Goal: Task Accomplishment & Management: Use online tool/utility

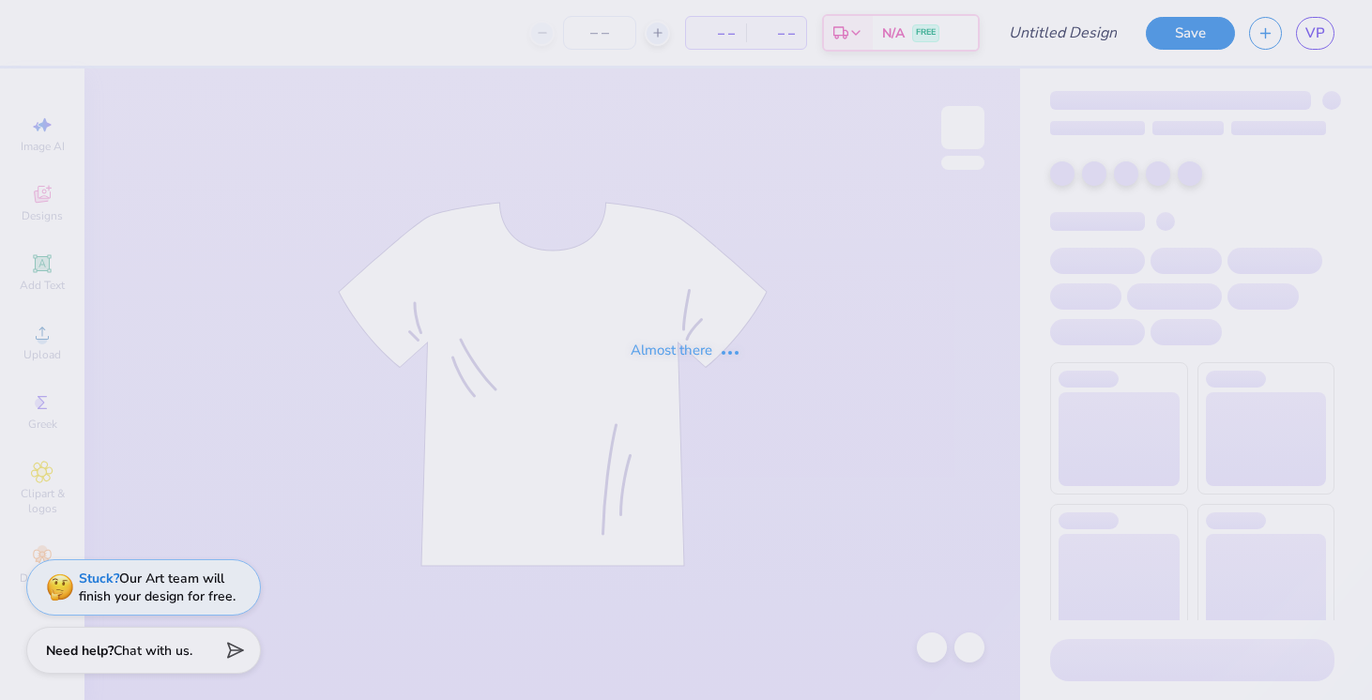
type input "committee hoodie '26"
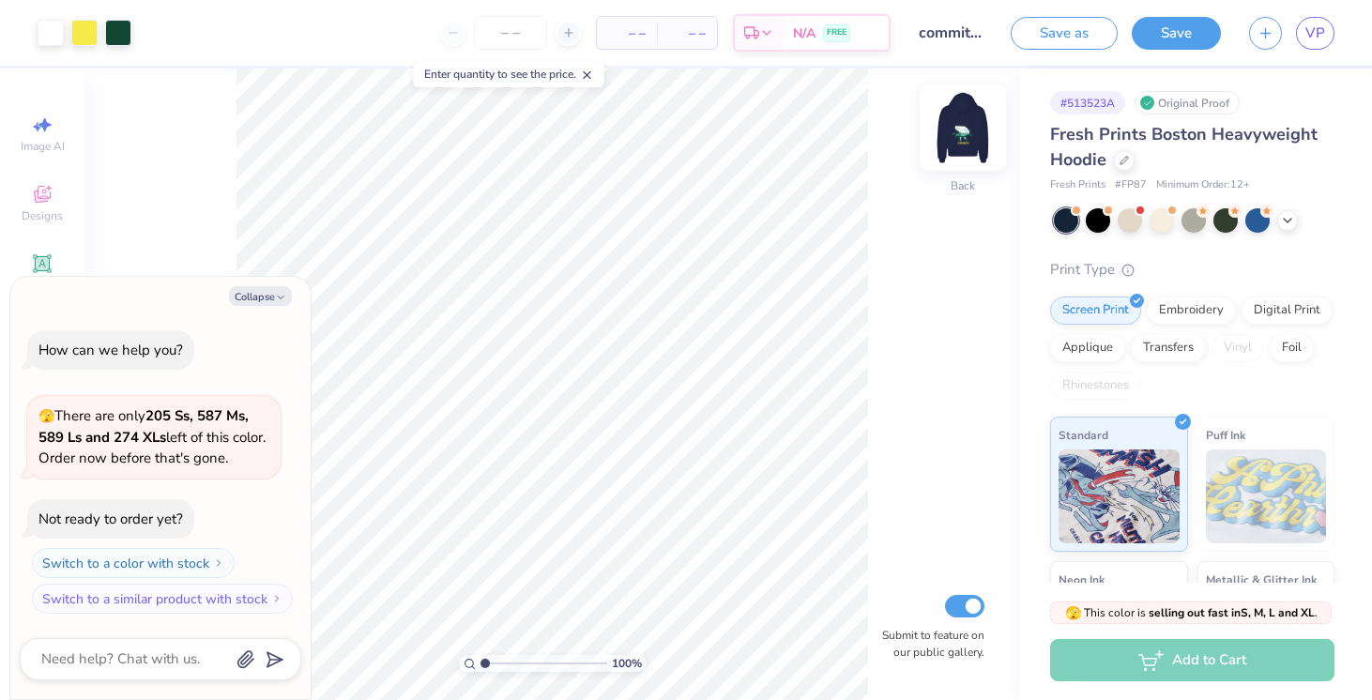
click at [972, 138] on img at bounding box center [962, 127] width 75 height 75
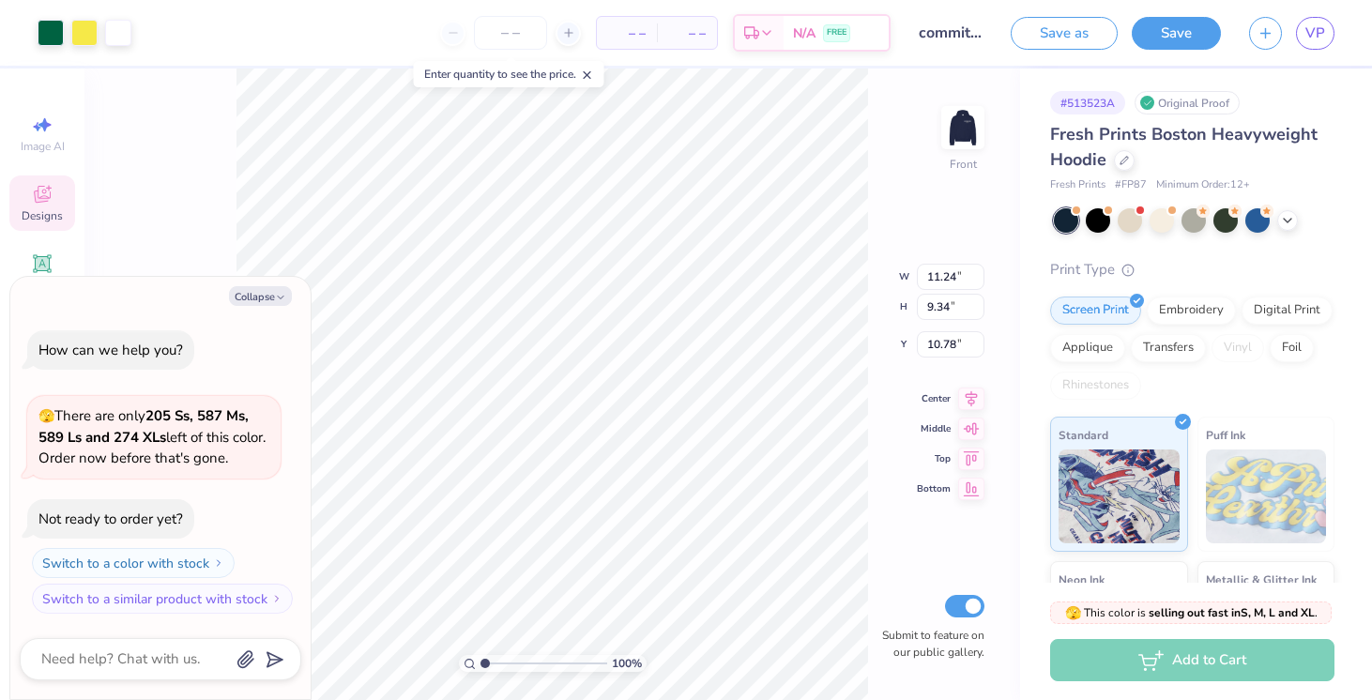
type textarea "x"
type input "9.51"
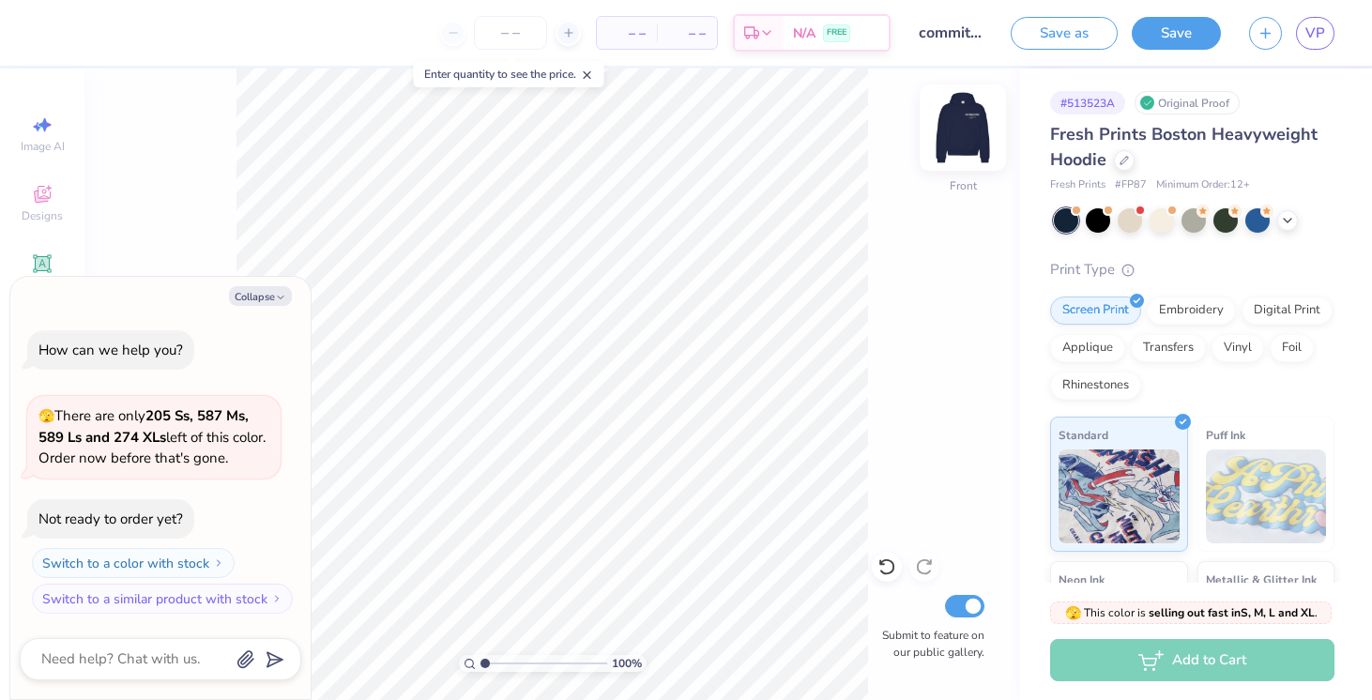
click at [964, 127] on img at bounding box center [962, 127] width 75 height 75
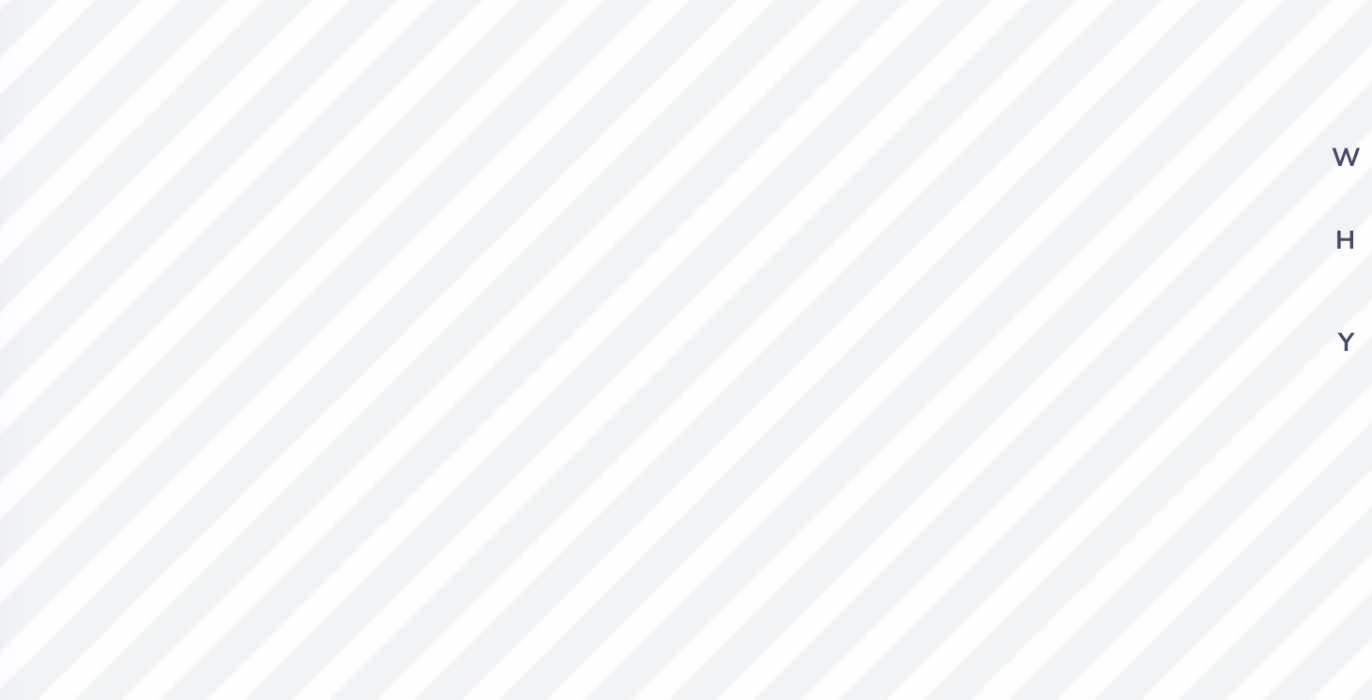
scroll to position [0, 3]
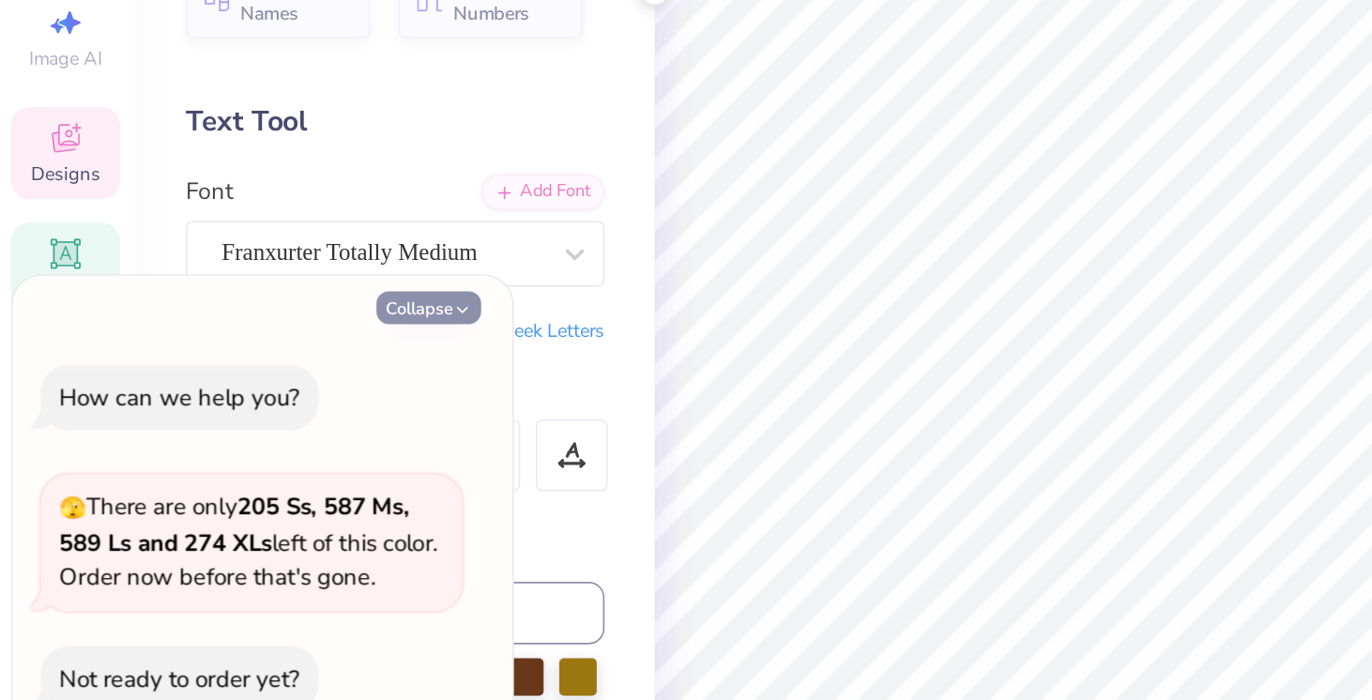
click at [279, 296] on icon "button" at bounding box center [280, 297] width 11 height 11
type textarea "x"
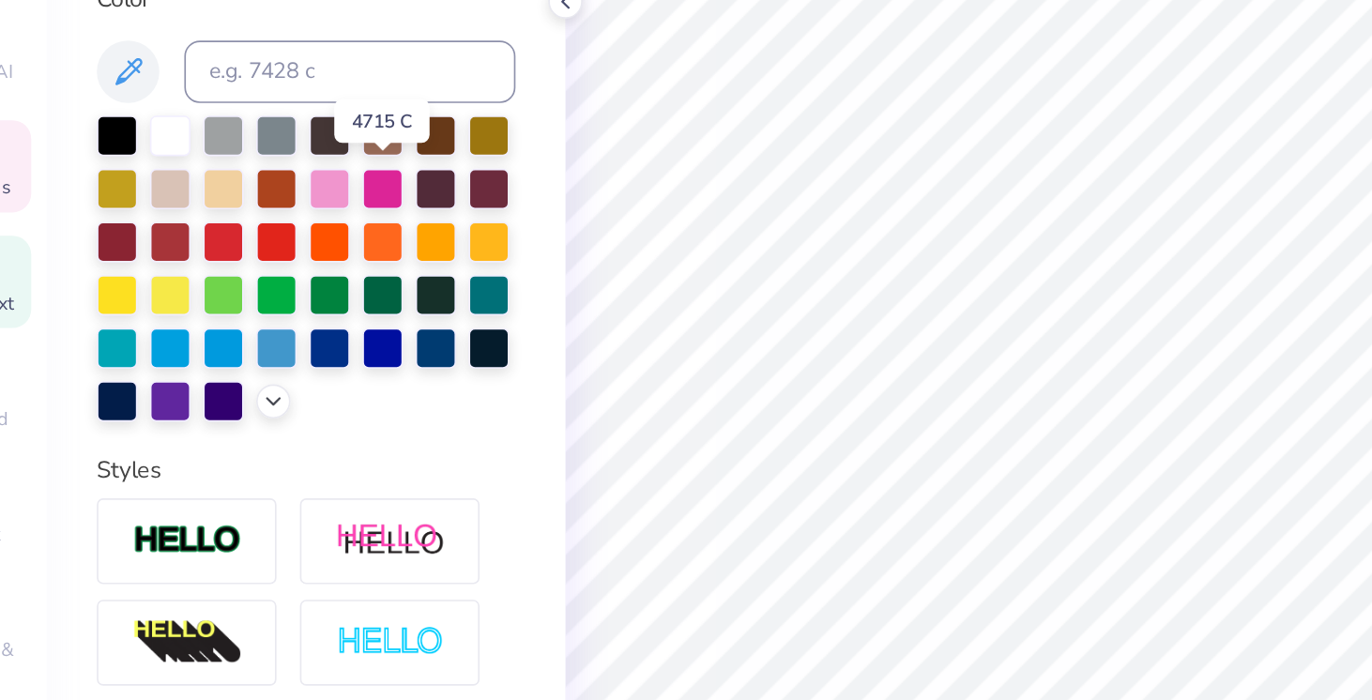
scroll to position [390, 0]
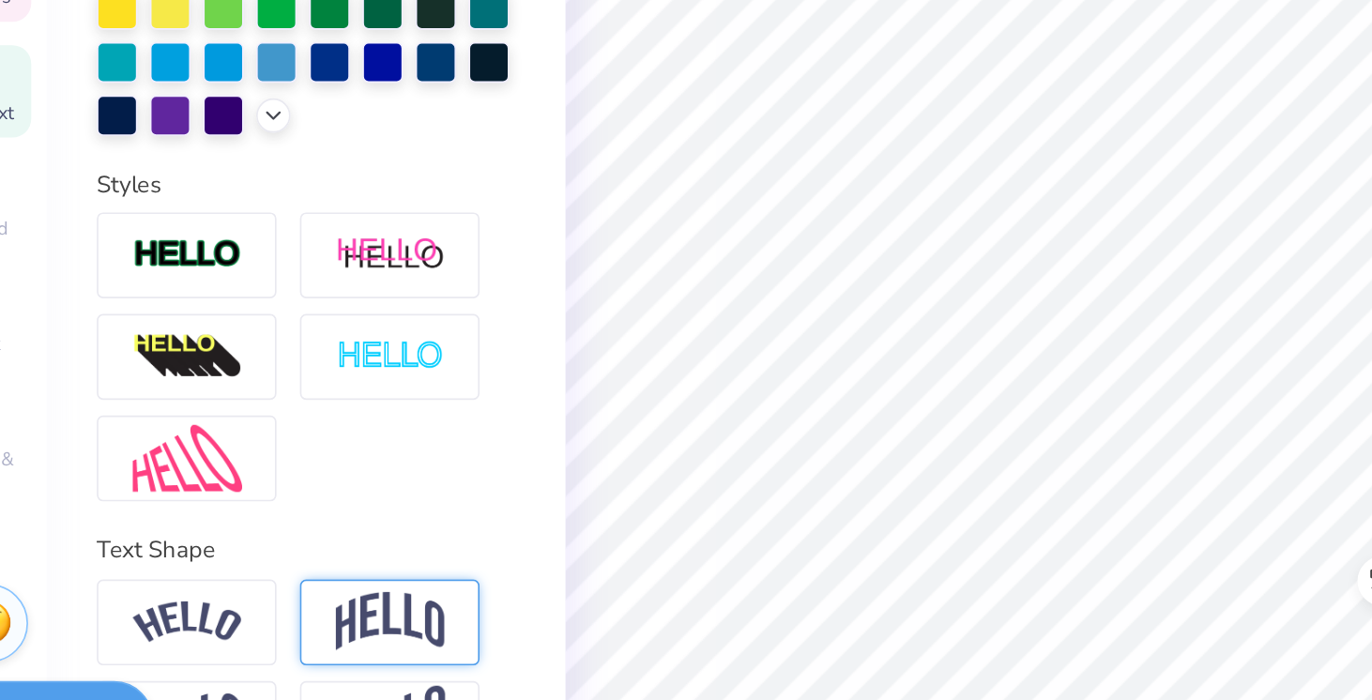
click at [291, 605] on img at bounding box center [291, 592] width 66 height 36
click at [193, 579] on img at bounding box center [169, 591] width 66 height 25
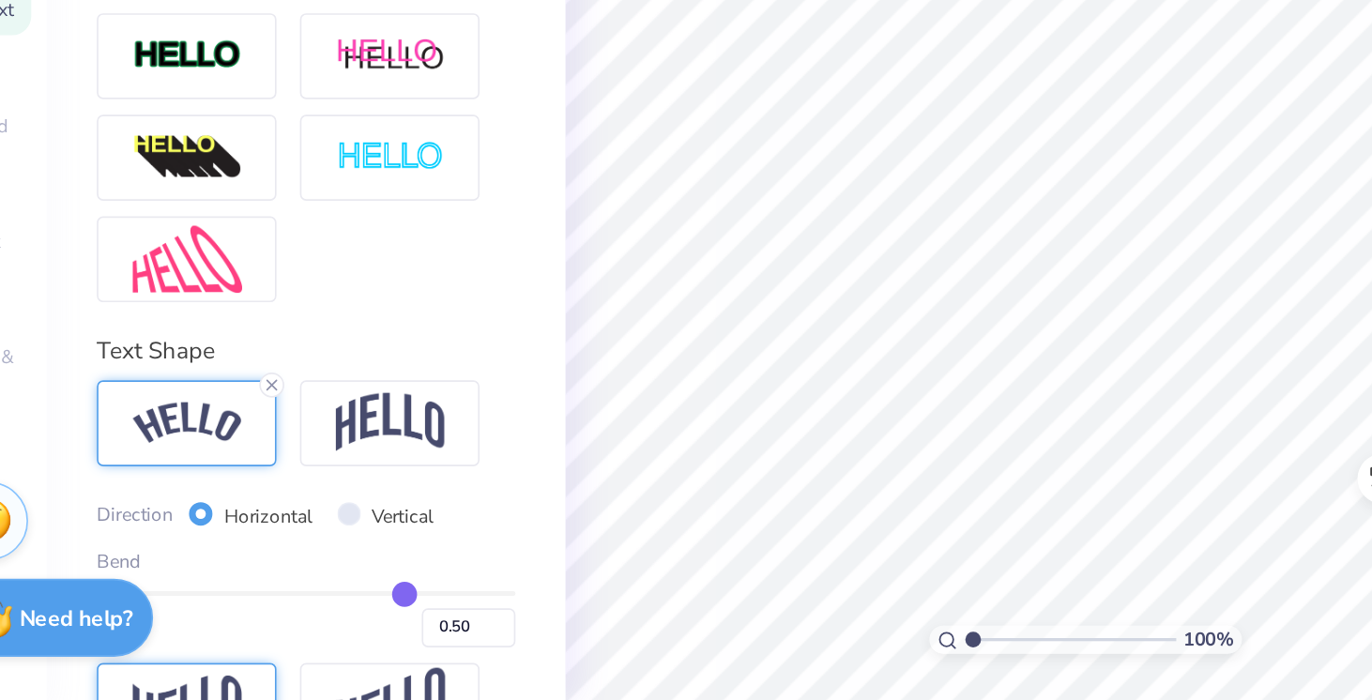
scroll to position [359, 0]
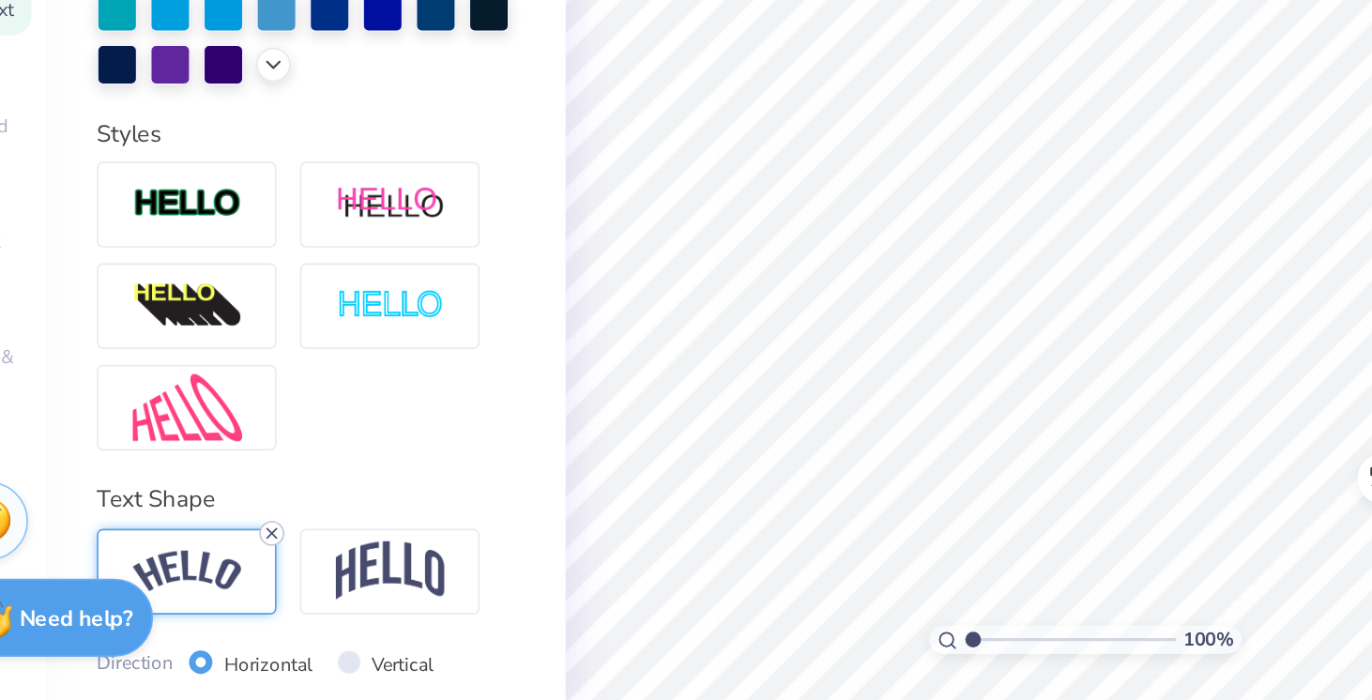
click at [217, 603] on icon at bounding box center [219, 599] width 11 height 11
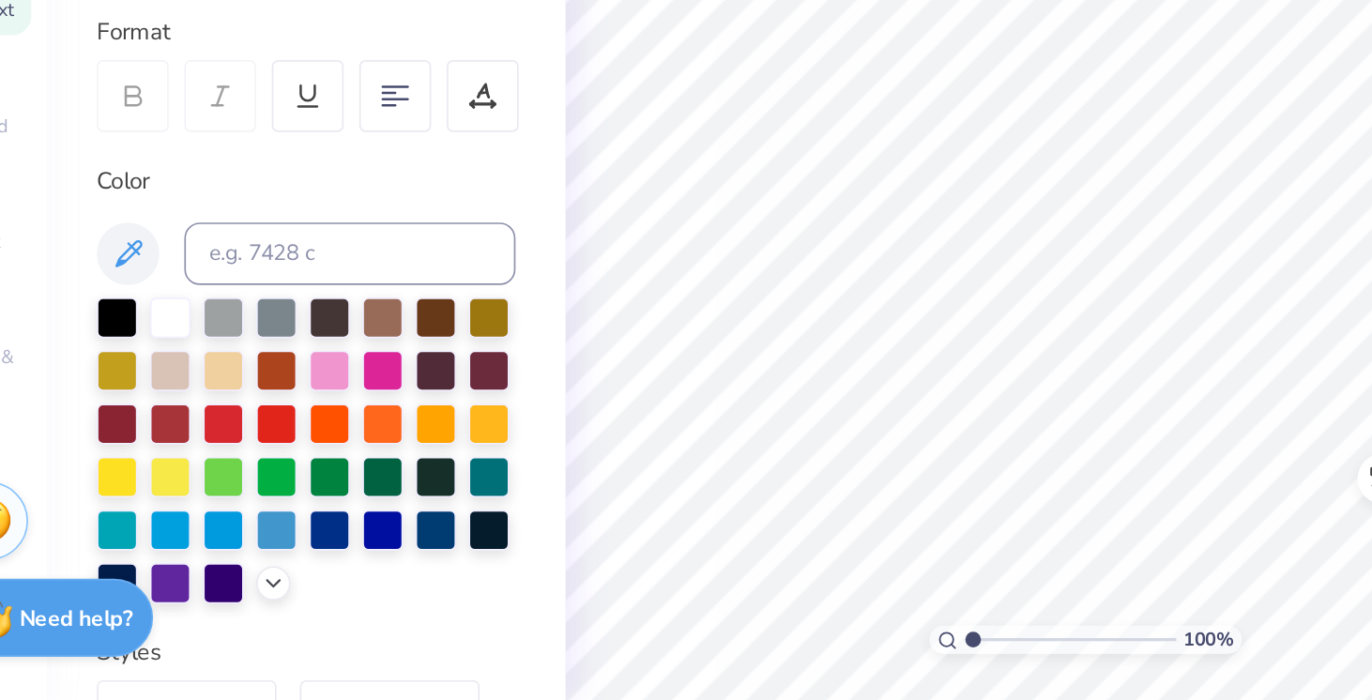
scroll to position [0, 0]
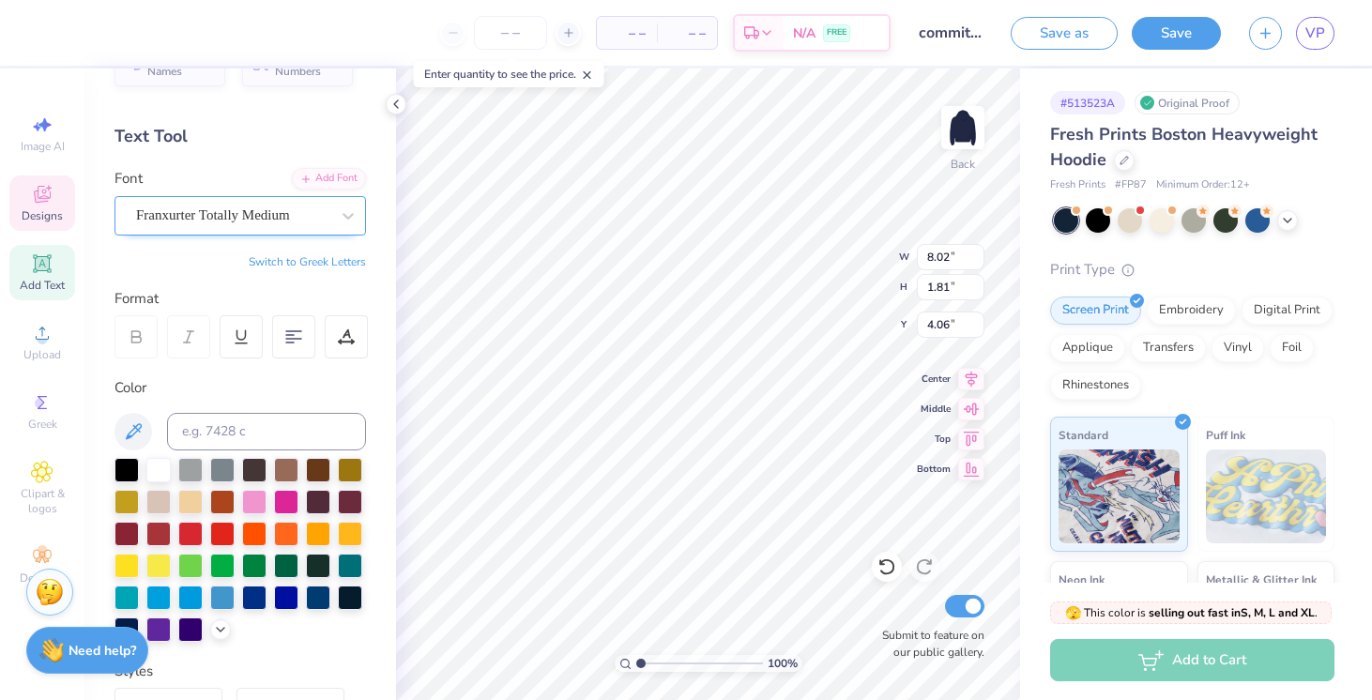
click at [226, 196] on div "Franxurter Totally Medium" at bounding box center [241, 215] width 252 height 39
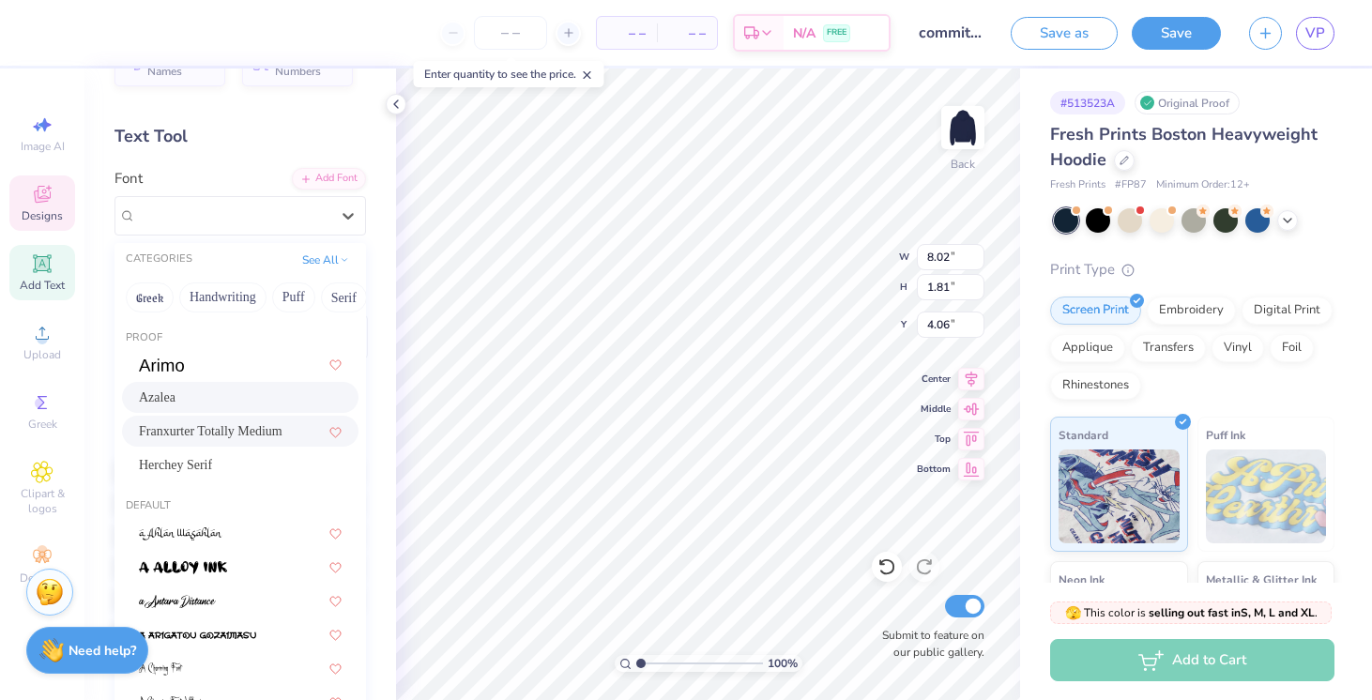
click at [253, 394] on div "Azalea" at bounding box center [240, 398] width 203 height 20
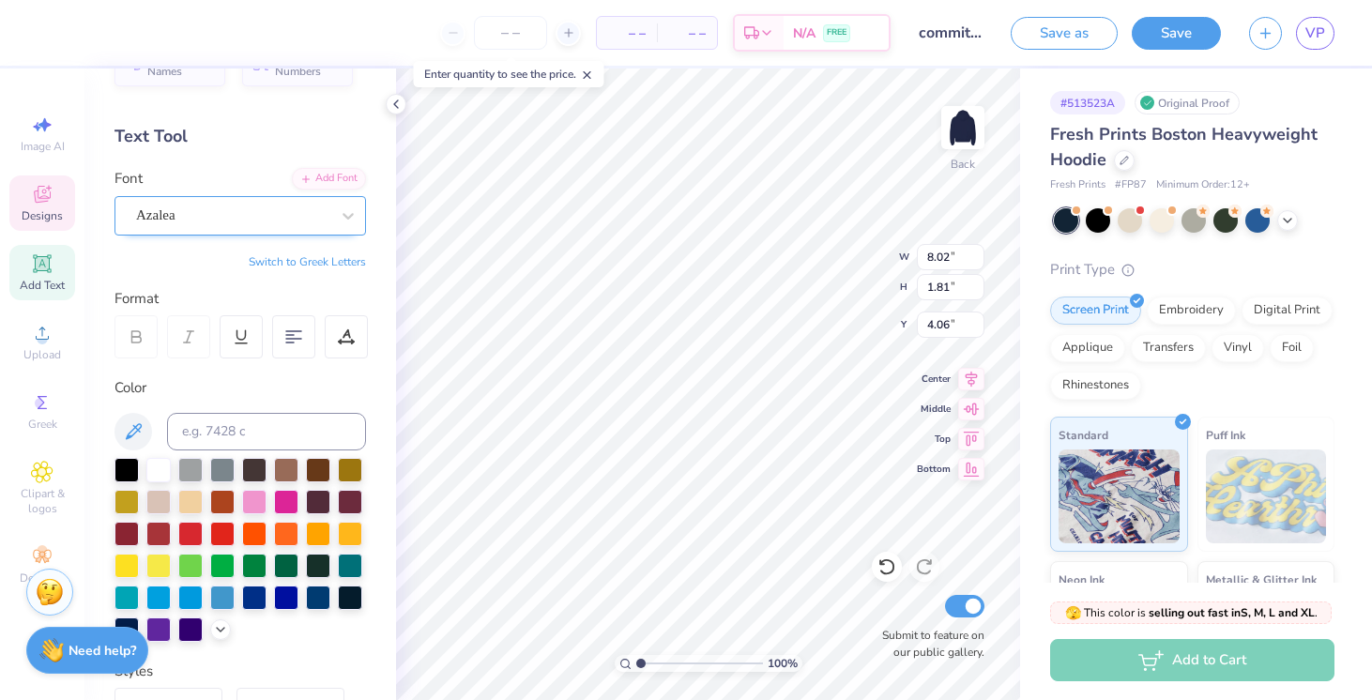
click at [277, 227] on div at bounding box center [232, 215] width 193 height 25
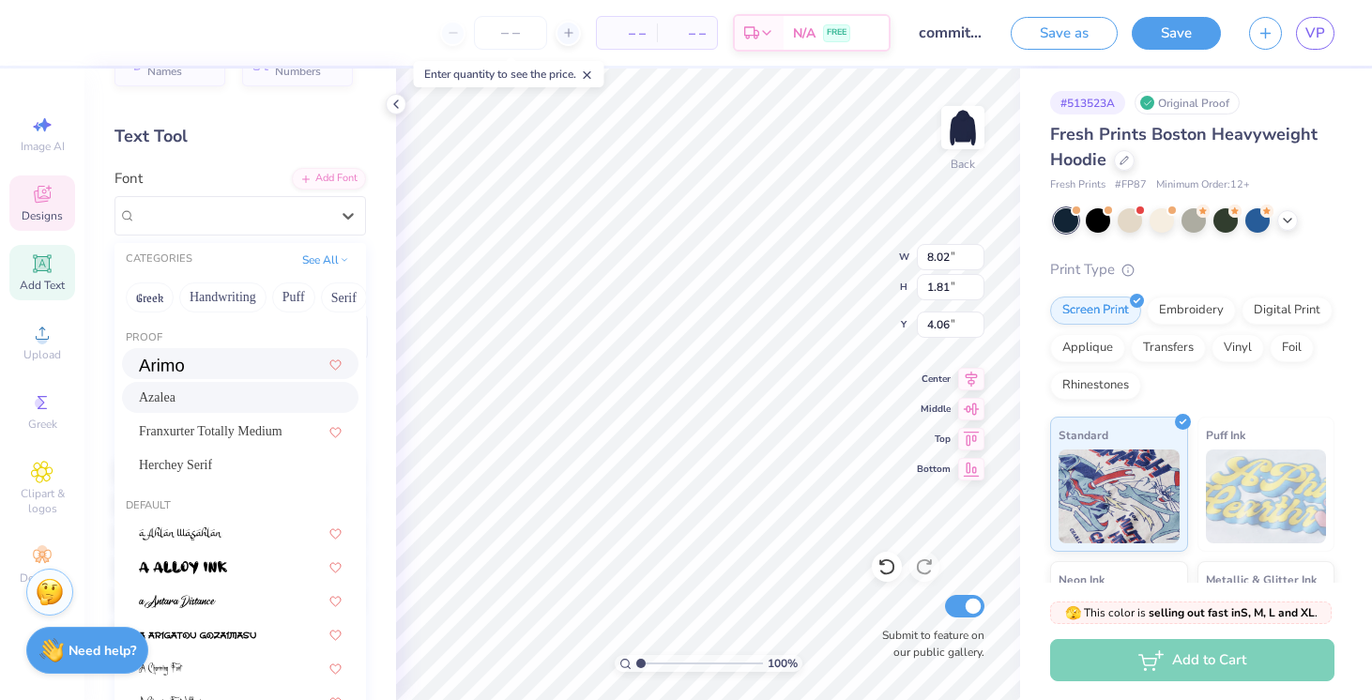
click at [278, 359] on div at bounding box center [240, 364] width 203 height 20
click at [271, 222] on div "Arimo" at bounding box center [232, 215] width 197 height 29
click at [275, 467] on div "Herchey Serif" at bounding box center [240, 465] width 203 height 20
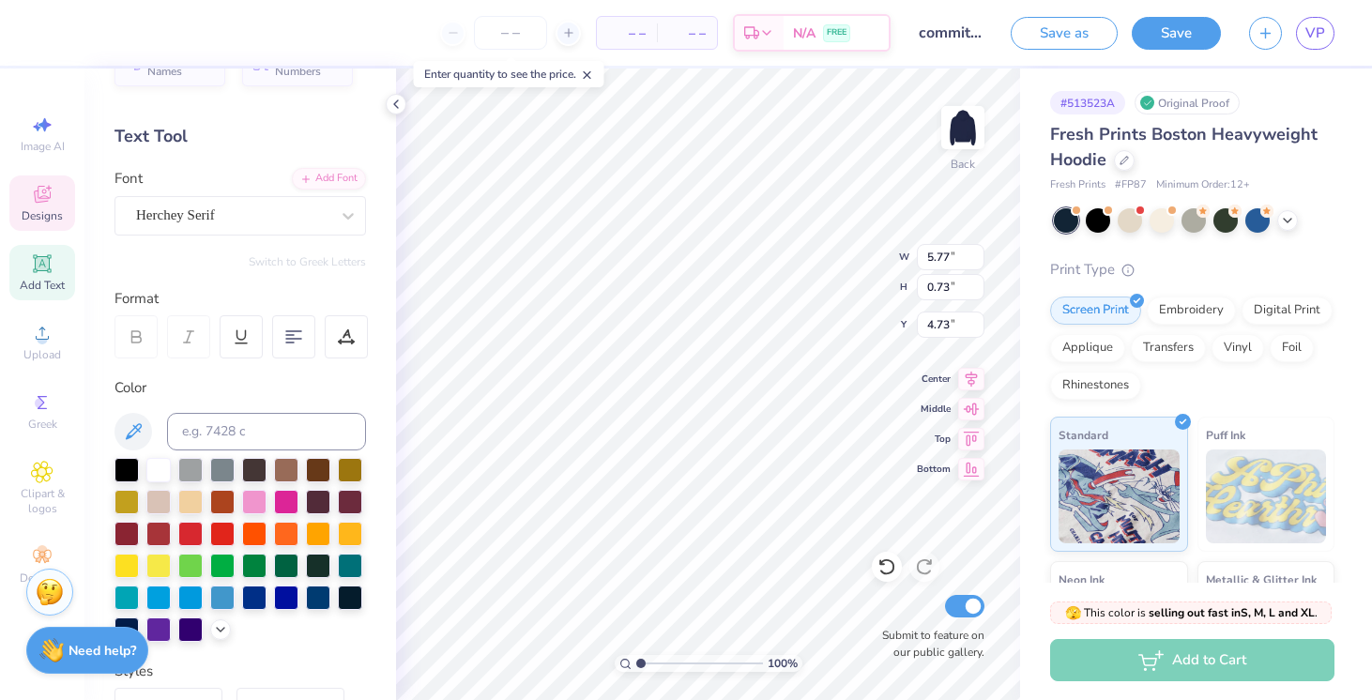
type input "5.77"
type input "0.73"
type input "4.30"
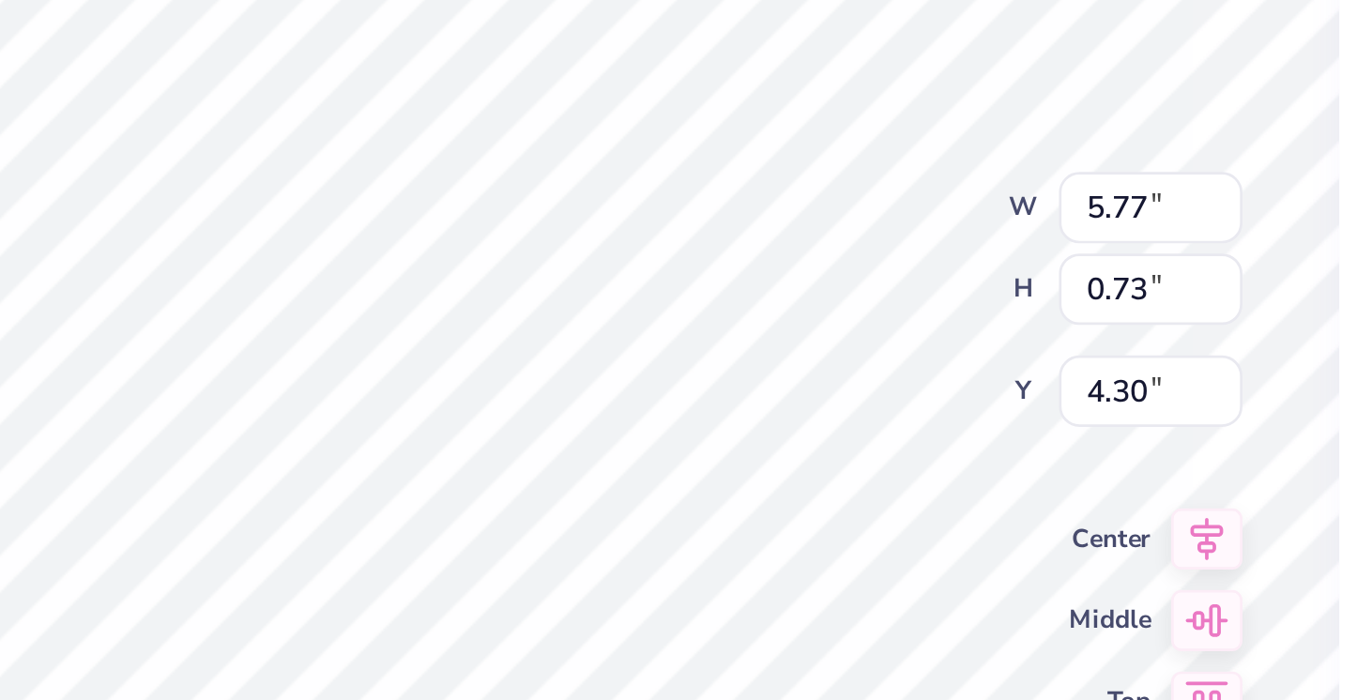
type input "4.29"
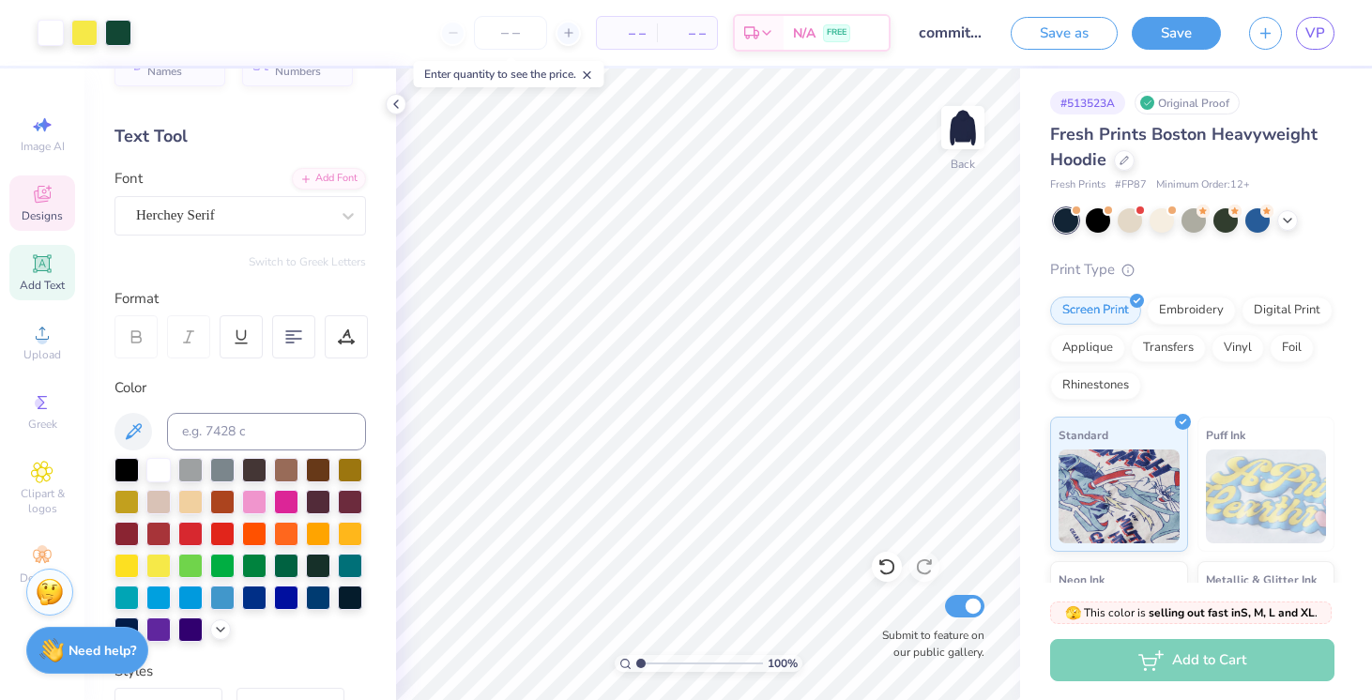
click at [38, 203] on icon at bounding box center [42, 194] width 23 height 23
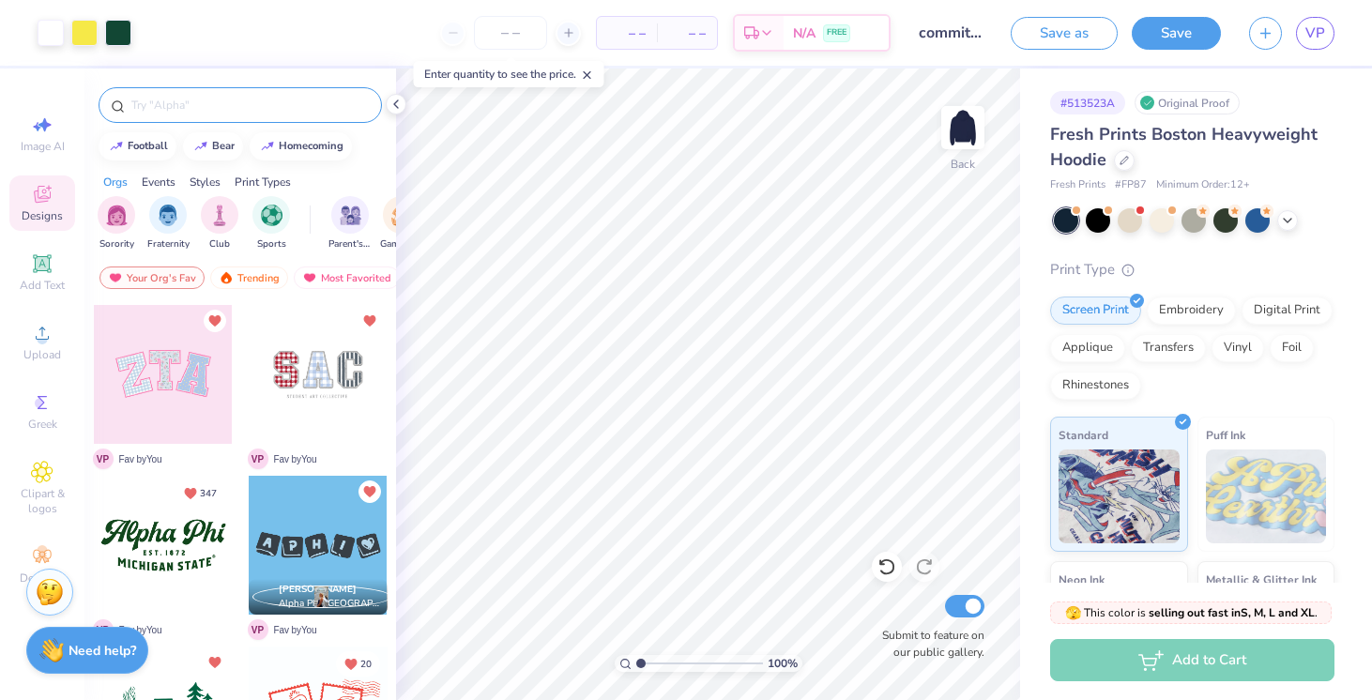
click at [194, 103] on input "text" at bounding box center [250, 105] width 240 height 19
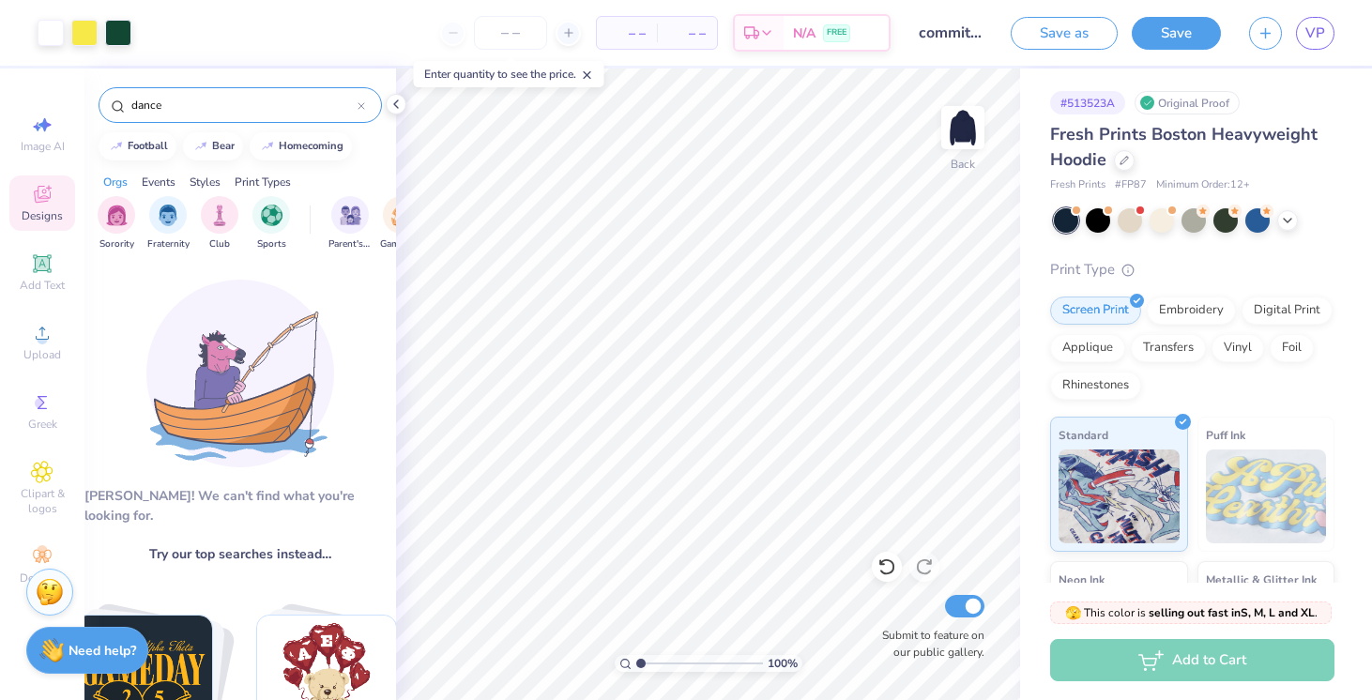
type input "dance"
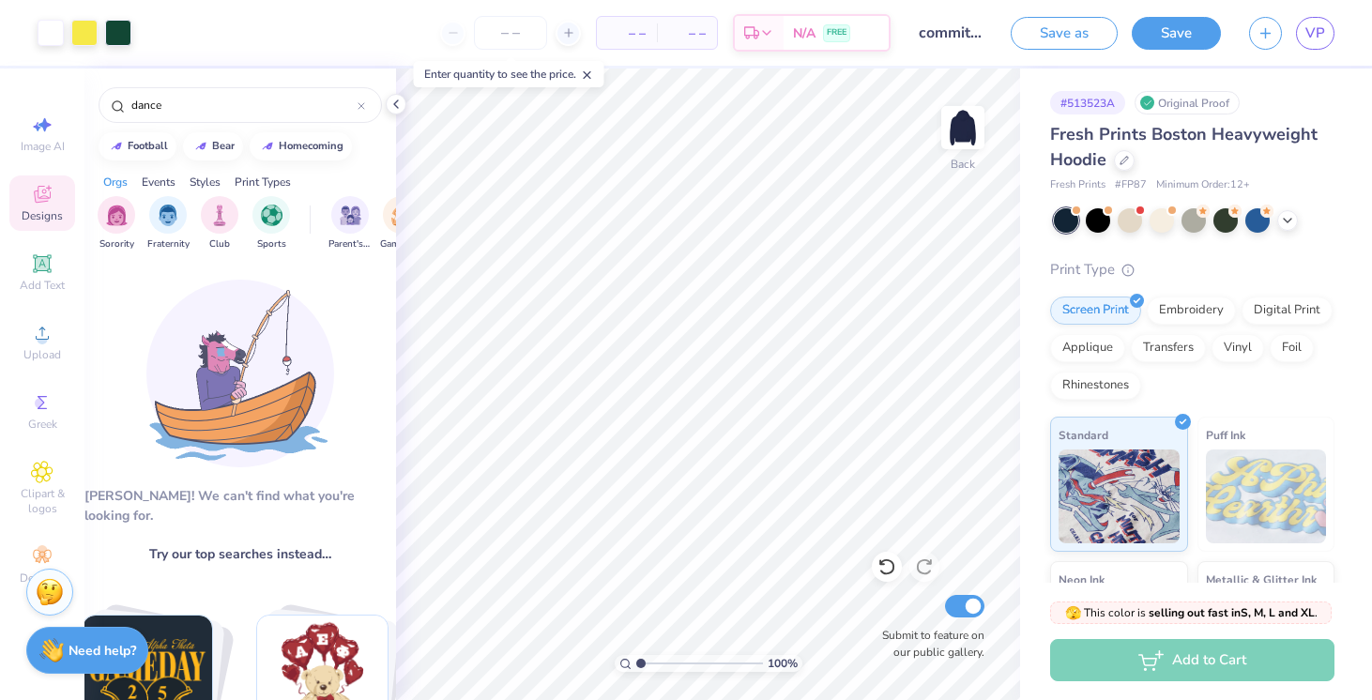
click at [159, 174] on div "Events" at bounding box center [159, 182] width 34 height 17
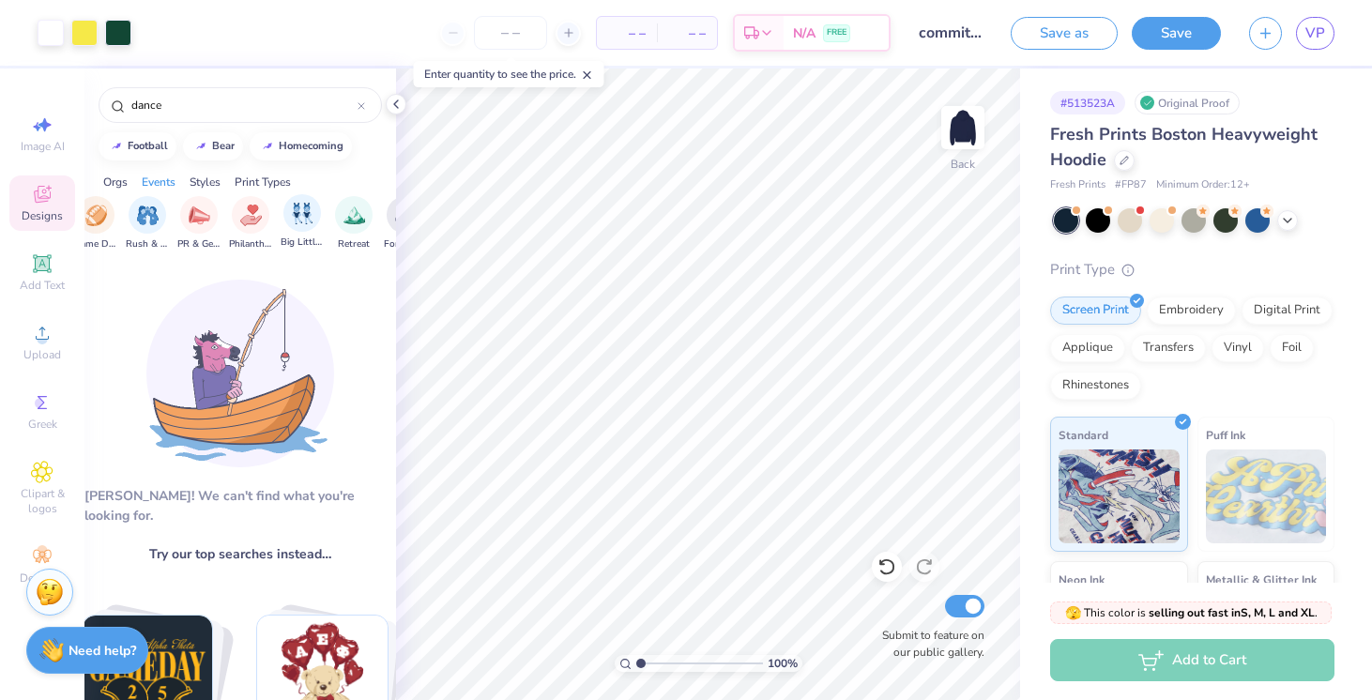
scroll to position [0, 370]
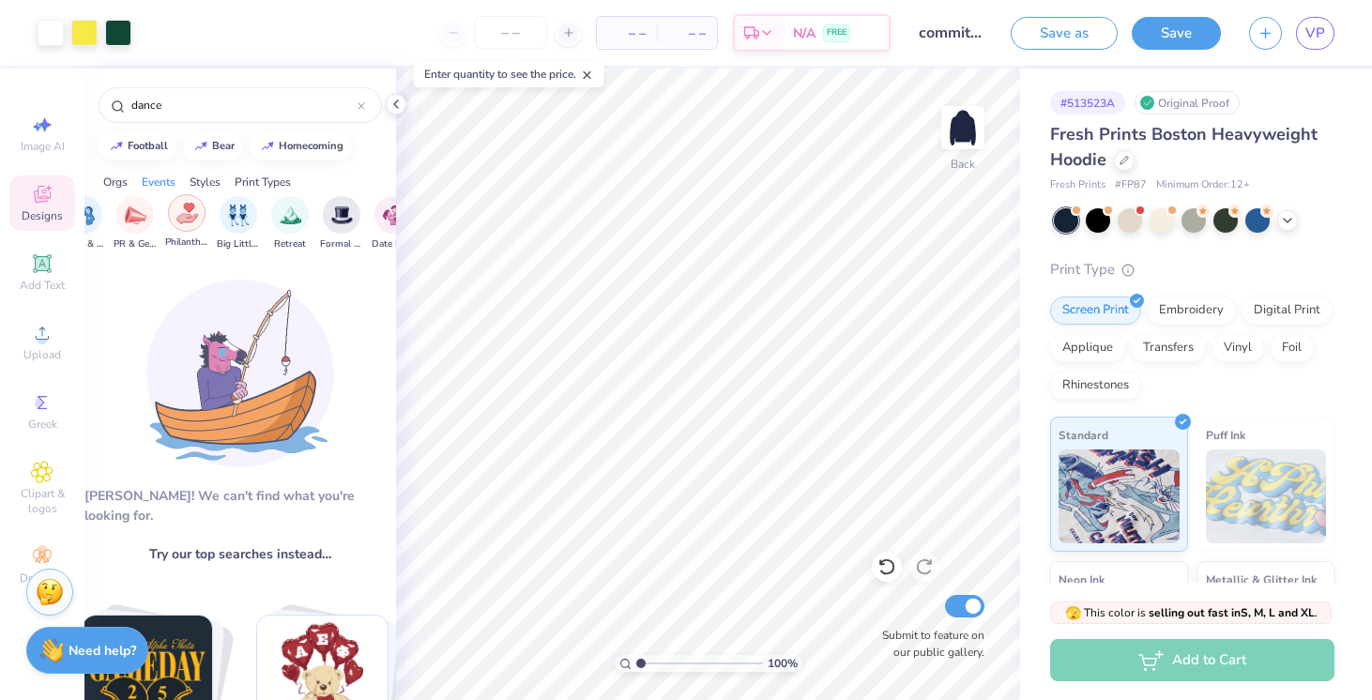
click at [190, 219] on img "filter for Philanthropy" at bounding box center [187, 214] width 22 height 22
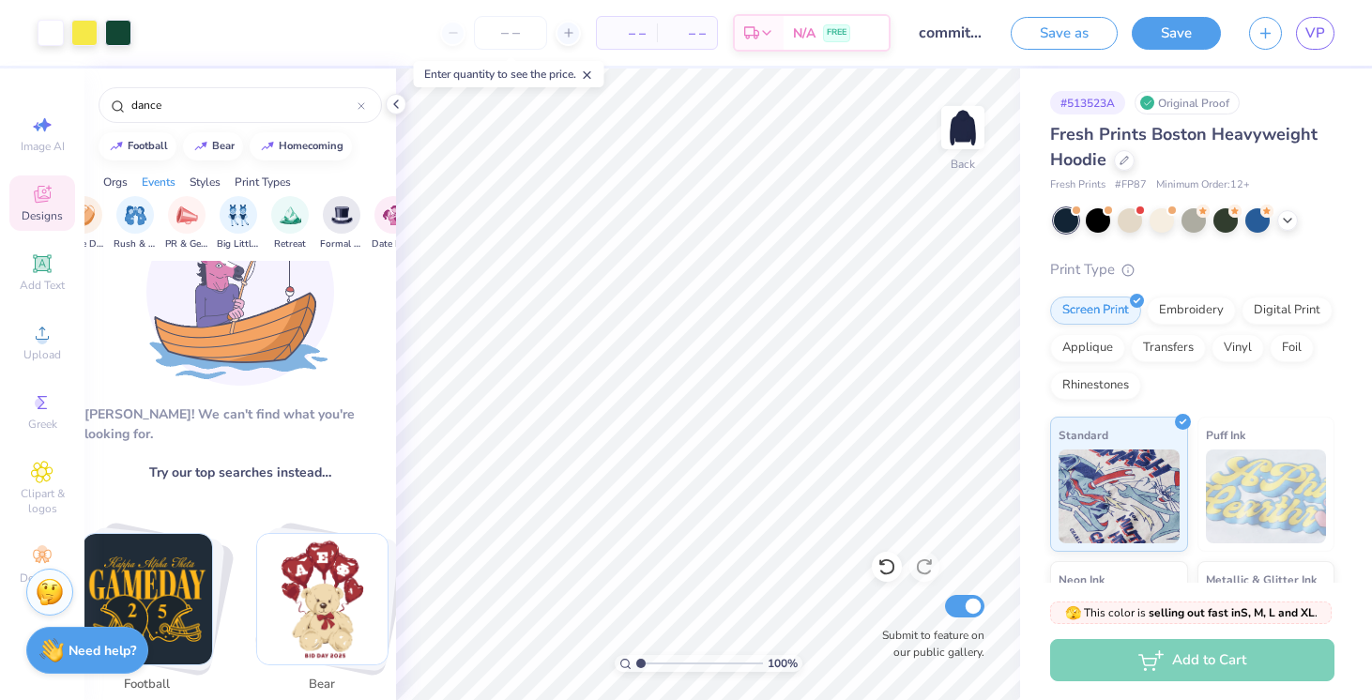
scroll to position [97, 0]
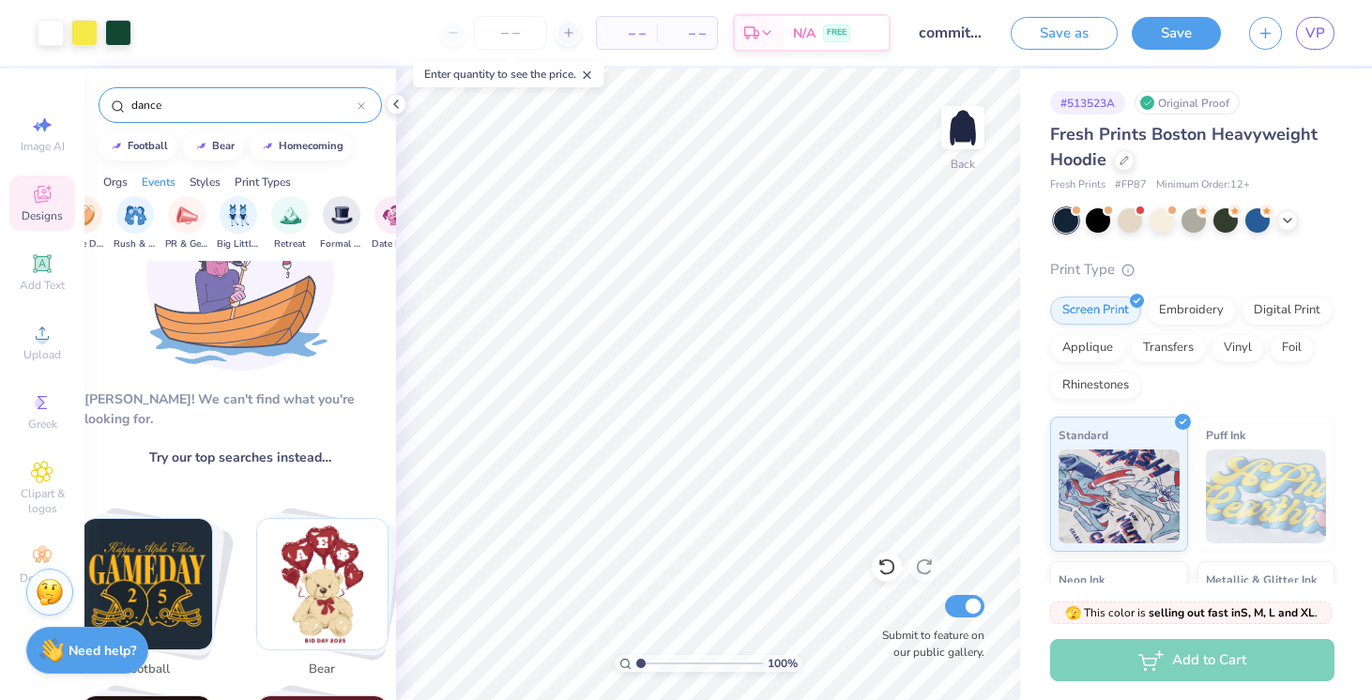
drag, startPoint x: 183, startPoint y: 102, endPoint x: 98, endPoint y: 99, distance: 85.5
click at [97, 100] on div "dance" at bounding box center [240, 101] width 312 height 64
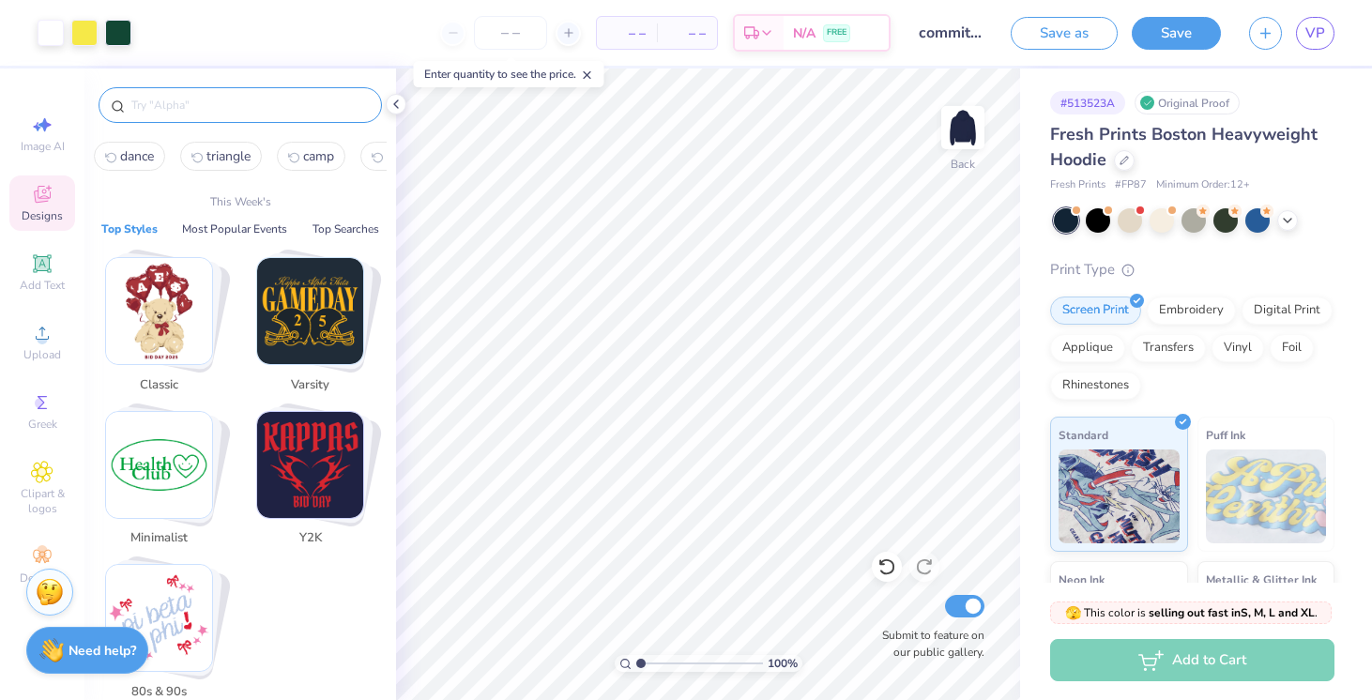
click at [26, 206] on div "Designs" at bounding box center [42, 203] width 66 height 55
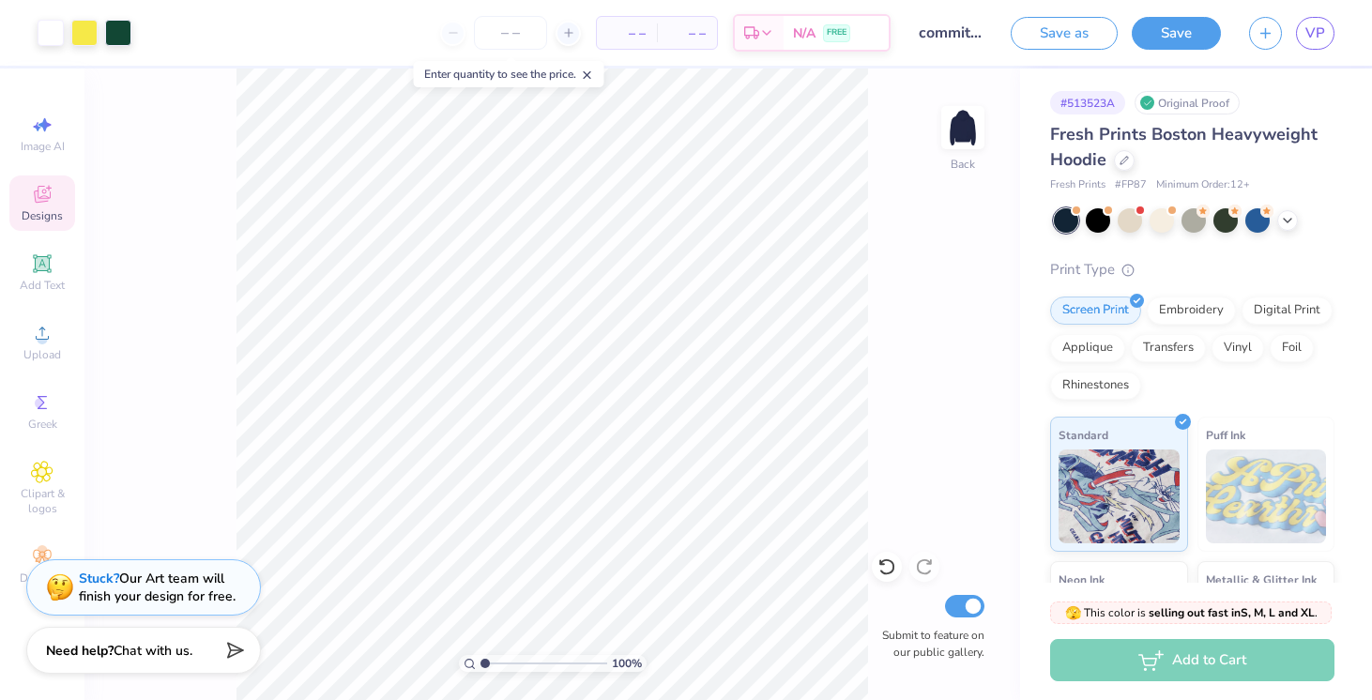
click at [26, 206] on div "Designs" at bounding box center [42, 203] width 66 height 55
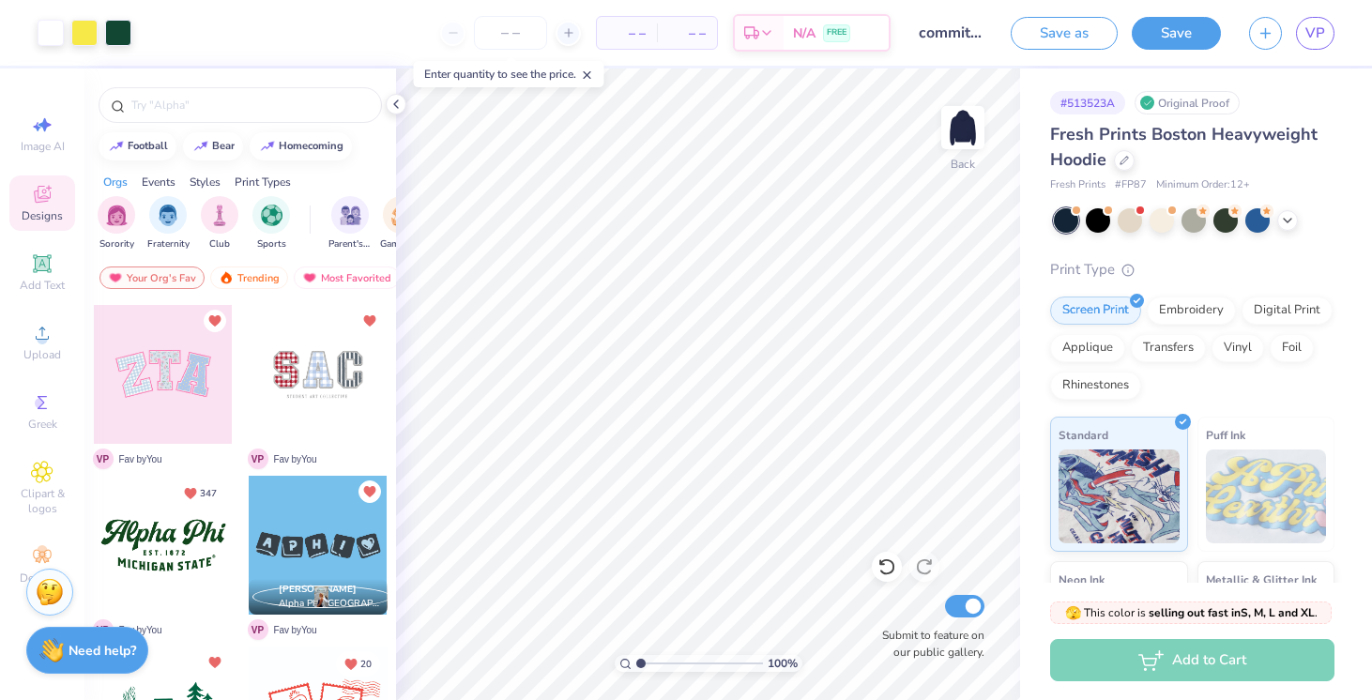
scroll to position [46, 0]
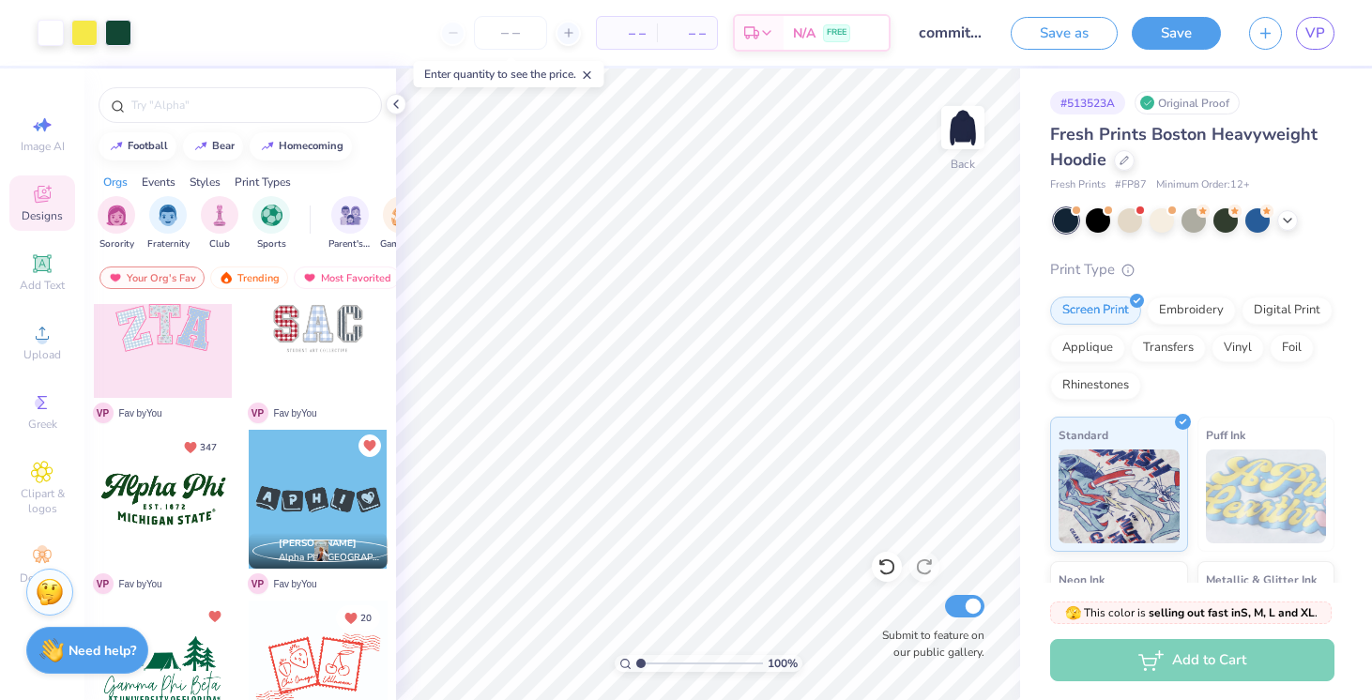
click at [249, 177] on div "Print Types" at bounding box center [263, 182] width 56 height 17
click at [113, 179] on div "Orgs" at bounding box center [115, 182] width 24 height 17
click at [346, 220] on img "filter for Philanthropy" at bounding box center [340, 214] width 22 height 22
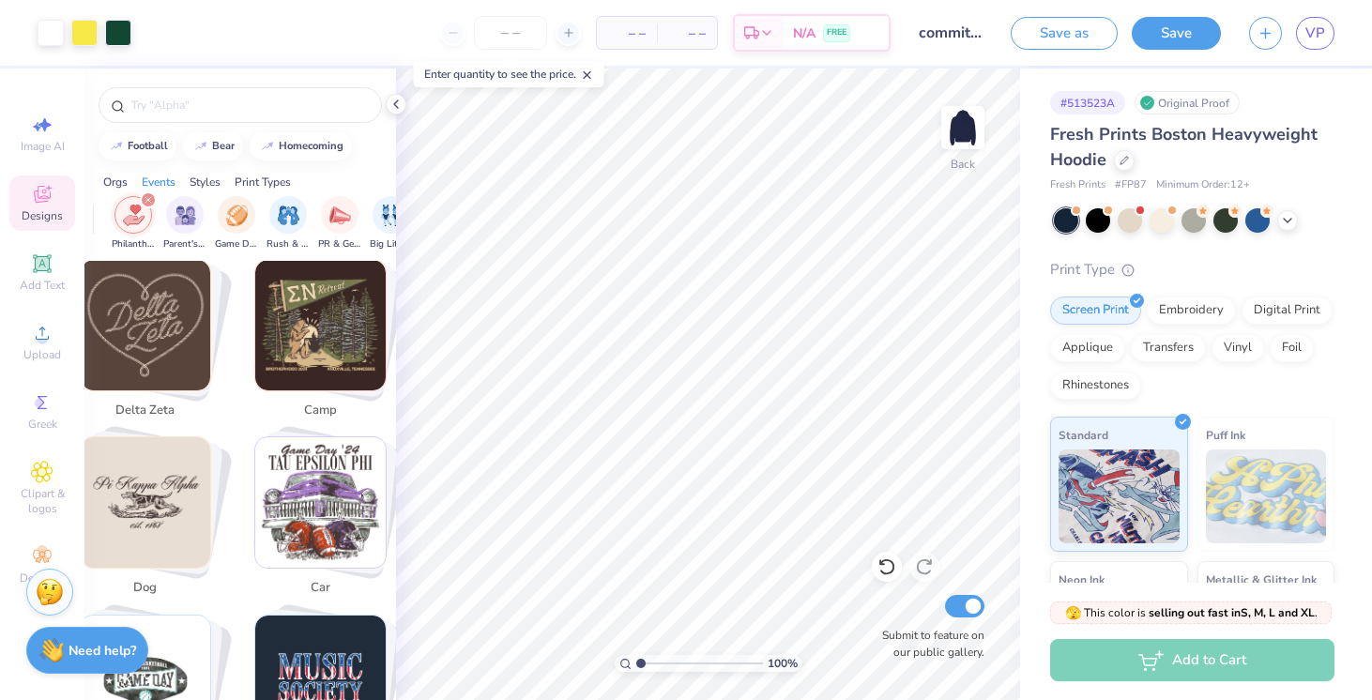
scroll to position [1418, 2]
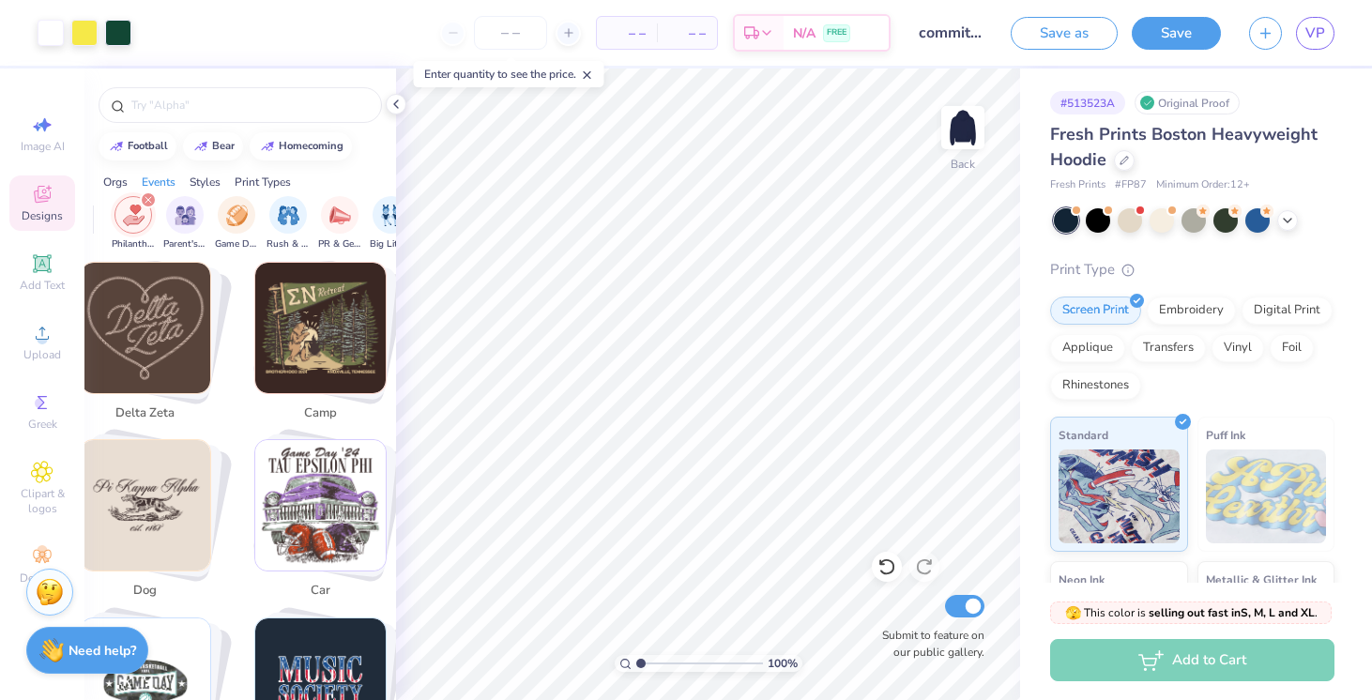
click at [298, 325] on img "Stack Card Button camp" at bounding box center [320, 328] width 130 height 130
type input "camp"
click at [312, 344] on img "Stack Card Button camp" at bounding box center [320, 328] width 130 height 130
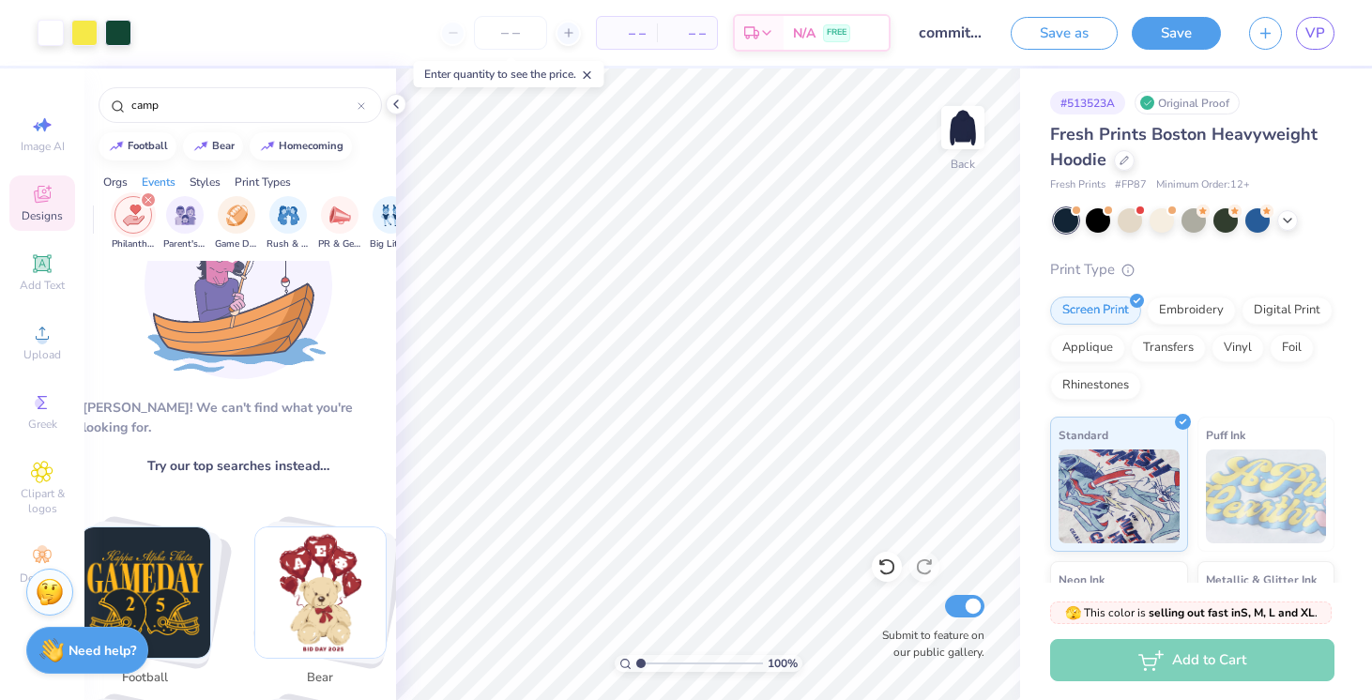
scroll to position [0, 2]
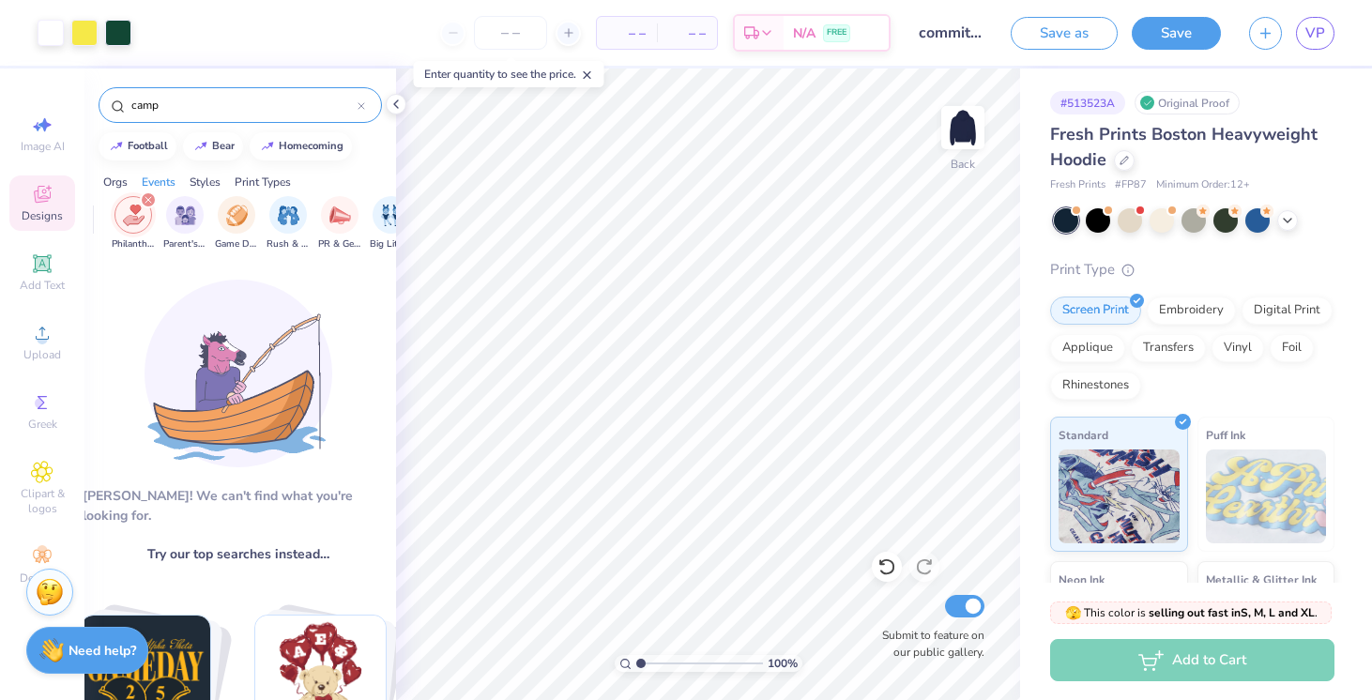
click at [218, 100] on input "camp" at bounding box center [244, 105] width 228 height 19
click at [176, 99] on input "camp" at bounding box center [244, 105] width 228 height 19
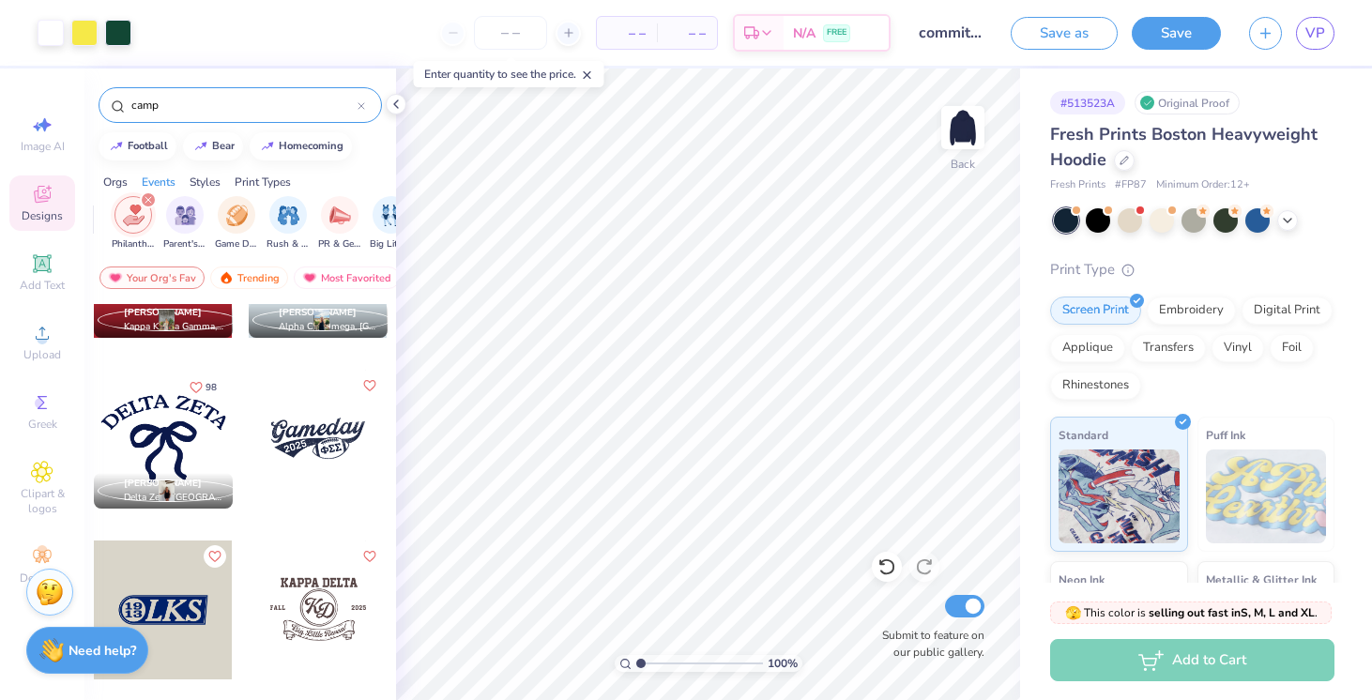
scroll to position [7809, 0]
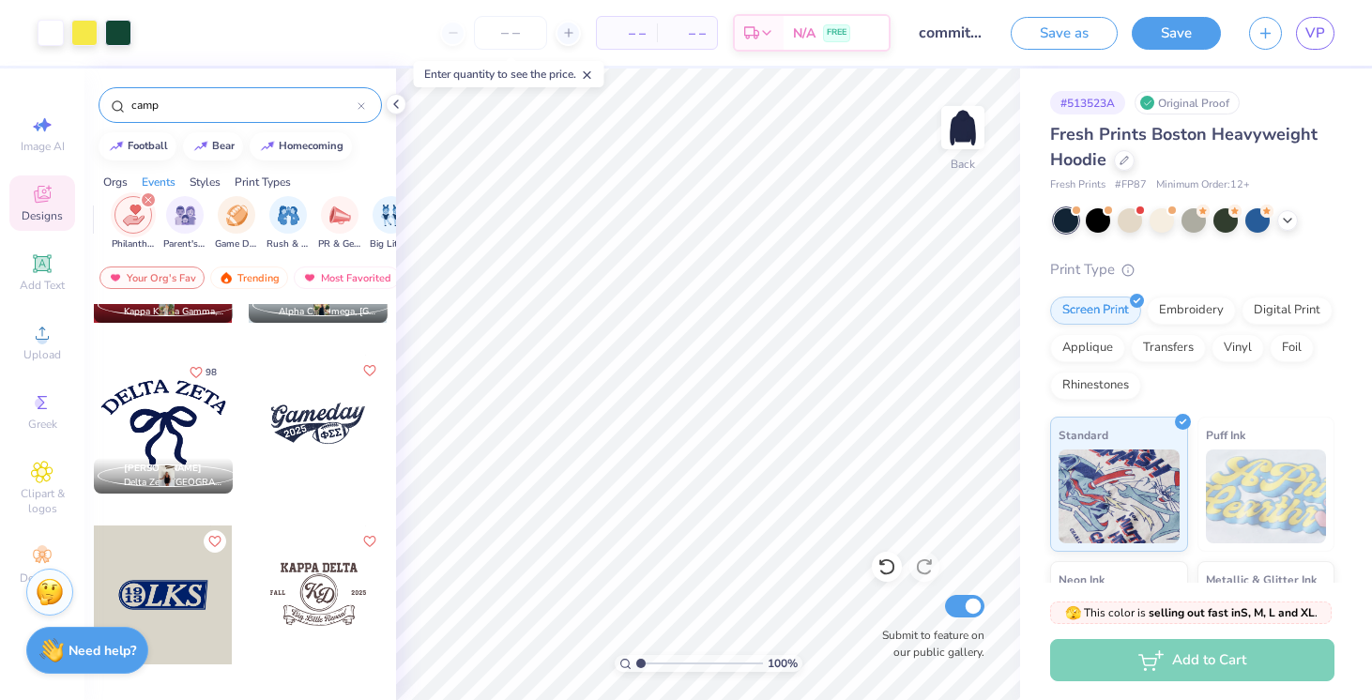
click at [326, 411] on div at bounding box center [318, 424] width 139 height 139
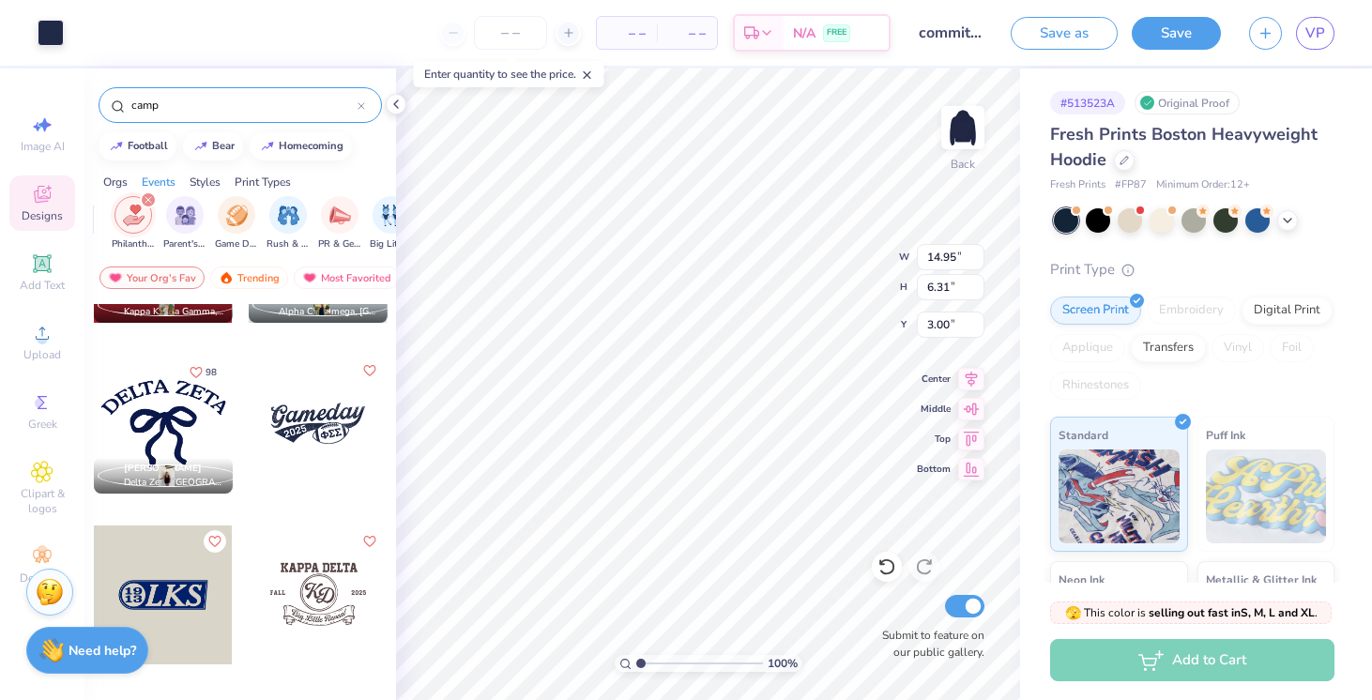
type input "6.31"
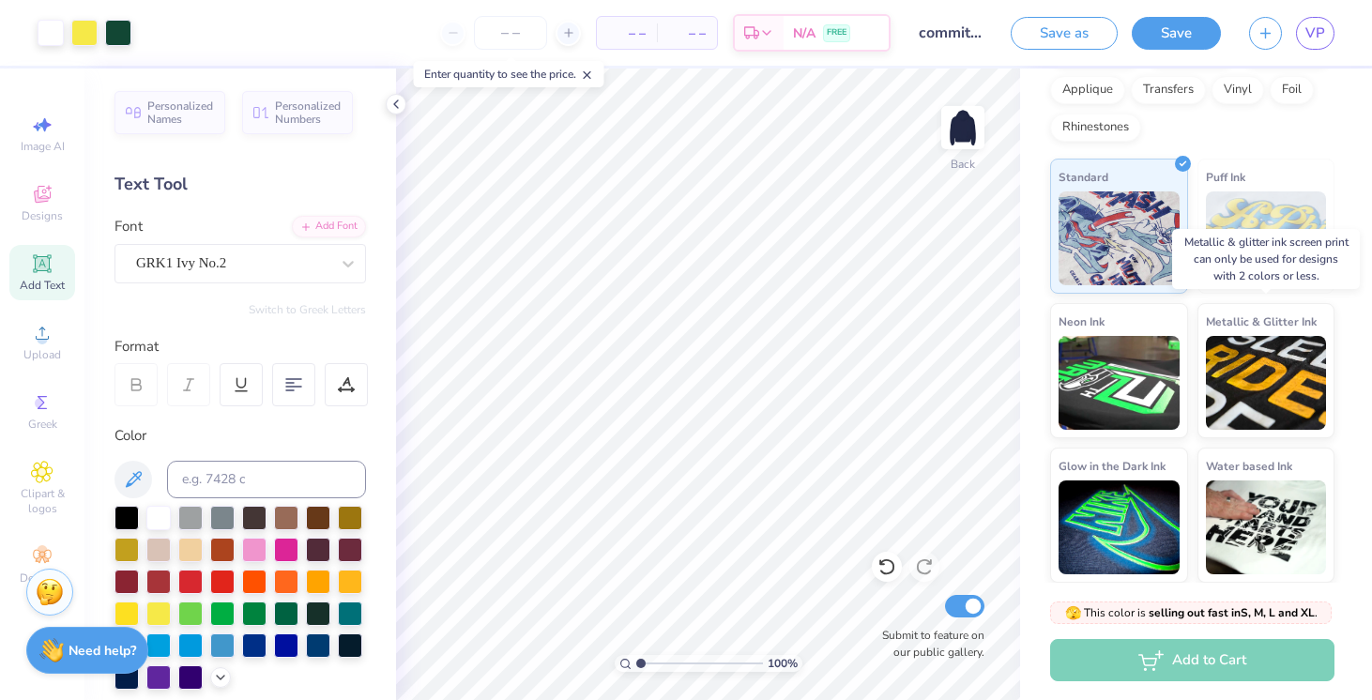
scroll to position [0, 0]
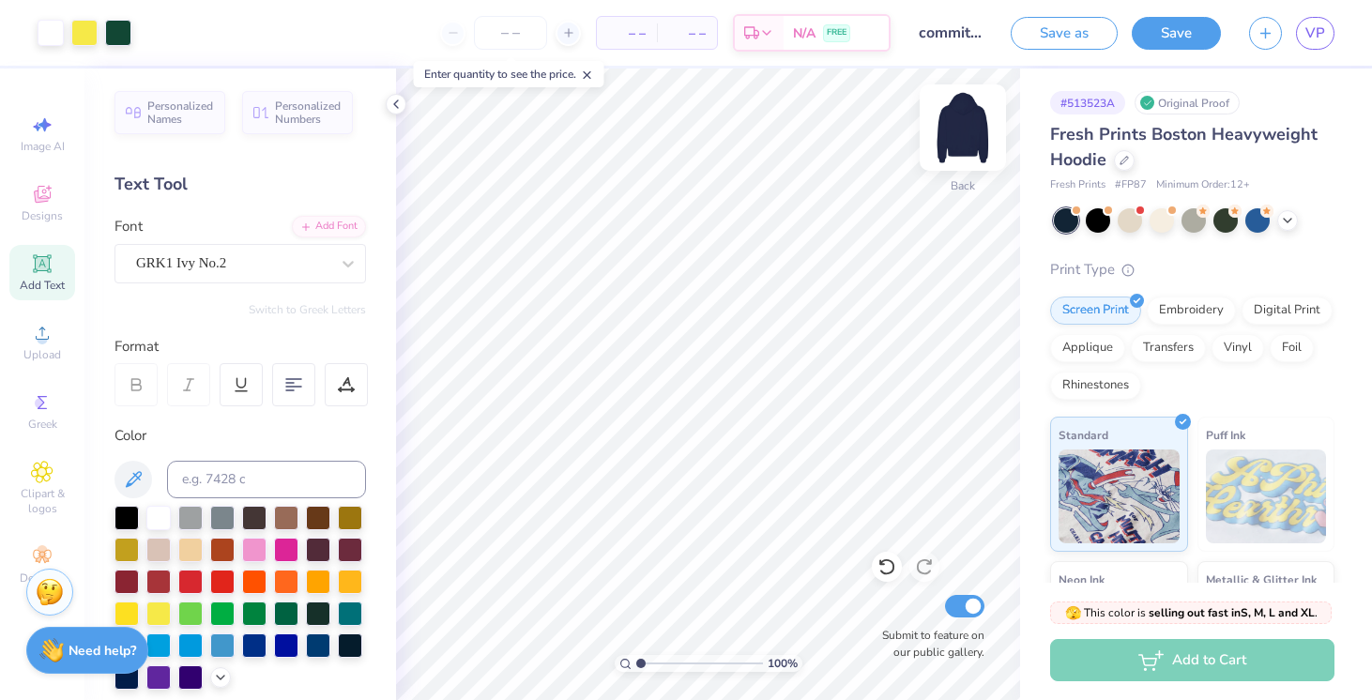
click at [965, 124] on img at bounding box center [962, 127] width 75 height 75
click at [44, 401] on circle at bounding box center [40, 403] width 10 height 10
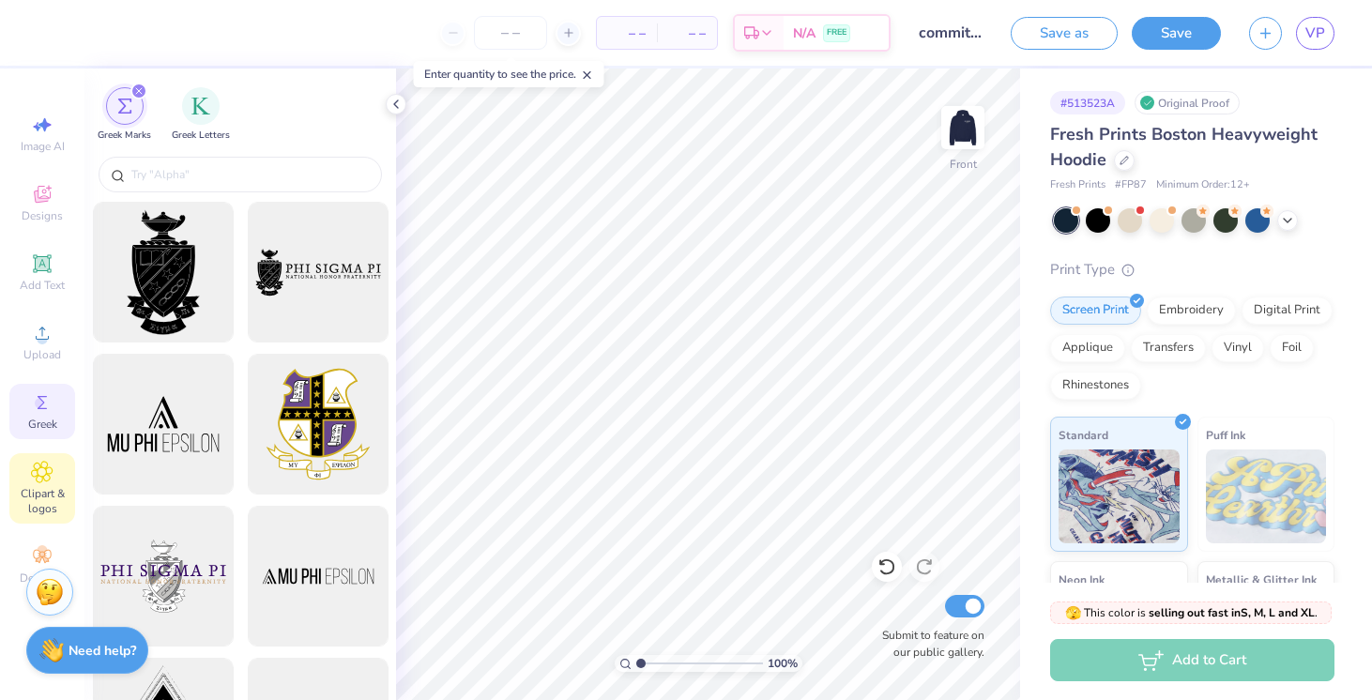
click at [38, 495] on span "Clipart & logos" at bounding box center [42, 501] width 66 height 30
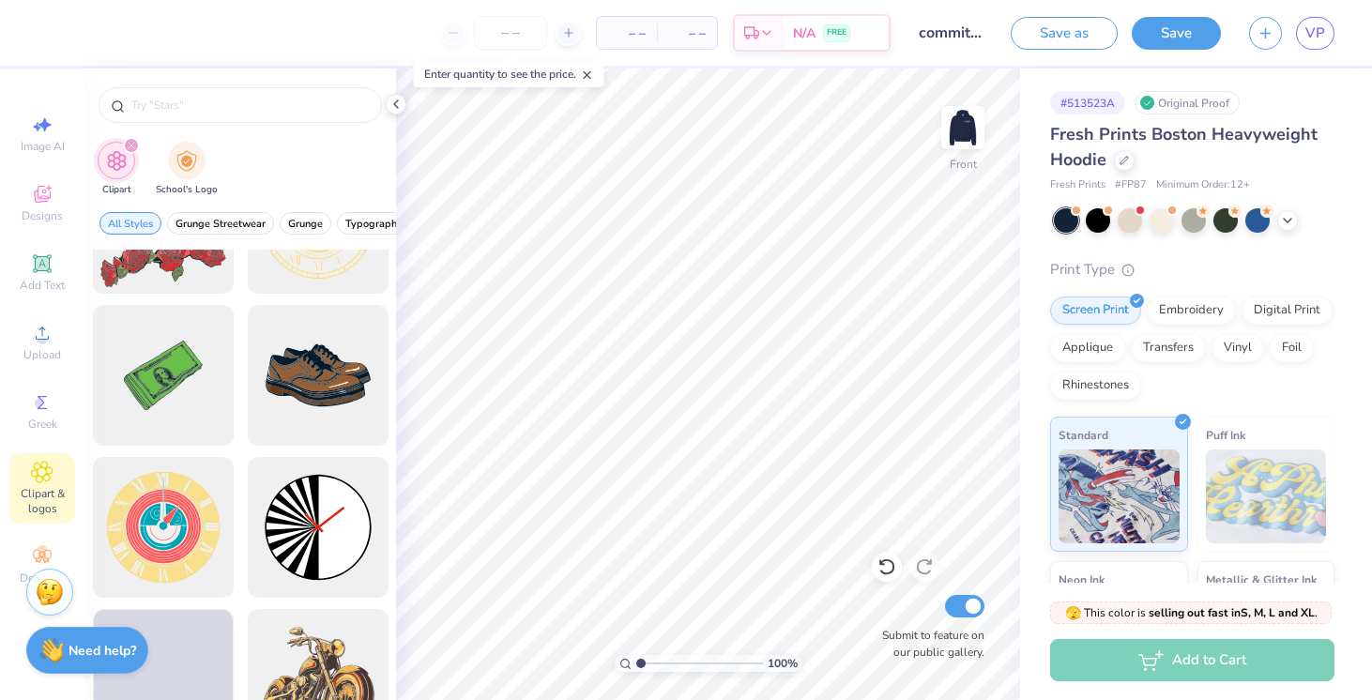
scroll to position [827, 0]
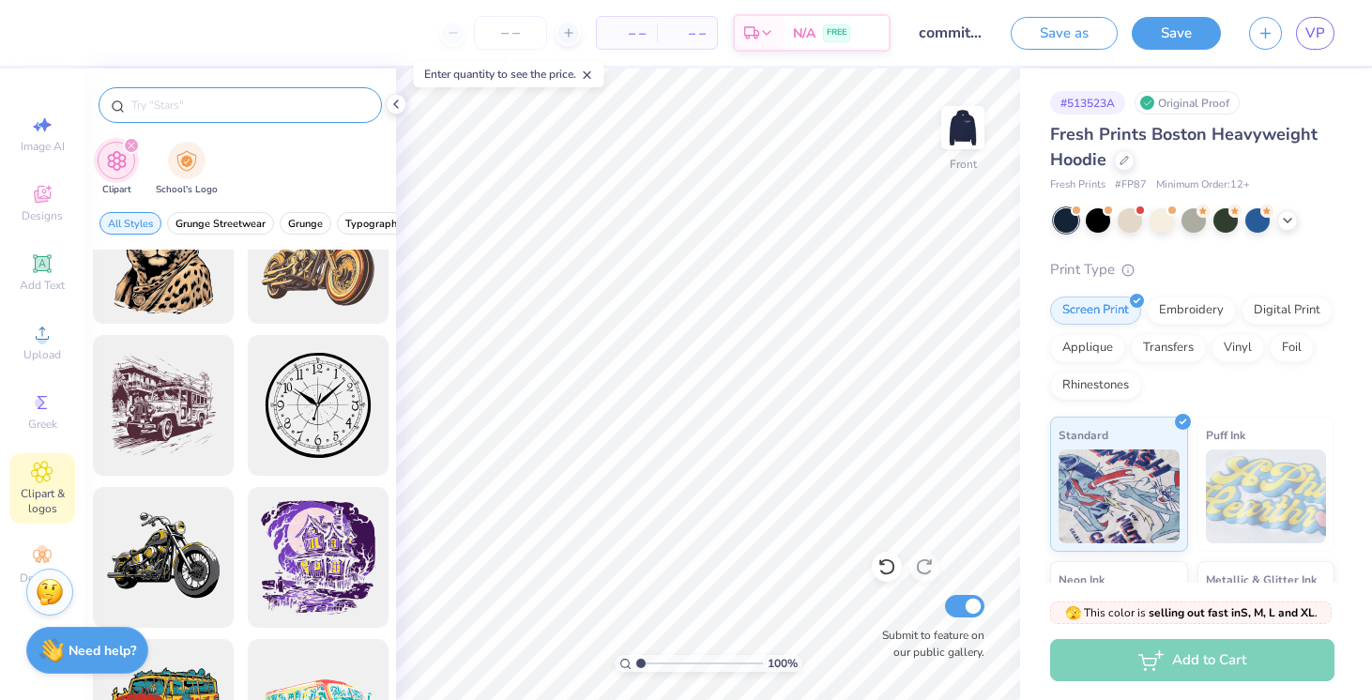
click at [268, 113] on input "text" at bounding box center [250, 105] width 240 height 19
type input "dance"
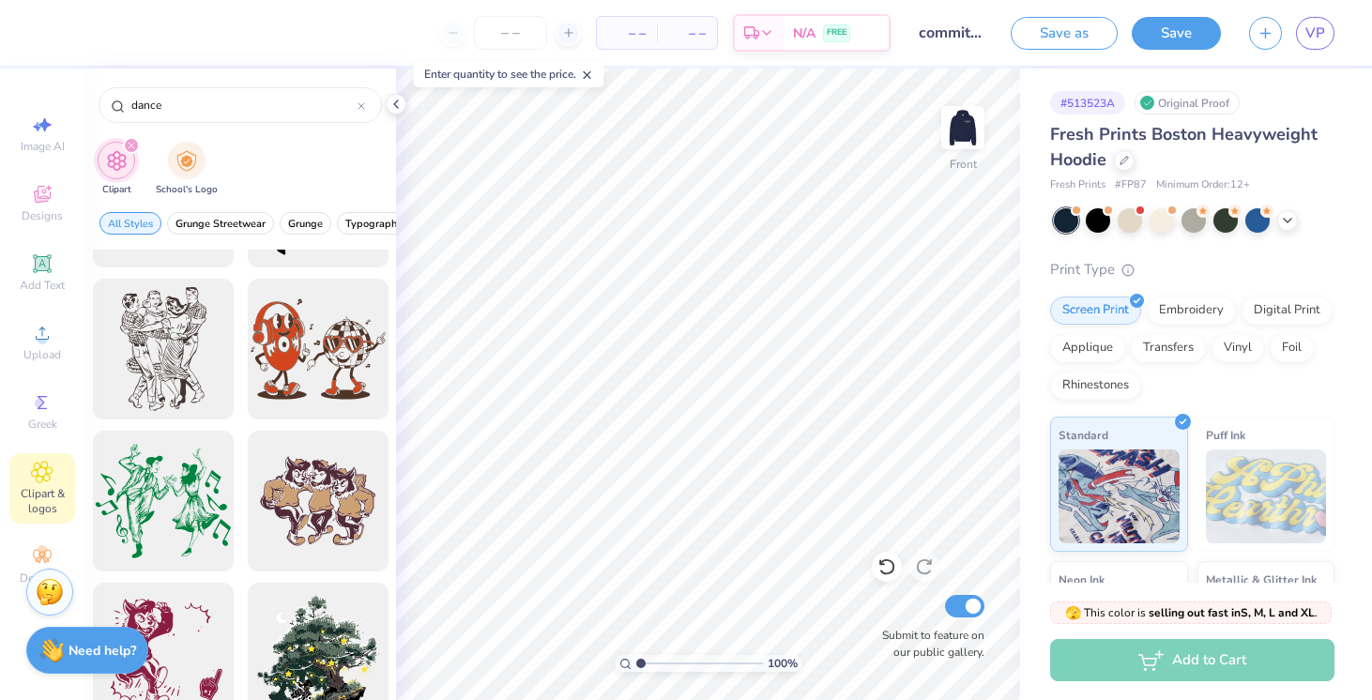
scroll to position [8782, 0]
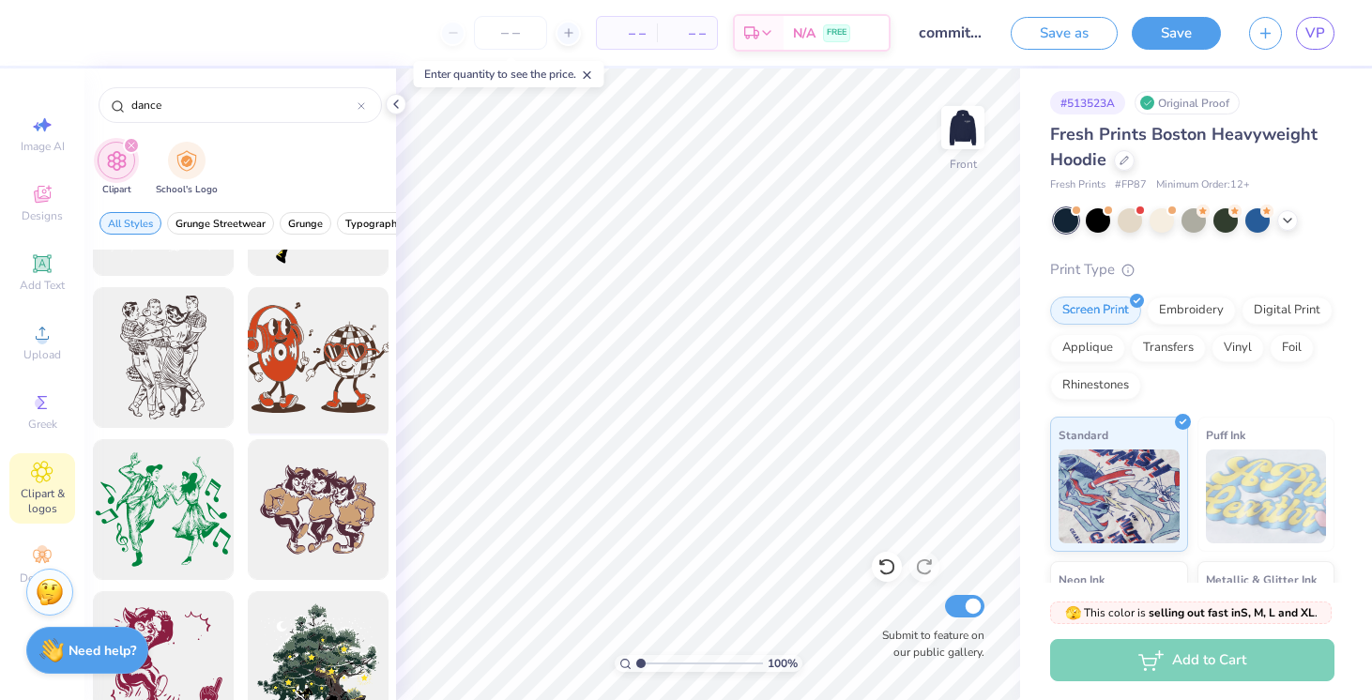
click at [339, 355] on div at bounding box center [317, 358] width 155 height 155
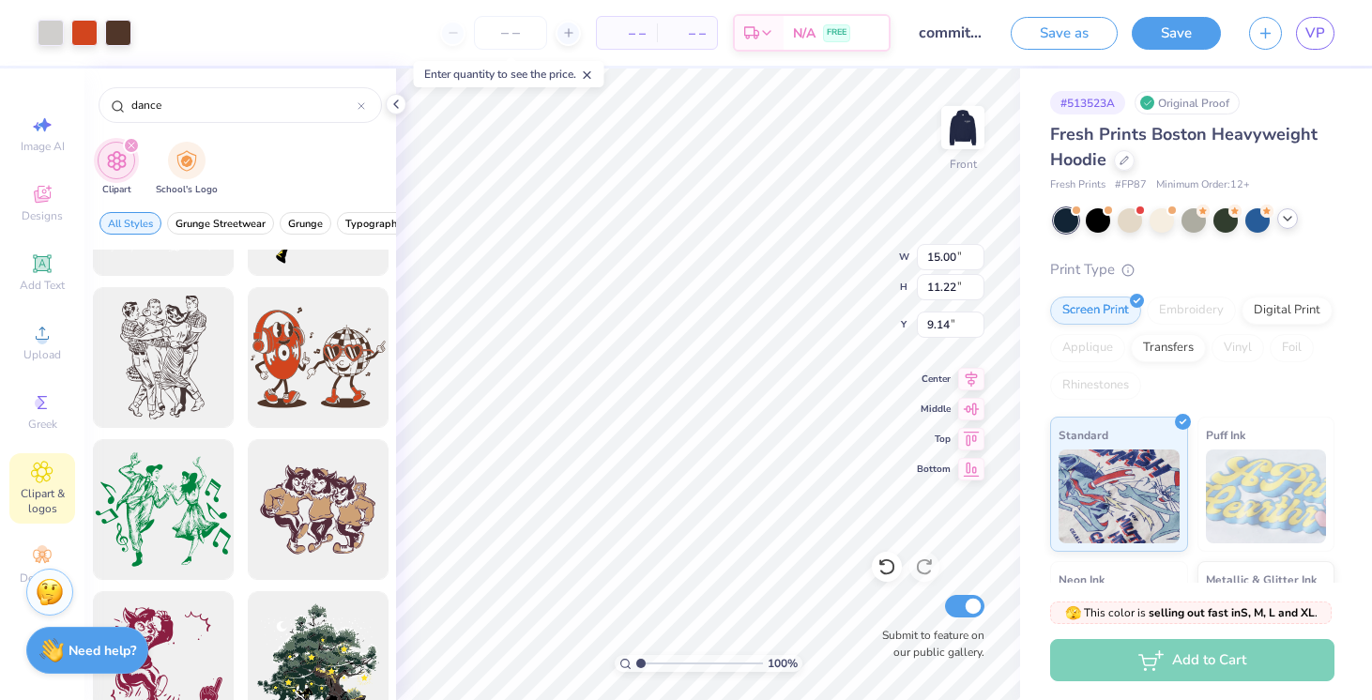
click at [1288, 214] on icon at bounding box center [1287, 218] width 15 height 15
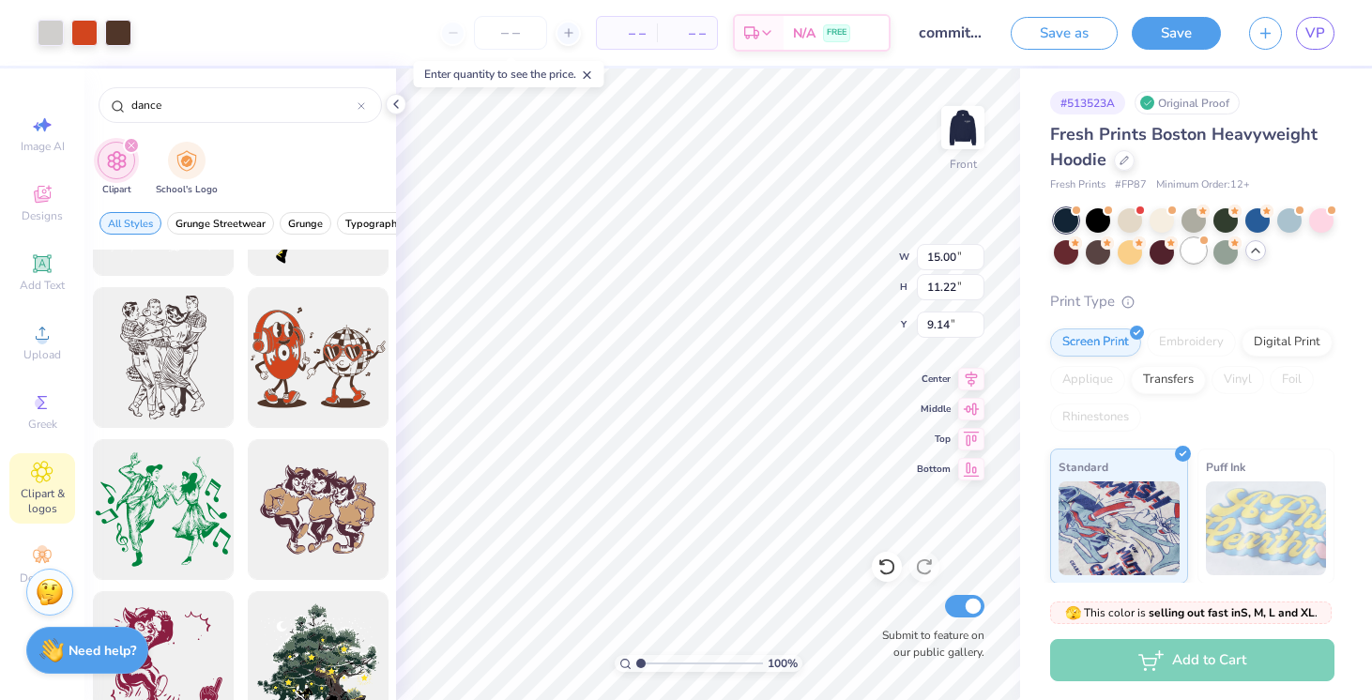
click at [1189, 258] on div at bounding box center [1194, 250] width 24 height 24
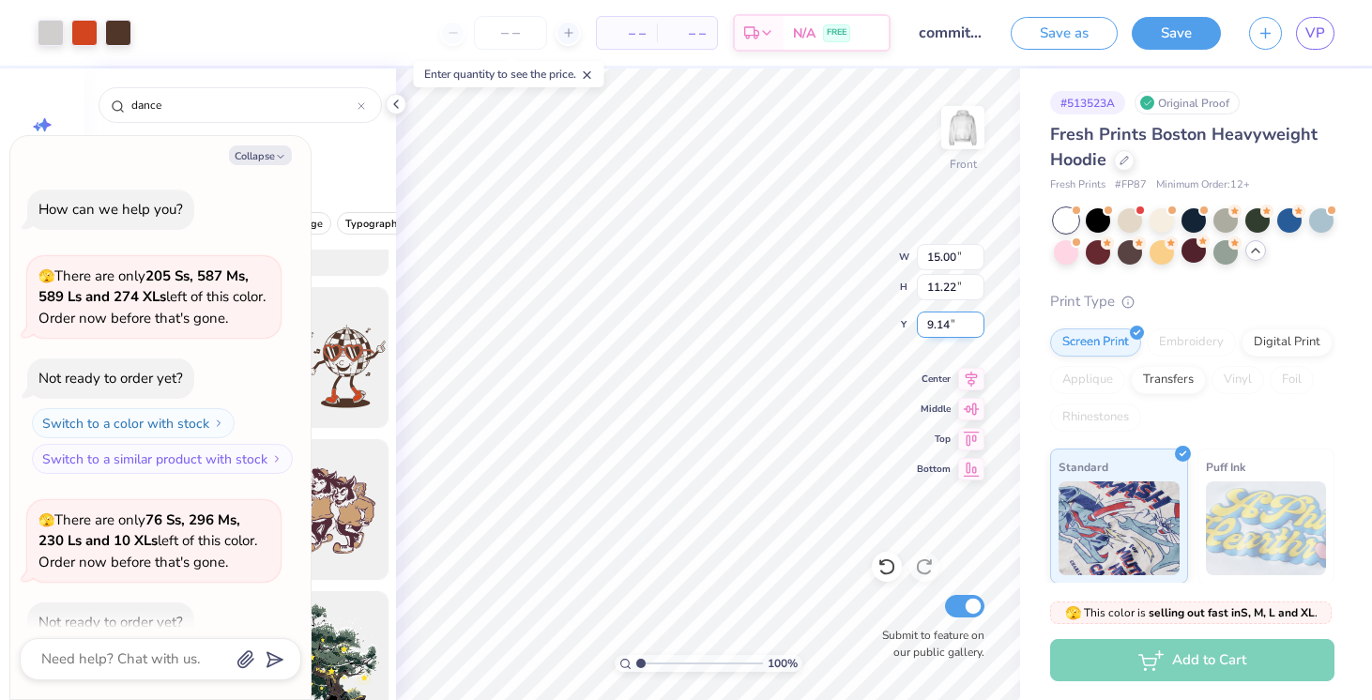
scroll to position [103, 0]
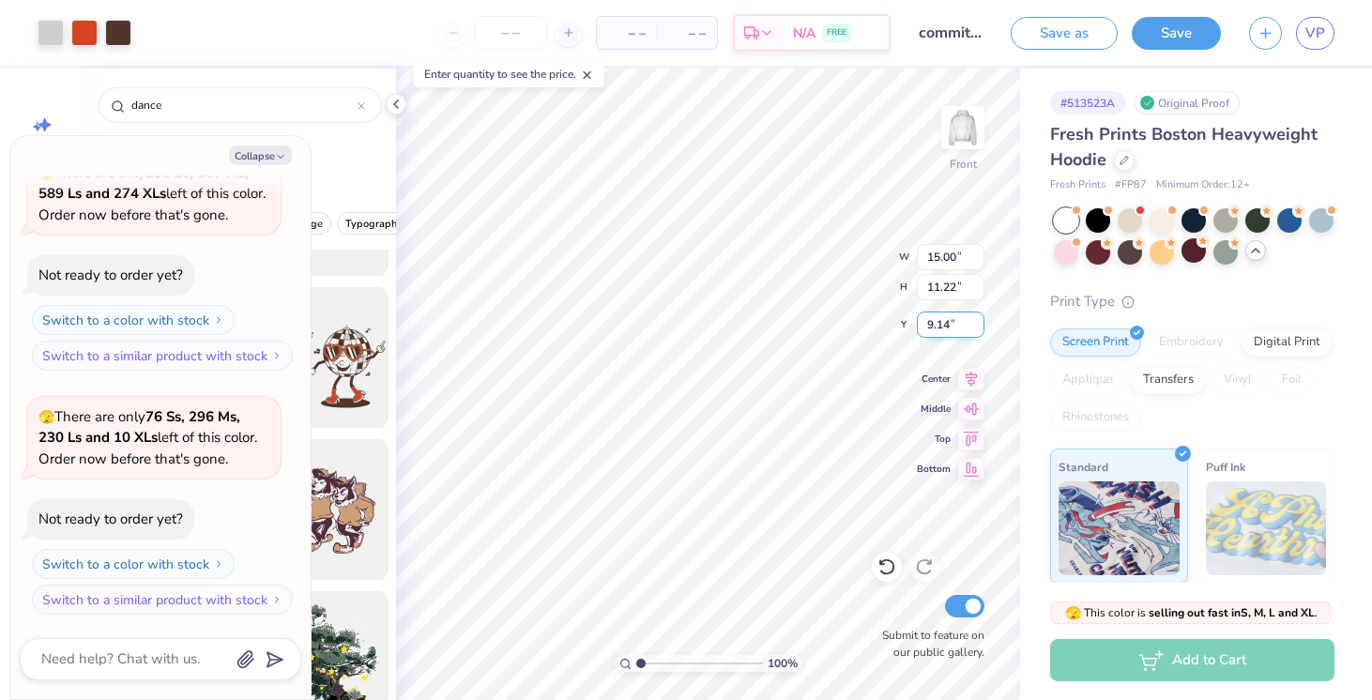
type textarea "x"
type input "7.68"
click at [969, 140] on img at bounding box center [962, 127] width 75 height 75
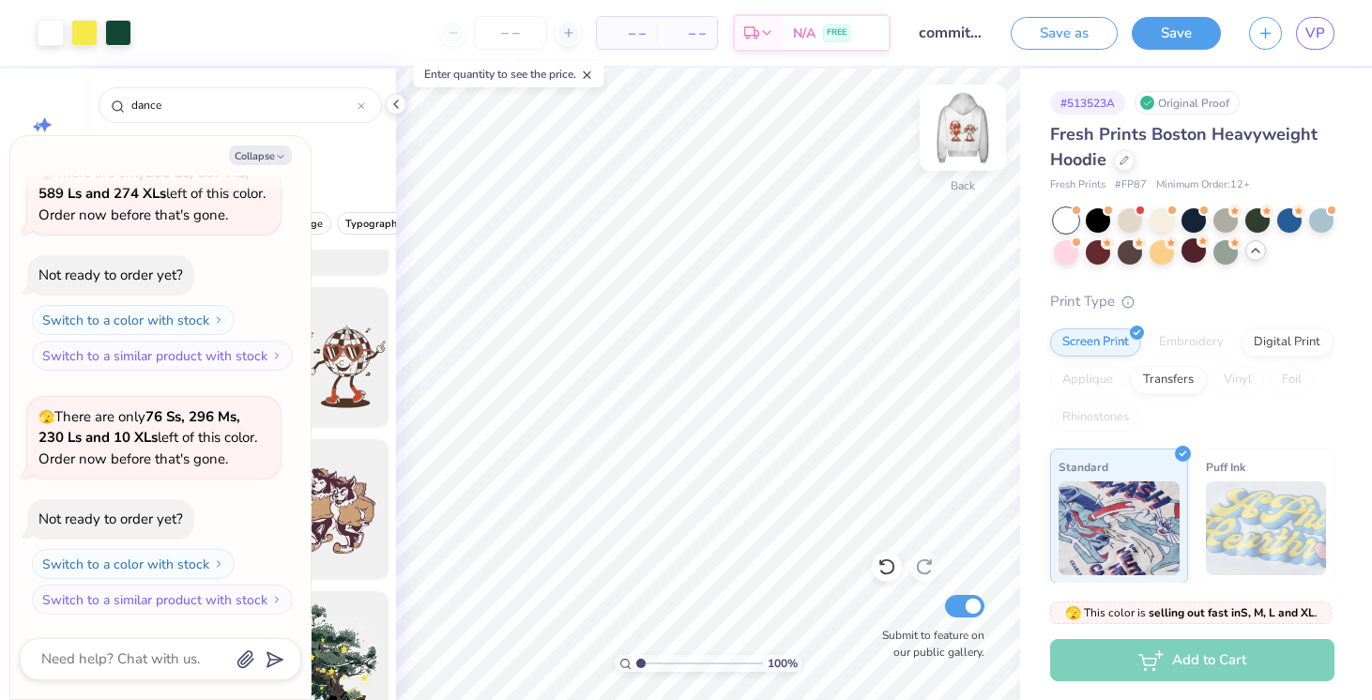
click at [971, 131] on img at bounding box center [962, 127] width 75 height 75
click at [273, 157] on button "Collapse" at bounding box center [260, 155] width 63 height 20
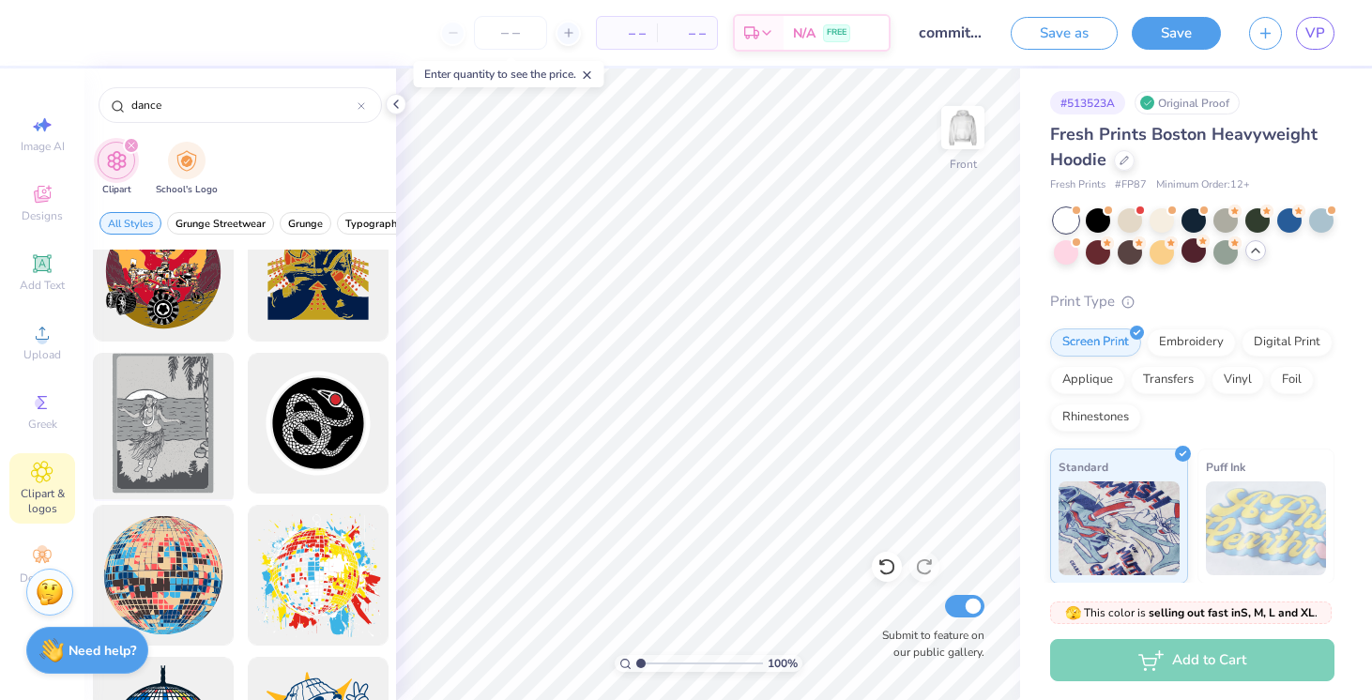
scroll to position [10502, 0]
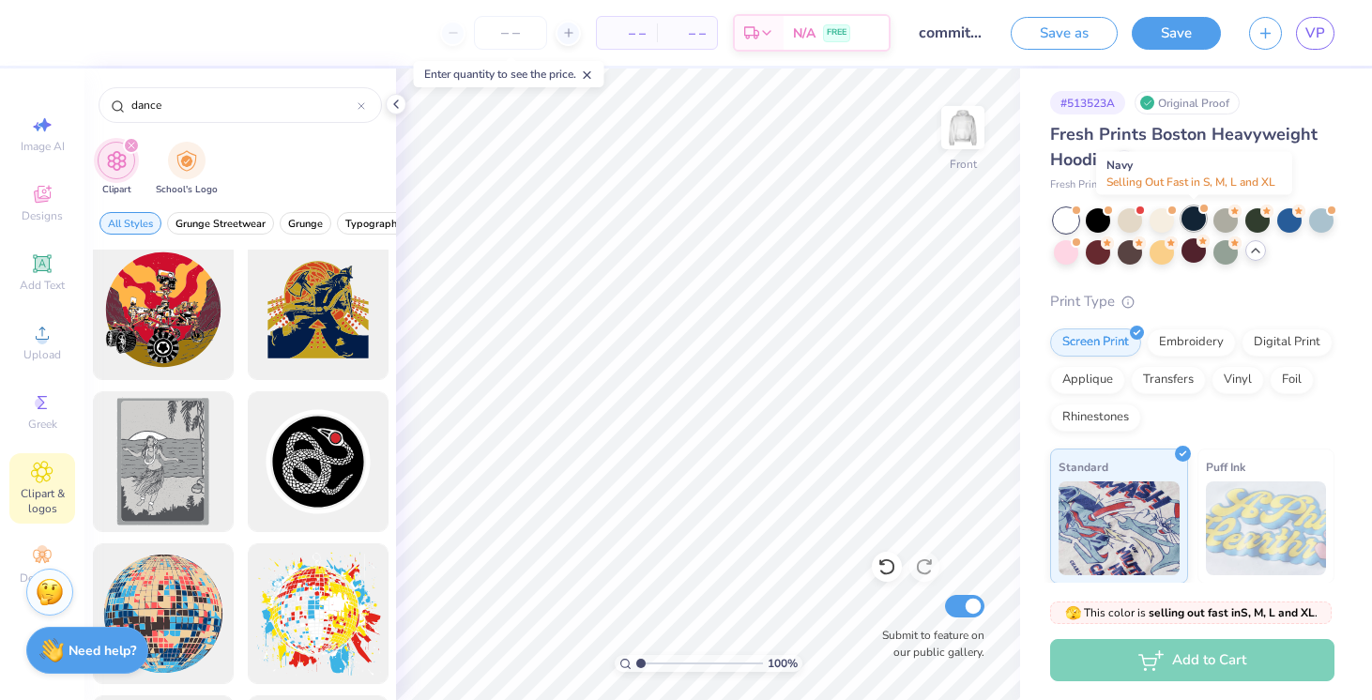
click at [1197, 220] on div at bounding box center [1194, 219] width 24 height 24
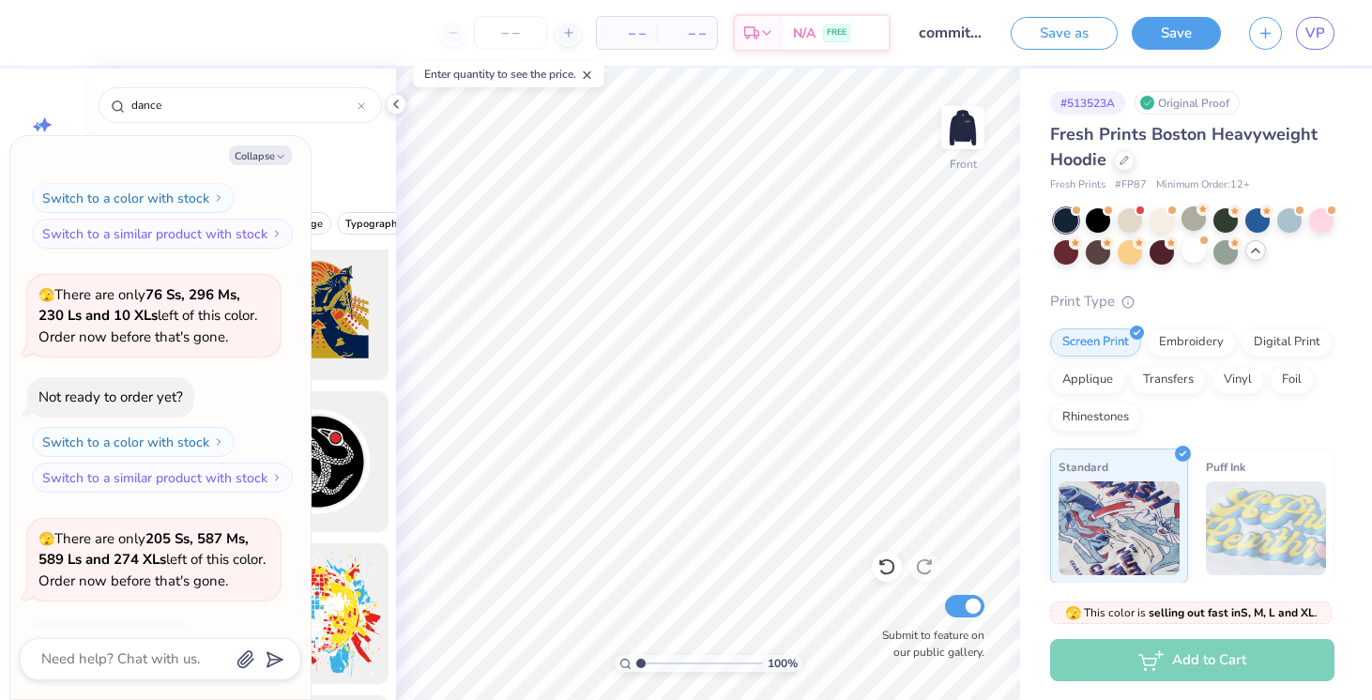
scroll to position [198, 0]
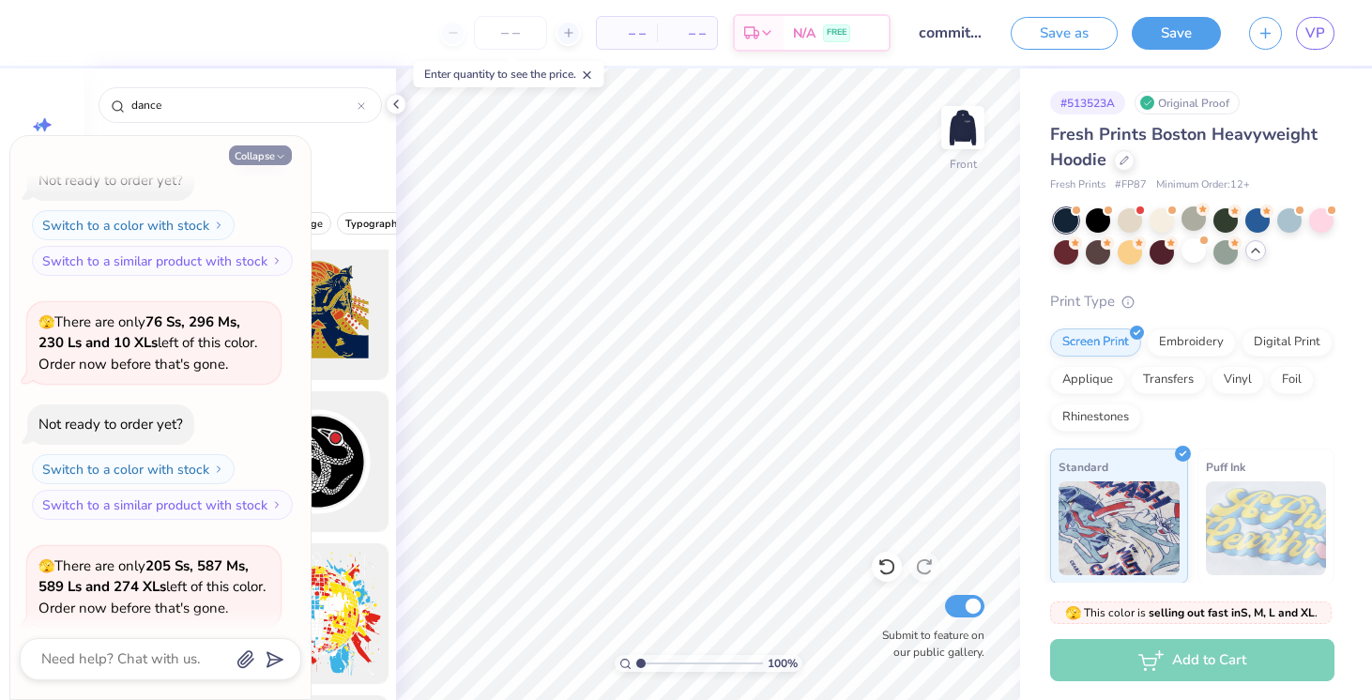
click at [268, 157] on button "Collapse" at bounding box center [260, 155] width 63 height 20
type textarea "x"
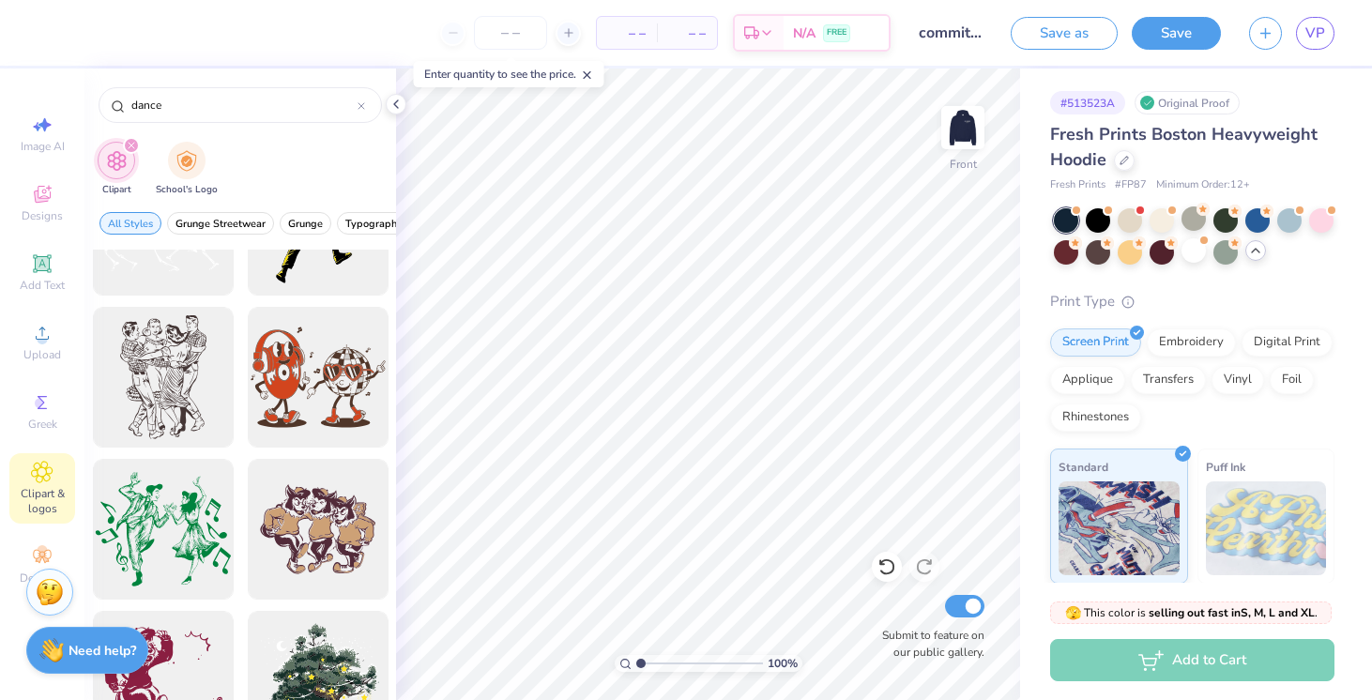
scroll to position [8764, 0]
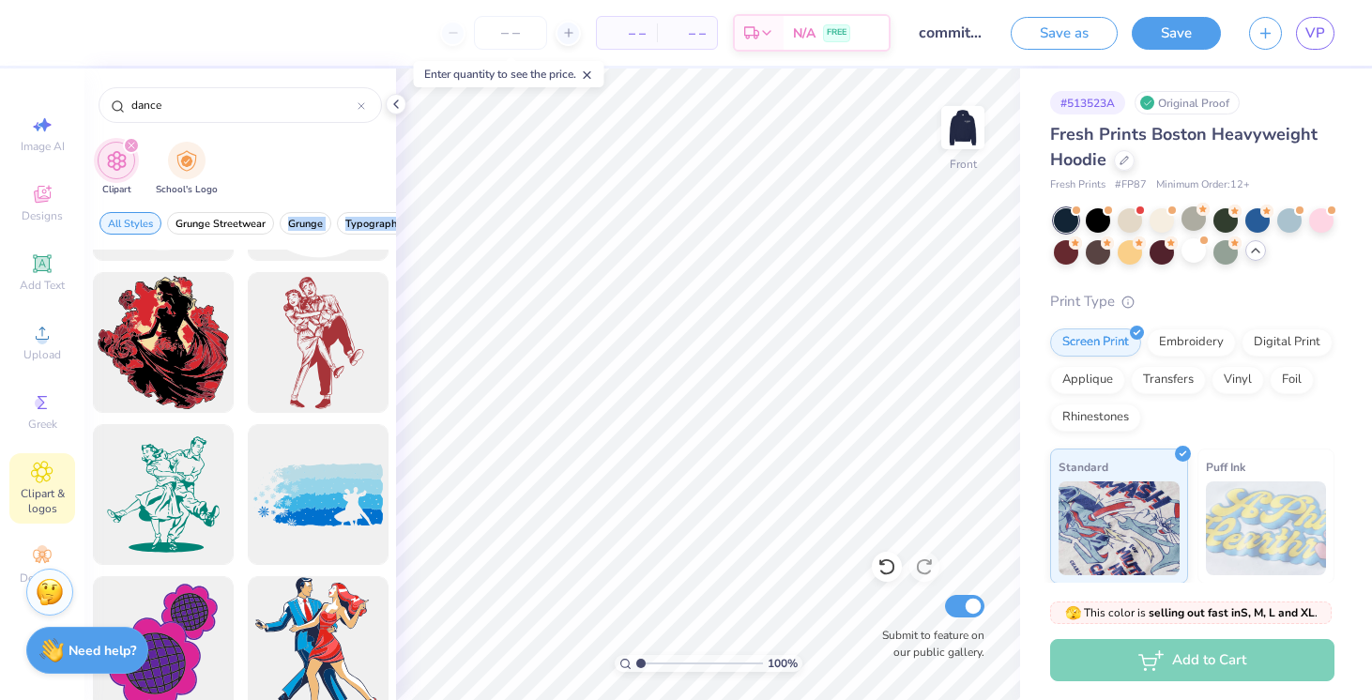
drag, startPoint x: 302, startPoint y: 398, endPoint x: 217, endPoint y: 242, distance: 177.7
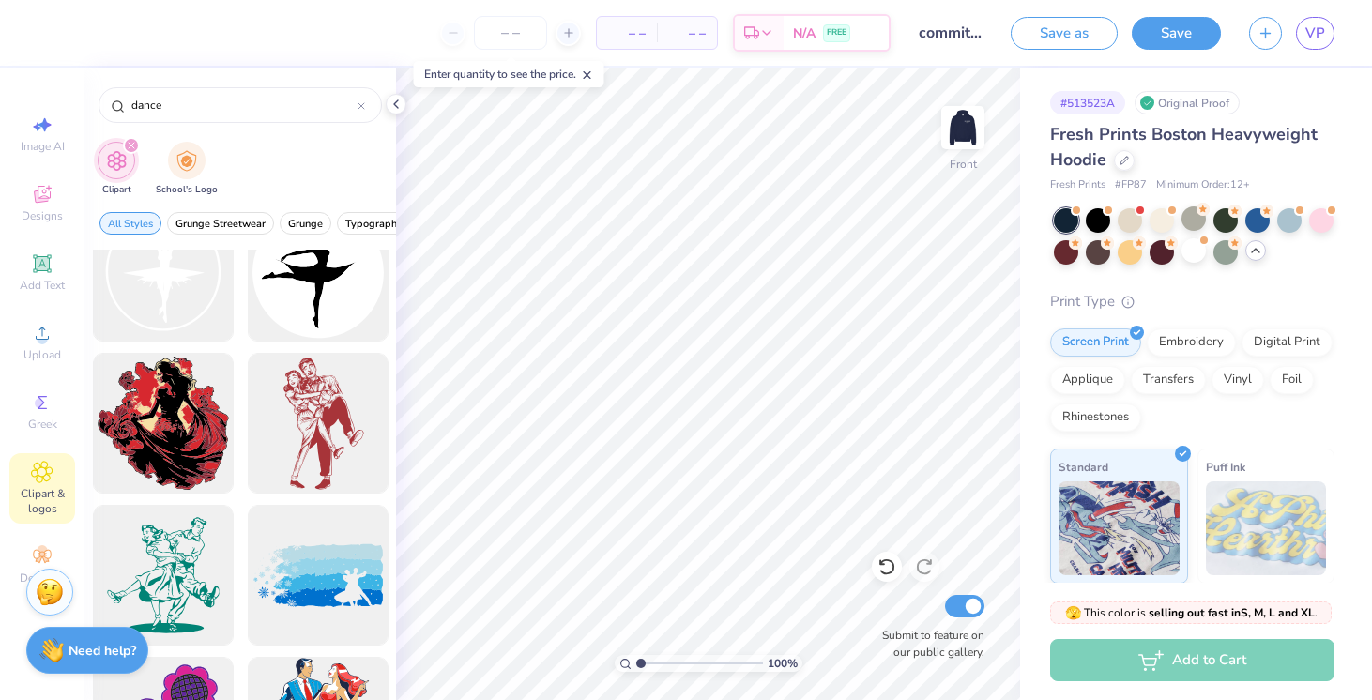
click at [335, 173] on div "Clipart School's Logo" at bounding box center [240, 171] width 312 height 70
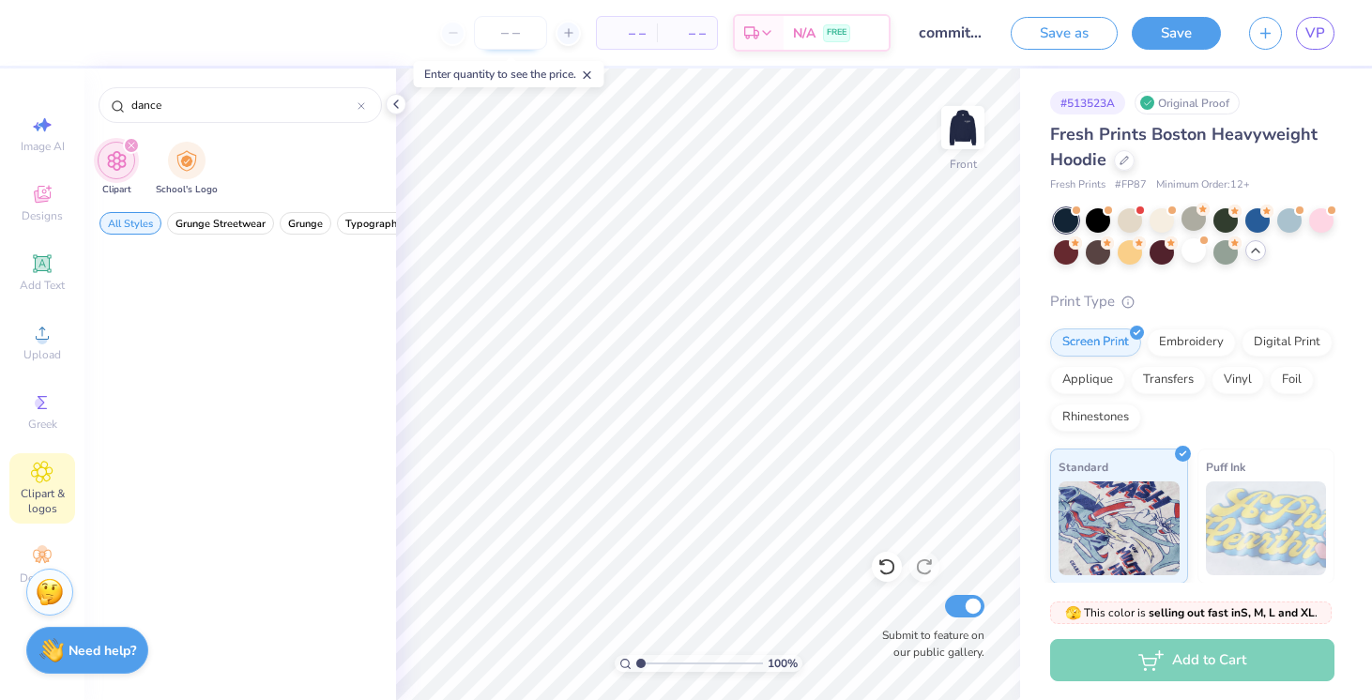
scroll to position [266, 0]
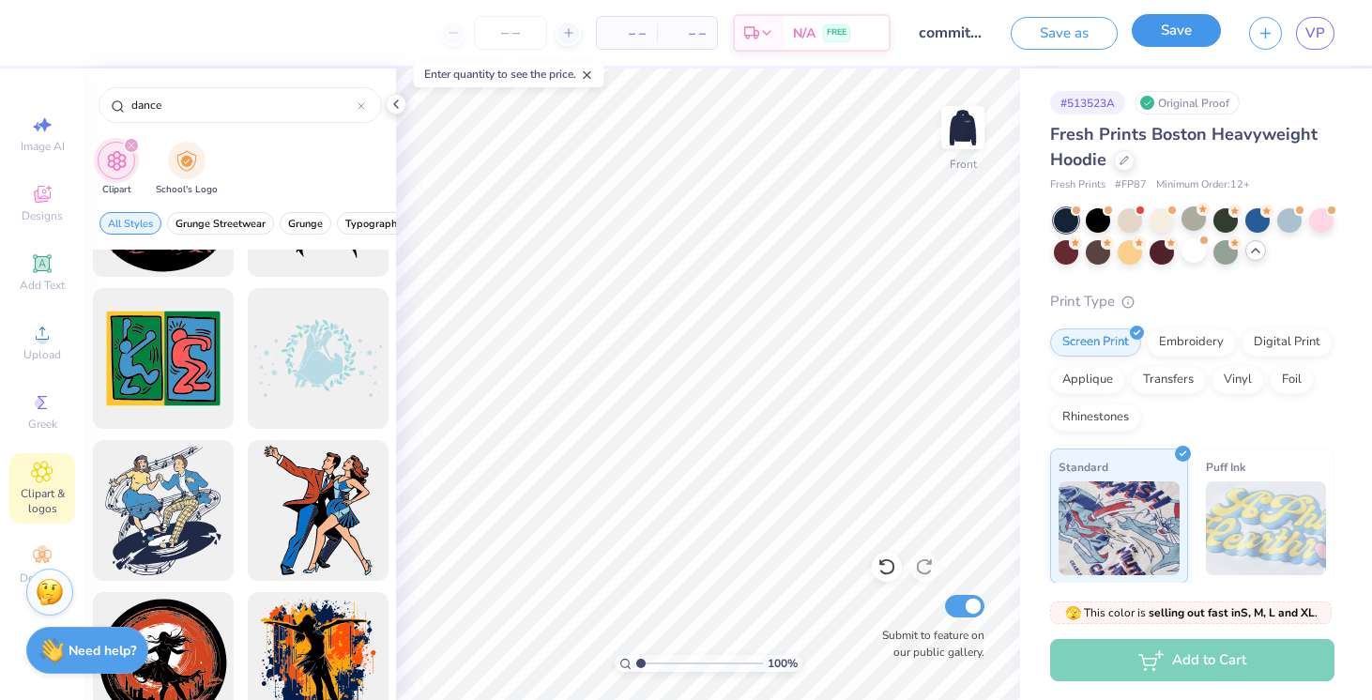
click at [1170, 38] on button "Save" at bounding box center [1176, 30] width 89 height 33
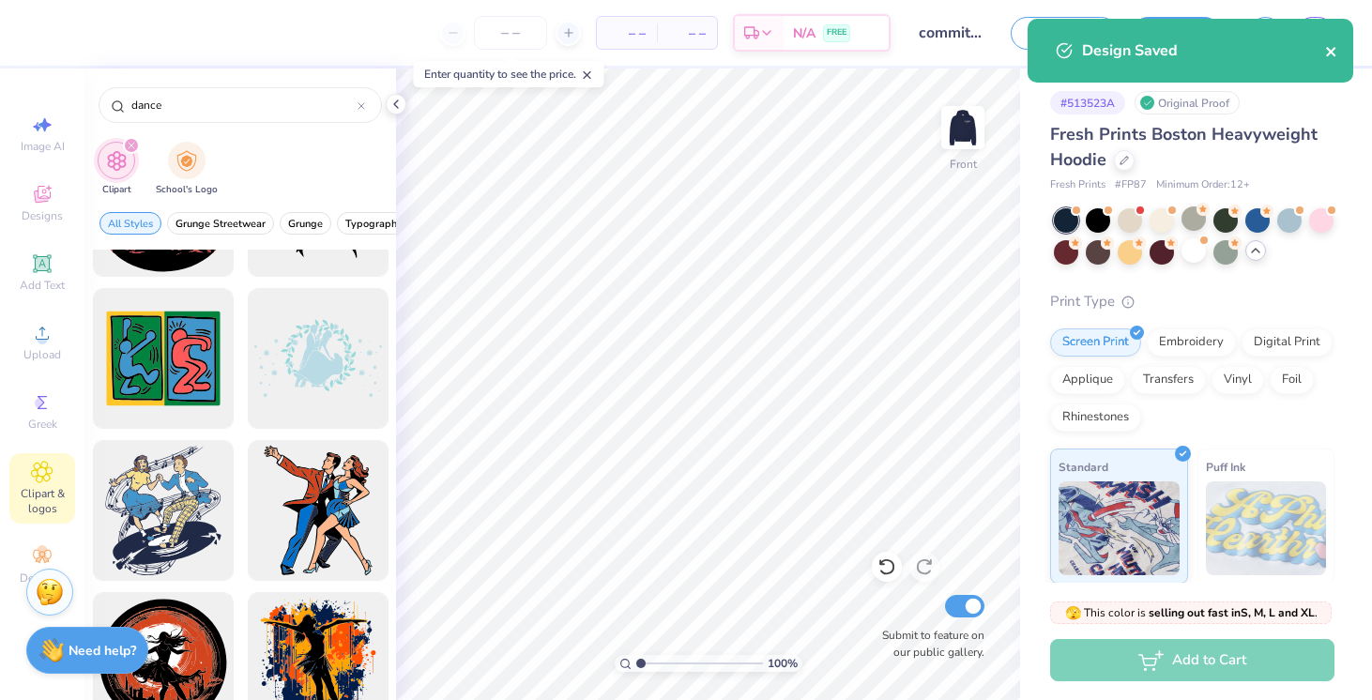
click at [1329, 54] on icon "close" at bounding box center [1330, 51] width 9 height 9
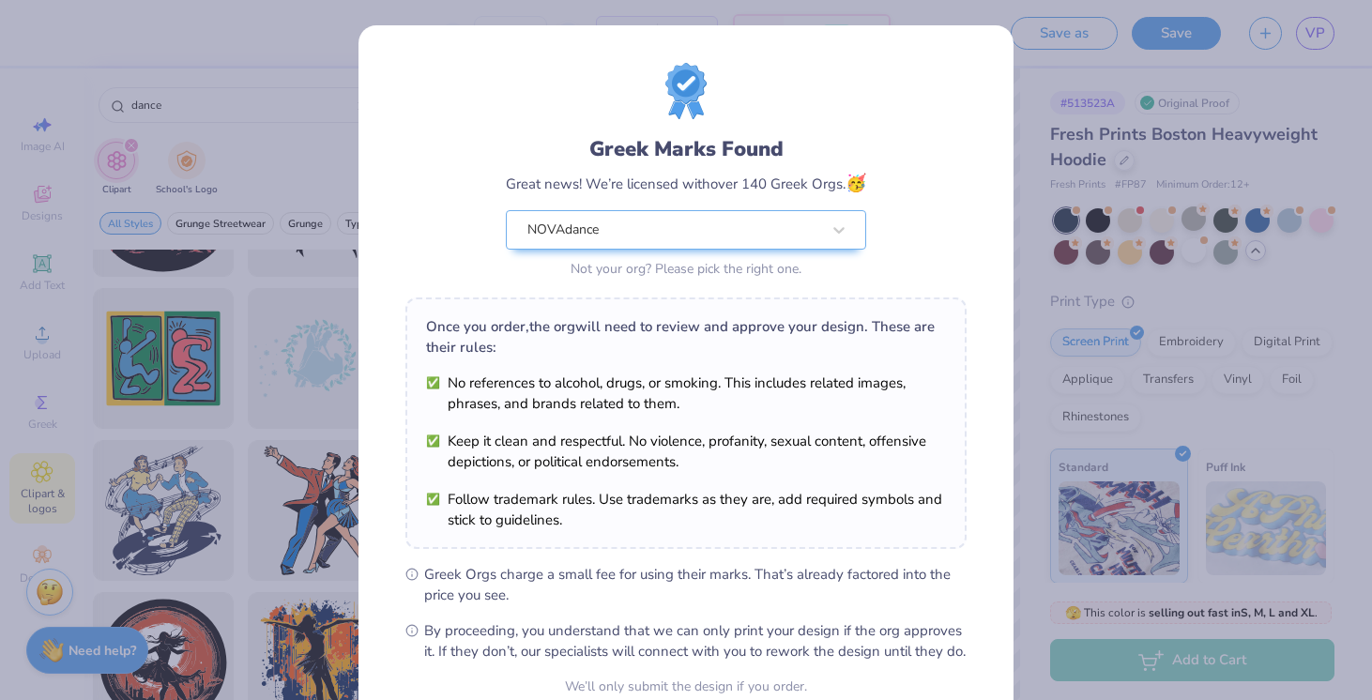
click at [1316, 28] on div "Design Saved" at bounding box center [1190, 57] width 333 height 85
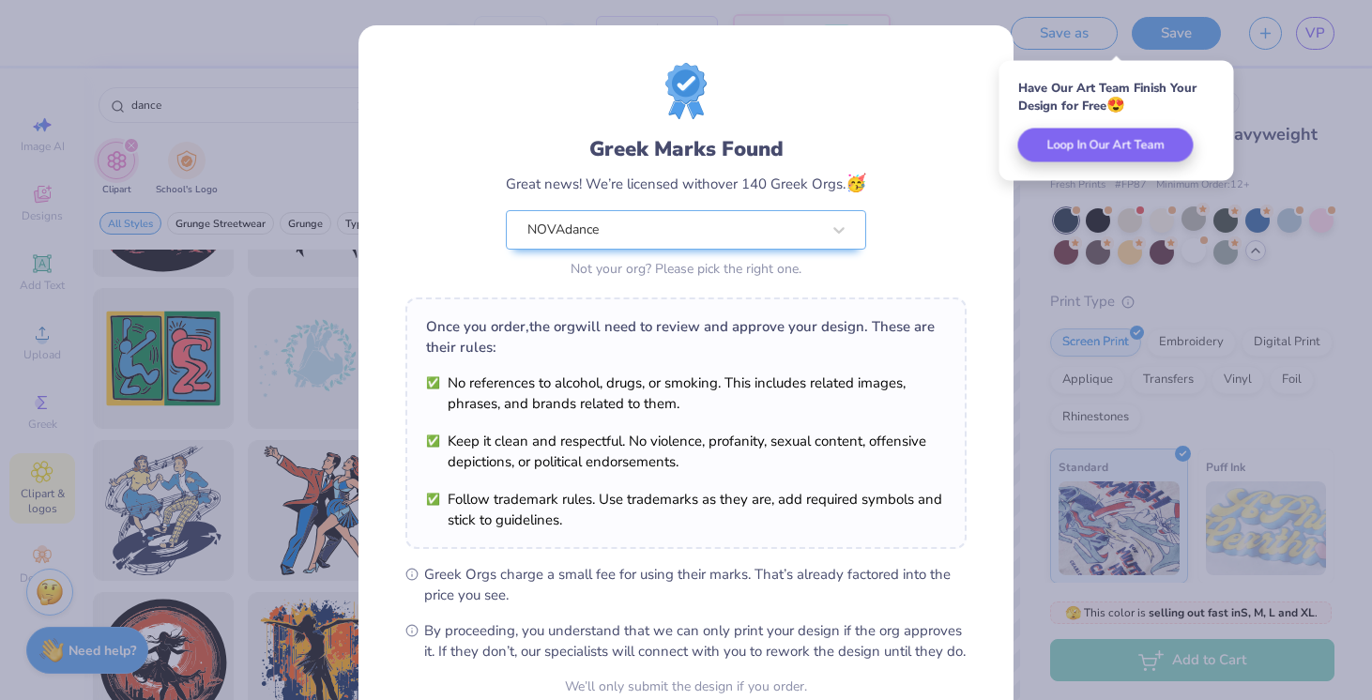
scroll to position [178, 0]
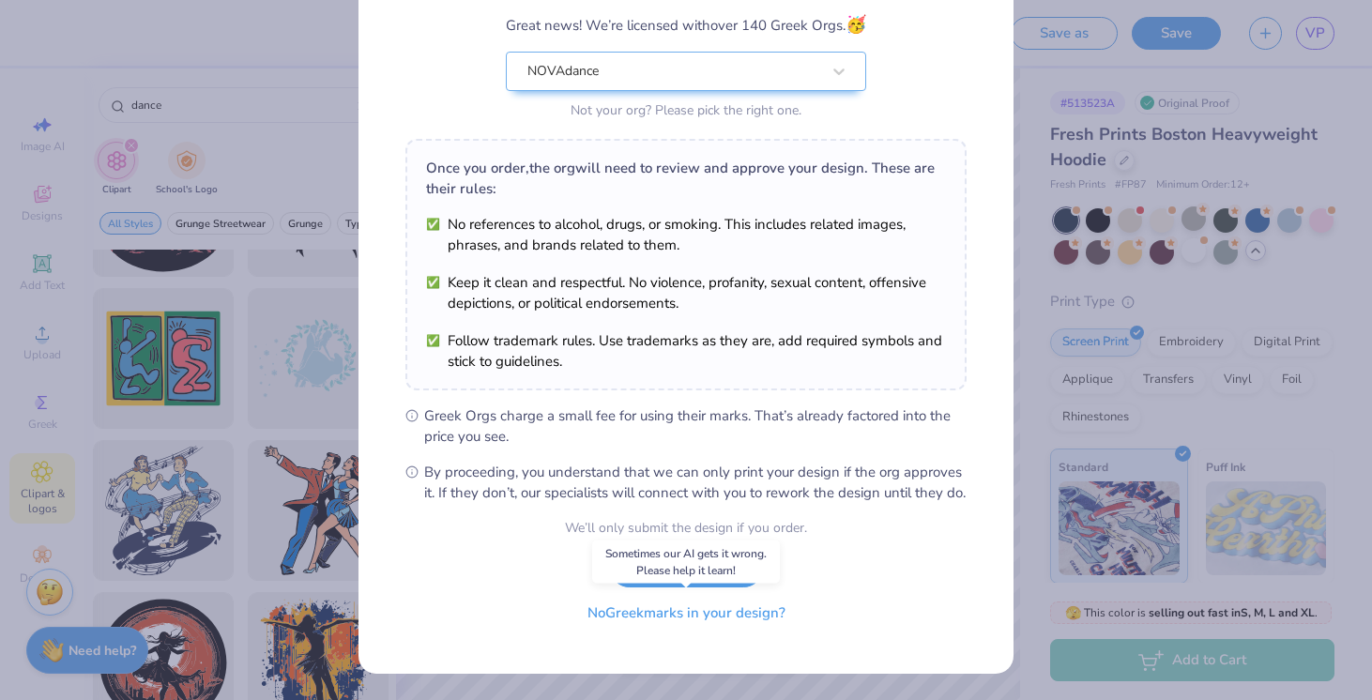
click at [714, 631] on button "No Greek marks in your design?" at bounding box center [687, 613] width 230 height 38
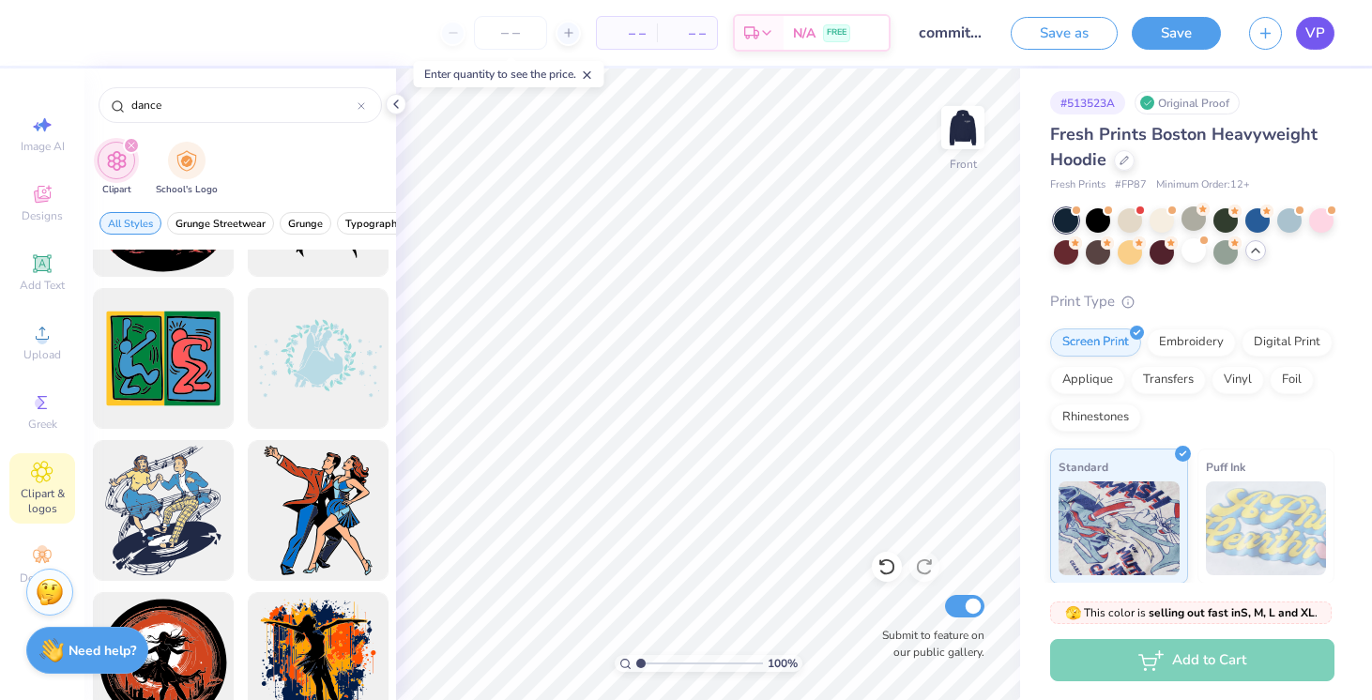
click at [1315, 23] on span "VP" at bounding box center [1316, 34] width 20 height 22
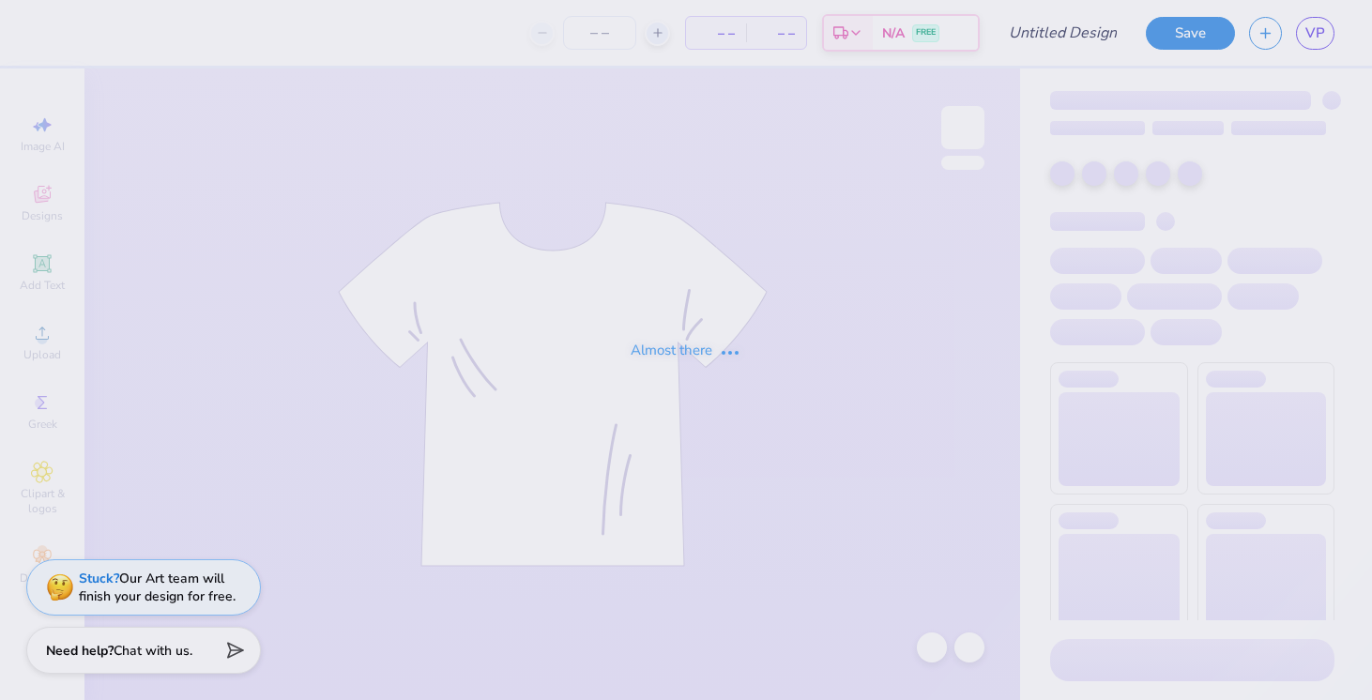
type input "bad committee design"
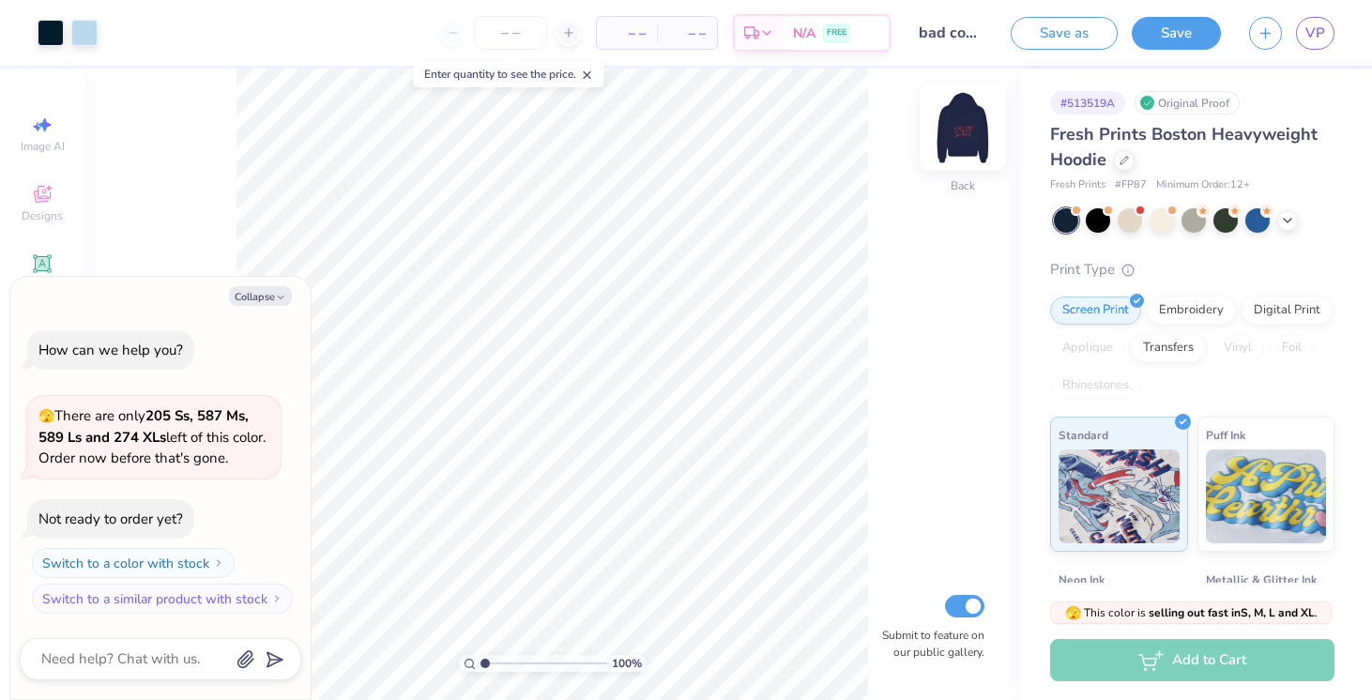
click at [974, 134] on img at bounding box center [962, 127] width 75 height 75
click at [281, 293] on icon "button" at bounding box center [280, 297] width 11 height 11
type textarea "x"
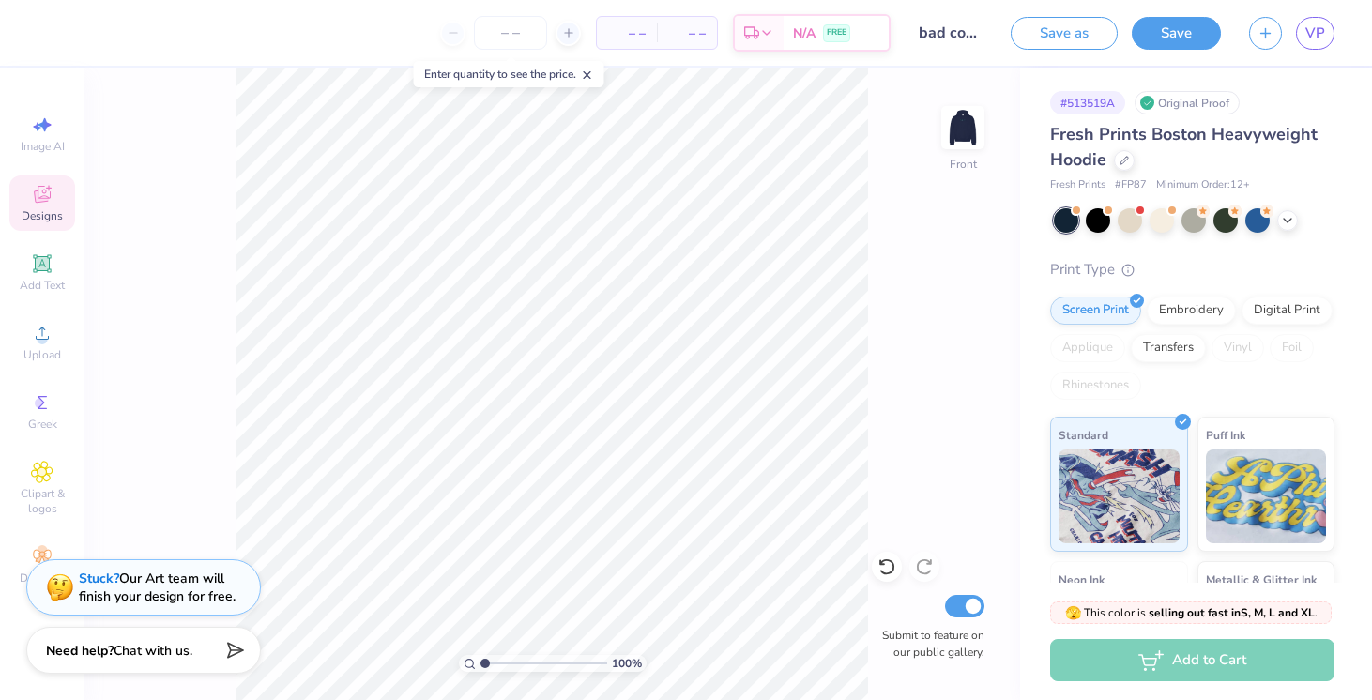
click at [45, 187] on icon at bounding box center [42, 194] width 23 height 23
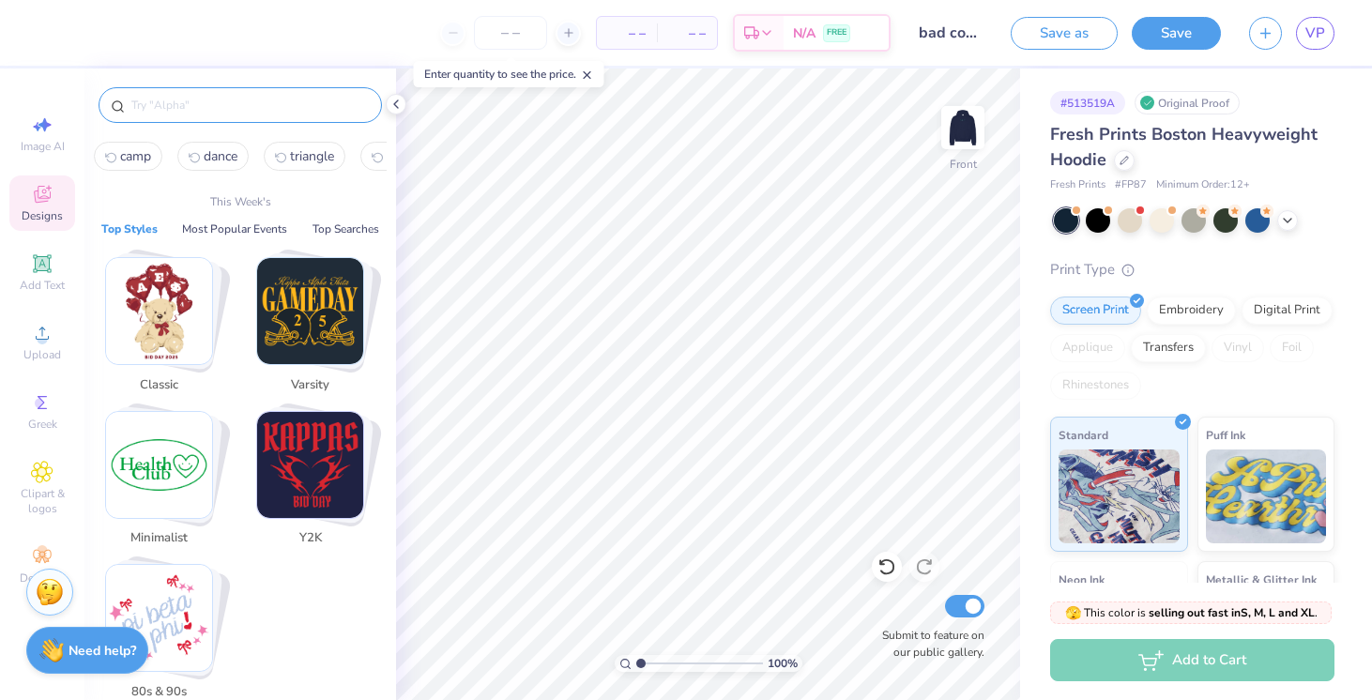
click at [203, 113] on input "text" at bounding box center [250, 105] width 240 height 19
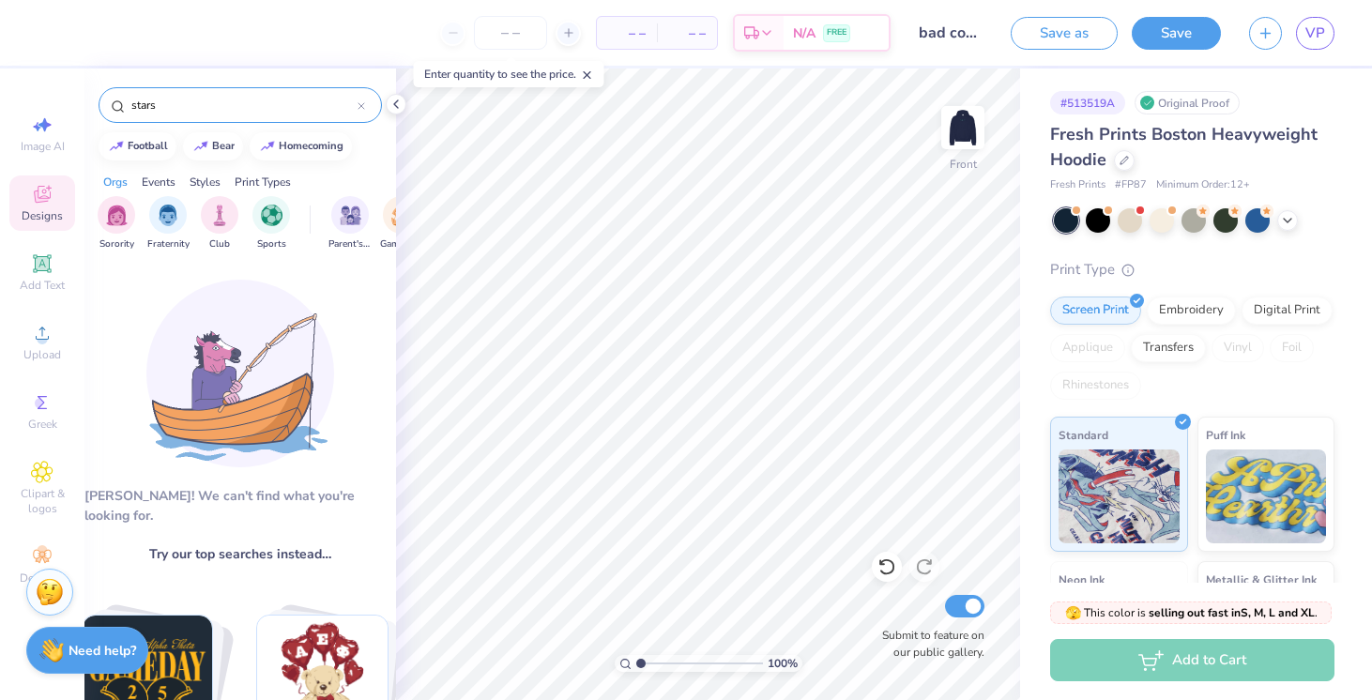
click at [169, 177] on div "Events" at bounding box center [159, 182] width 34 height 17
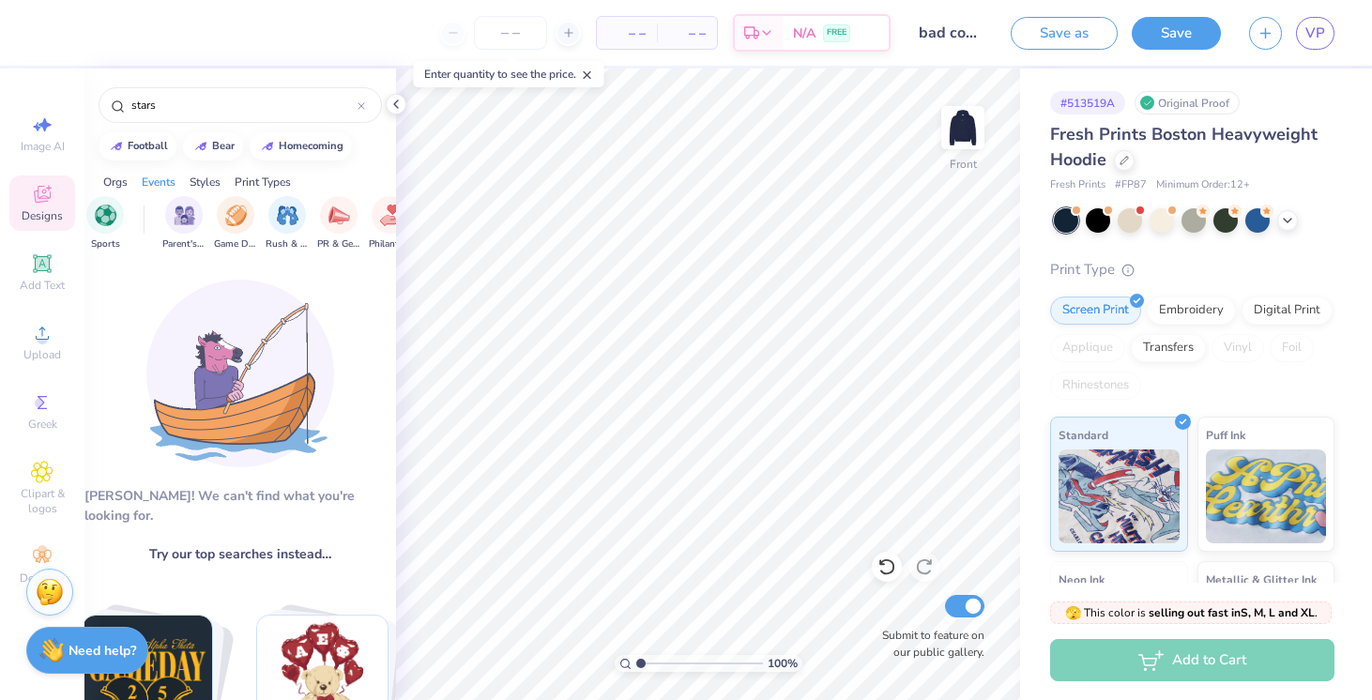
scroll to position [0, 234]
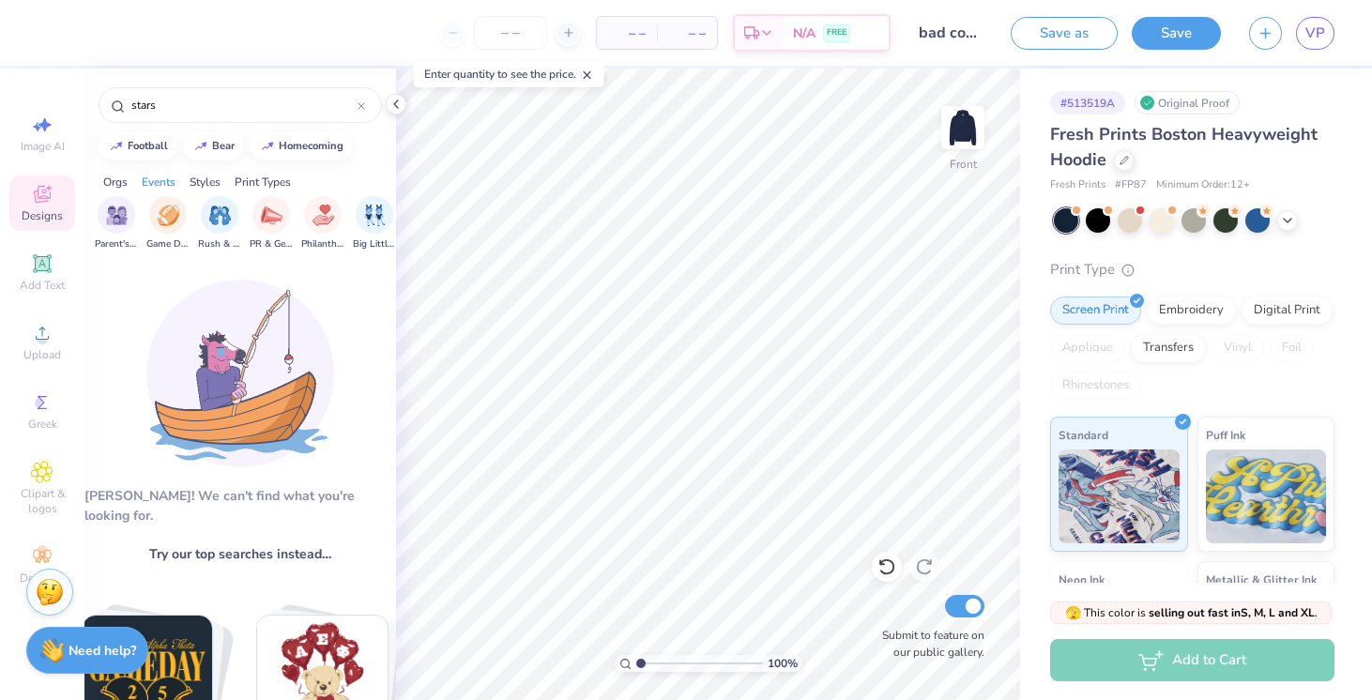
click at [122, 175] on div "Orgs" at bounding box center [115, 182] width 24 height 17
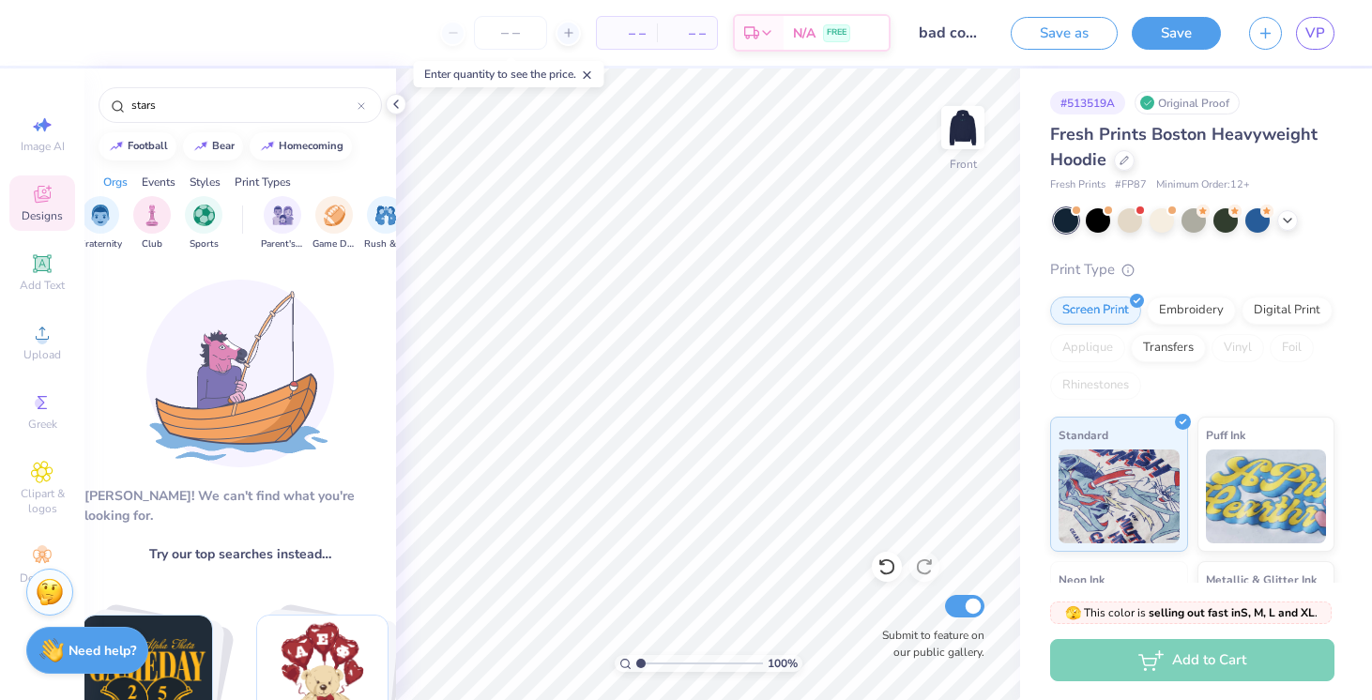
scroll to position [0, 0]
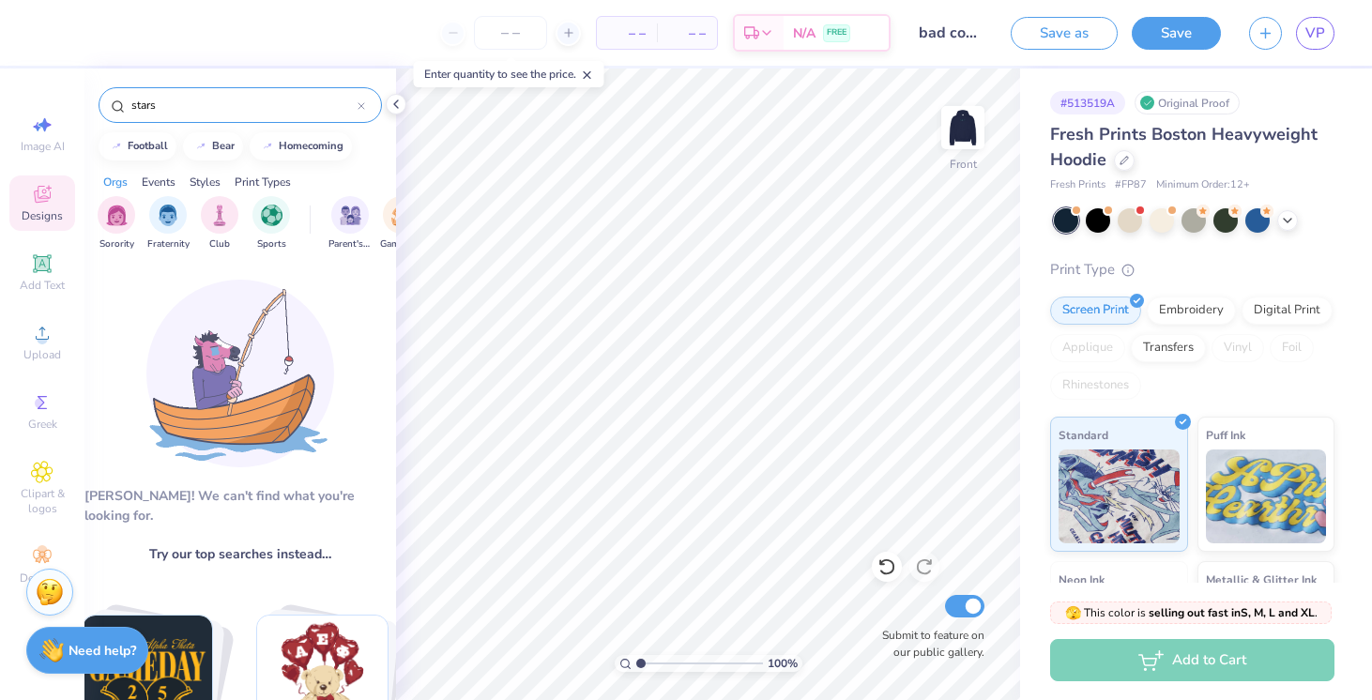
click at [172, 99] on input "stars" at bounding box center [244, 105] width 228 height 19
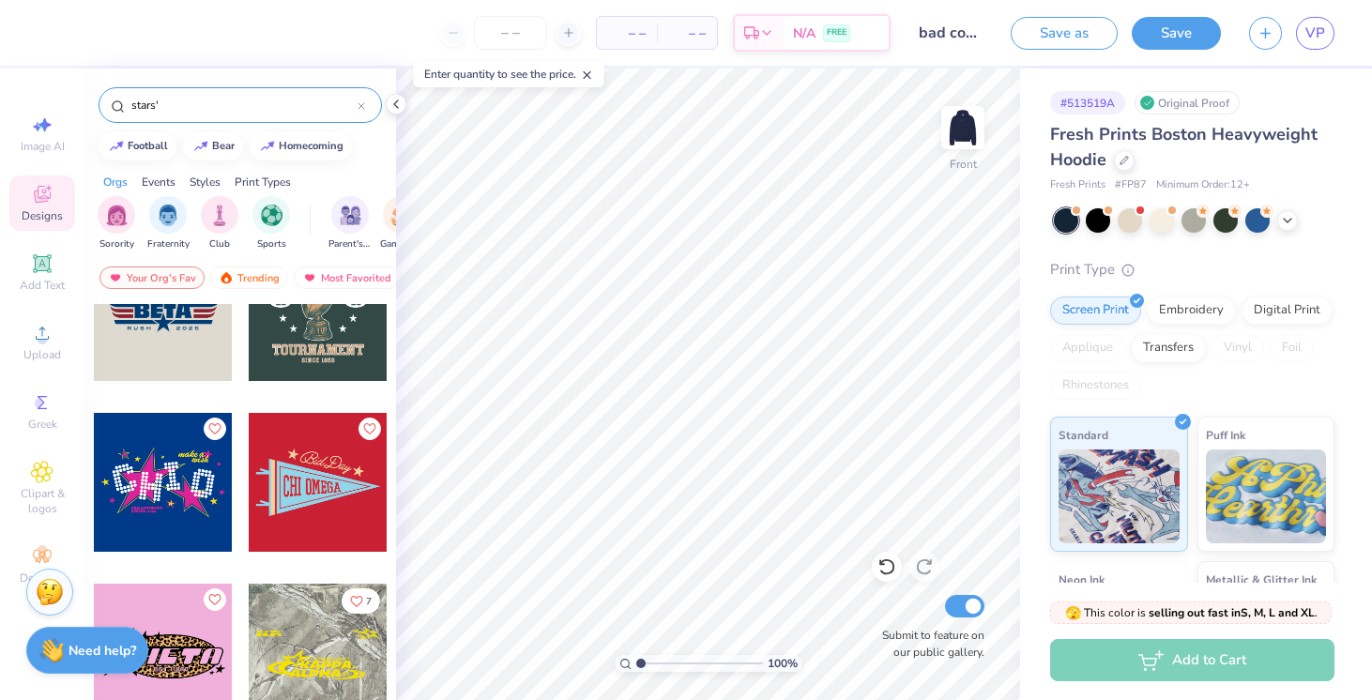
scroll to position [1738, 0]
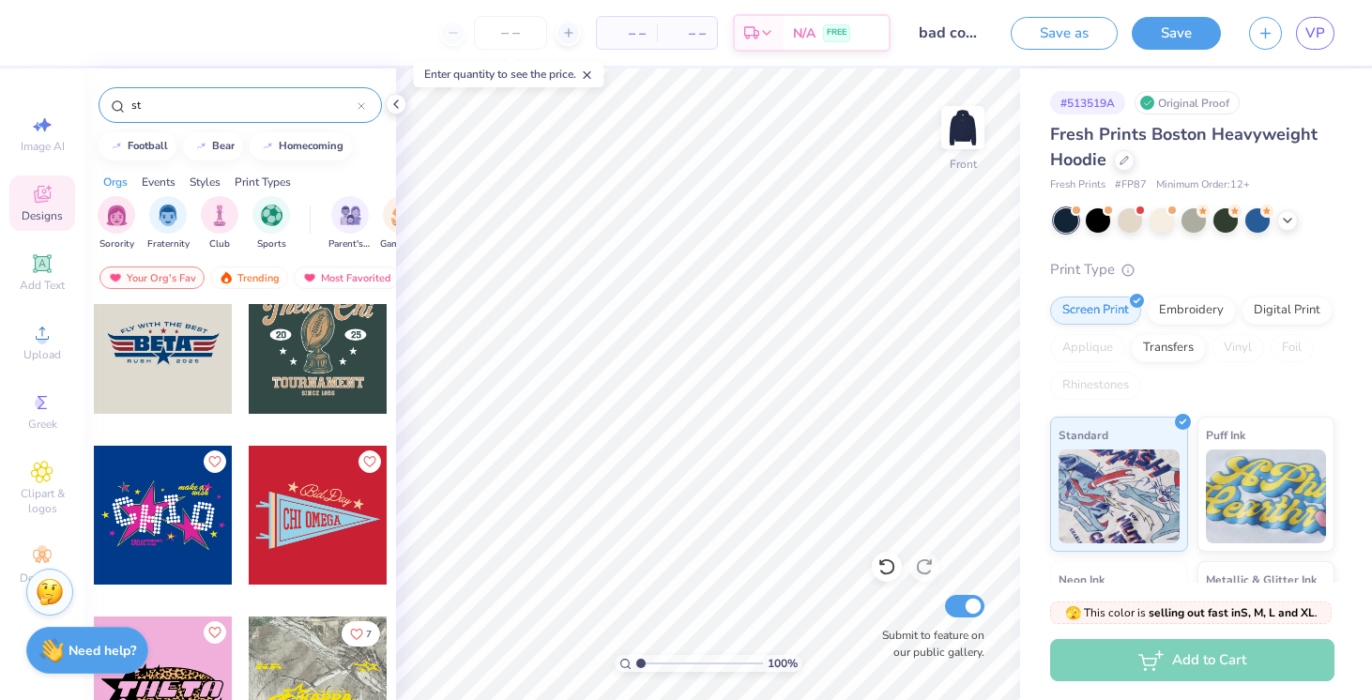
type input "s"
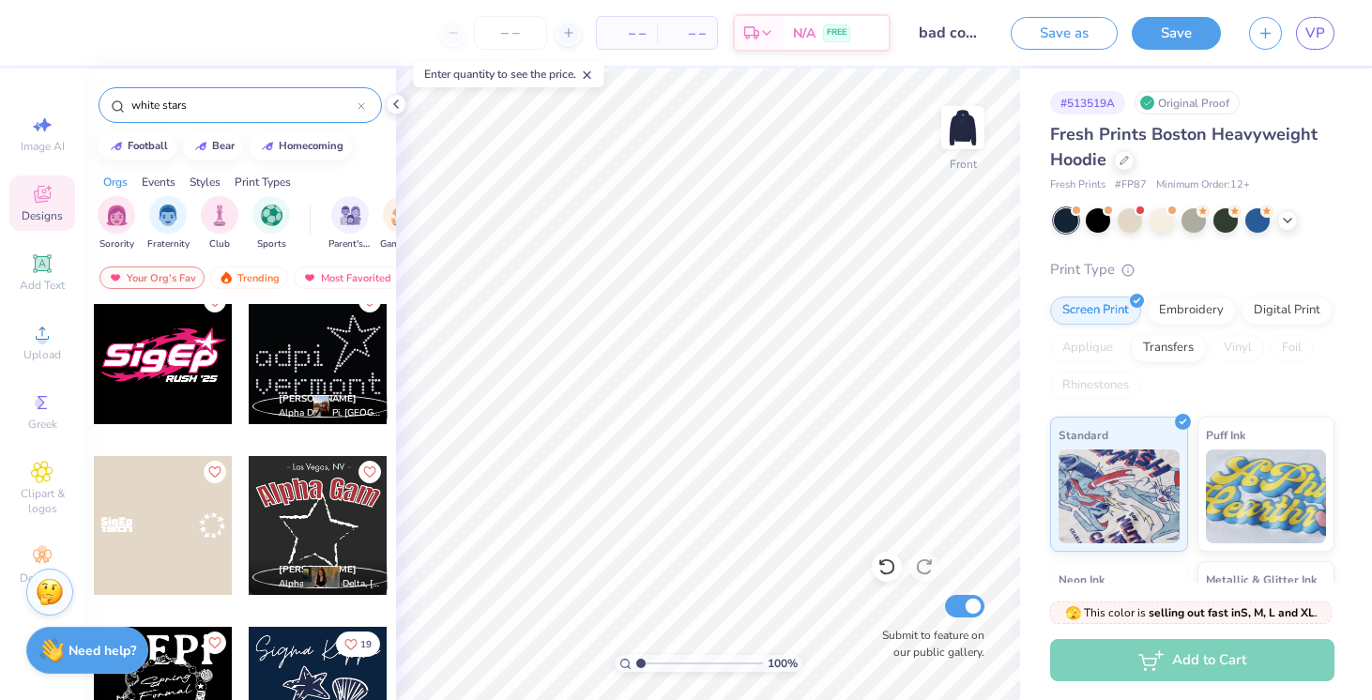
scroll to position [5417, 0]
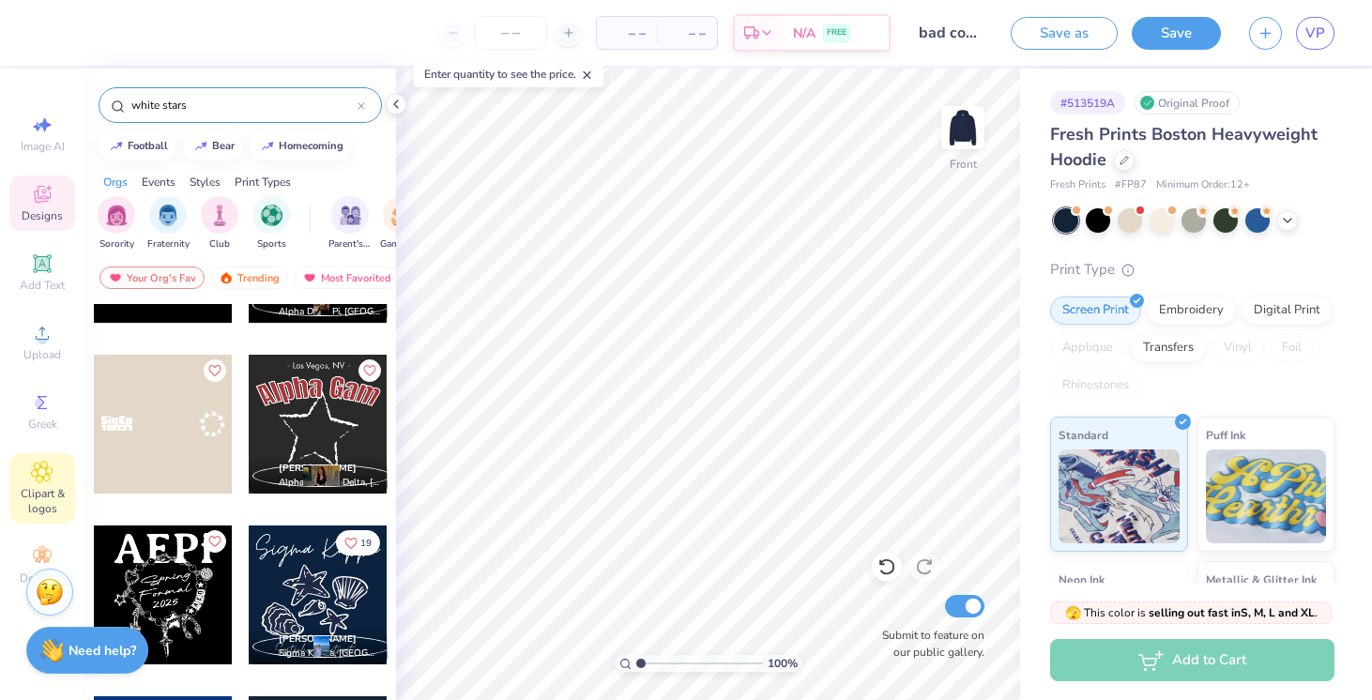
type input "white stars"
click at [56, 494] on span "Clipart & logos" at bounding box center [42, 501] width 66 height 30
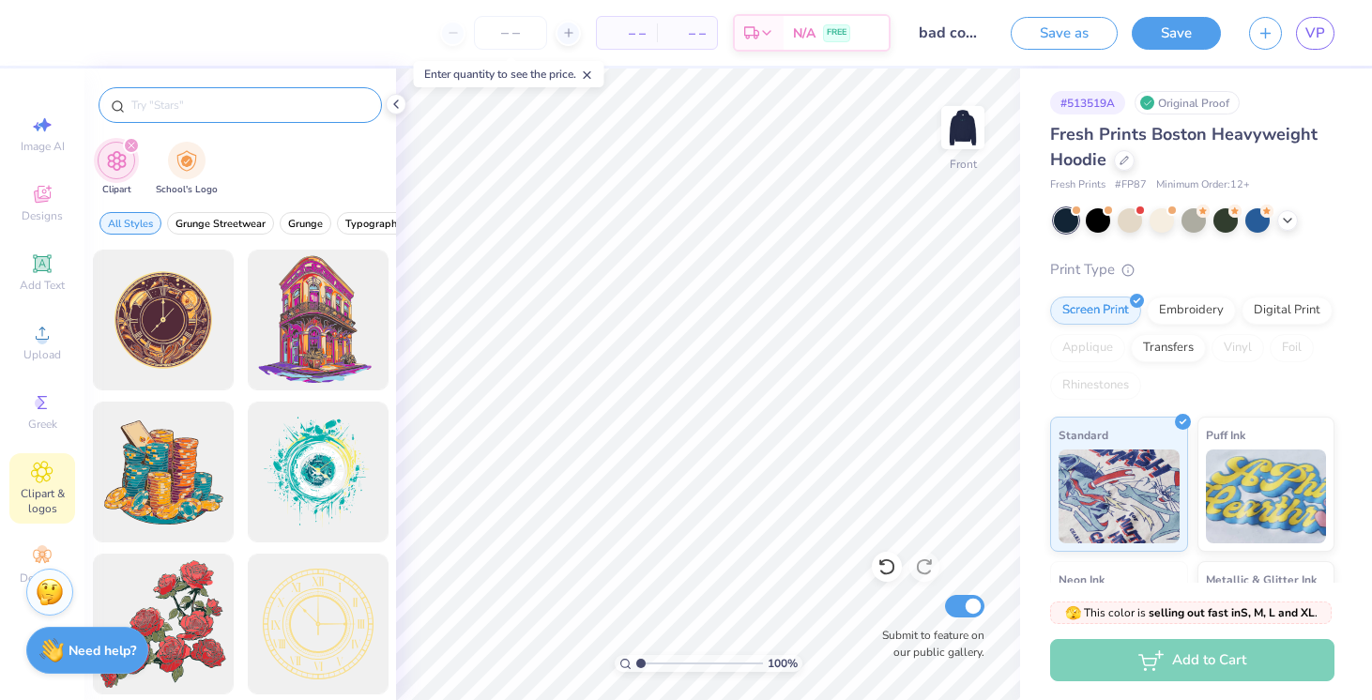
click at [212, 107] on input "text" at bounding box center [250, 105] width 240 height 19
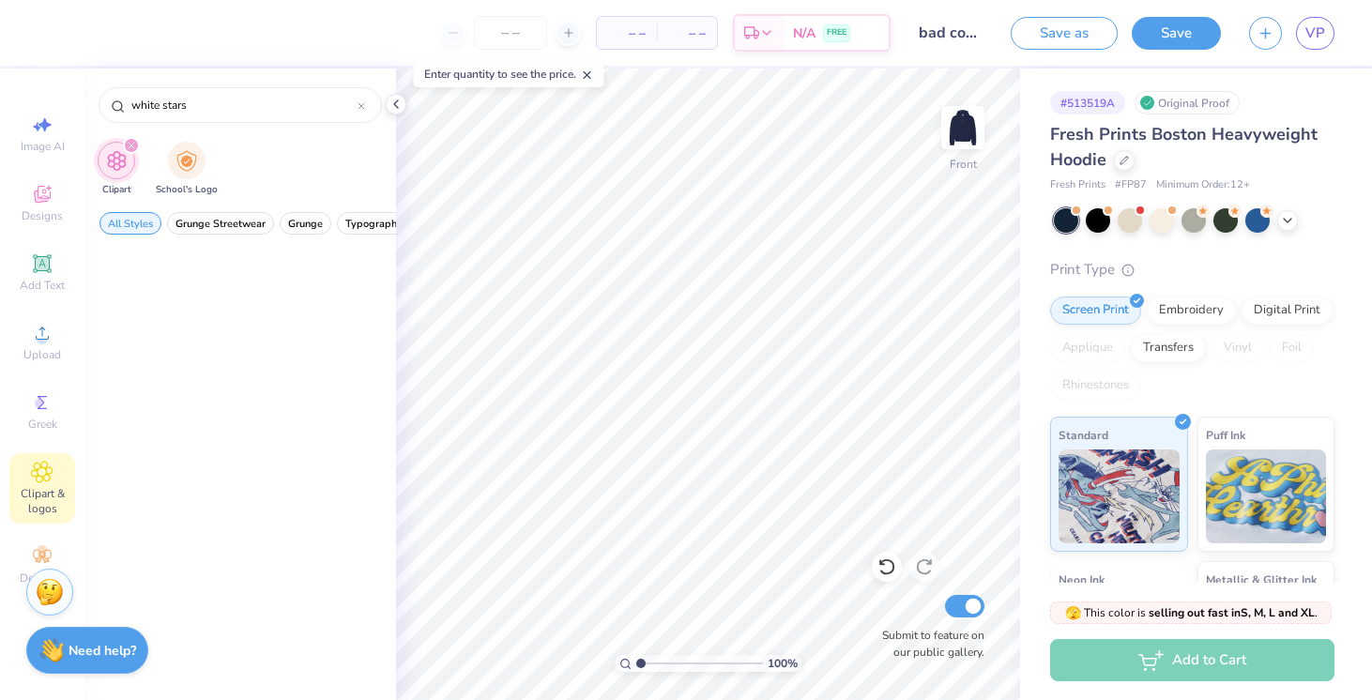
scroll to position [0, 0]
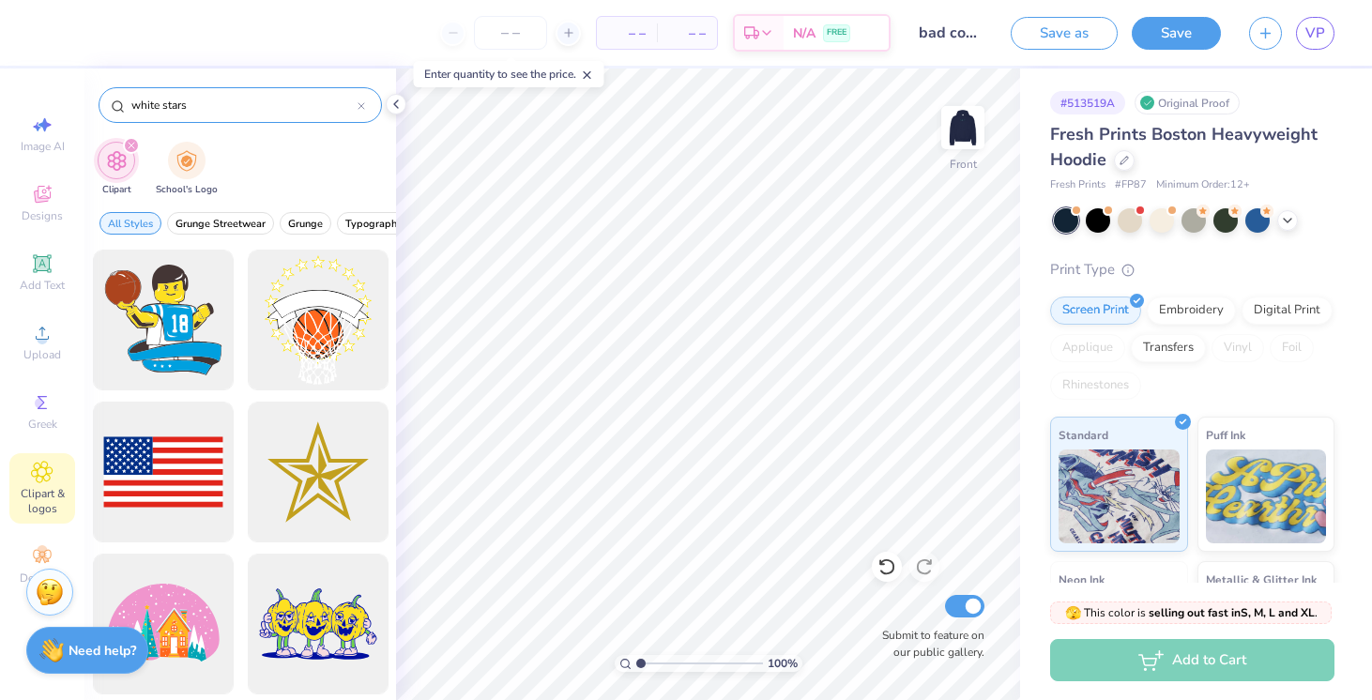
click at [152, 98] on input "white stars" at bounding box center [244, 105] width 228 height 19
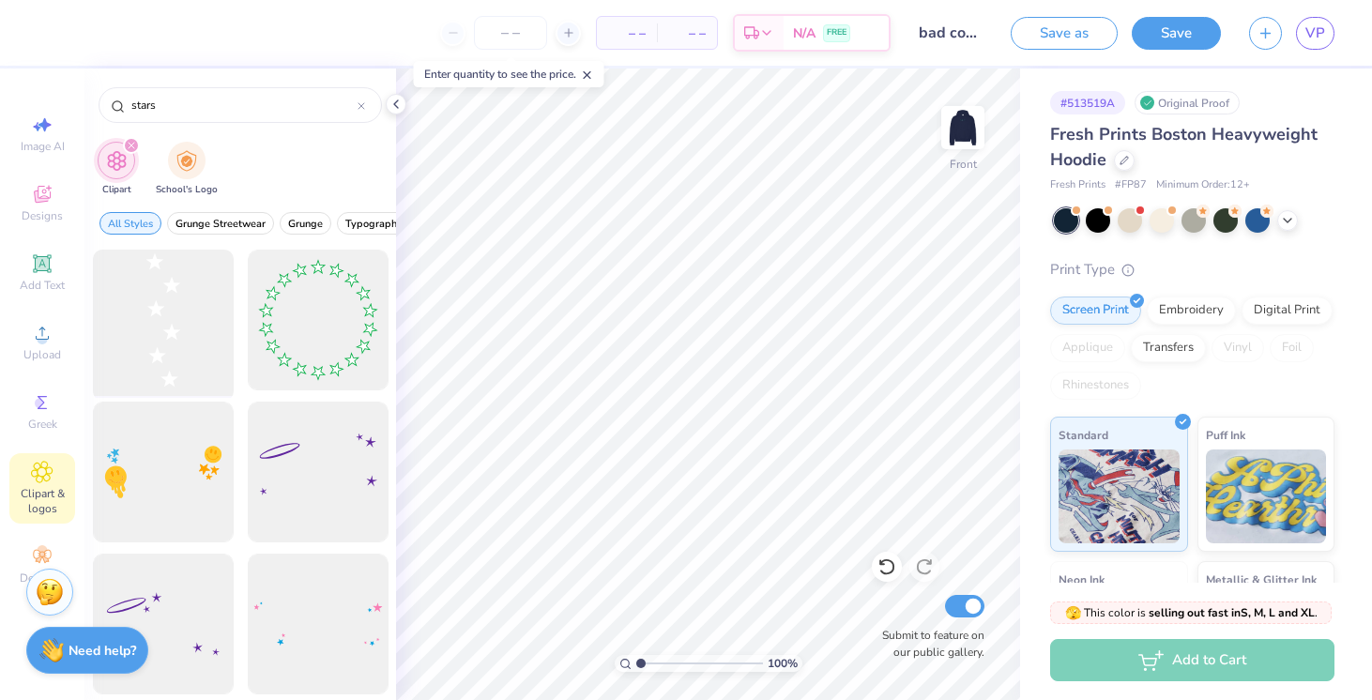
type input "stars"
click at [155, 333] on div at bounding box center [162, 320] width 155 height 155
type input "15.10"
type input "11.73"
type input "8.76"
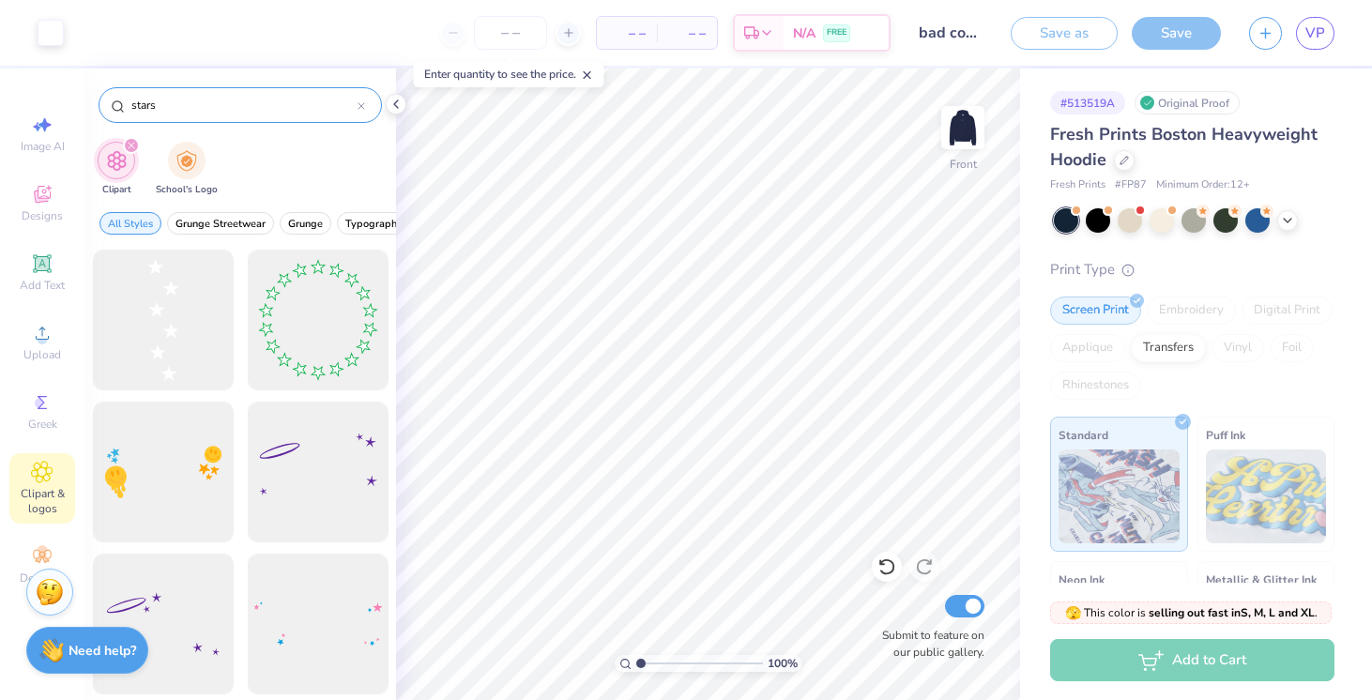
click at [192, 113] on input "stars" at bounding box center [244, 105] width 228 height 19
type input "star"
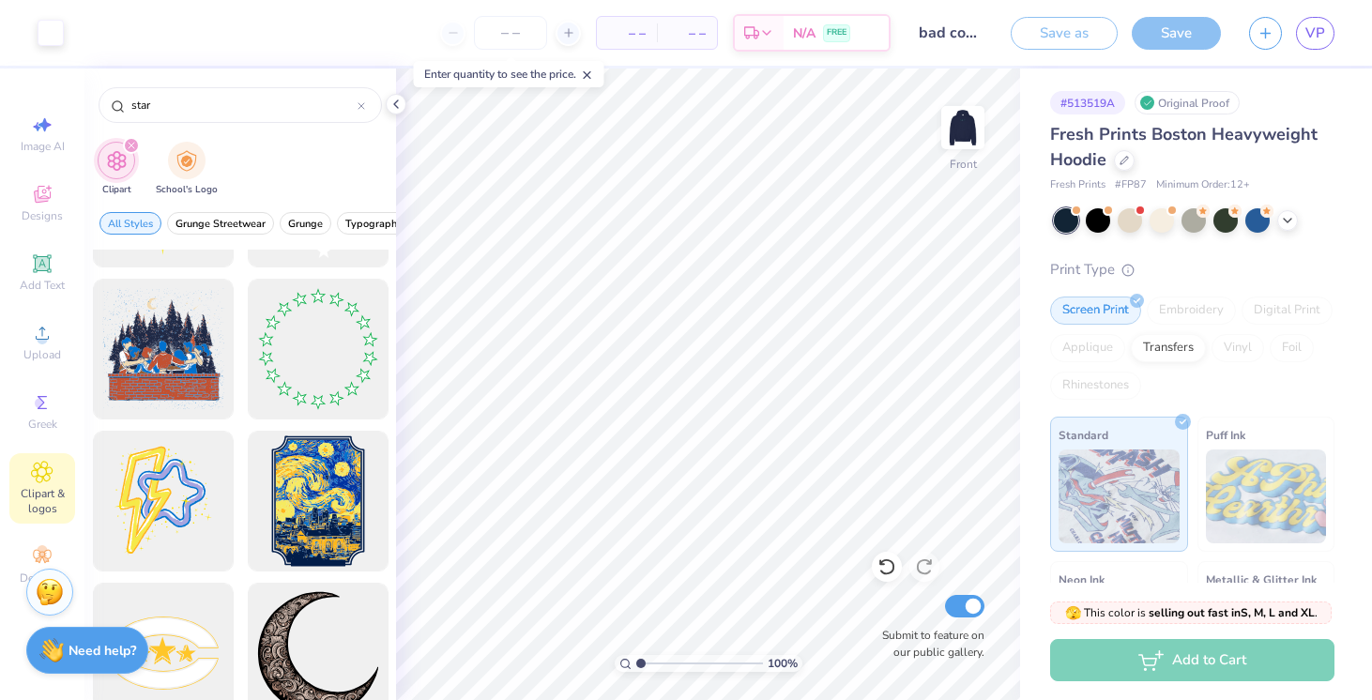
scroll to position [2249, 0]
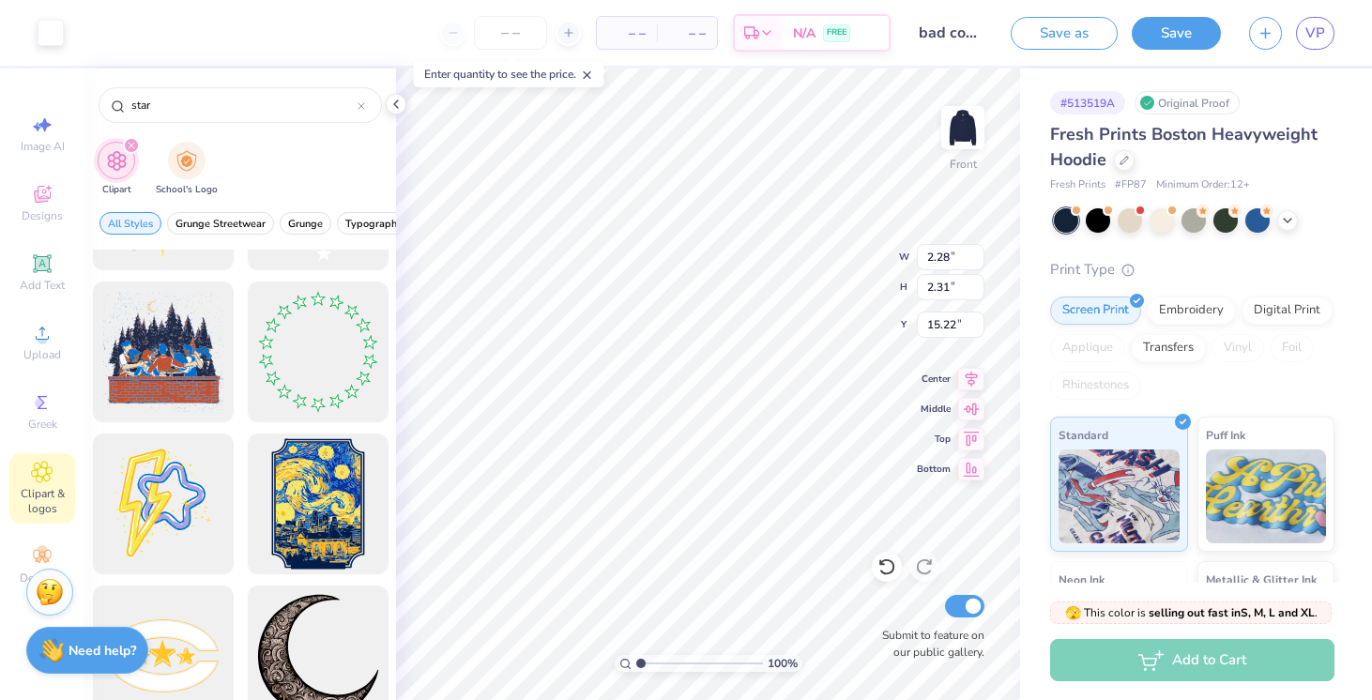
type input "12.44"
type input "6.80"
type input "6.89"
type input "7.09"
type input "2.00"
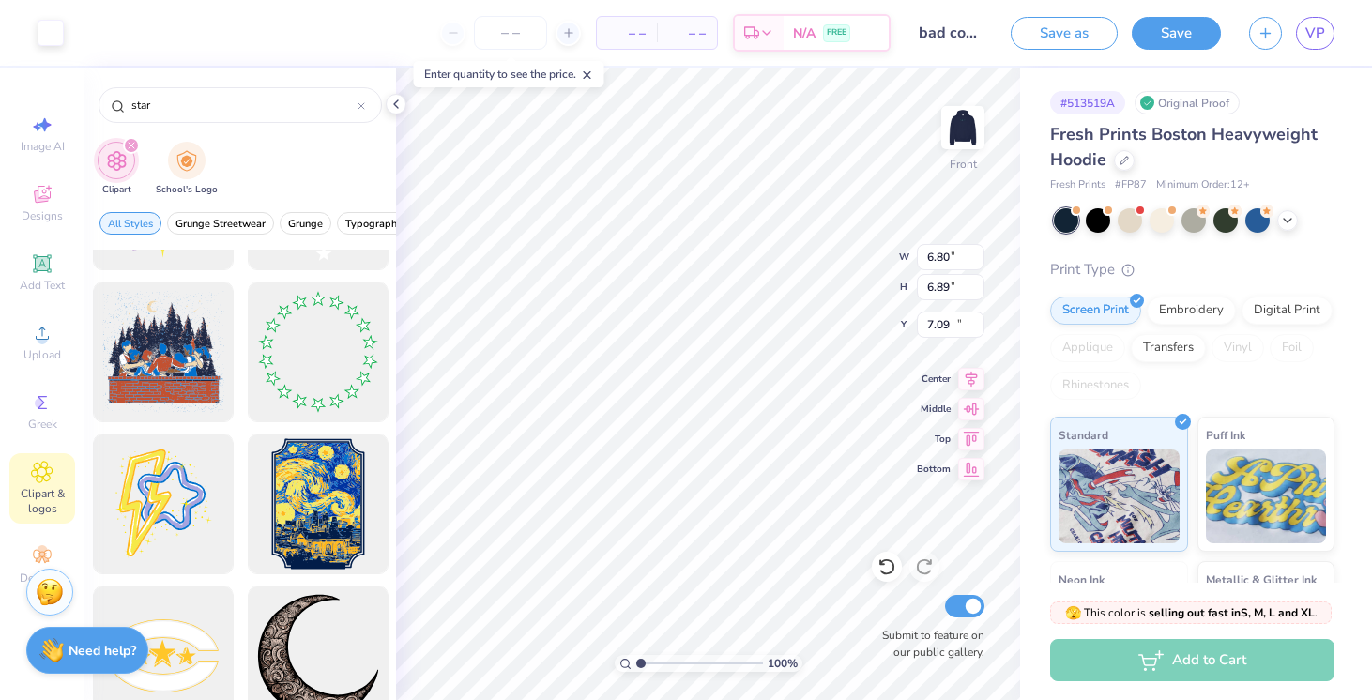
type input "2.03"
type input "12.77"
click at [883, 569] on icon at bounding box center [887, 567] width 19 height 19
type input "6.80"
type input "6.89"
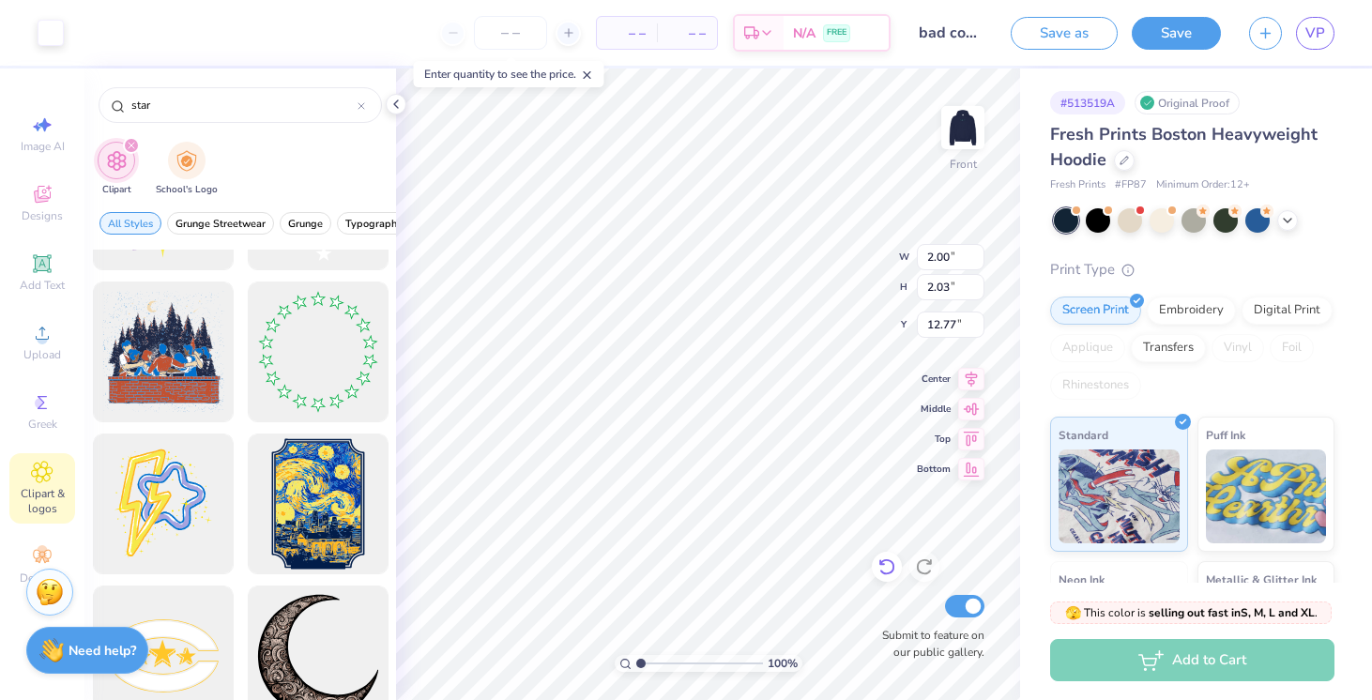
type input "7.09"
click at [883, 569] on icon at bounding box center [887, 567] width 19 height 19
type input "2.28"
type input "2.31"
type input "12.44"
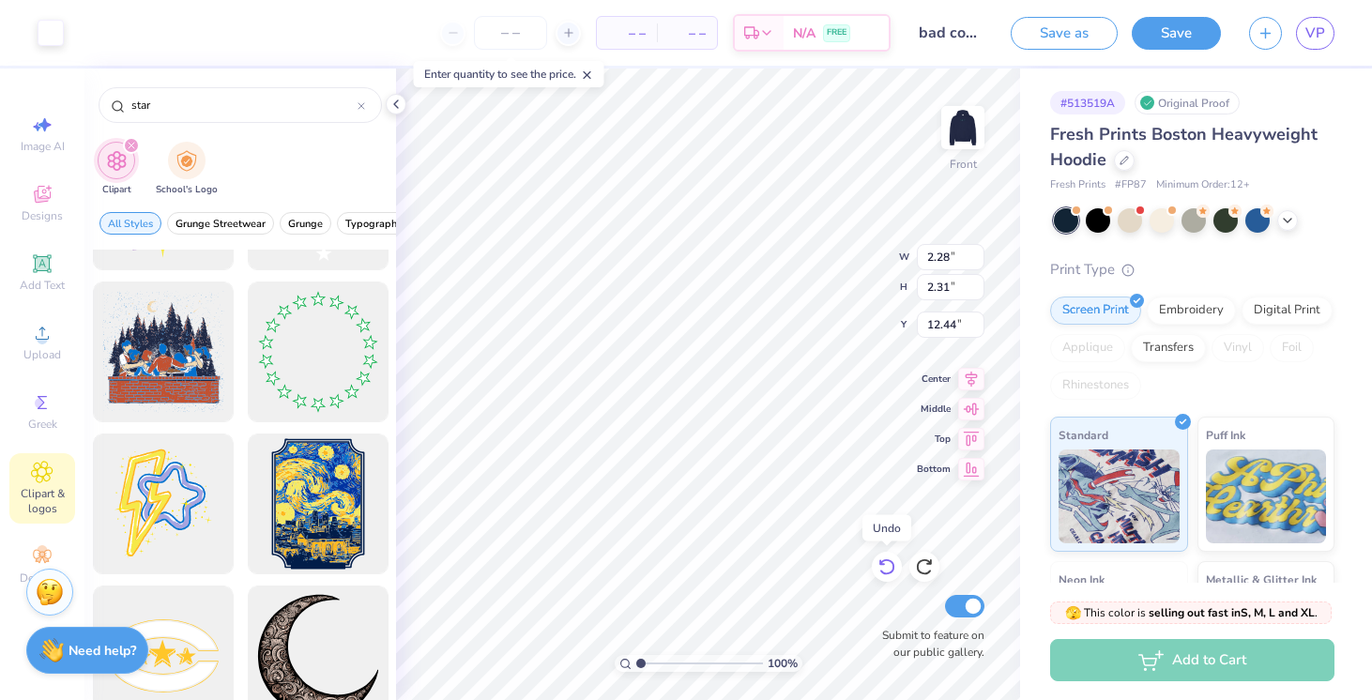
click at [883, 569] on icon at bounding box center [887, 567] width 19 height 19
click at [199, 113] on div "star" at bounding box center [240, 105] width 283 height 36
click at [198, 113] on input "star" at bounding box center [244, 105] width 228 height 19
type input "s"
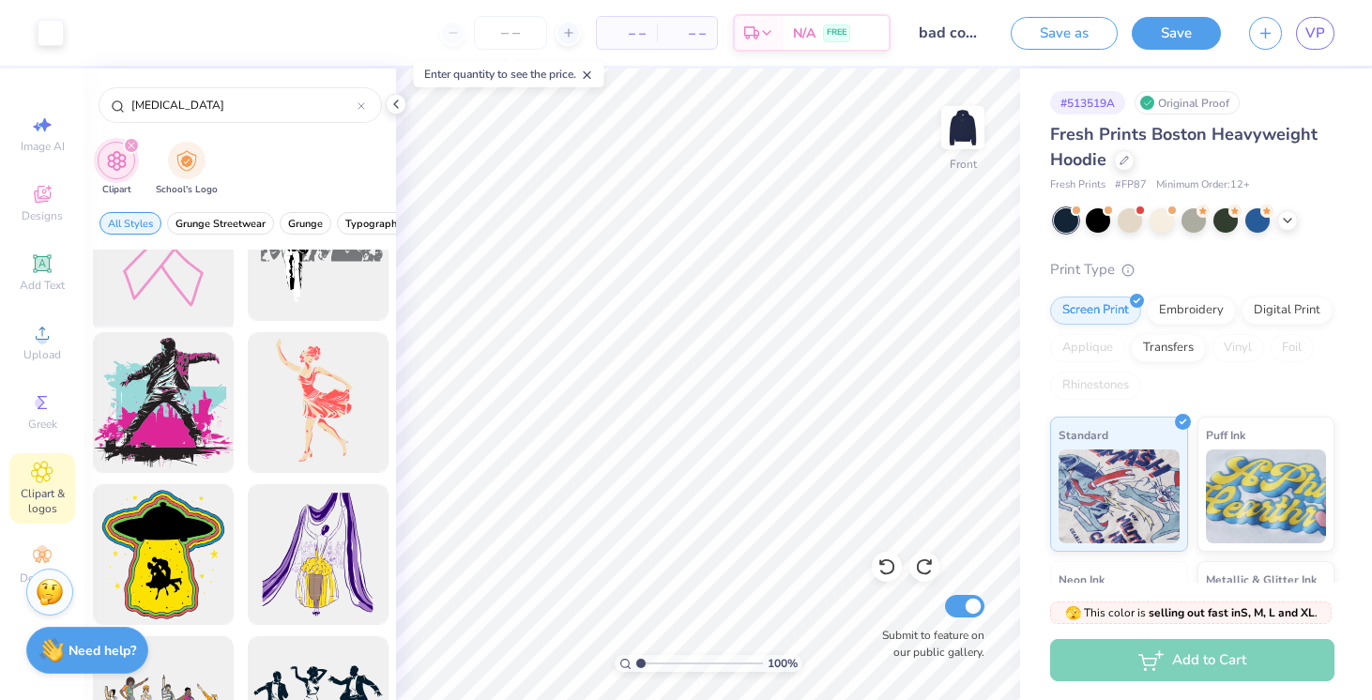
scroll to position [121, 0]
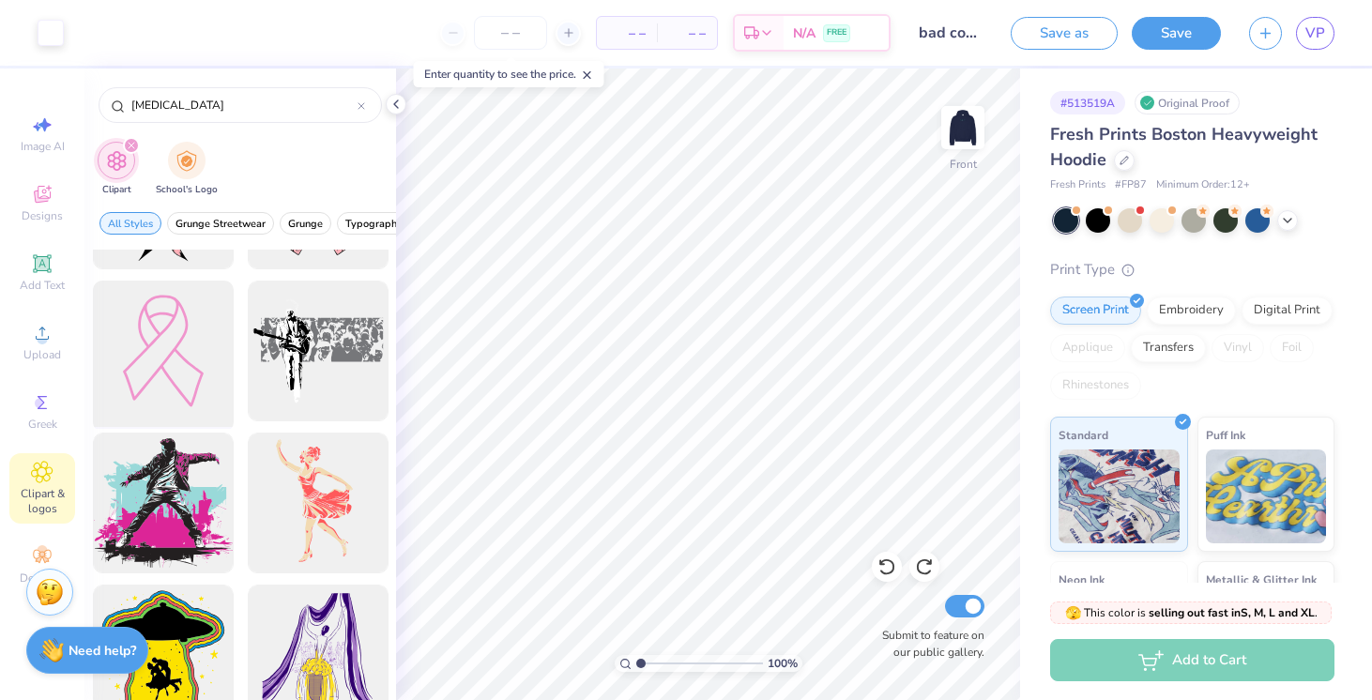
type input "[MEDICAL_DATA]"
click at [138, 339] on div at bounding box center [162, 351] width 155 height 155
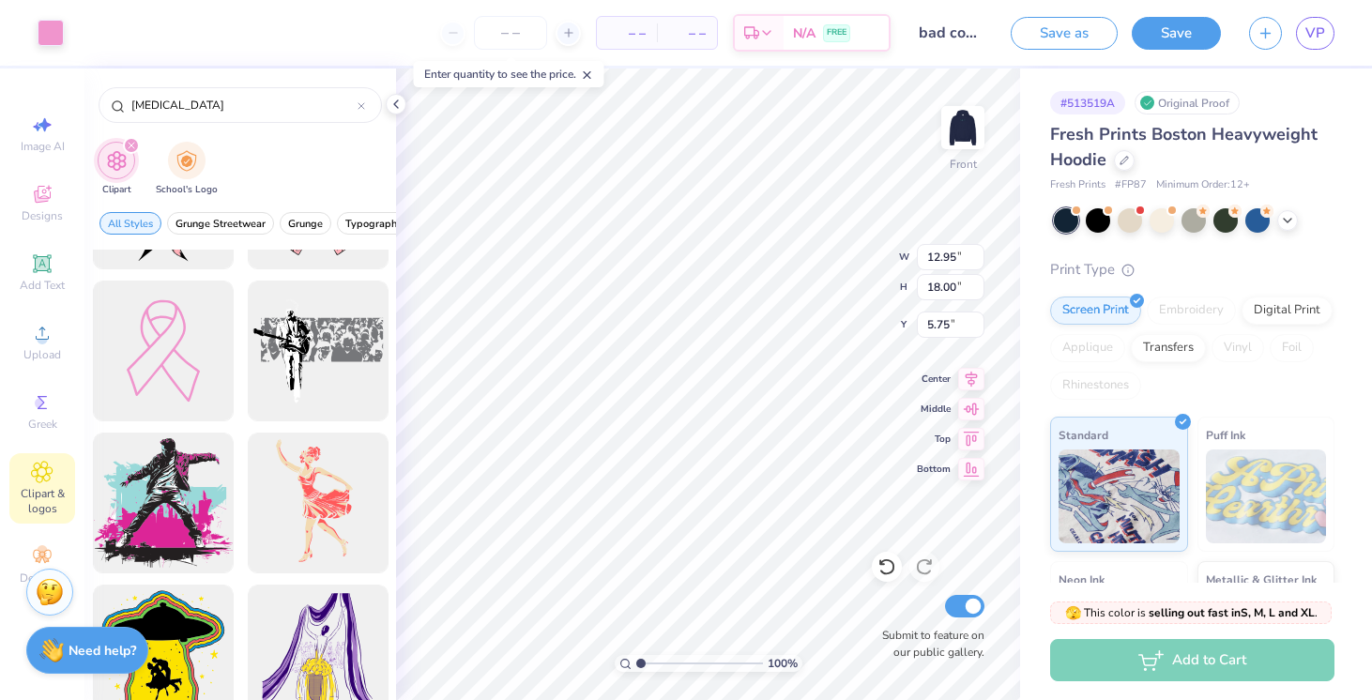
type input "3.49"
type input "4.85"
type input "18.90"
type input "1.93"
type input "2.68"
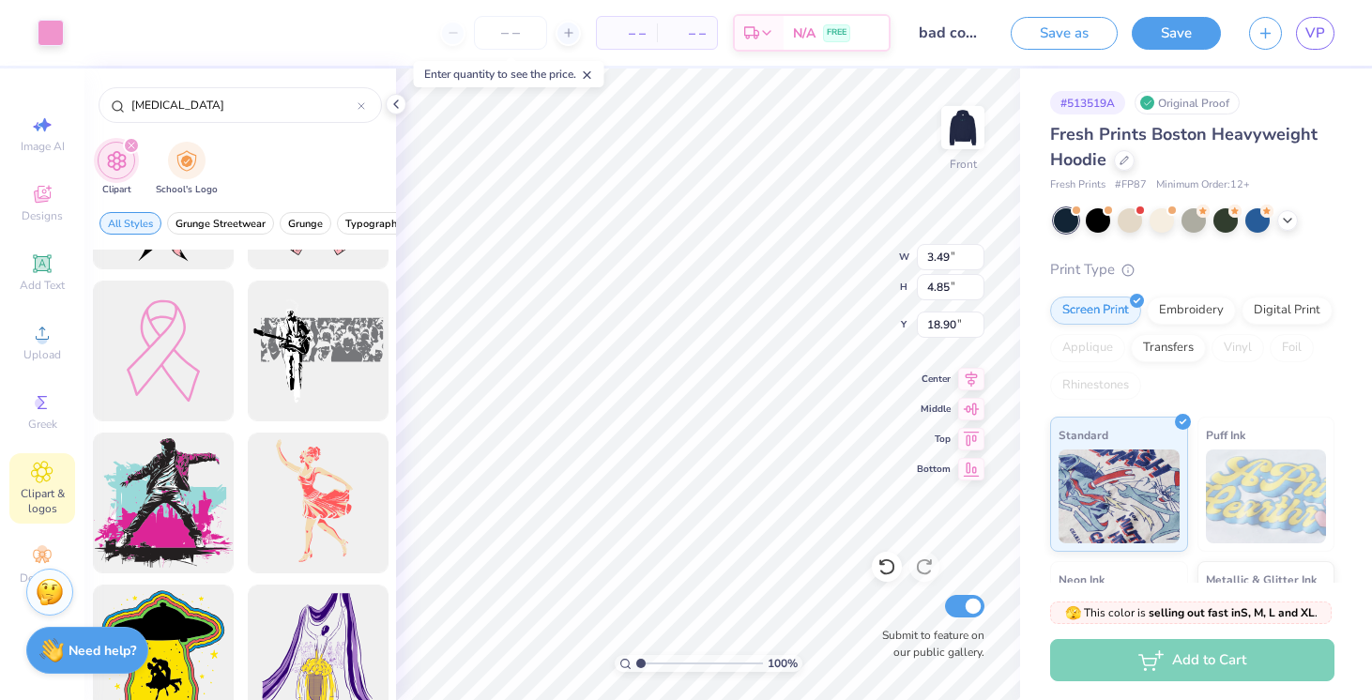
type input "21.07"
click at [38, 482] on icon at bounding box center [42, 472] width 21 height 21
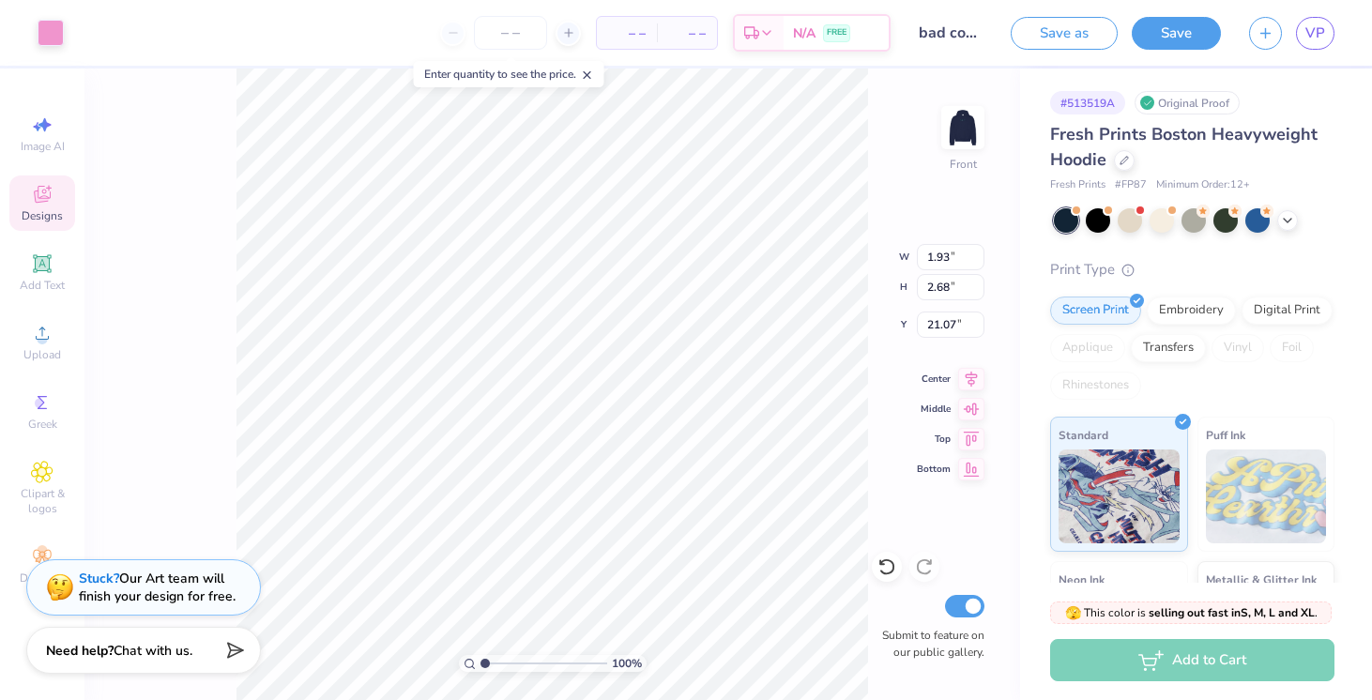
click at [46, 188] on icon at bounding box center [49, 188] width 6 height 6
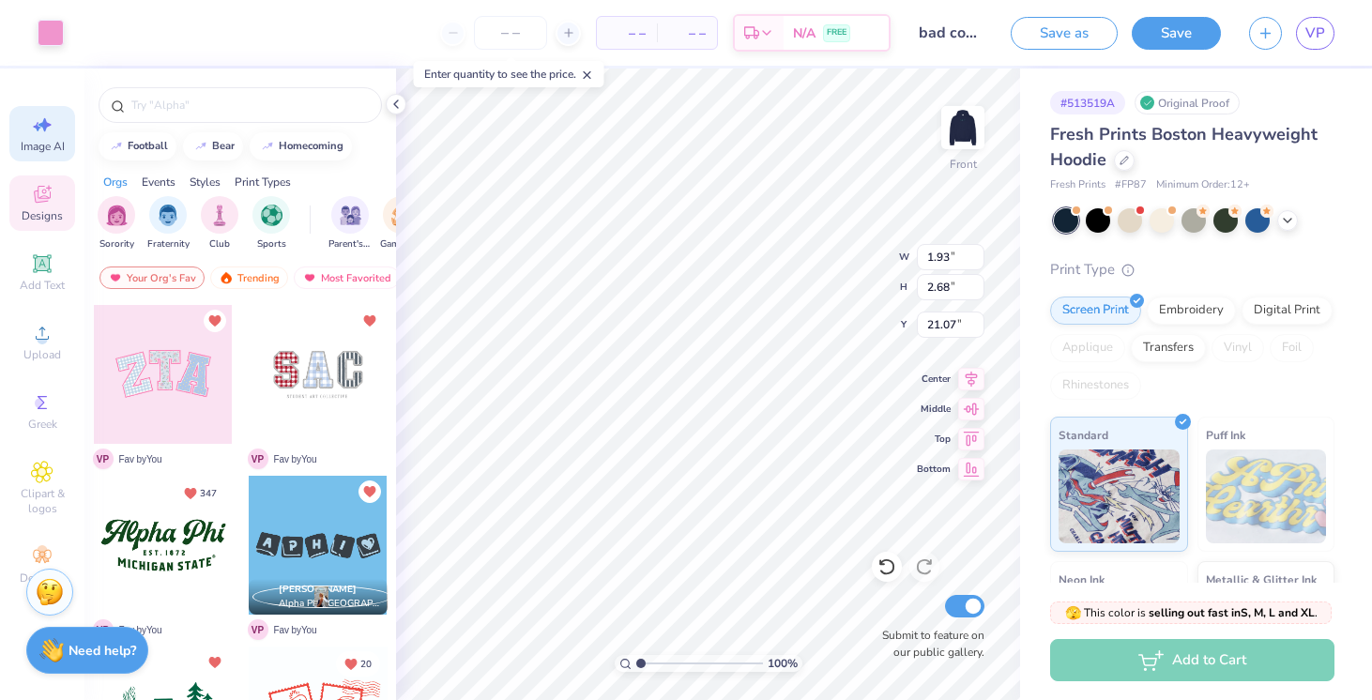
click at [46, 129] on icon at bounding box center [42, 125] width 23 height 23
select select "4"
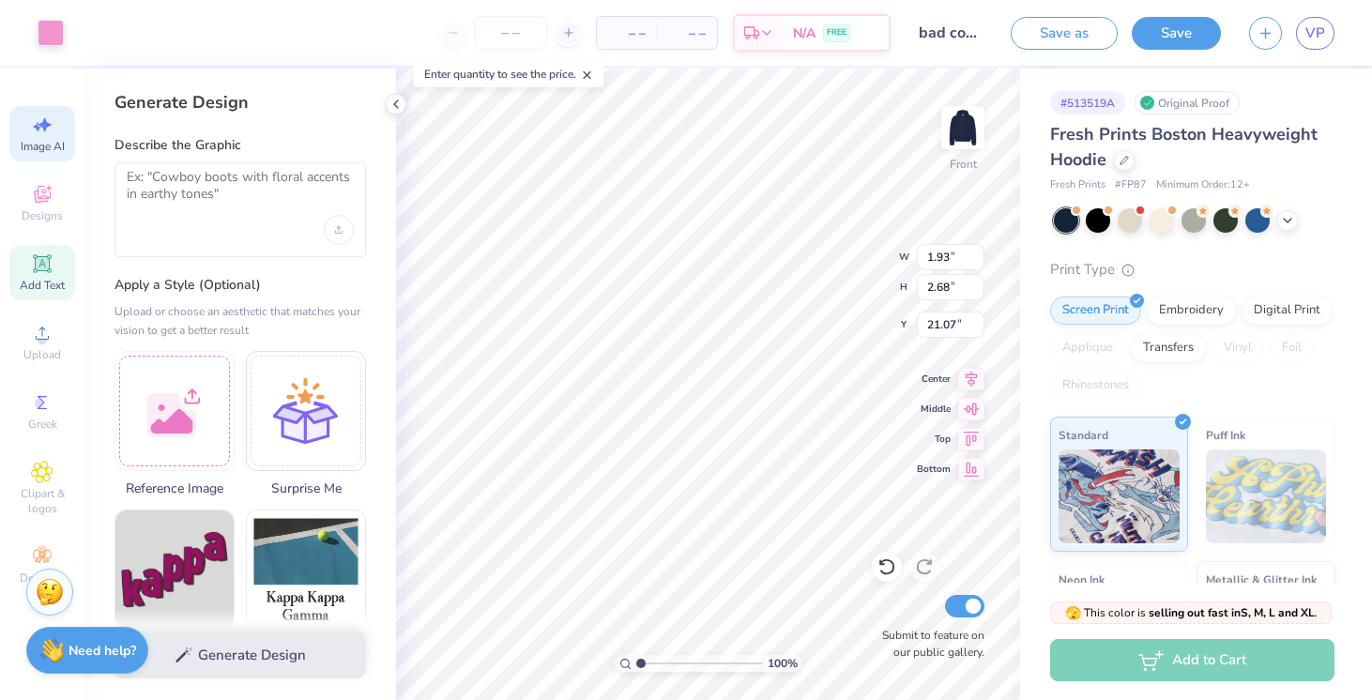
click at [62, 293] on div "Add Text" at bounding box center [42, 272] width 66 height 55
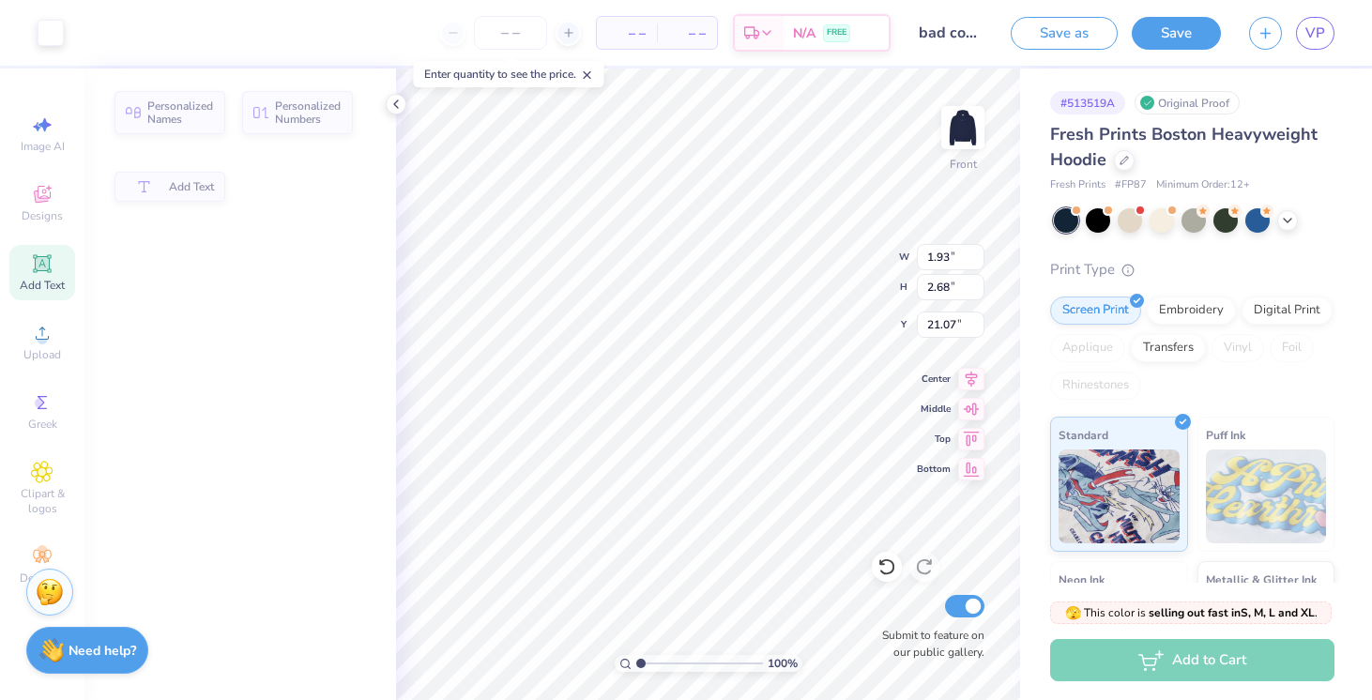
type input "7.22"
type input "2.09"
type input "13.71"
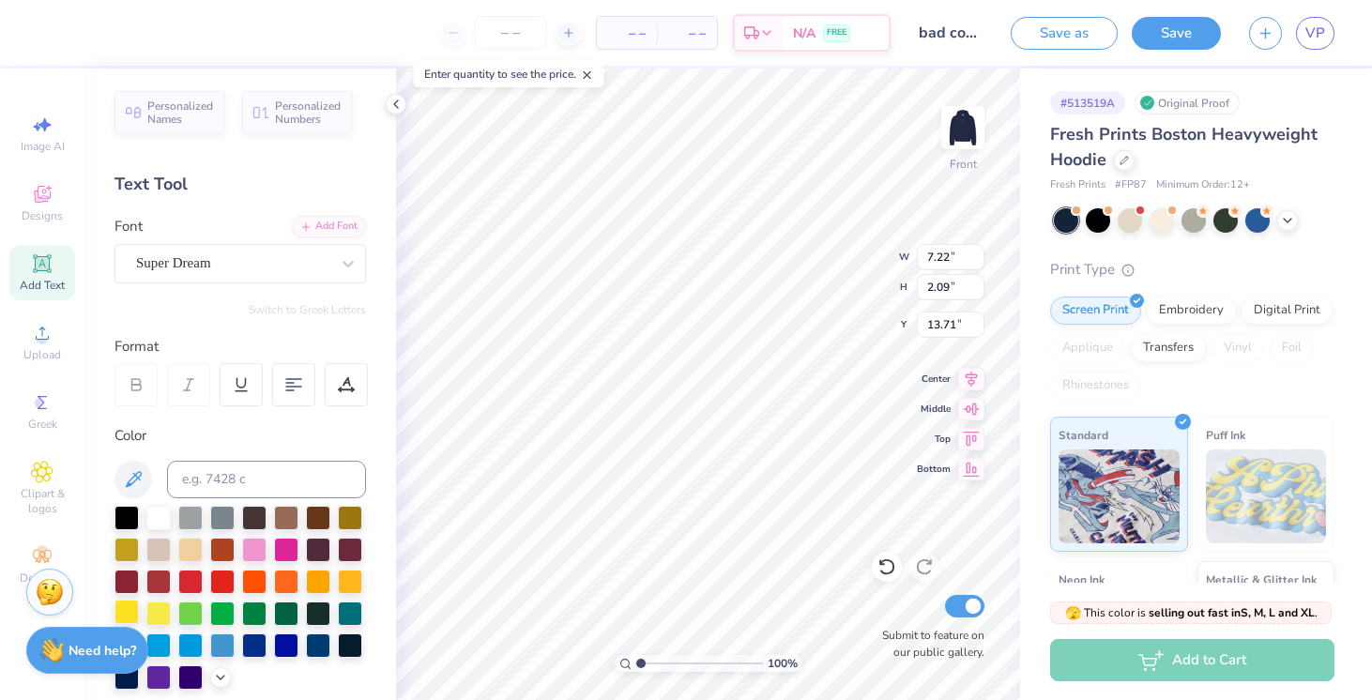
click at [130, 610] on div at bounding box center [127, 612] width 24 height 24
type input "21.06"
click at [153, 609] on div at bounding box center [158, 612] width 24 height 24
click at [133, 473] on icon at bounding box center [134, 479] width 16 height 16
click at [161, 605] on div at bounding box center [158, 612] width 24 height 24
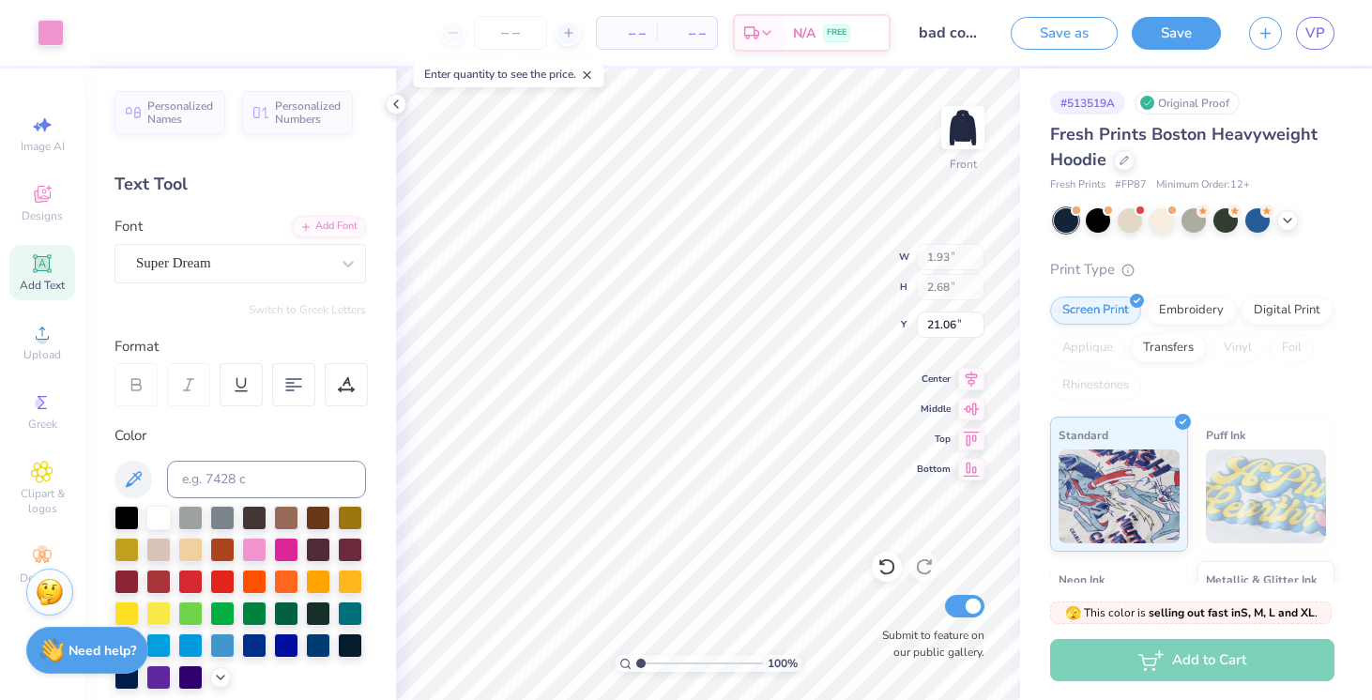
type input "2.28"
type input "2.31"
type input "11.99"
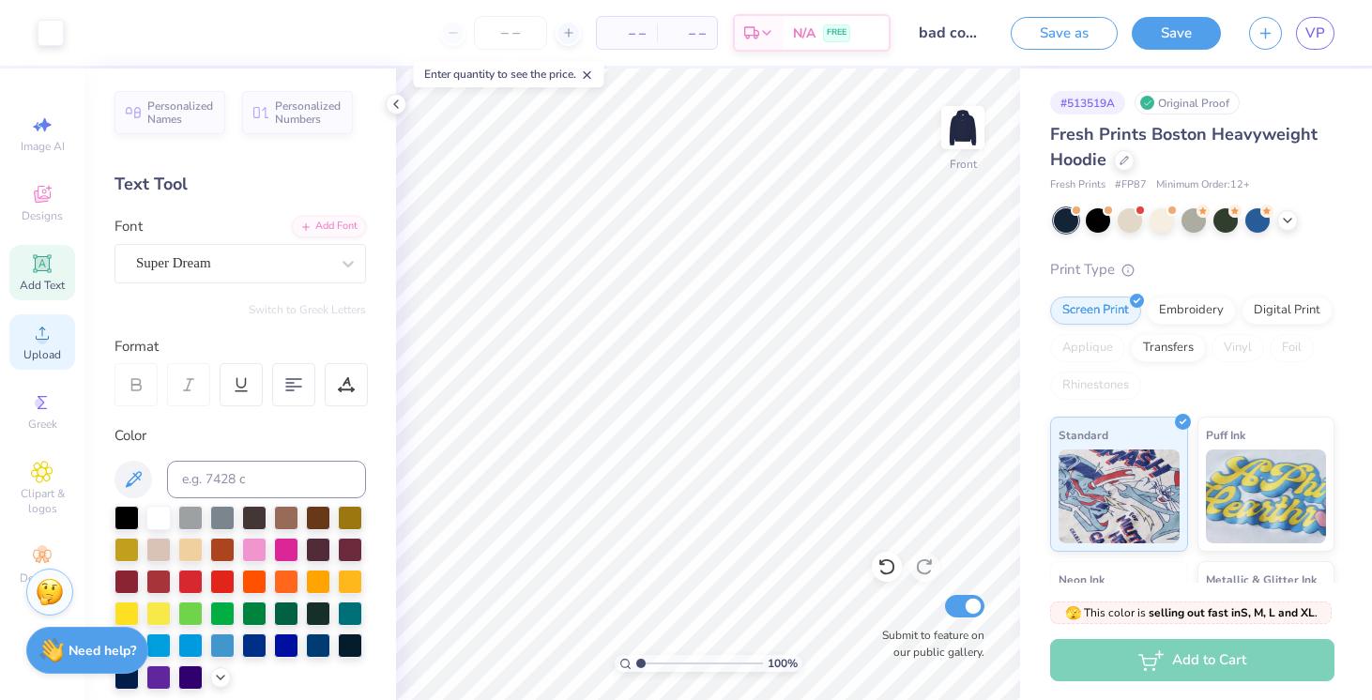
click at [29, 352] on span "Upload" at bounding box center [42, 354] width 38 height 15
click at [48, 343] on icon at bounding box center [42, 333] width 23 height 23
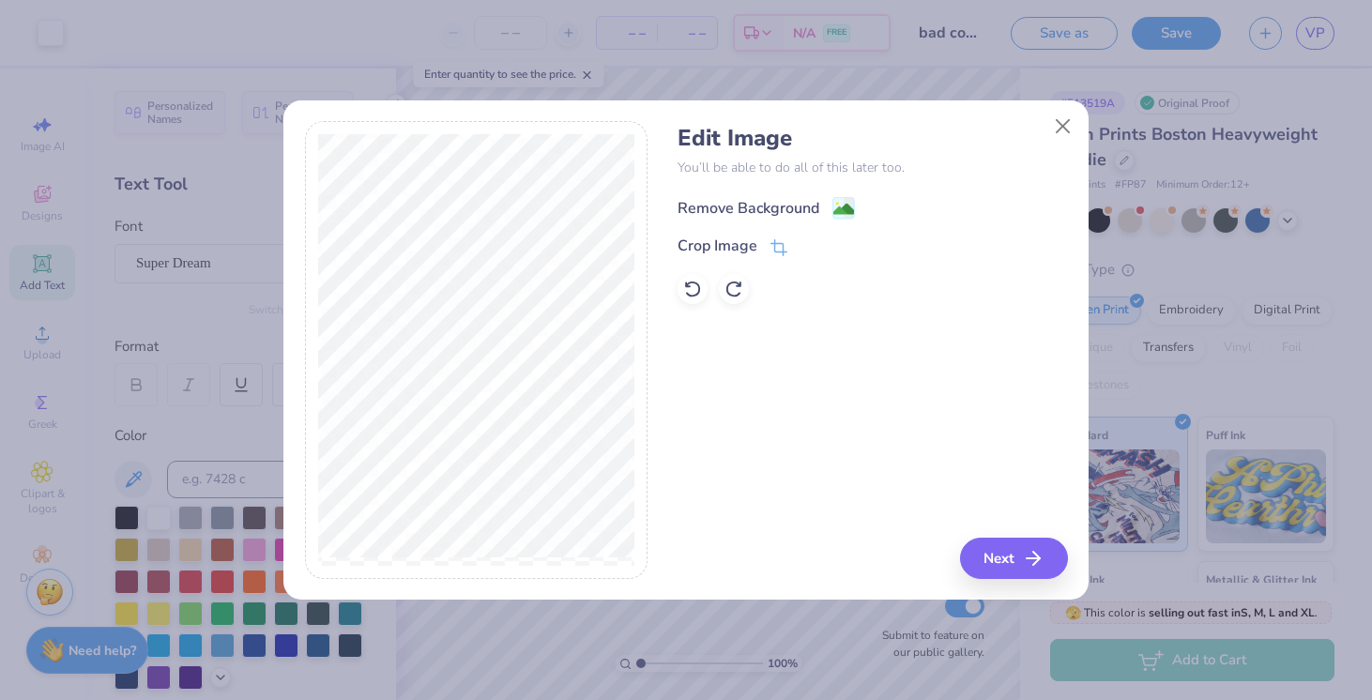
click at [771, 210] on div "Remove Background" at bounding box center [749, 208] width 142 height 23
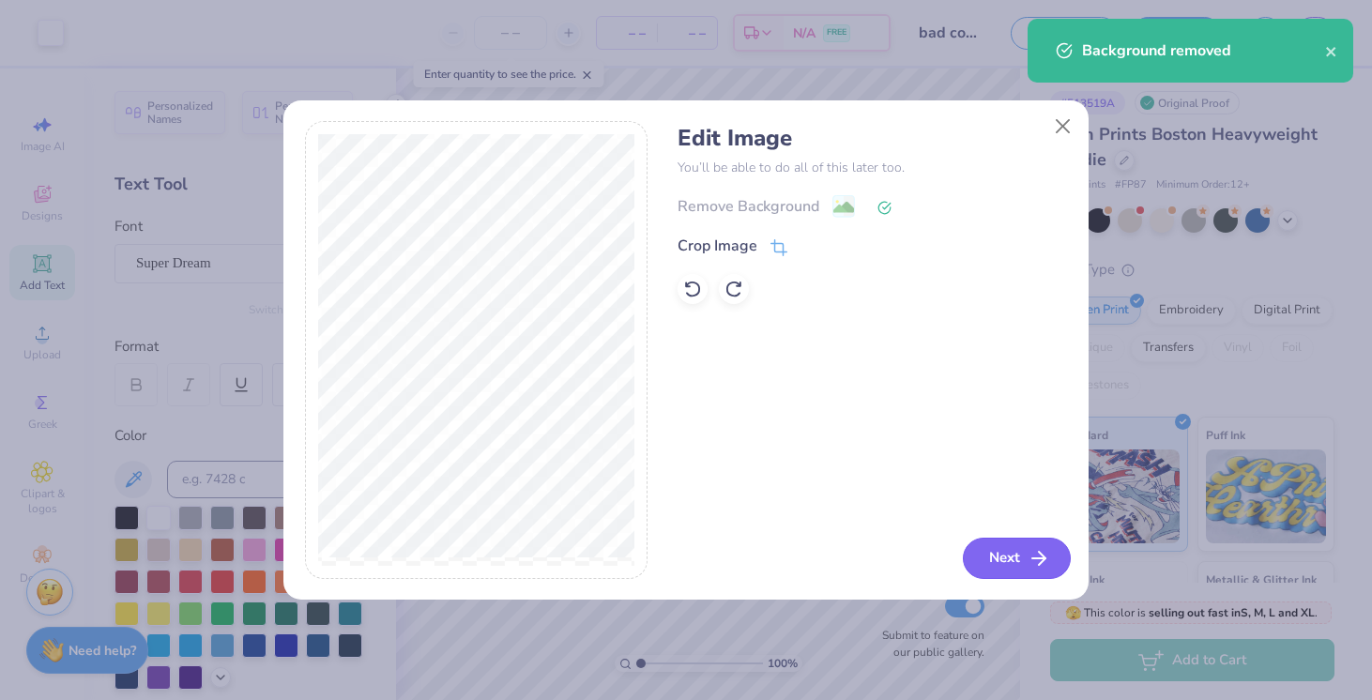
click at [981, 566] on button "Next" at bounding box center [1017, 558] width 108 height 41
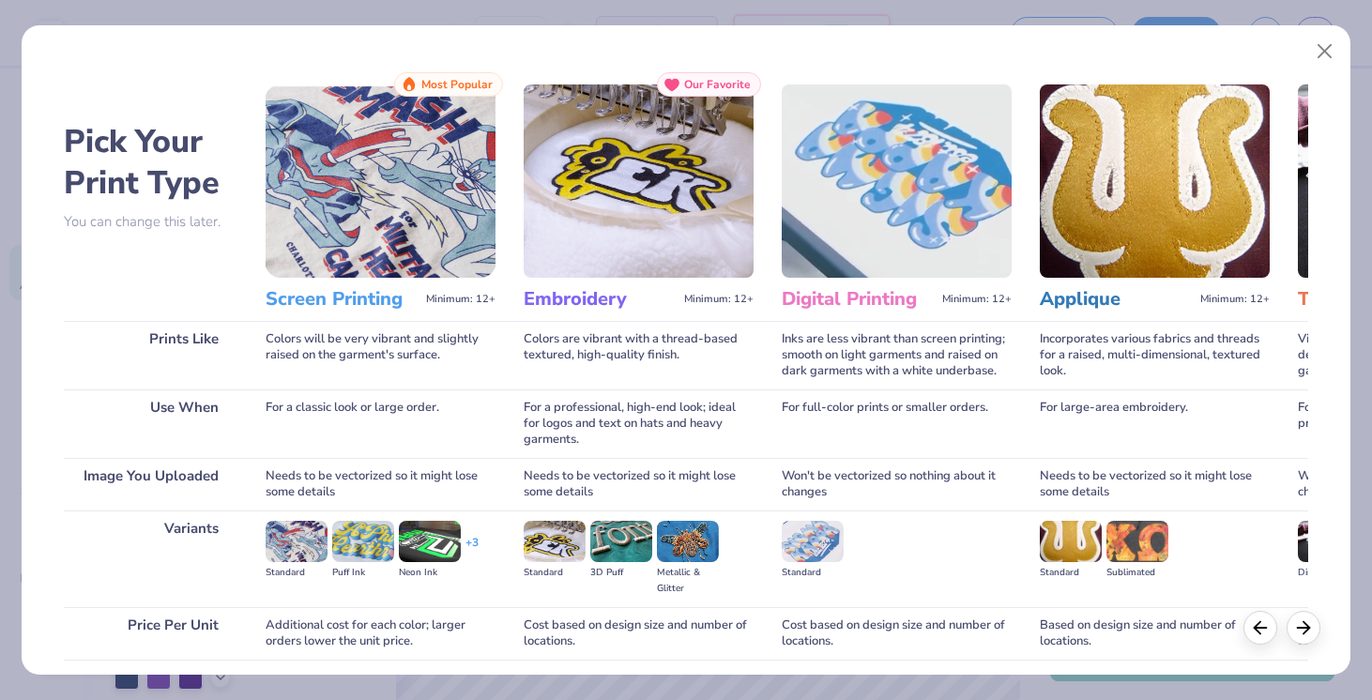
click at [346, 207] on img at bounding box center [381, 180] width 230 height 193
click at [355, 308] on h3 "Screen Printing" at bounding box center [342, 299] width 153 height 24
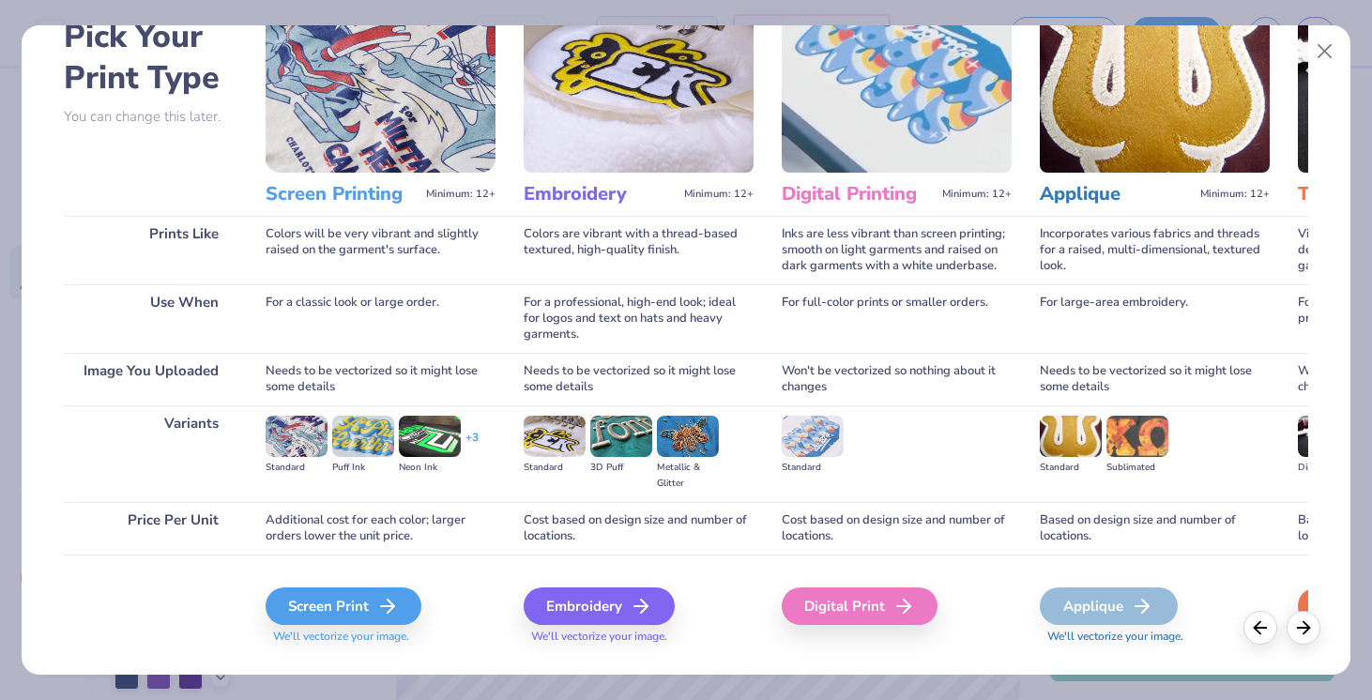
scroll to position [142, 0]
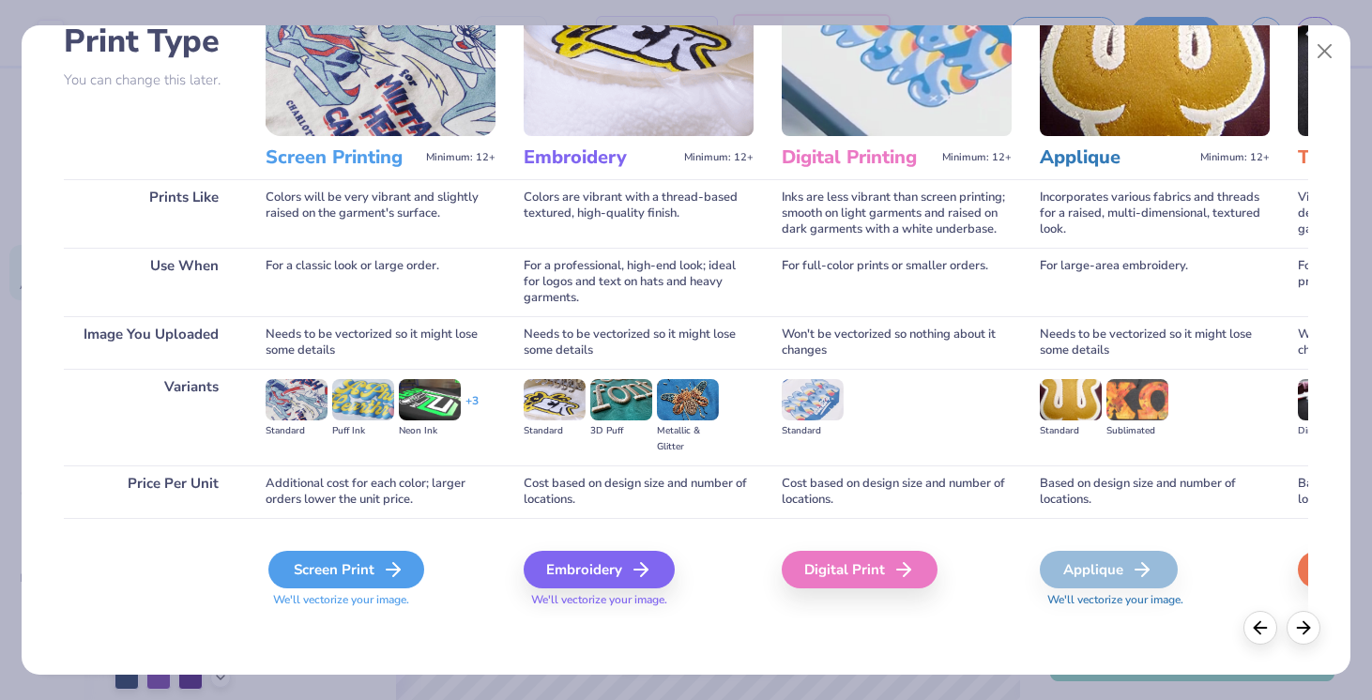
click at [348, 572] on div "Screen Print" at bounding box center [346, 570] width 156 height 38
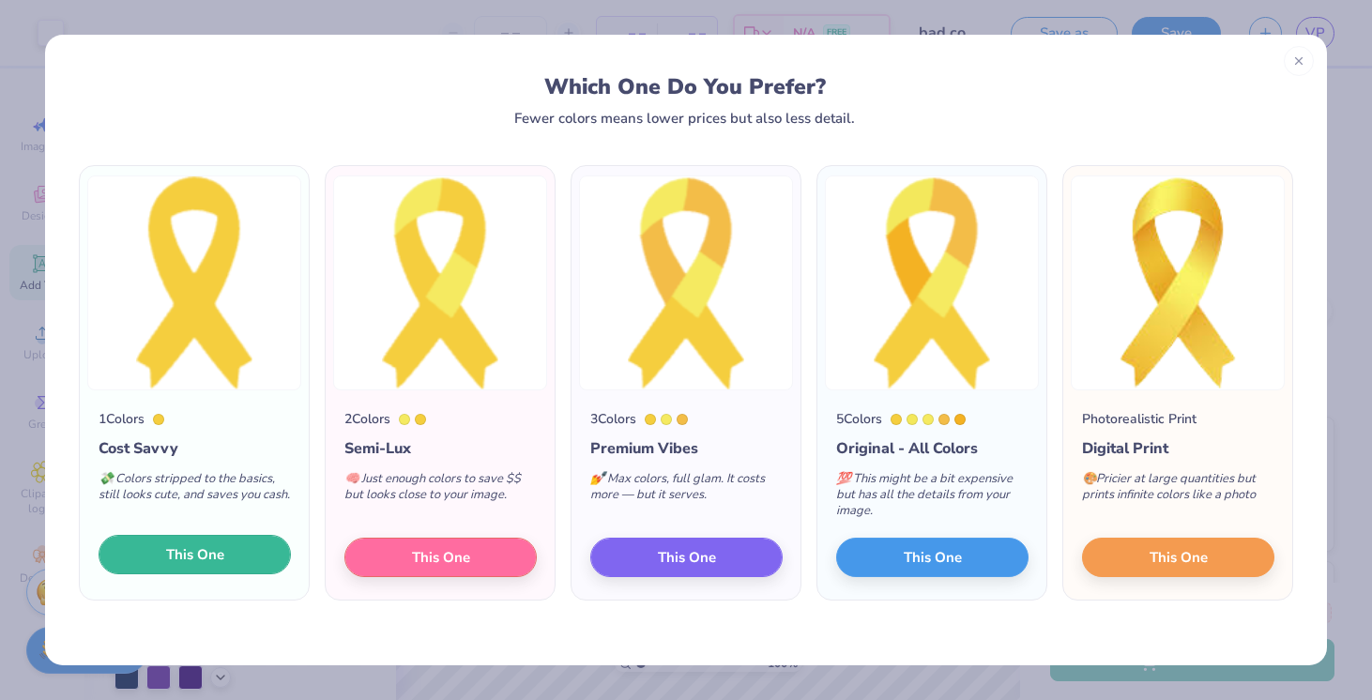
click at [208, 550] on span "This One" at bounding box center [195, 555] width 58 height 22
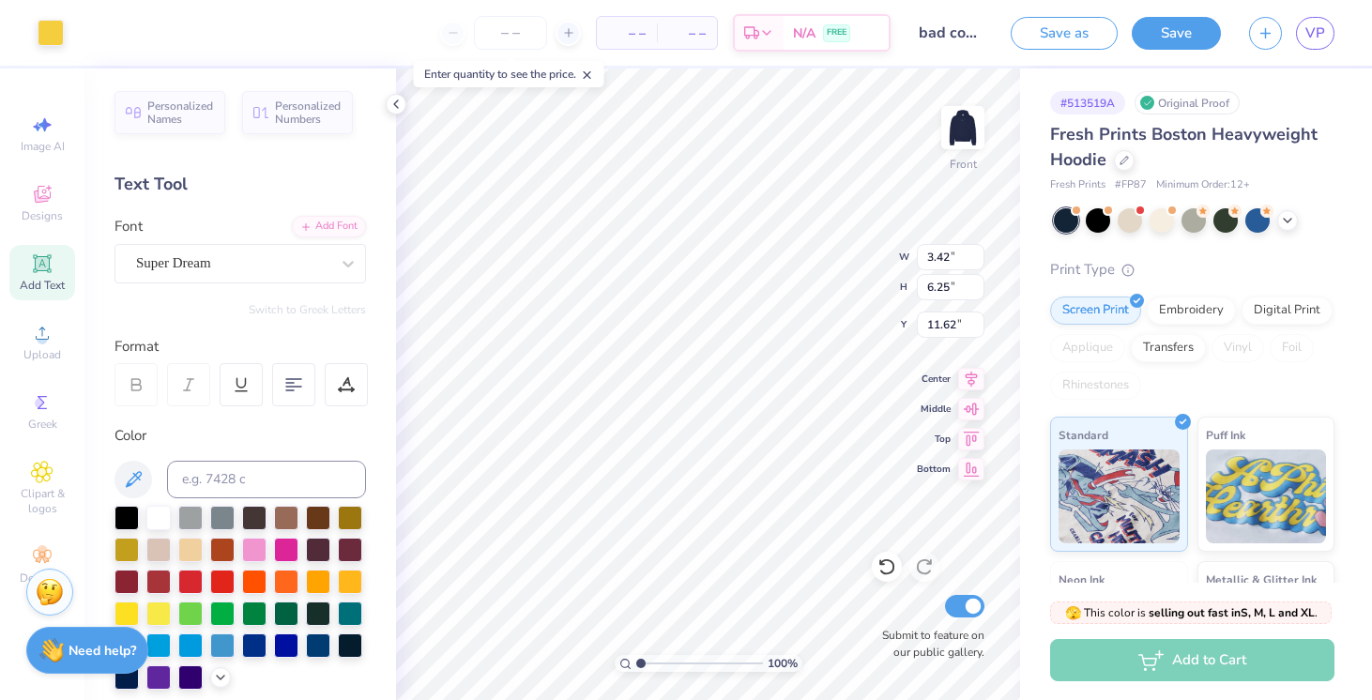
type input "8.97"
type input "0.95"
type input "1.74"
type input "13.48"
click at [885, 615] on div "100 % Front W 0.95 0.95 " H 1.74 1.74 " Y 13.48 13.48 " Center Middle Top Botto…" at bounding box center [708, 385] width 624 height 632
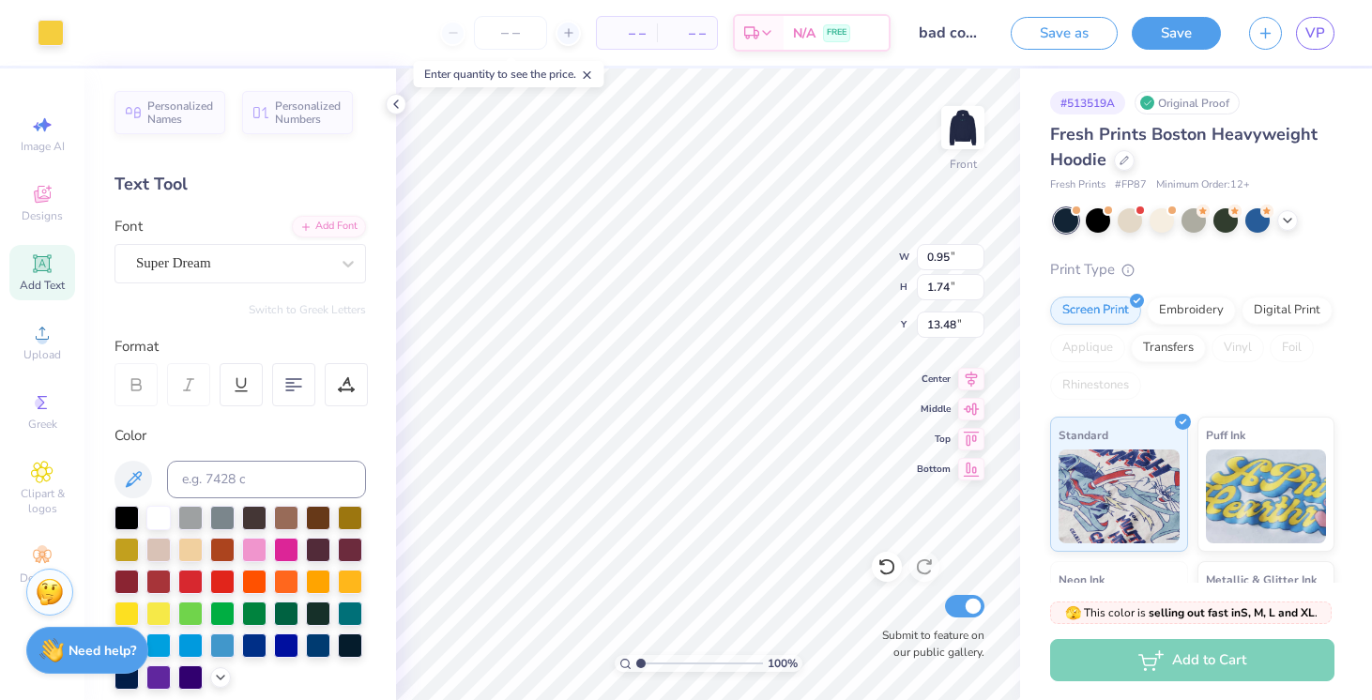
type input "13.01"
type input "21.46"
type input "1.18"
type input "2.15"
type input "21.06"
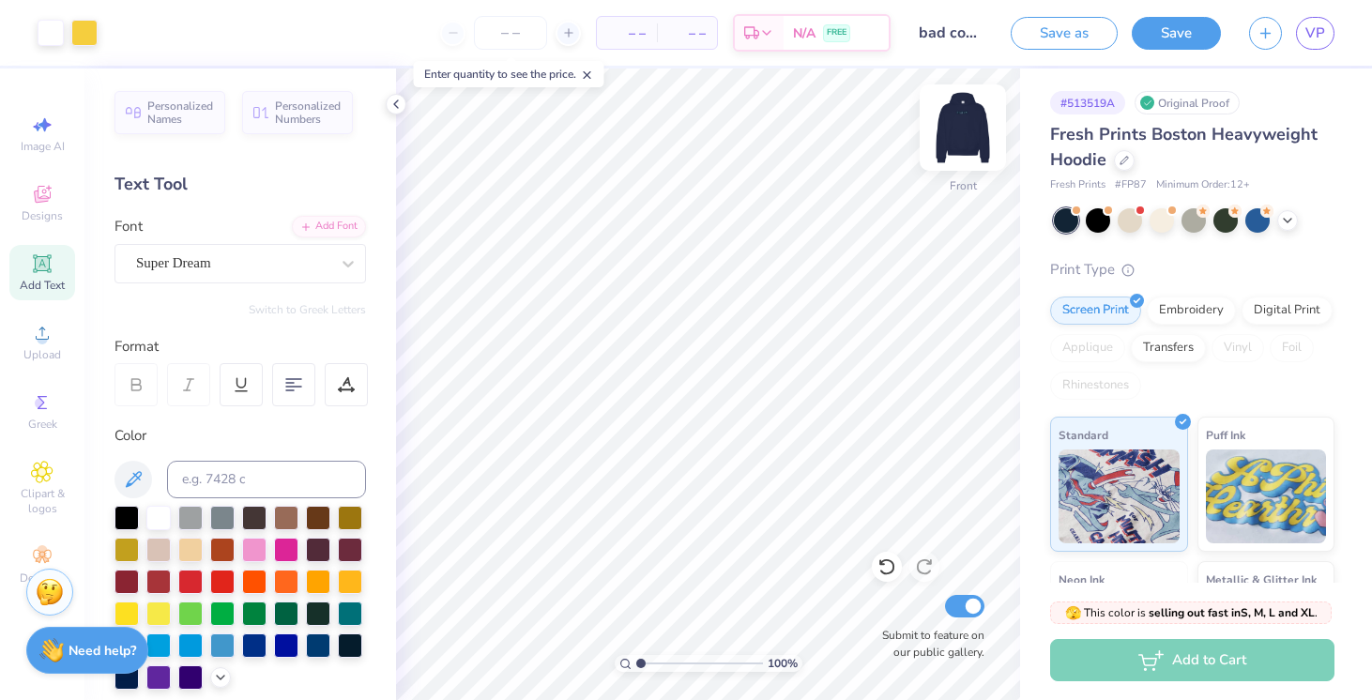
click at [974, 151] on img at bounding box center [962, 127] width 75 height 75
click at [60, 274] on div "Add Text" at bounding box center [42, 272] width 66 height 55
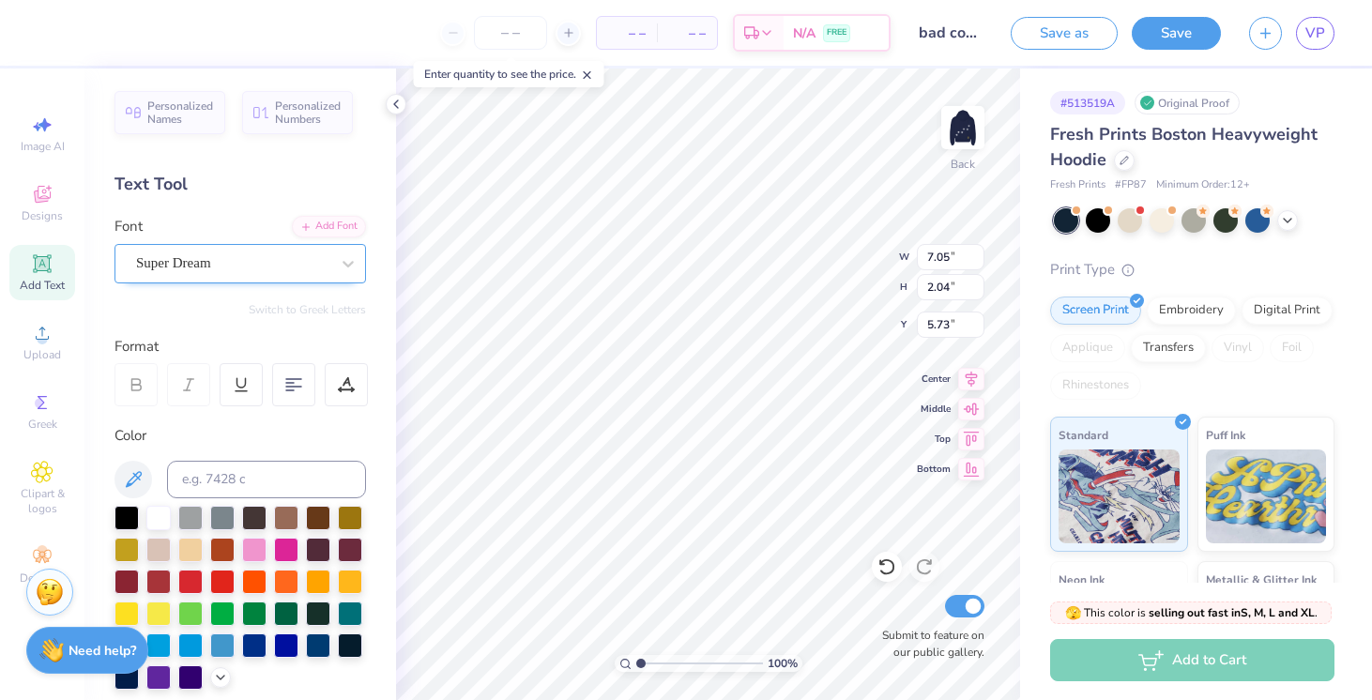
type textarea "committee 2026"
click at [249, 267] on div "Super Dream" at bounding box center [232, 263] width 197 height 29
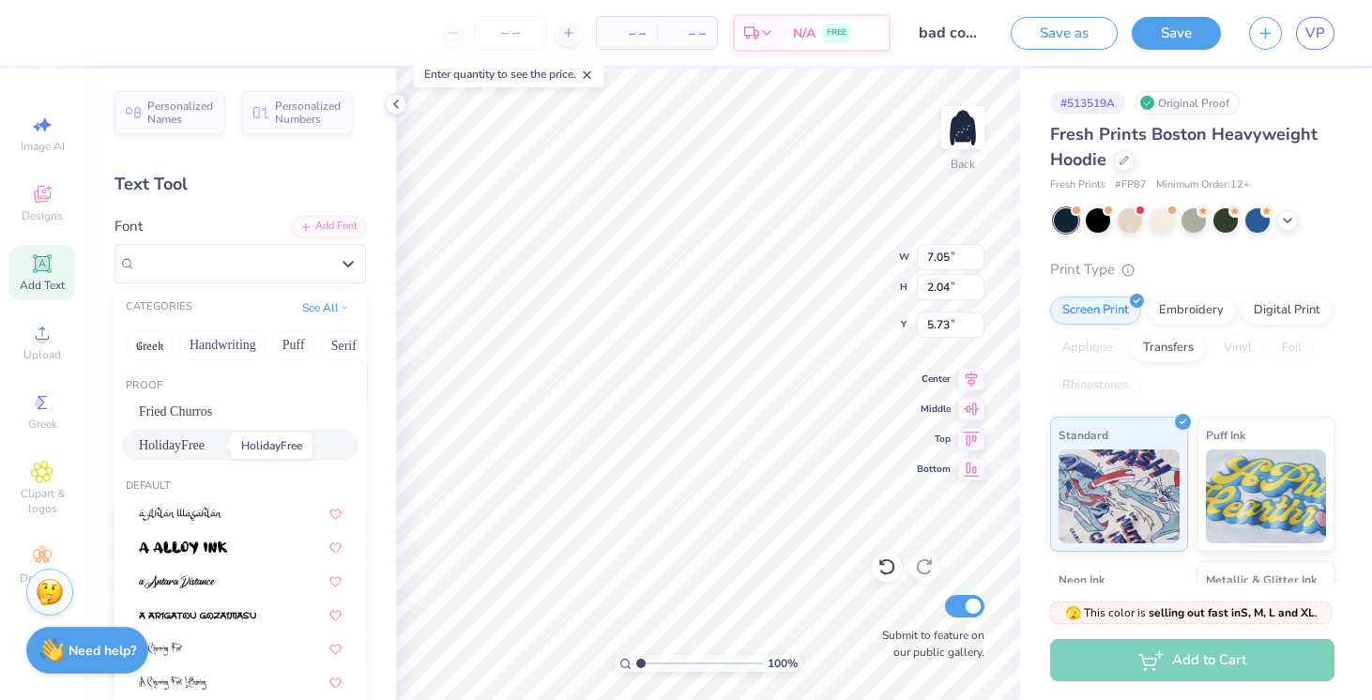
click at [205, 445] on span "HolidayFree" at bounding box center [172, 446] width 66 height 20
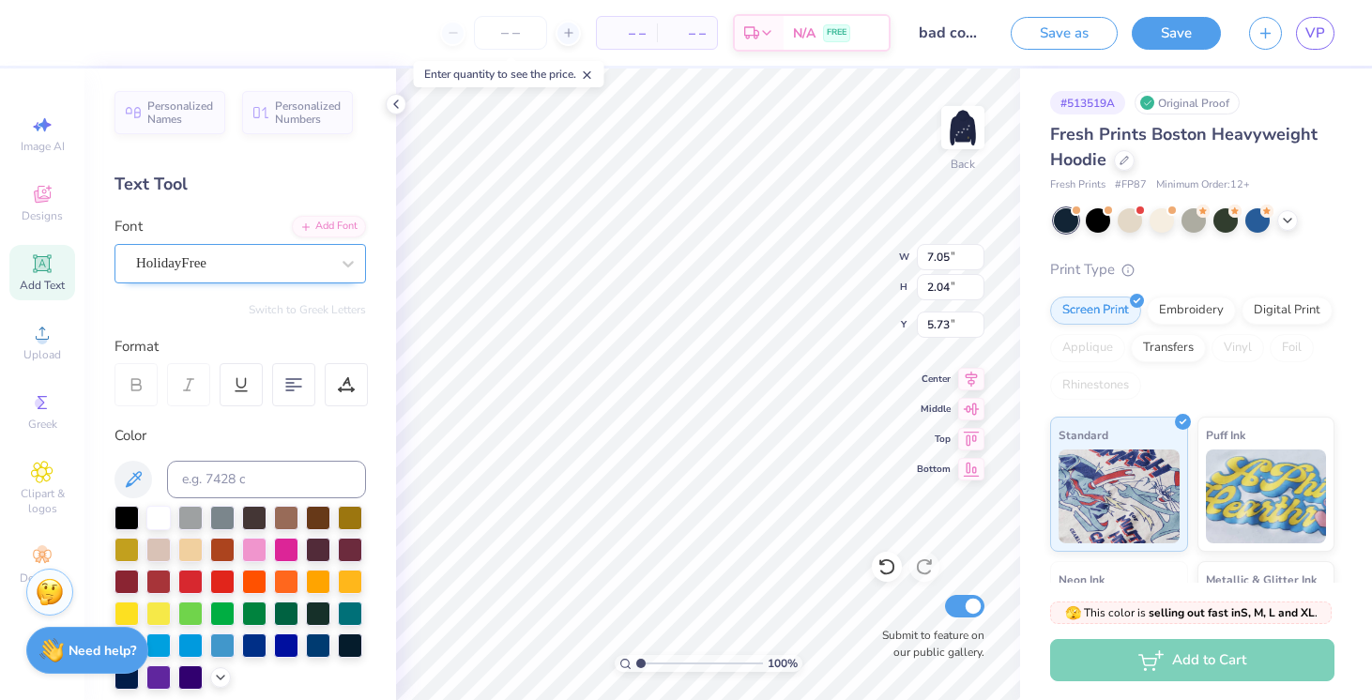
click at [202, 265] on div "HolidayFree" at bounding box center [232, 263] width 197 height 29
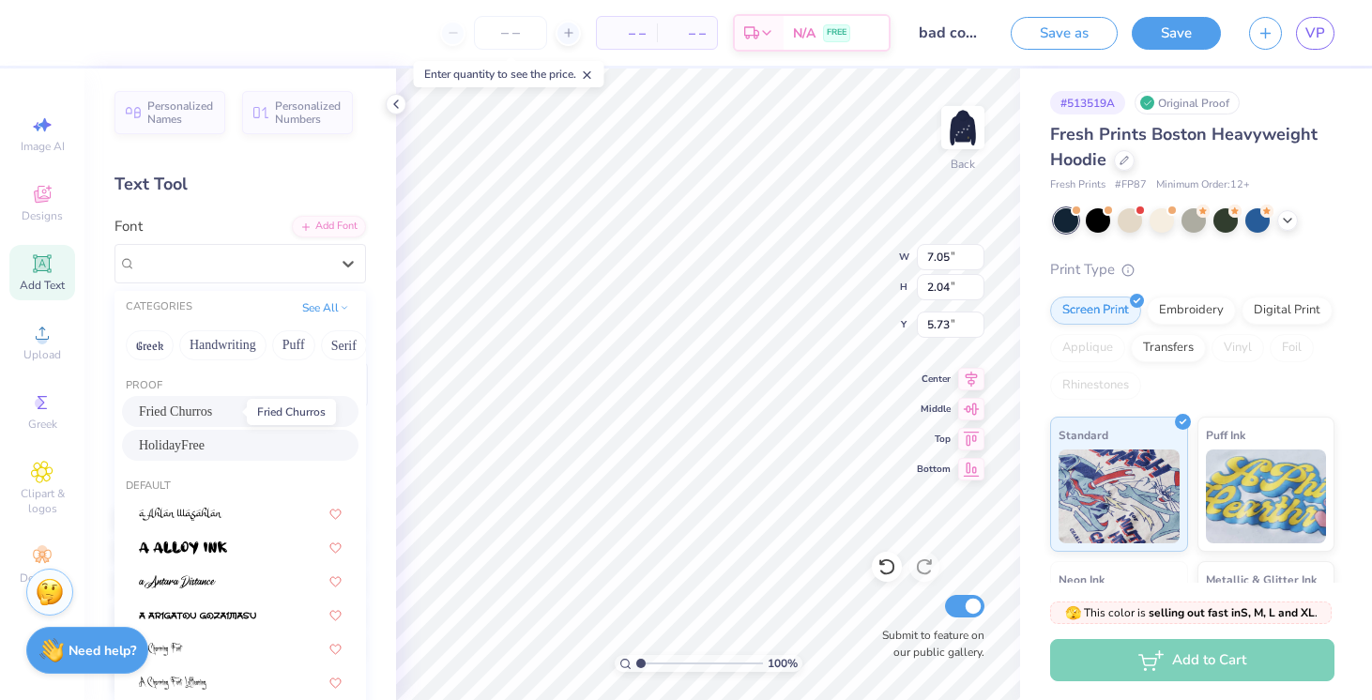
click at [212, 409] on span "Fried Churros" at bounding box center [175, 412] width 73 height 20
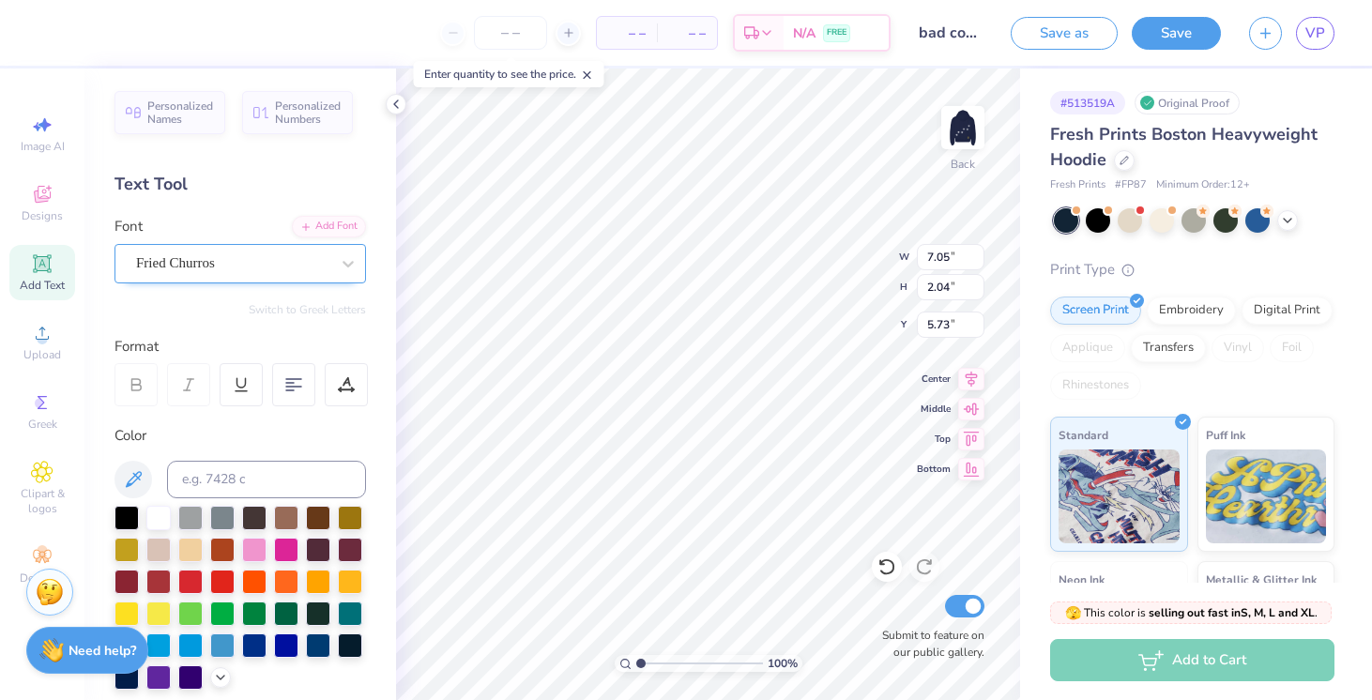
click at [209, 268] on div "Fried Churros" at bounding box center [232, 263] width 197 height 29
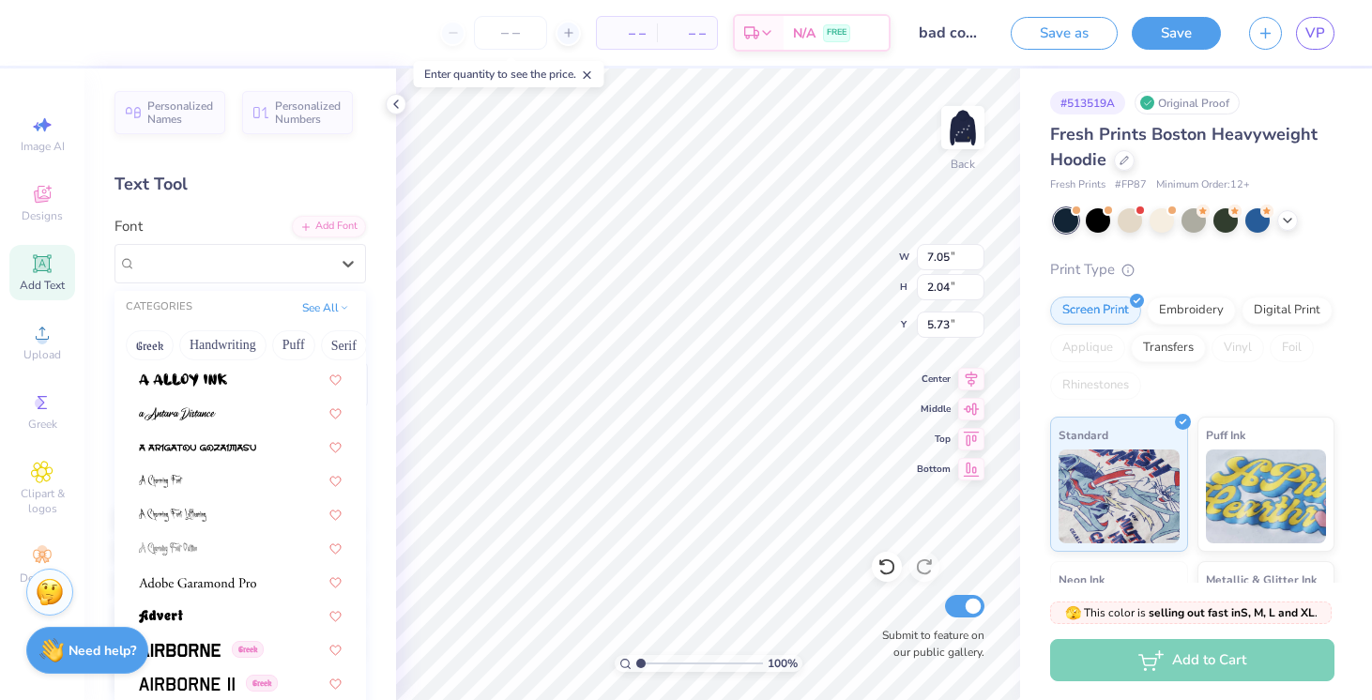
scroll to position [170, 0]
click at [243, 581] on img at bounding box center [197, 580] width 117 height 13
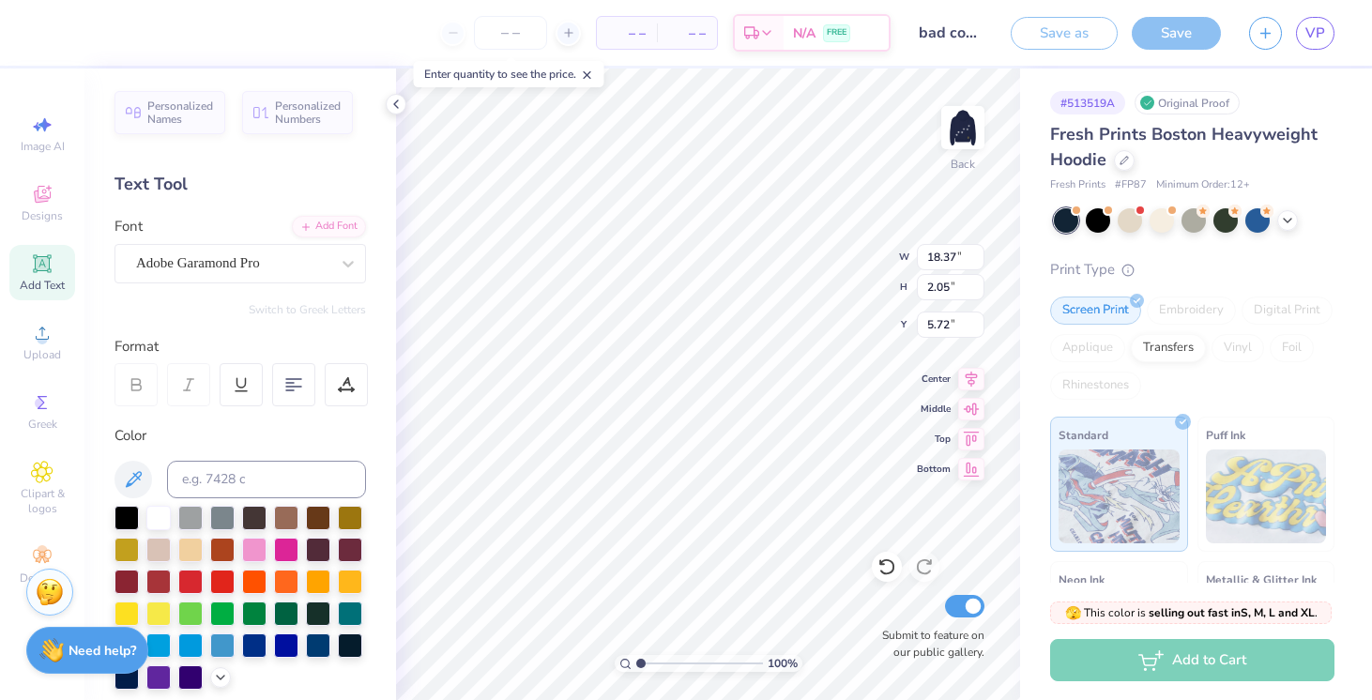
type input "2.81"
type input "0.31"
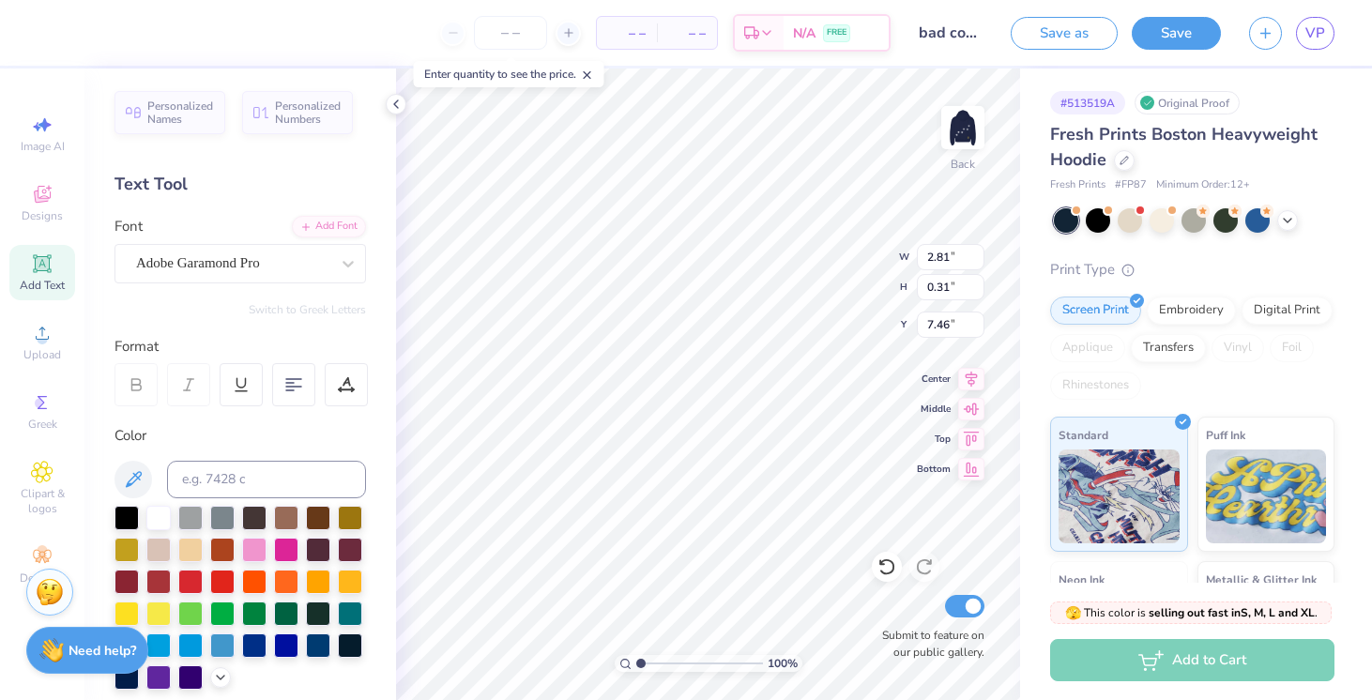
type input "4.87"
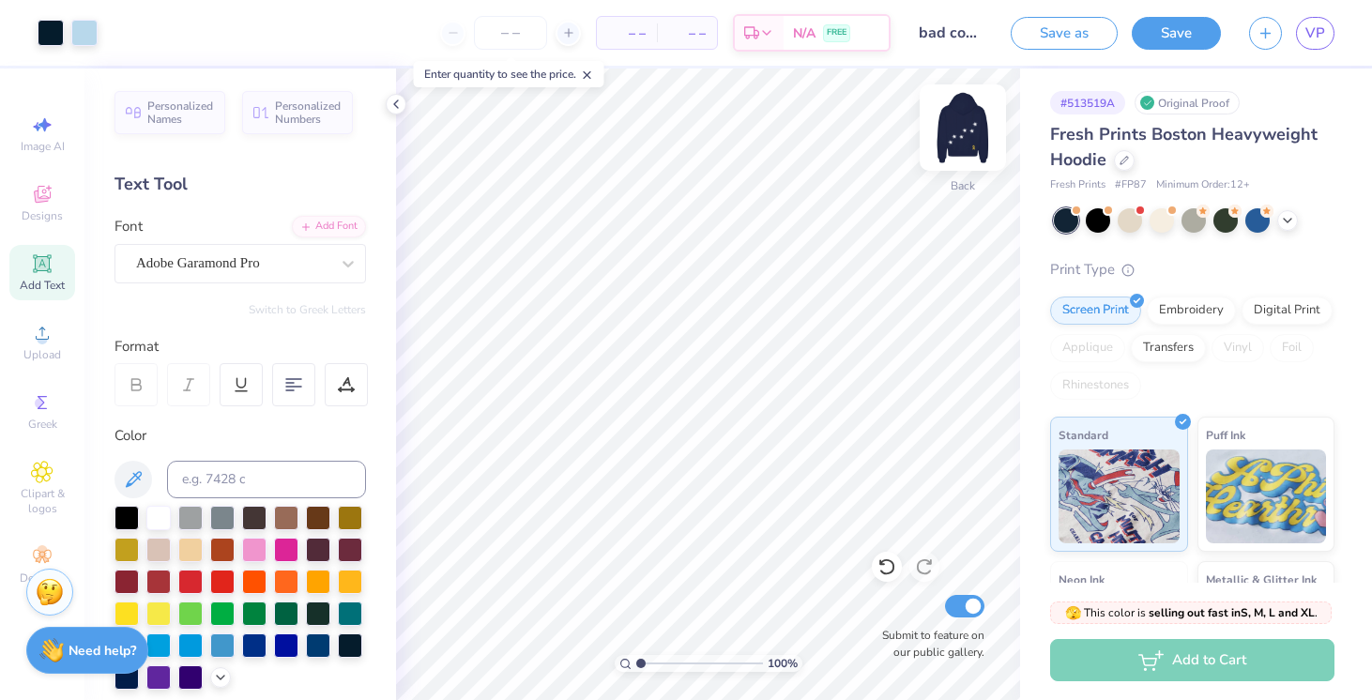
click at [955, 117] on img at bounding box center [962, 127] width 75 height 75
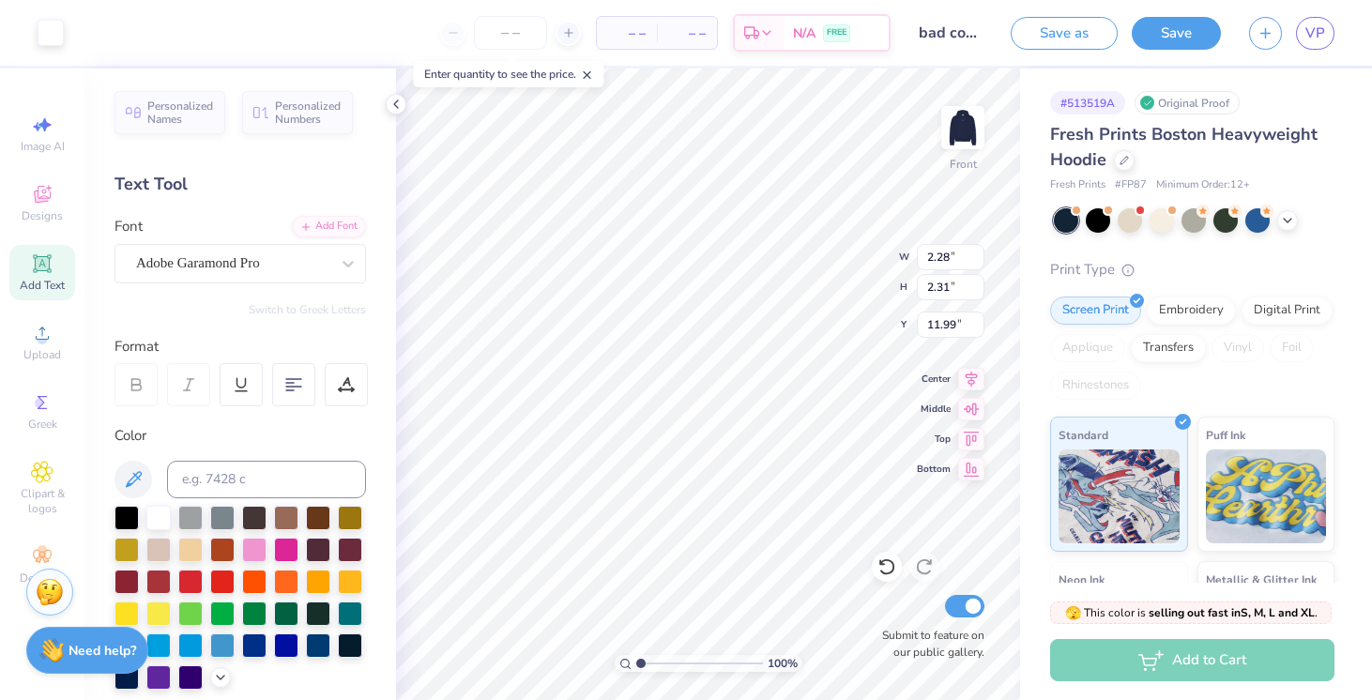
type input "7.01"
type input "7.09"
type input "8.74"
type input "15.21"
type input "0.77"
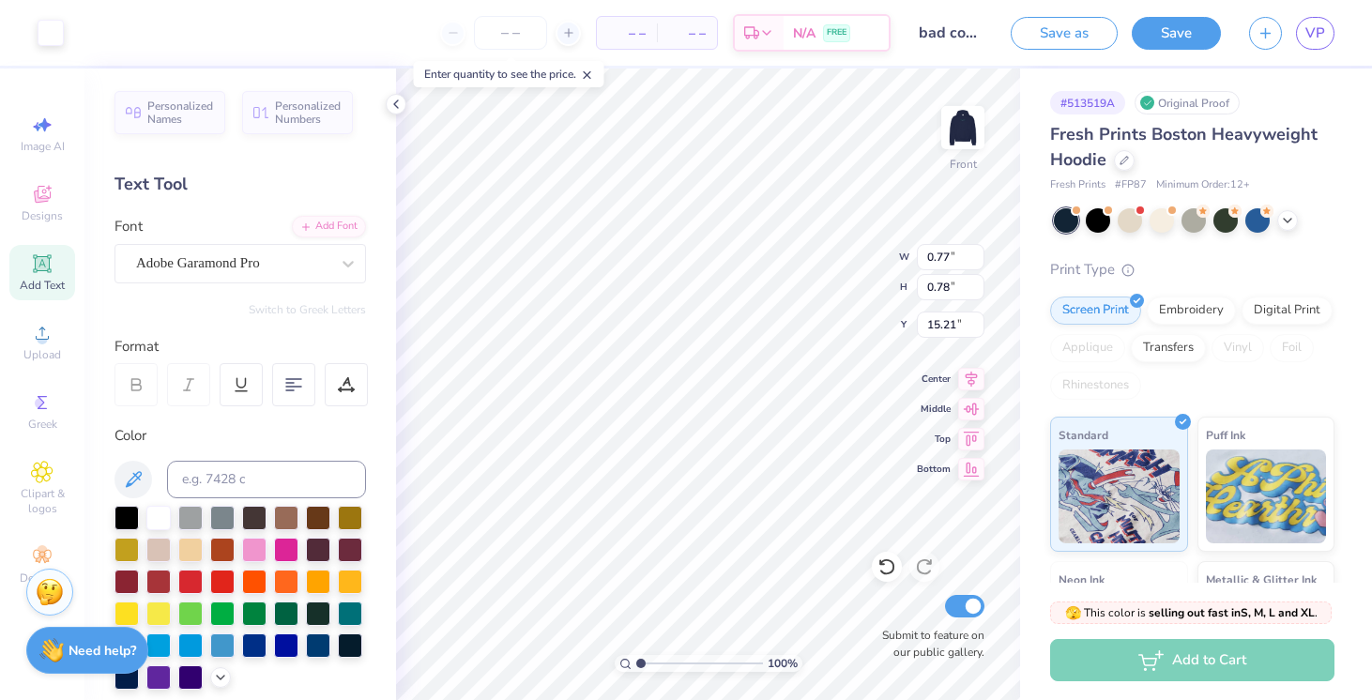
type input "0.78"
type input "15.10"
type input "2.28"
type input "2.31"
type input "7.59"
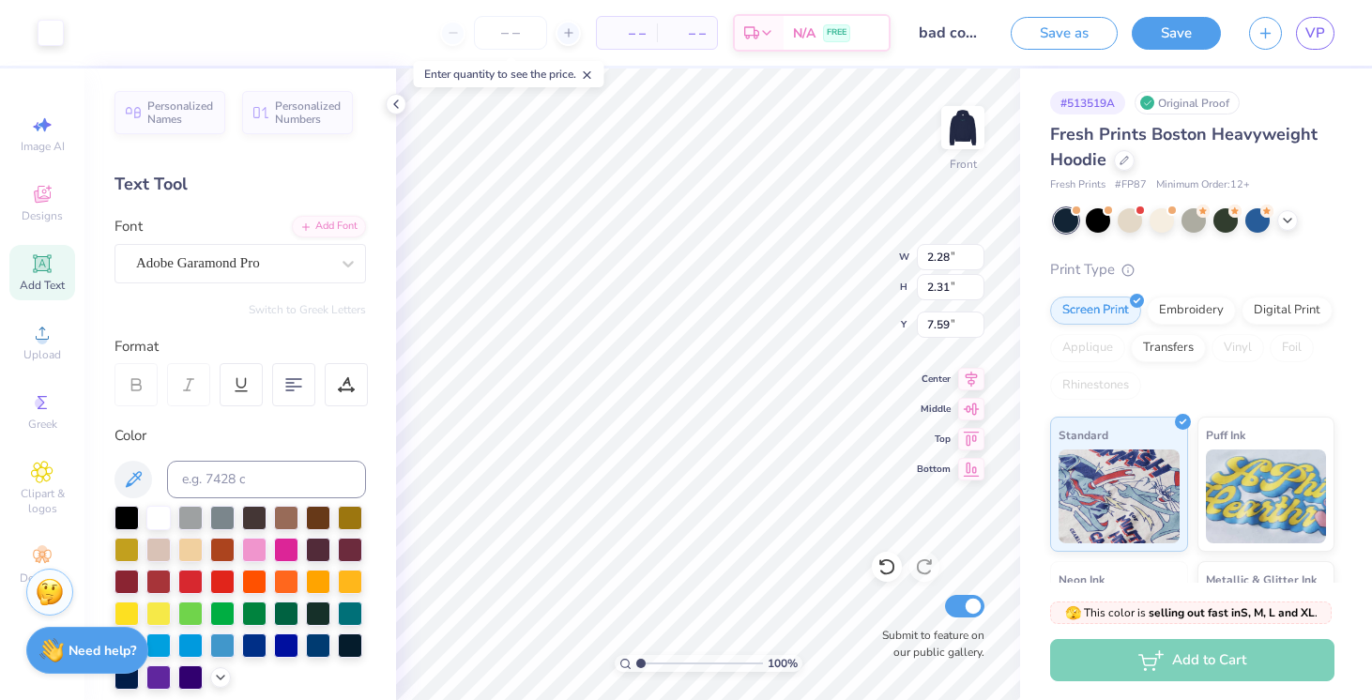
type input "1.62"
type input "1.64"
type input "8.36"
type input "1.18"
type input "2.15"
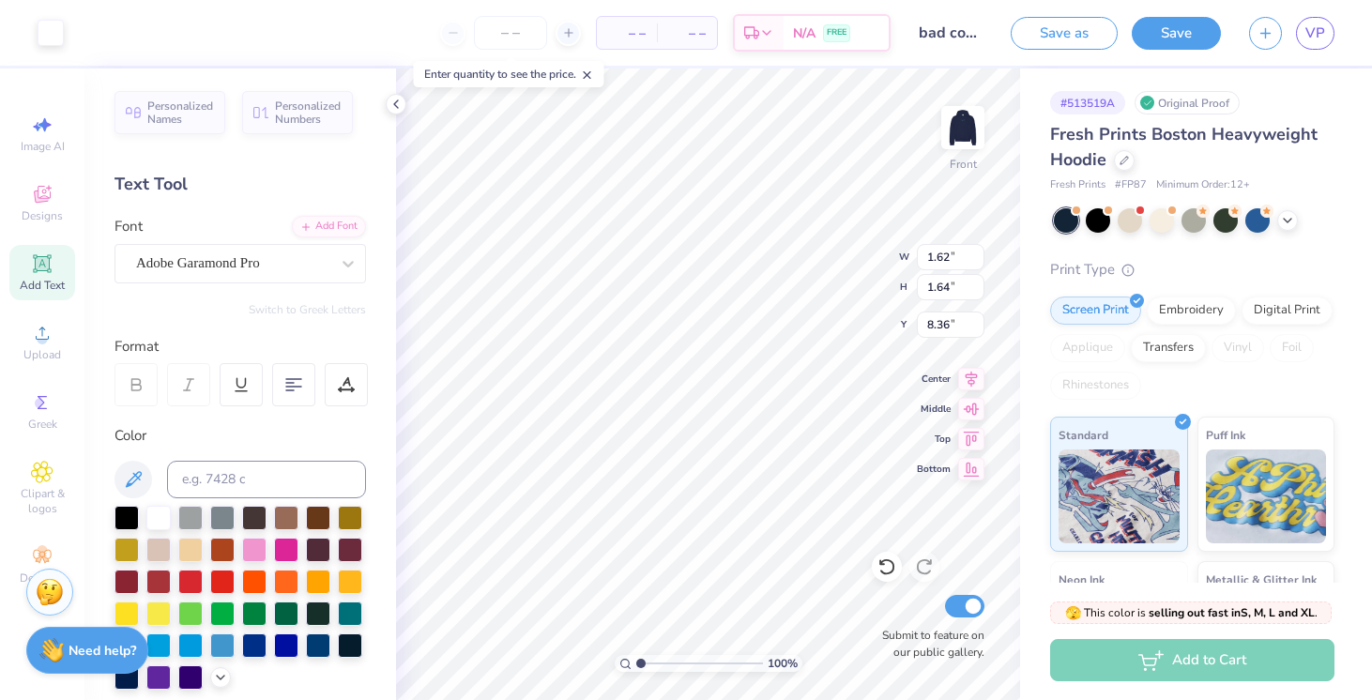
type input "21.06"
type input "0.68"
type input "1.25"
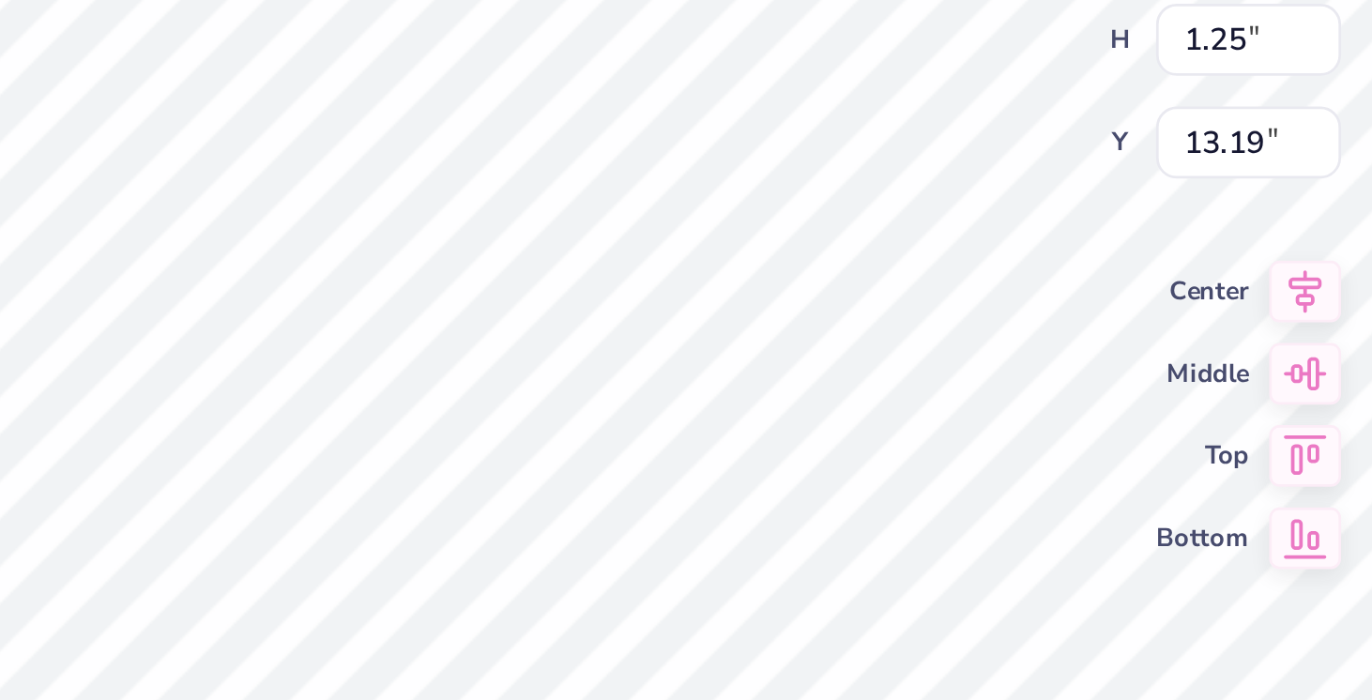
type input "16.94"
type input "2.28"
type input "2.31"
type input "15.88"
type input "3.58"
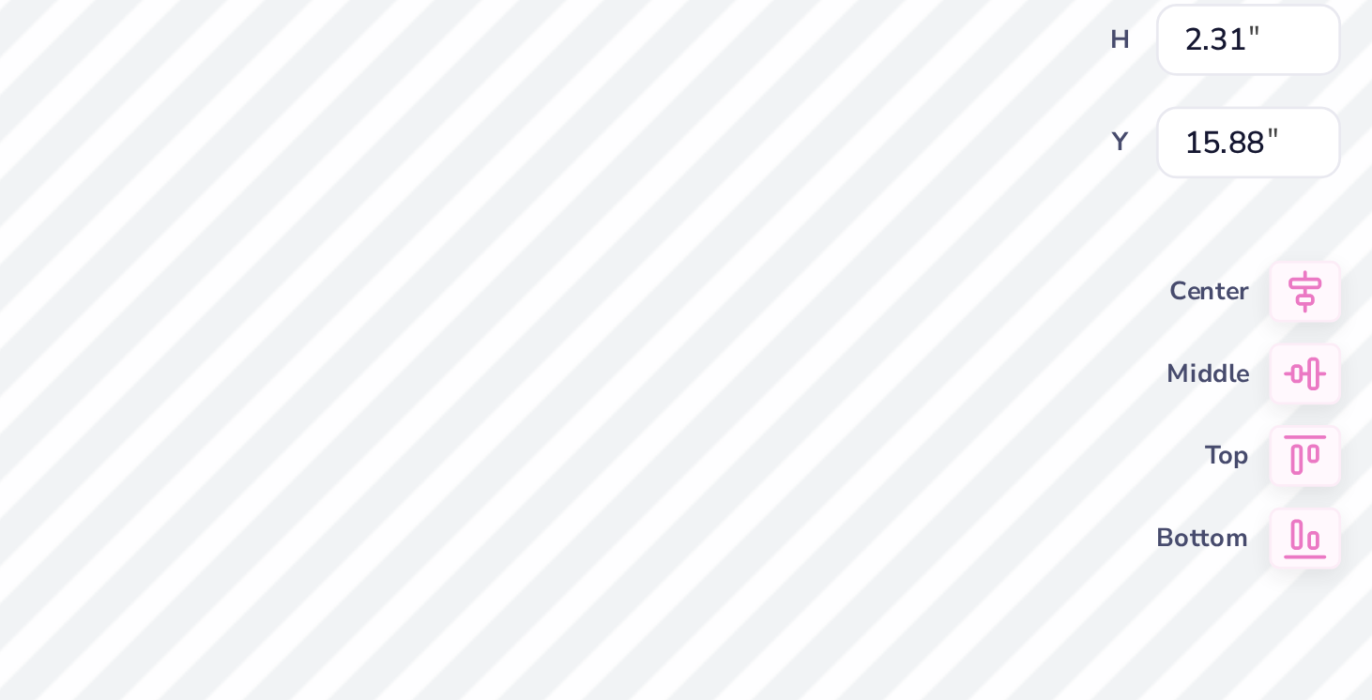
type input "3.62"
type input "15.50"
type input "0.68"
type input "1.25"
type input "17.31"
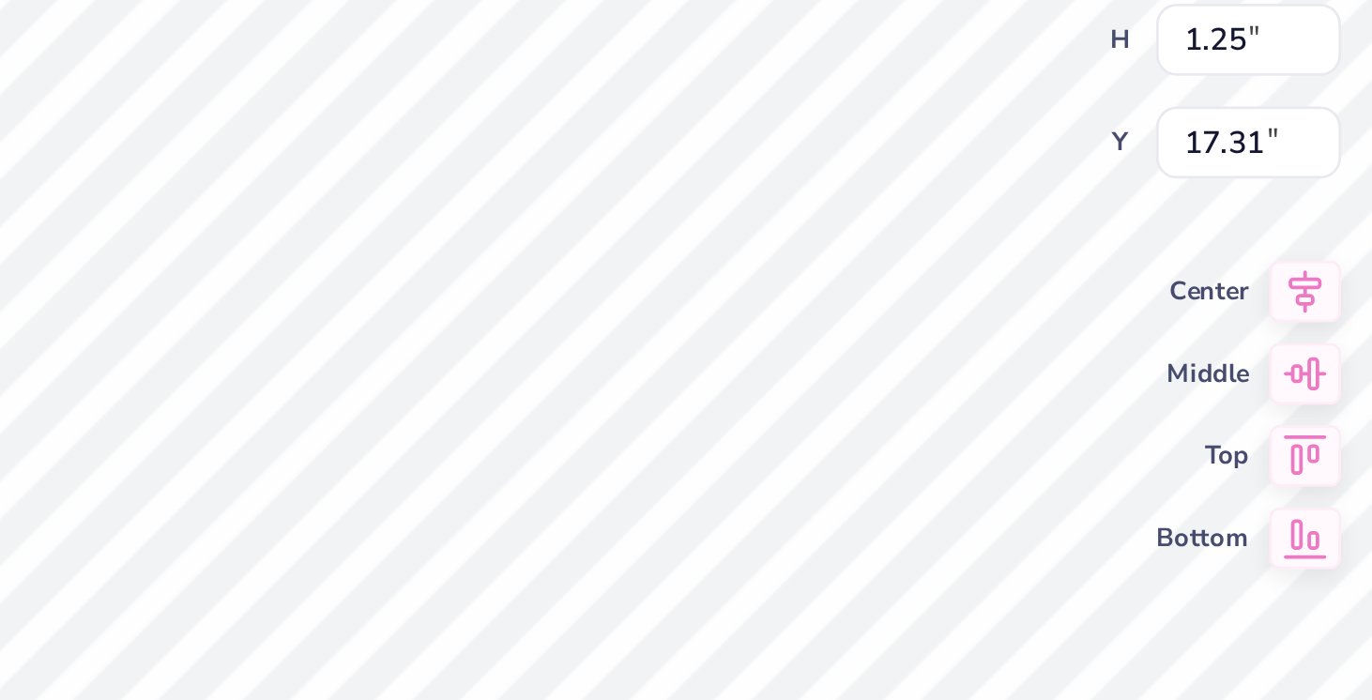
type input "0.79"
type input "1.27"
type input "16.97"
type input "3.58"
type input "3.62"
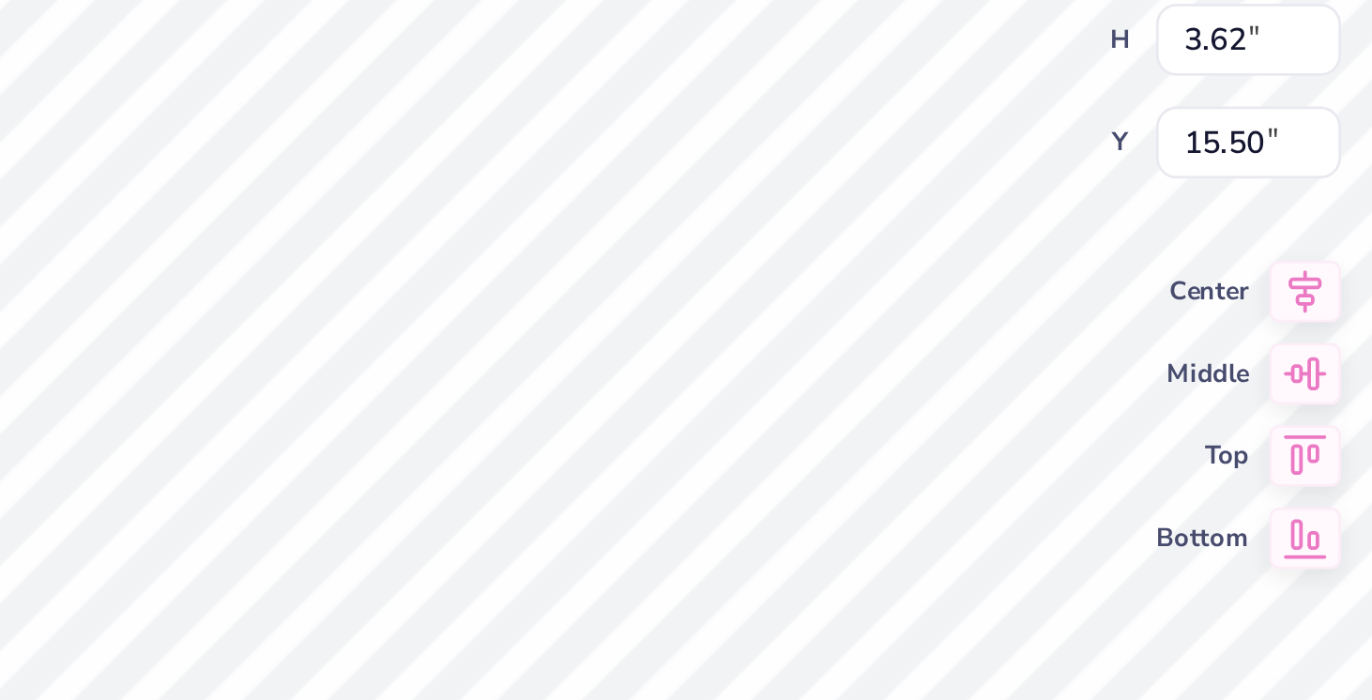
type input "15.49"
type input "4.42"
type input "4.48"
type input "15.24"
type input "4.03"
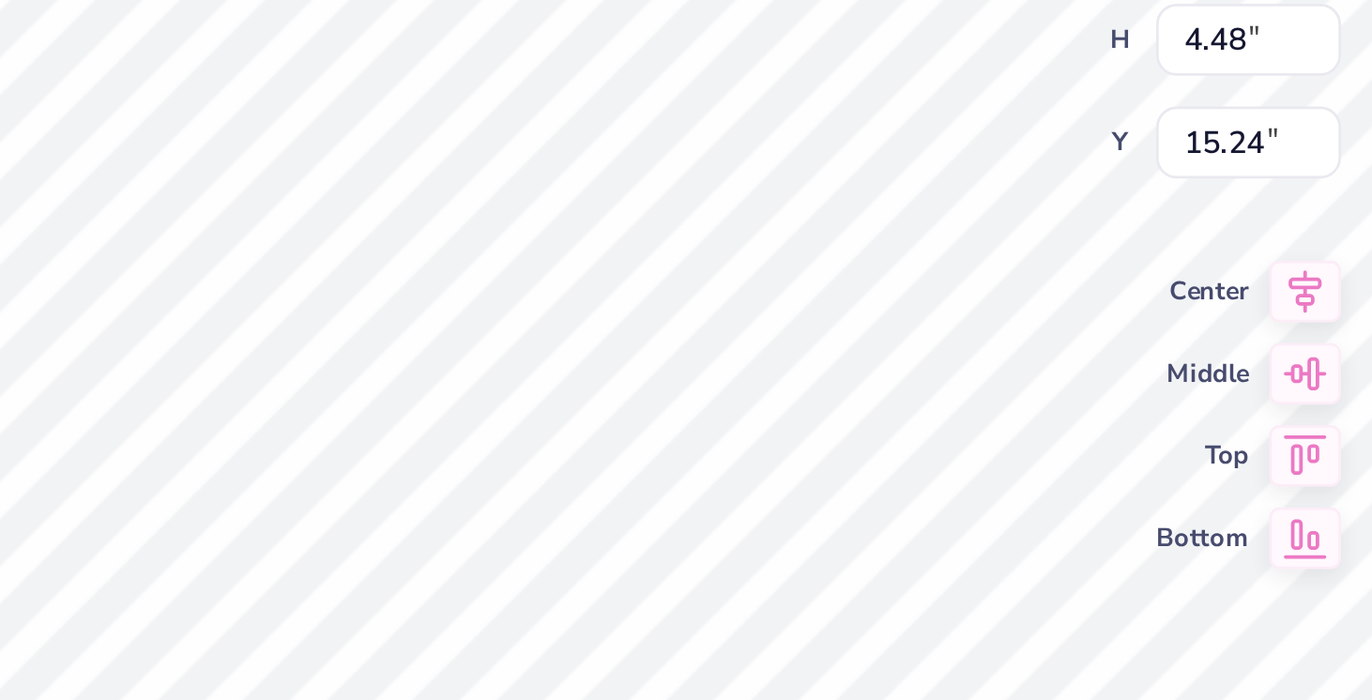
type input "4.08"
type input "15.36"
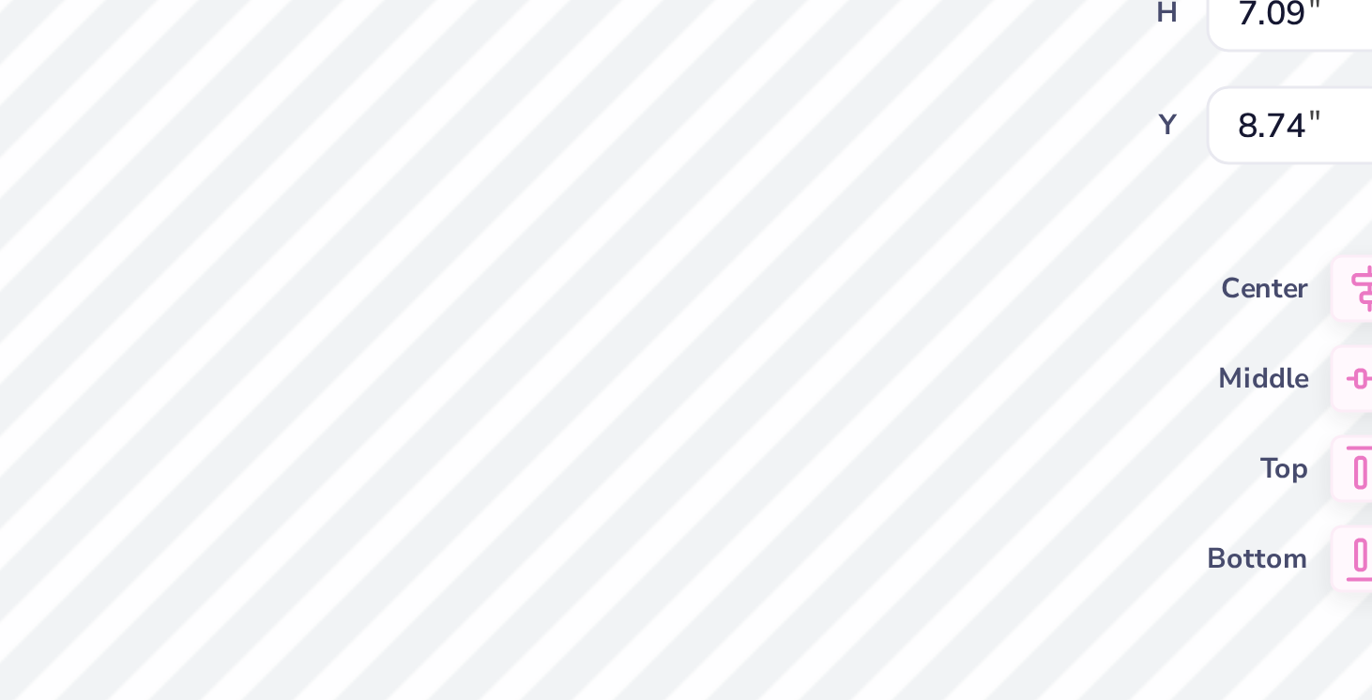
type input "7.44"
type input "7.52"
type input "8.44"
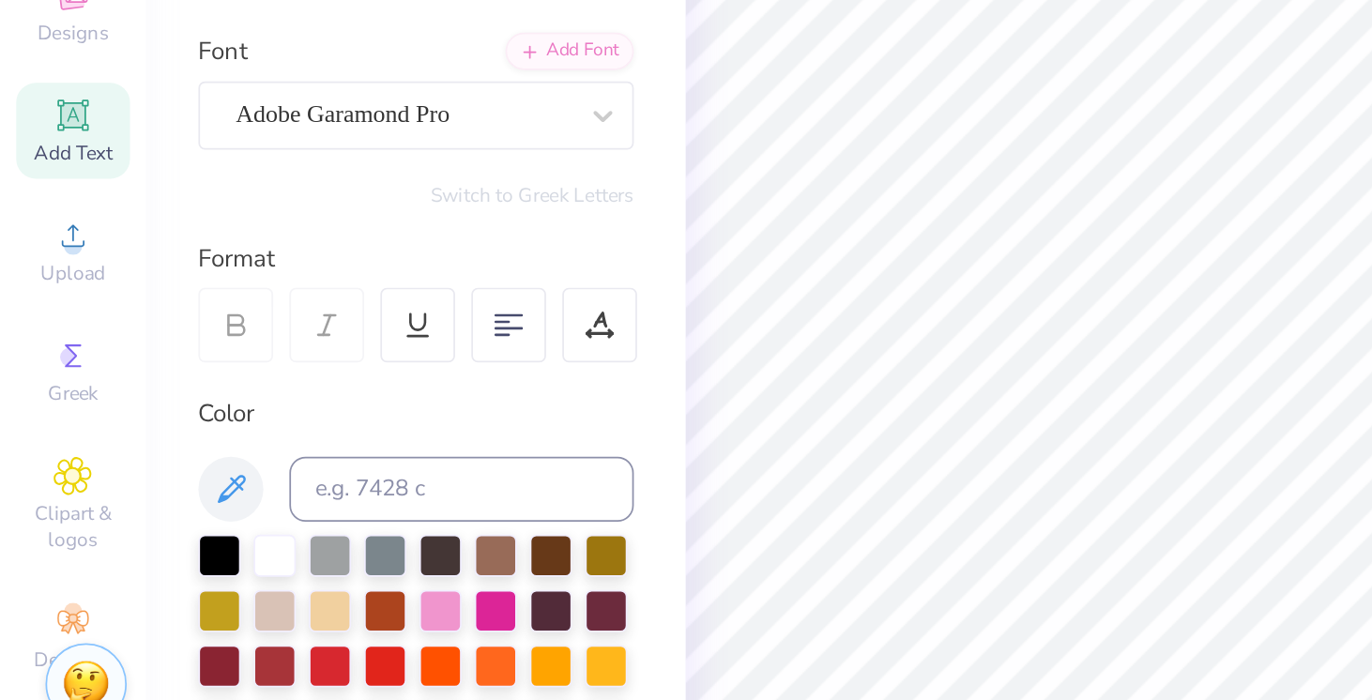
click at [40, 290] on span "Add Text" at bounding box center [42, 285] width 45 height 15
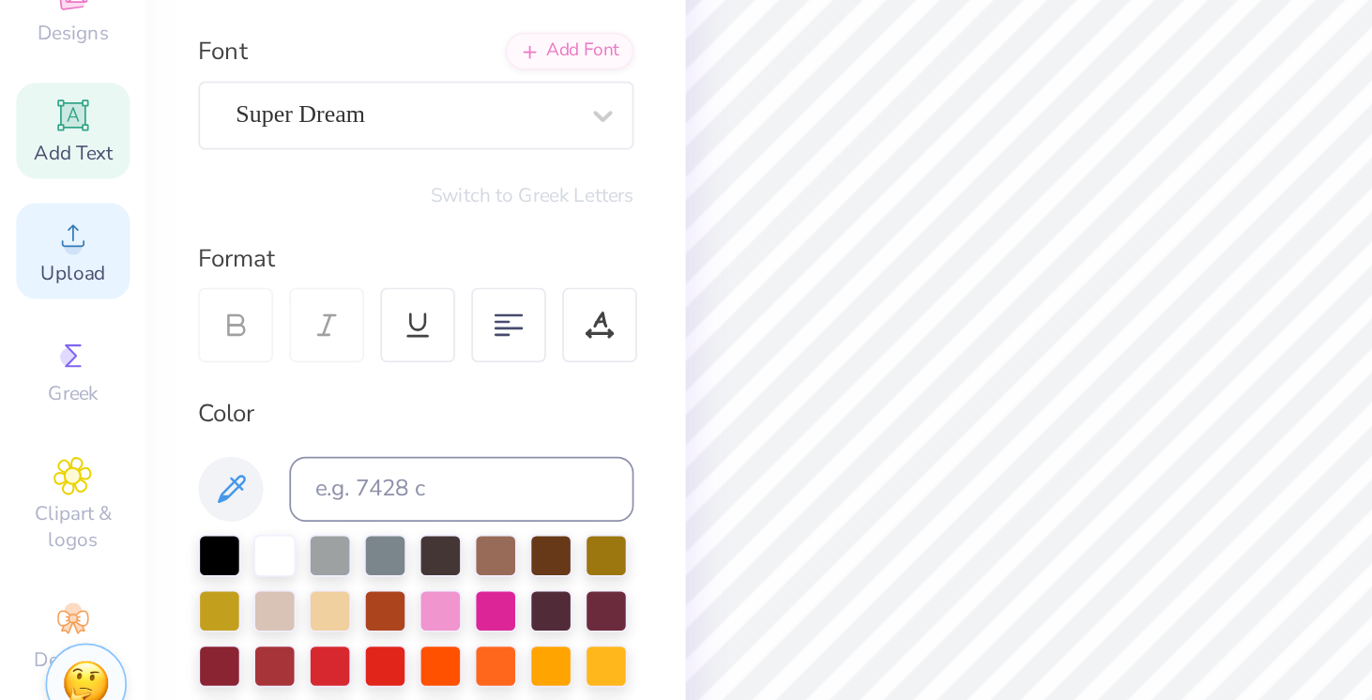
click at [37, 334] on icon at bounding box center [42, 333] width 23 height 23
click at [43, 265] on icon at bounding box center [42, 263] width 14 height 14
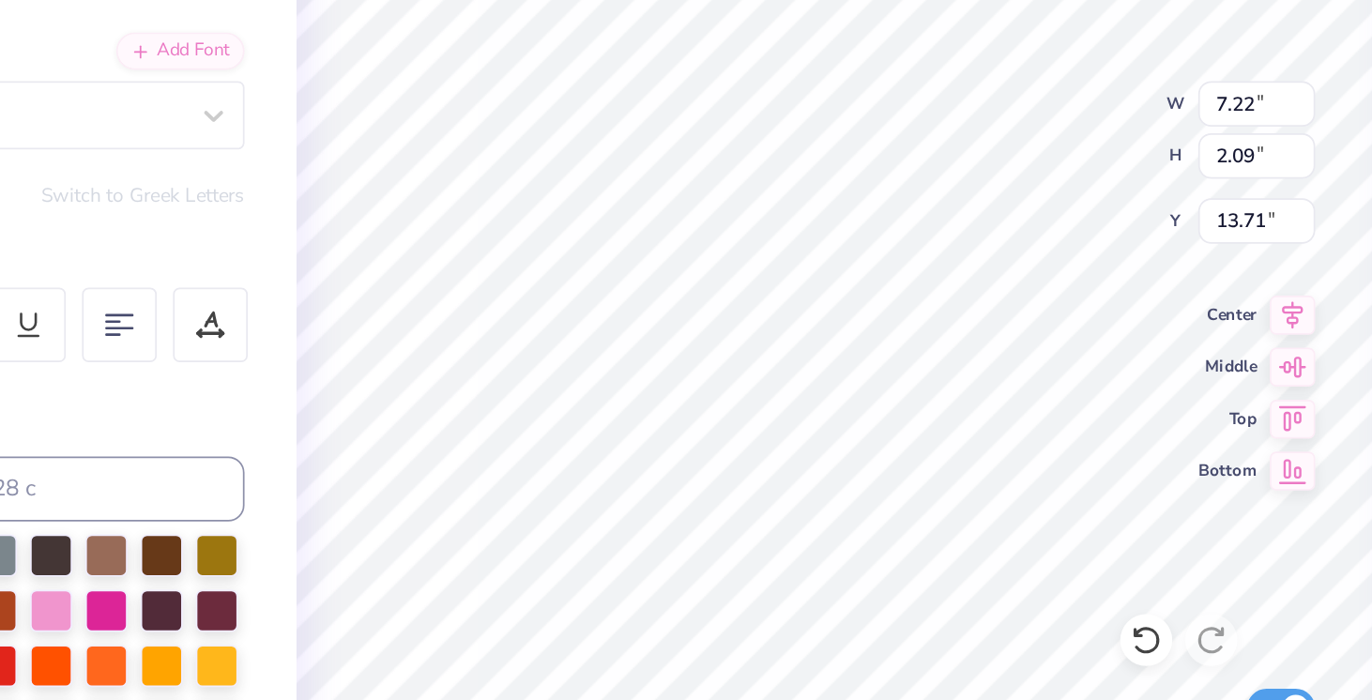
scroll to position [1, 0]
type textarea "committee 2026"
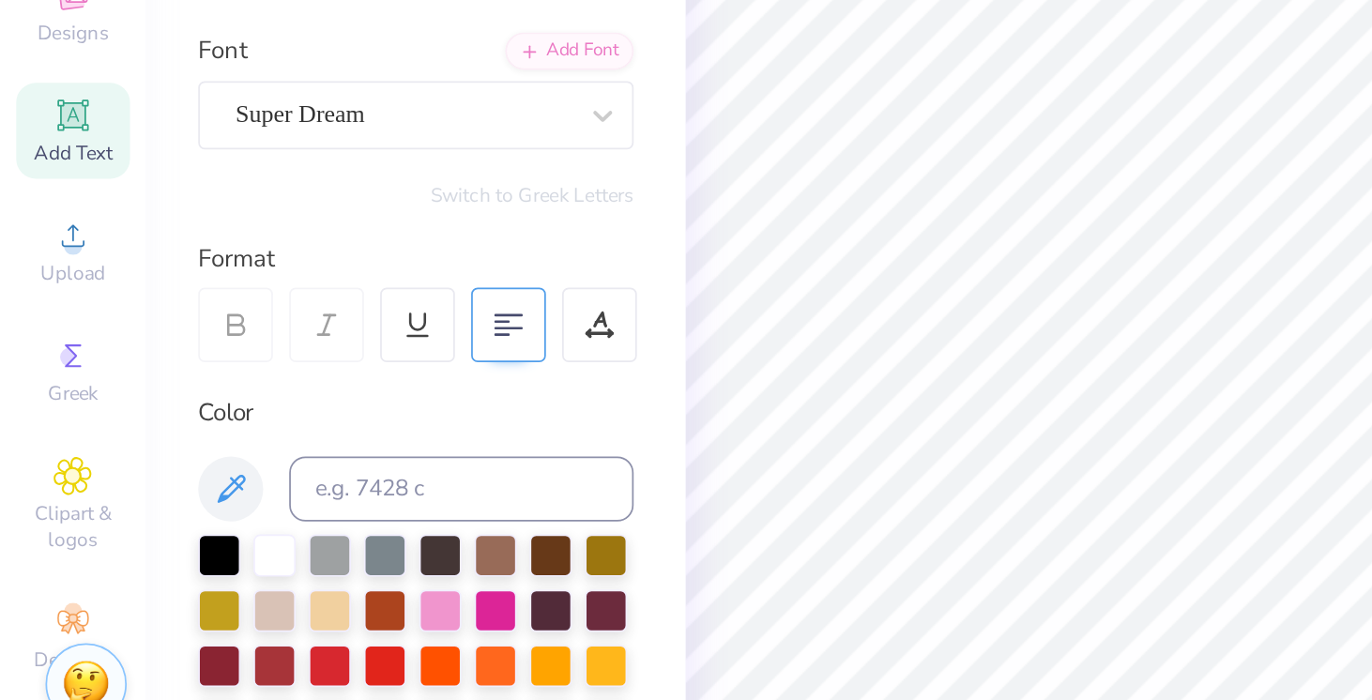
click at [298, 384] on icon at bounding box center [293, 384] width 17 height 17
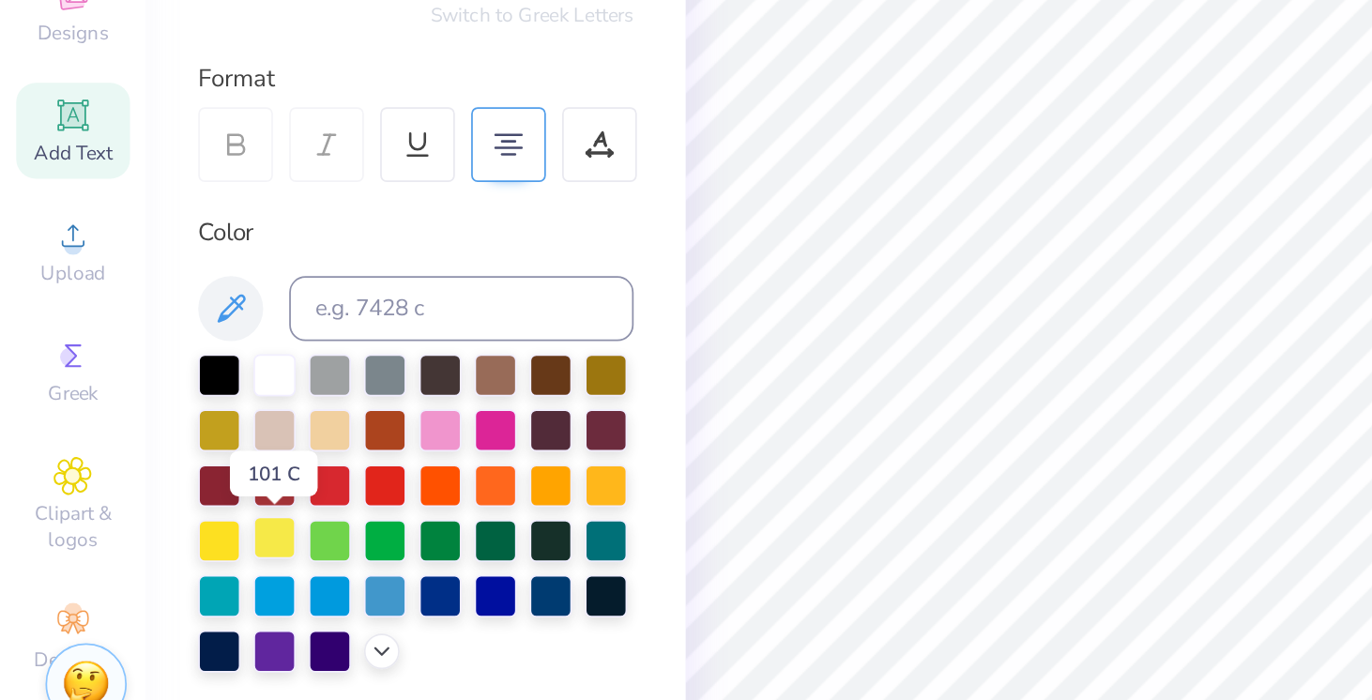
click at [151, 508] on div at bounding box center [158, 508] width 24 height 24
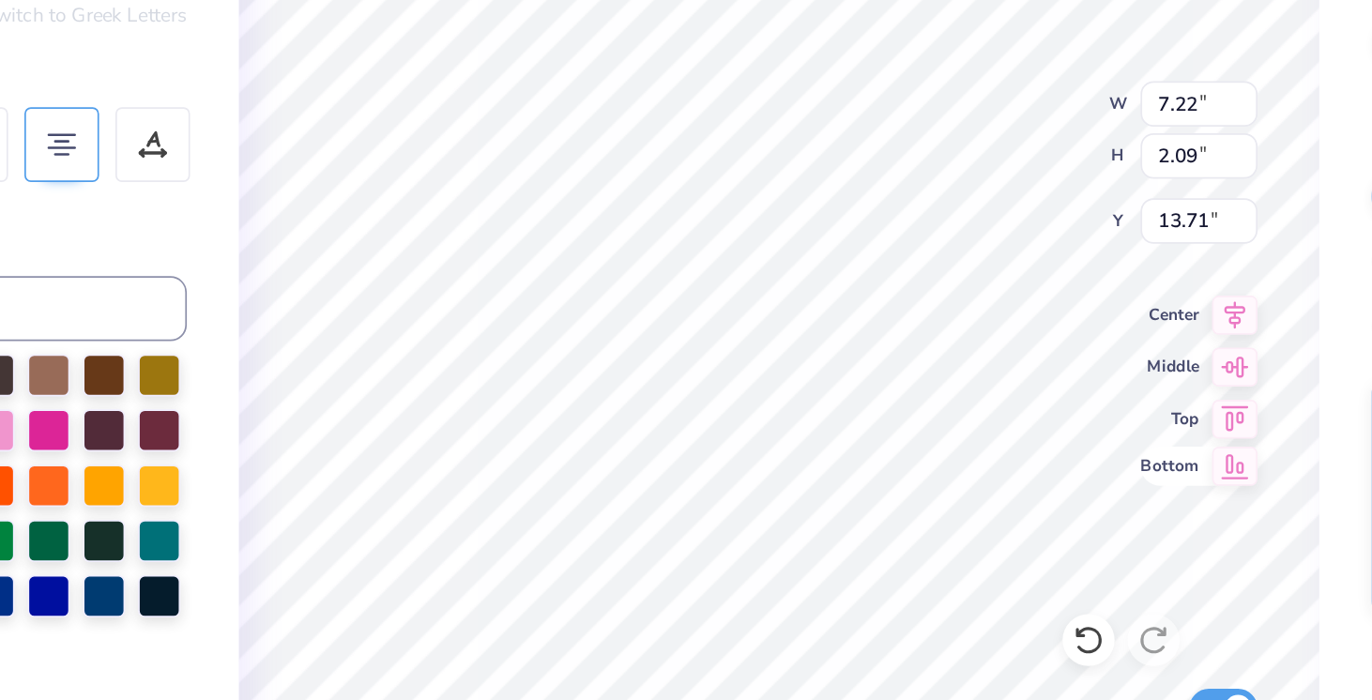
click at [927, 482] on div "100 % Front W 7.22 7.22 " H 2.09 2.09 " Y 13.71 13.71 " Center Middle Top Botto…" at bounding box center [708, 385] width 624 height 632
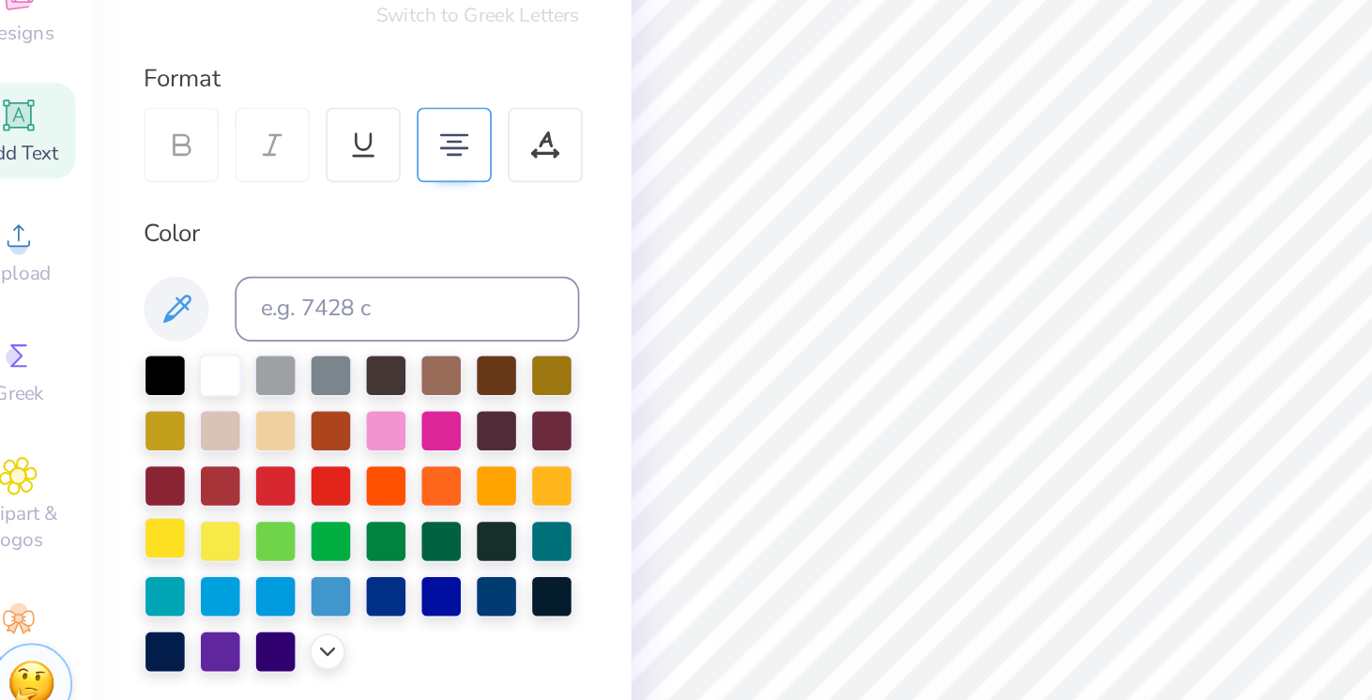
click at [132, 507] on div at bounding box center [127, 508] width 24 height 24
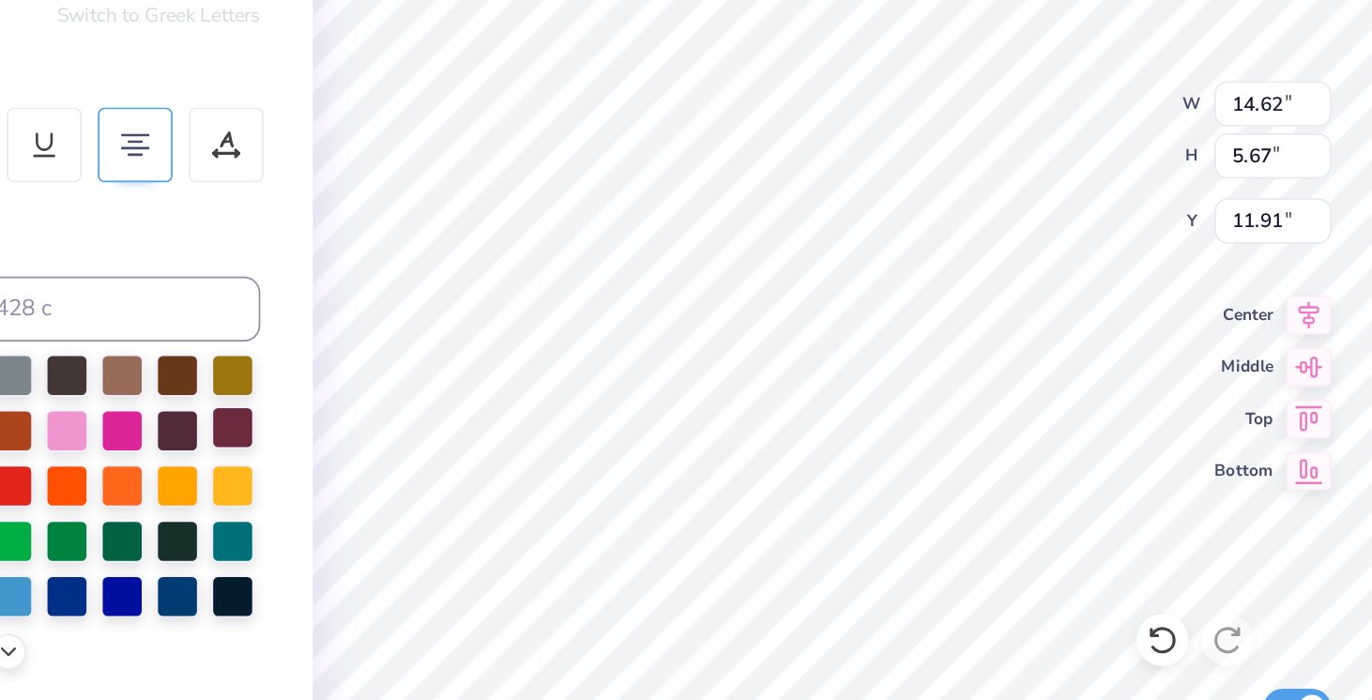
type input "4.50"
type input "1.75"
type input "4.36"
type input "2.43"
type input "10.99"
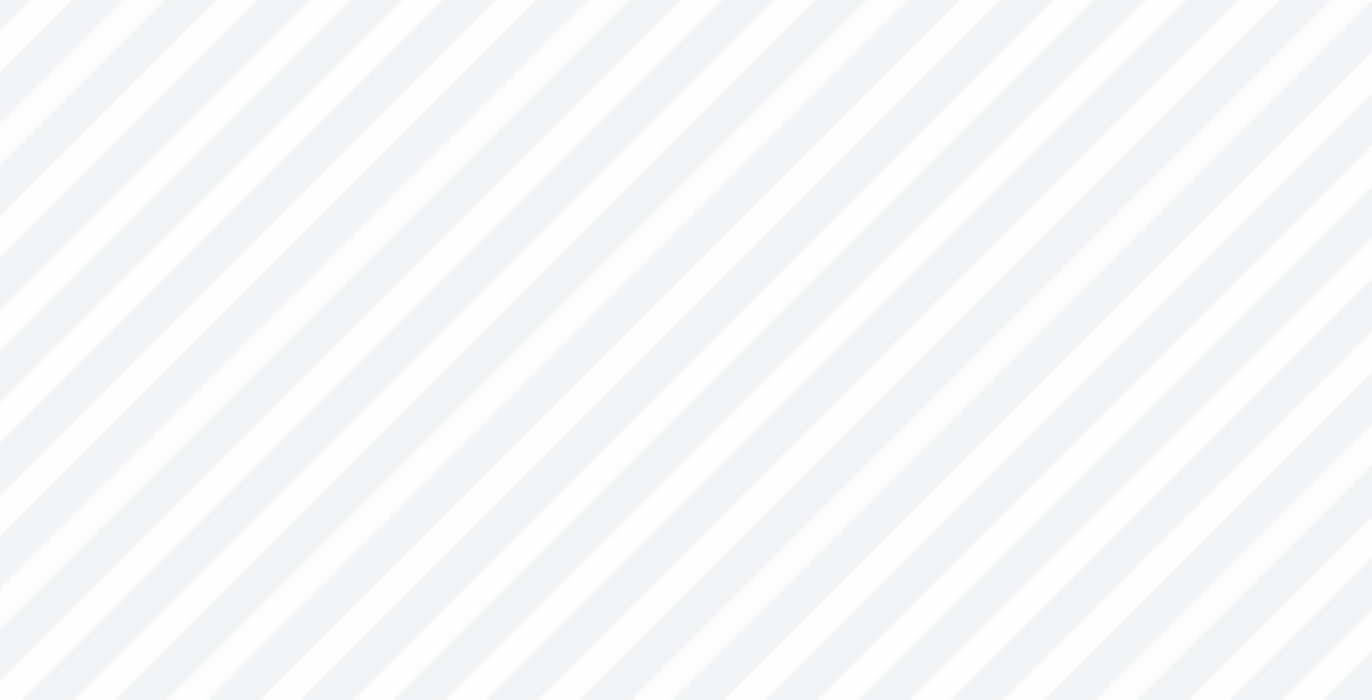
type input "4.49"
type input "1.99"
type input "11.45"
type input "11.19"
type input "4.45"
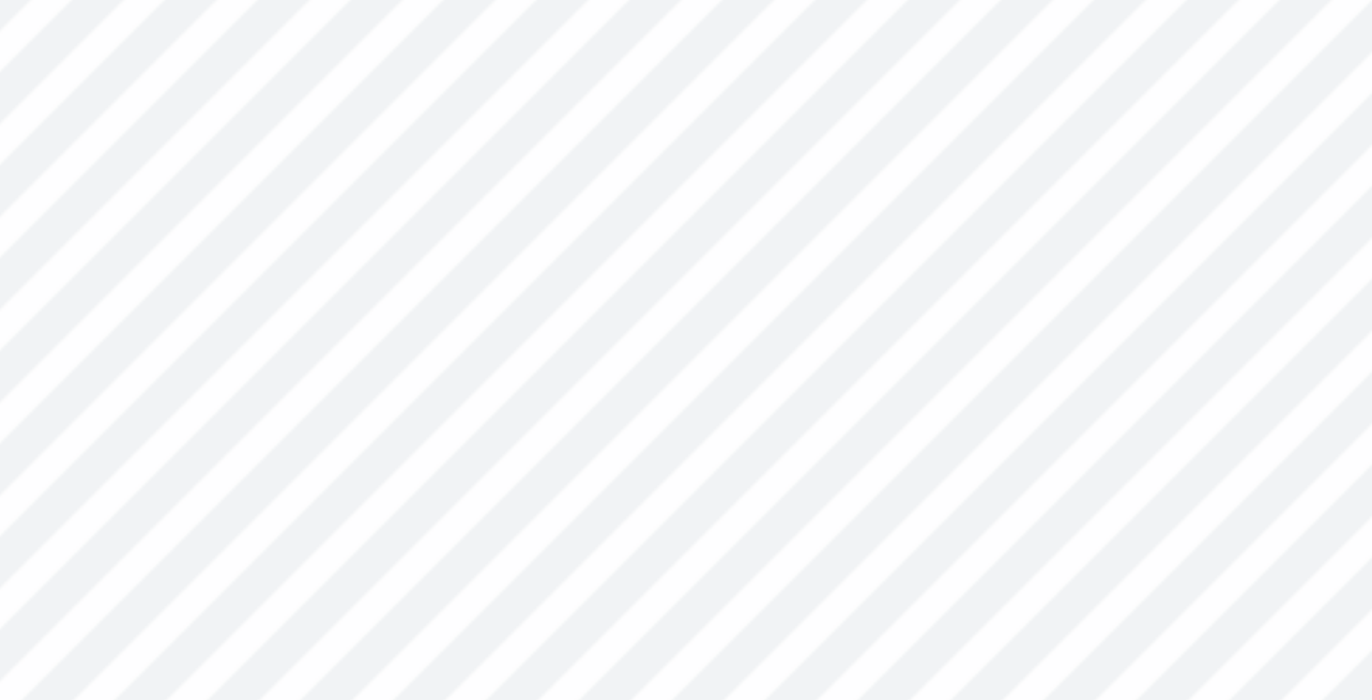
type input "2.17"
type input "11.01"
type textarea "committee"
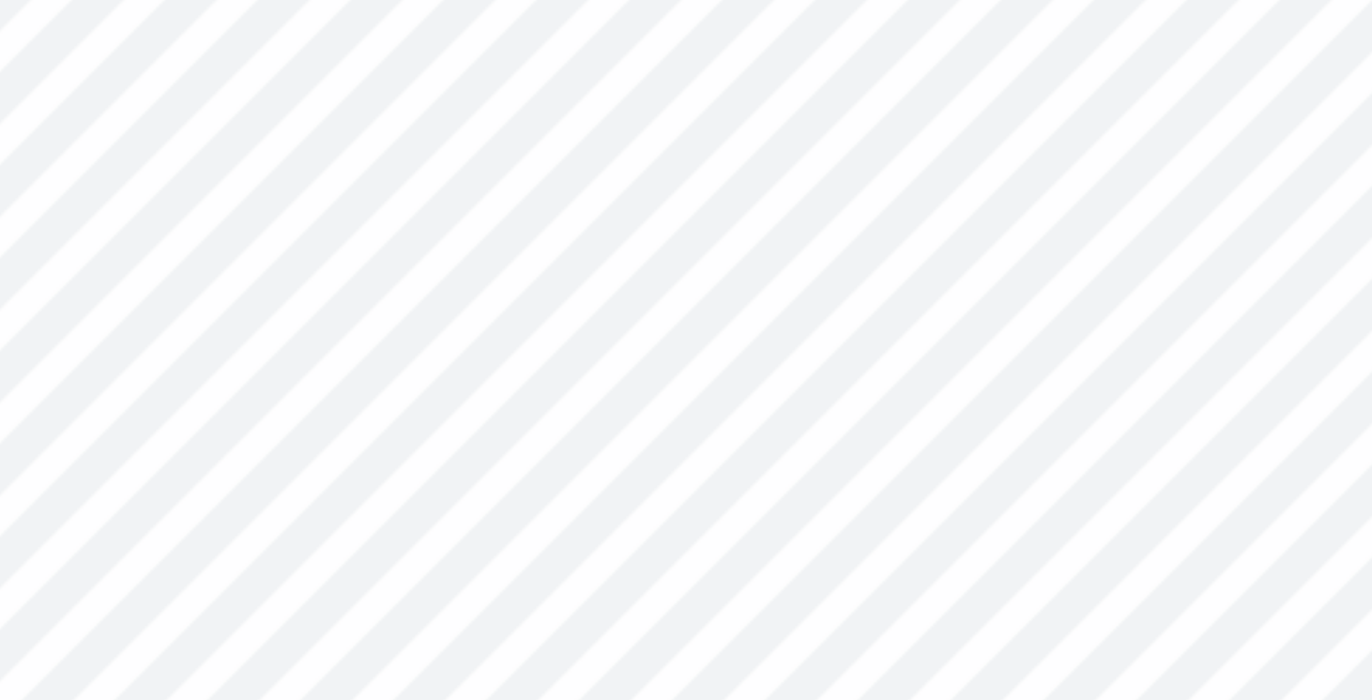
type input "10.96"
type input "10.87"
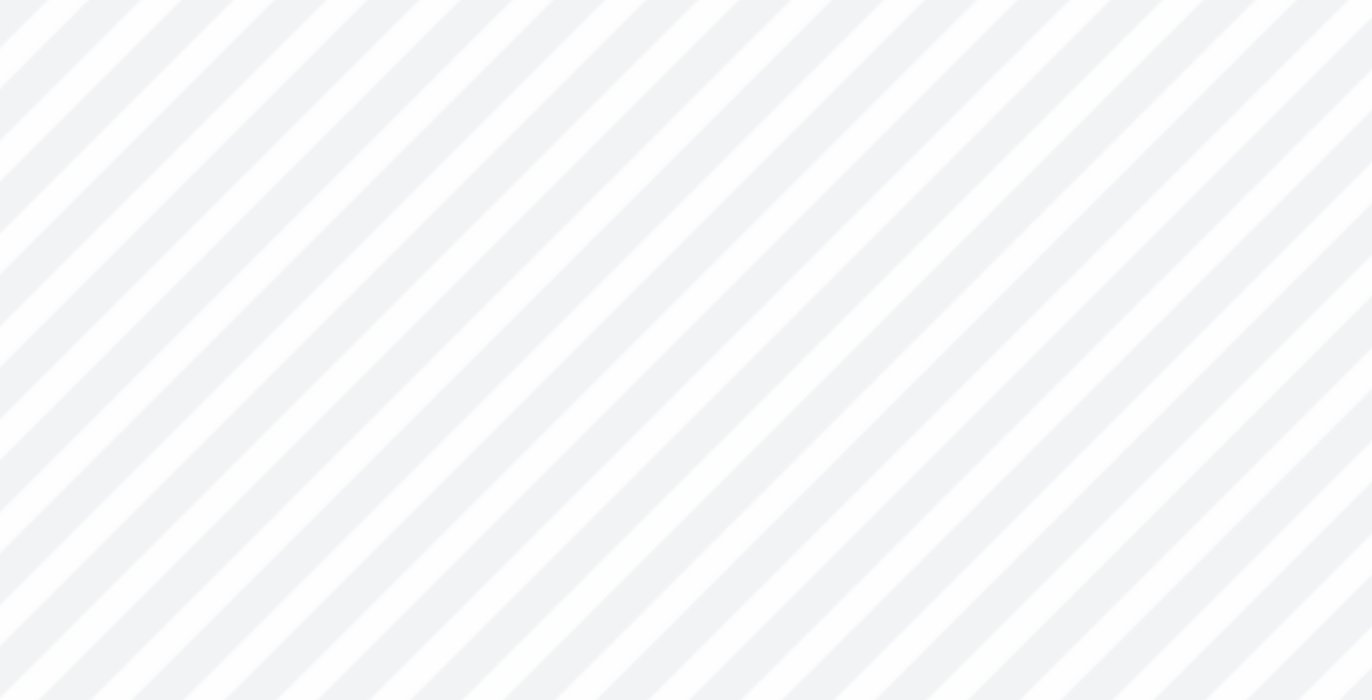
type input "10.96"
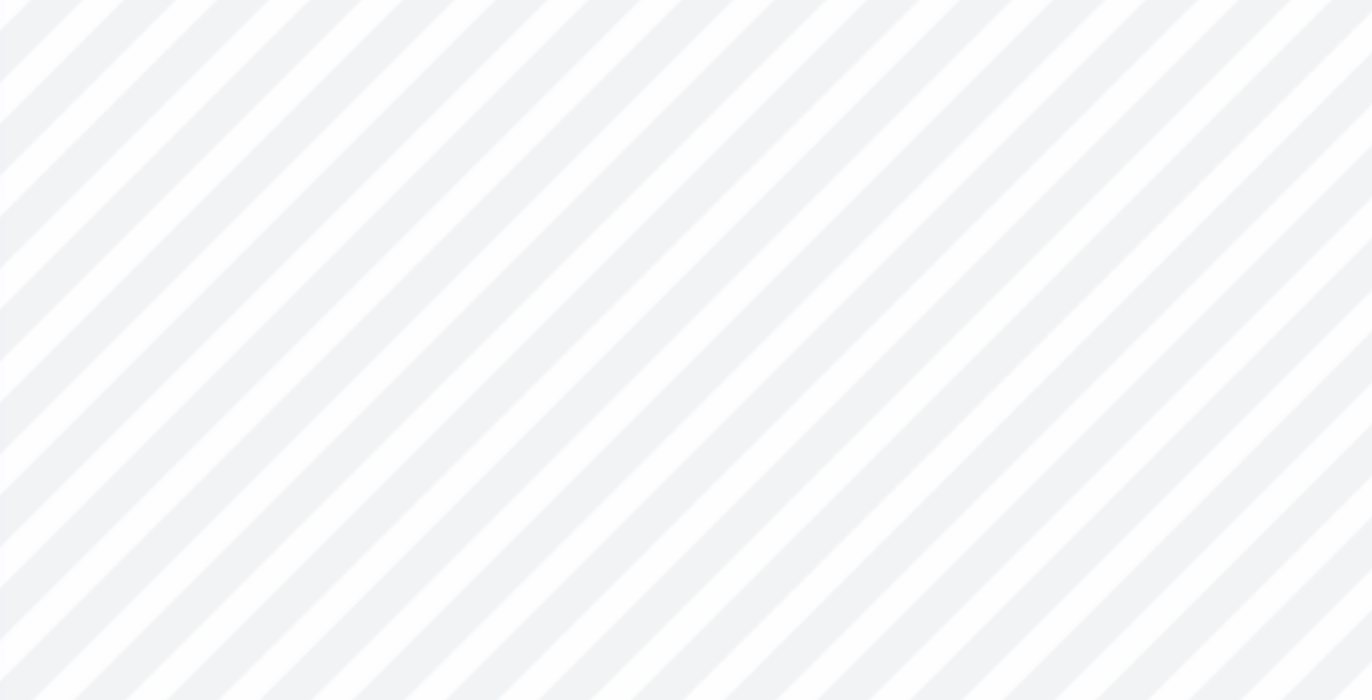
type input "8.53"
type input "7.39"
type input "7.54"
type input "8.52"
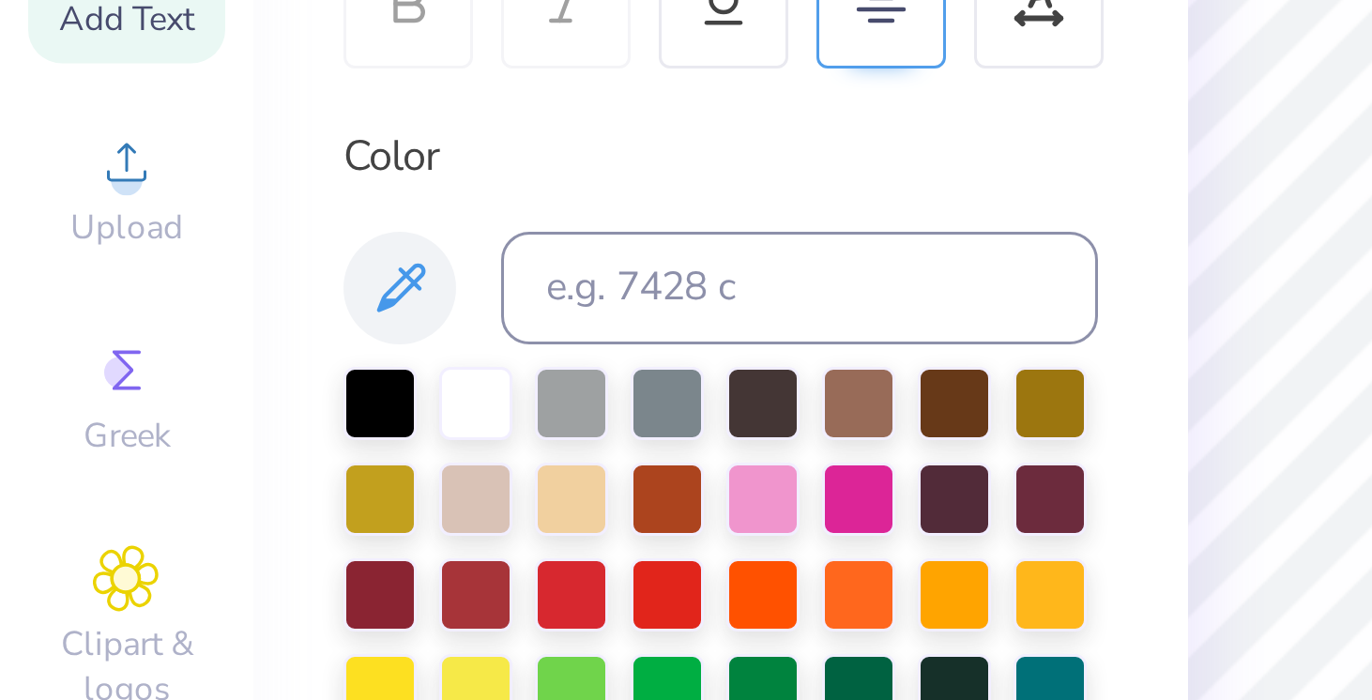
click at [46, 298] on div "Add Text" at bounding box center [42, 272] width 66 height 55
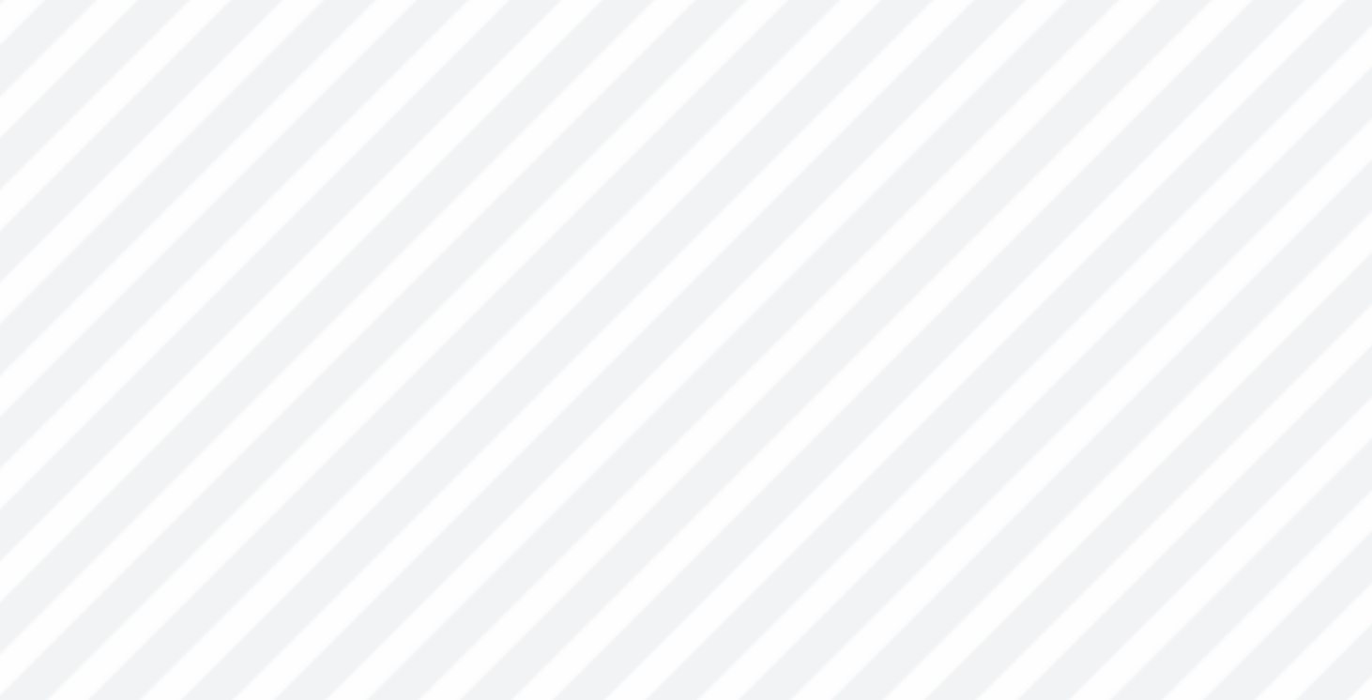
type textarea "2026"
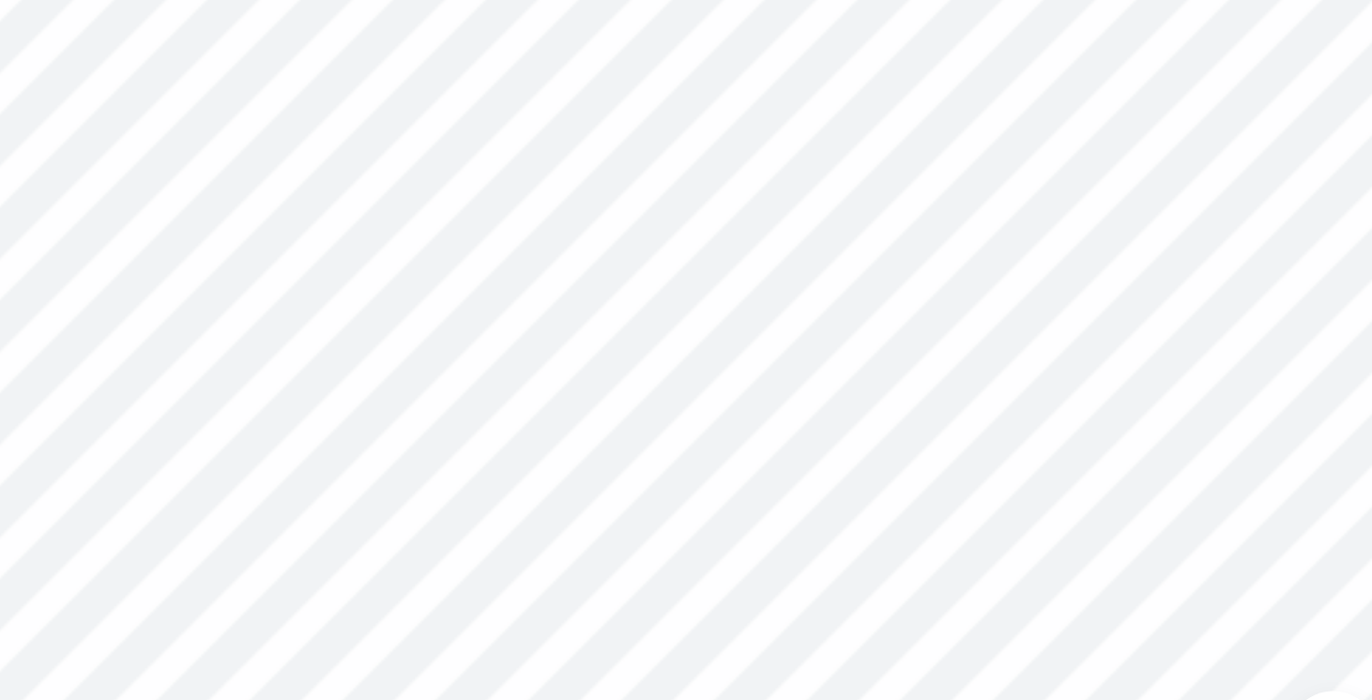
type input "2.02"
type input "0.61"
type input "12.88"
type input "4.45"
type input "1.33"
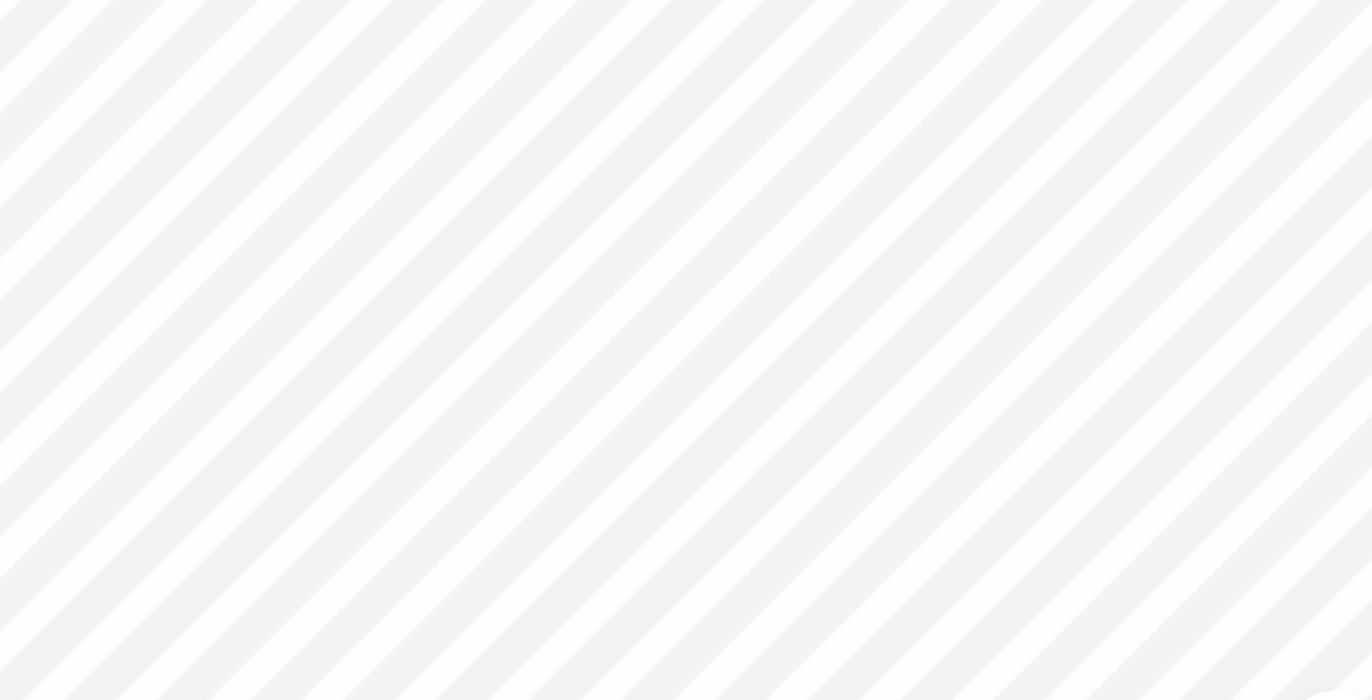
type input "10.96"
type input "4.50"
type input "0.67"
type input "11.25"
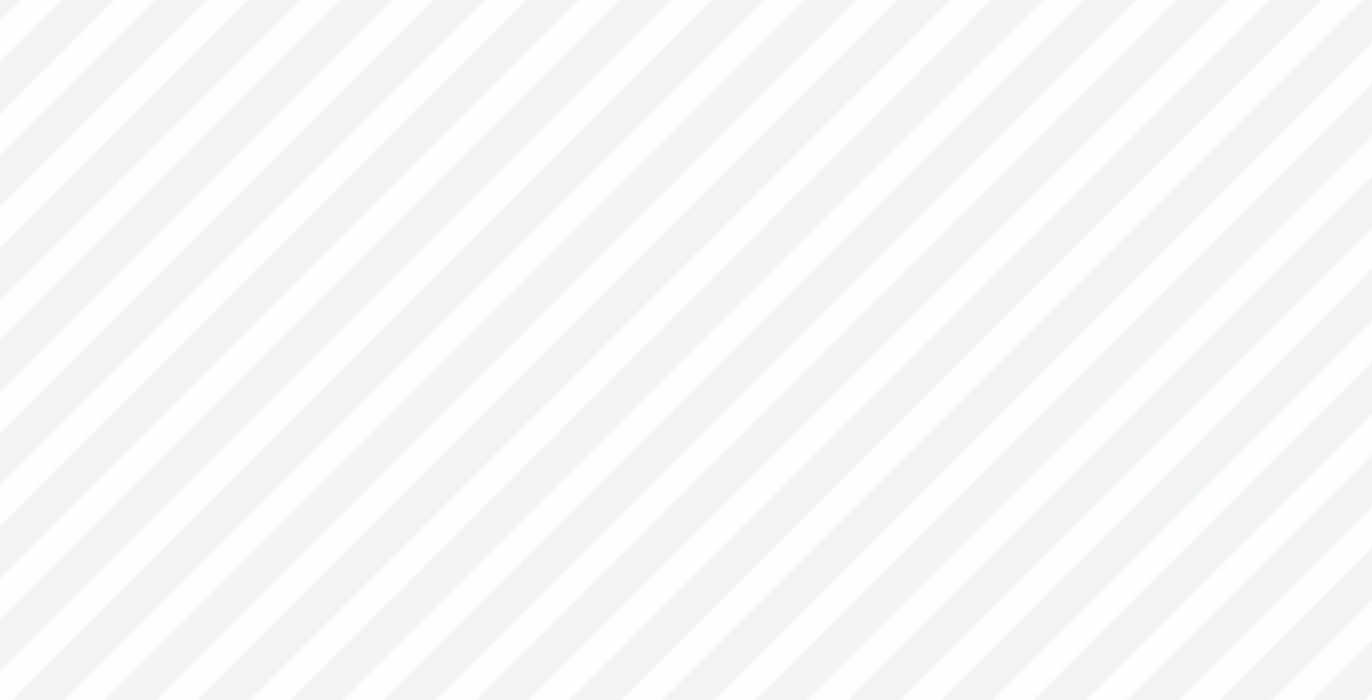
type input "11.95"
type input "7.63"
type input "7.78"
type input "8.36"
type input "4.50"
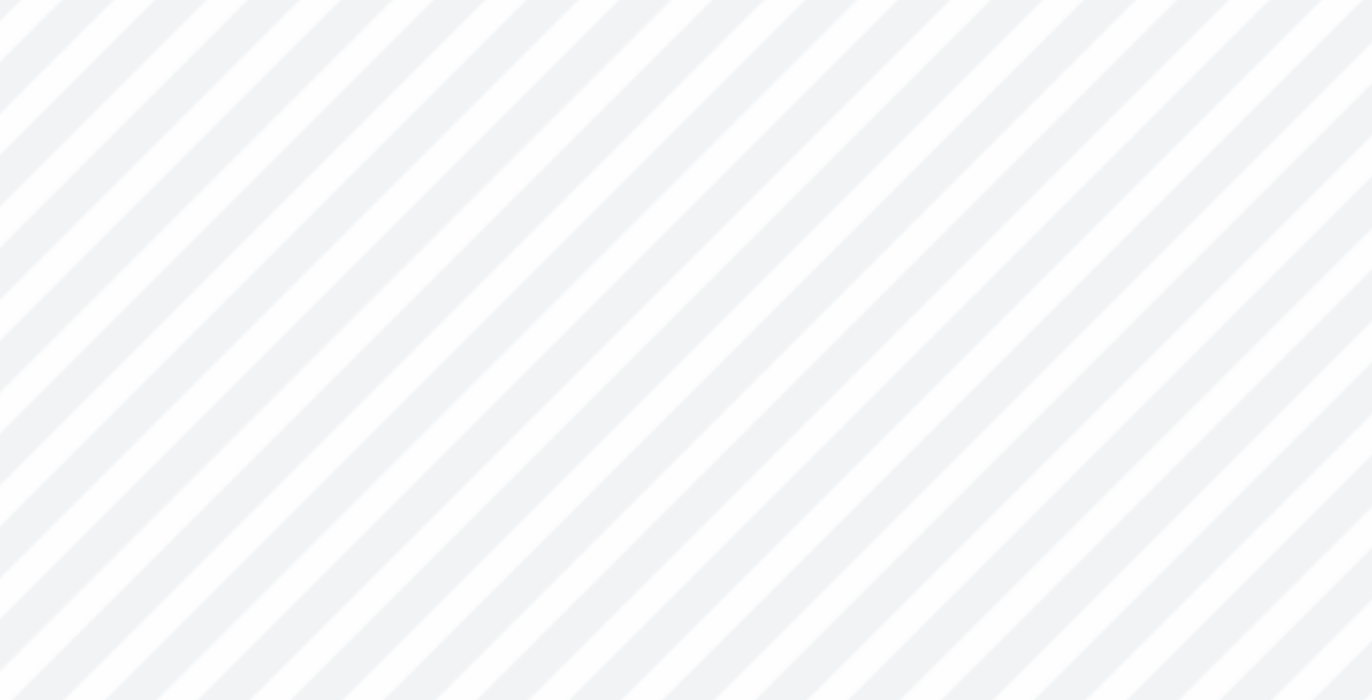
type input "0.67"
type input "11.58"
type input "12.57"
type input "4.50"
type input "0.67"
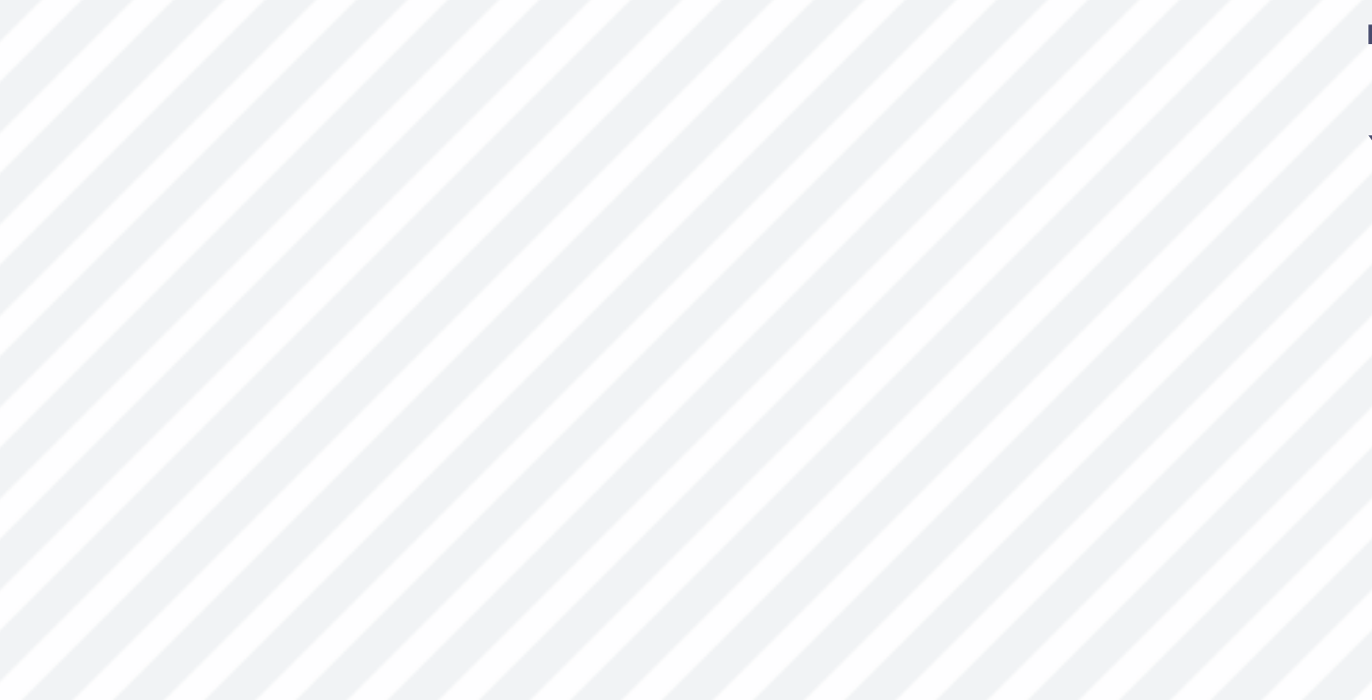
type input "11.58"
type input "1.19"
type input "0.36"
type input "12.83"
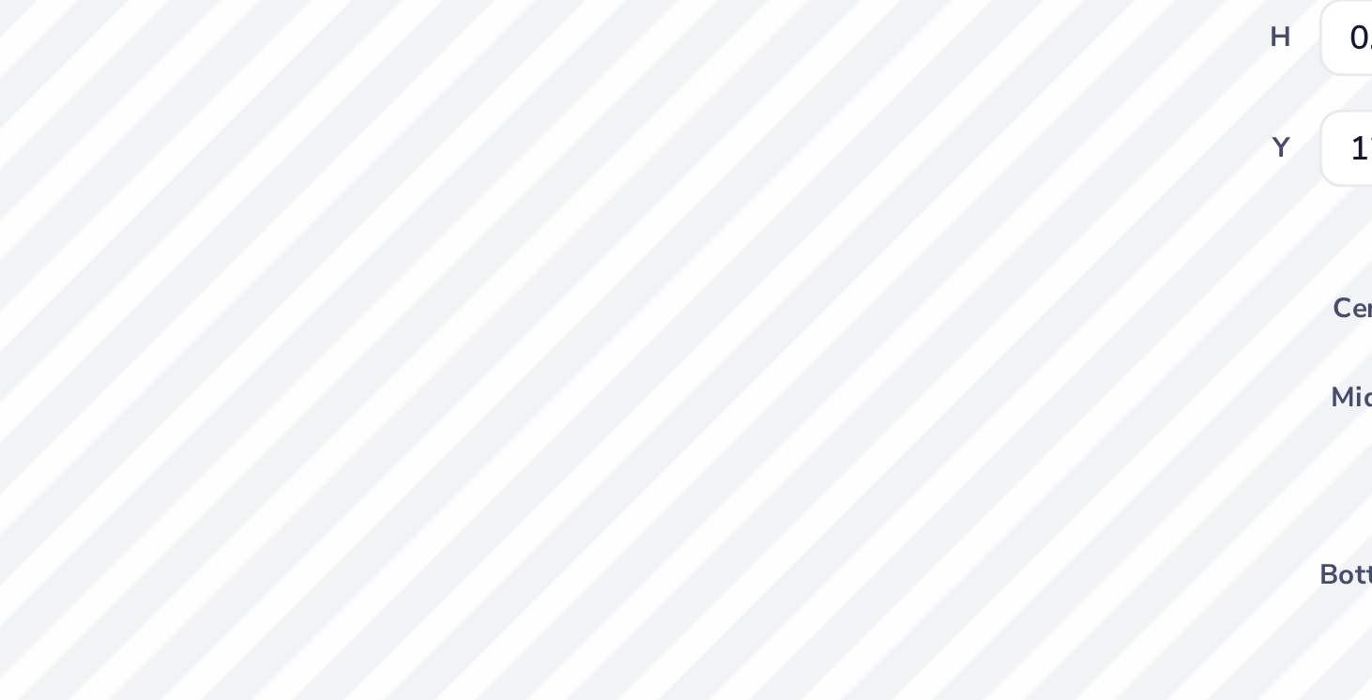
type input "13.44"
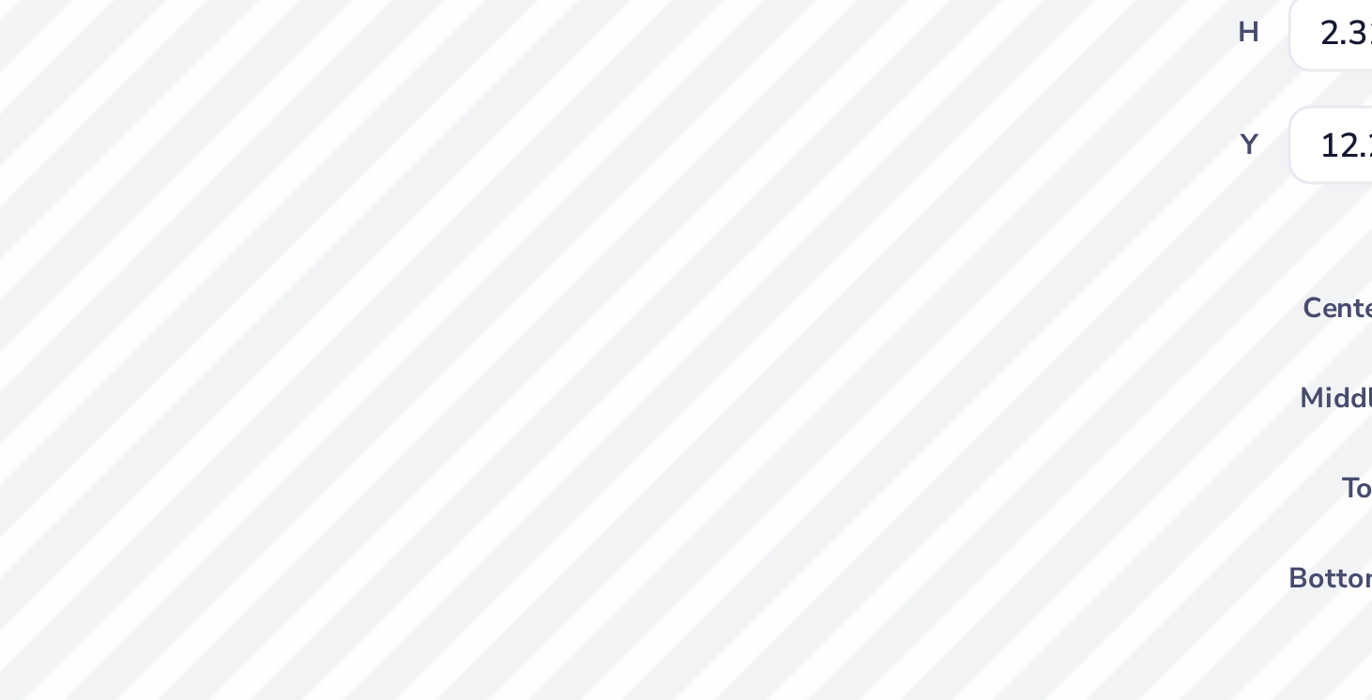
type input "2.67"
type input "2.71"
type input "11.82"
type input "1.19"
type input "0.36"
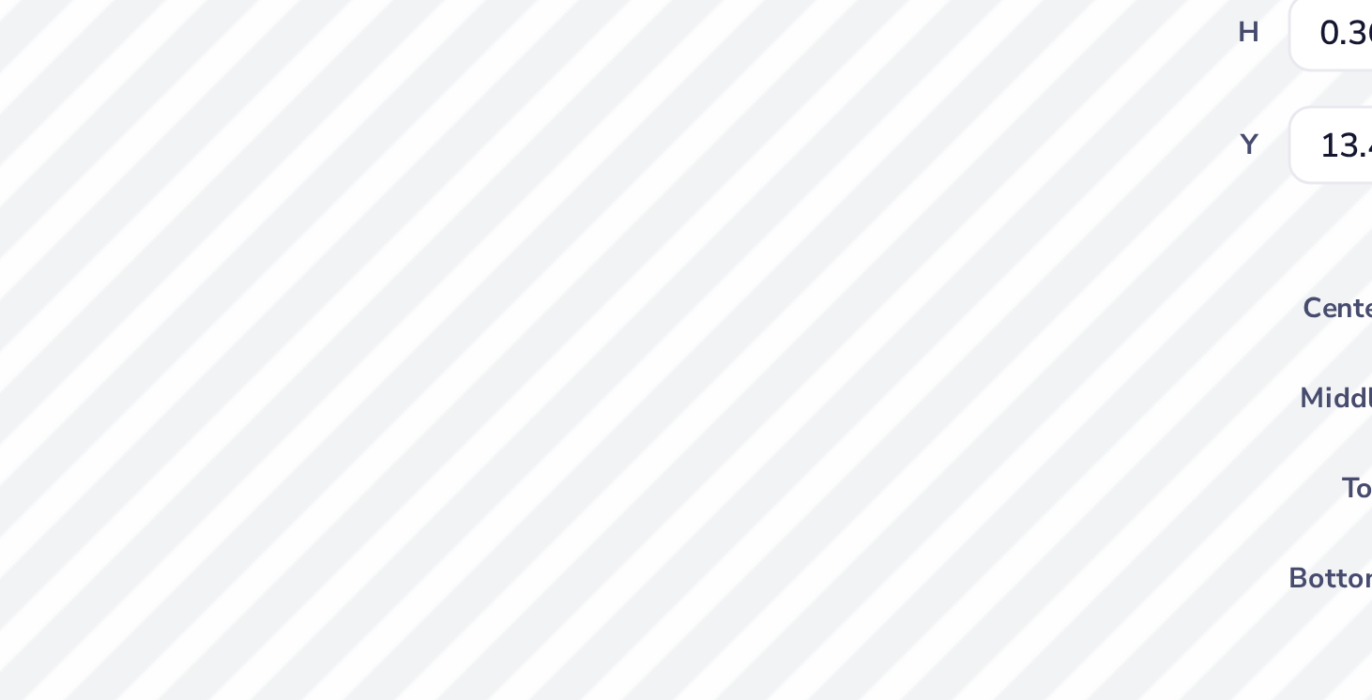
type input "13.19"
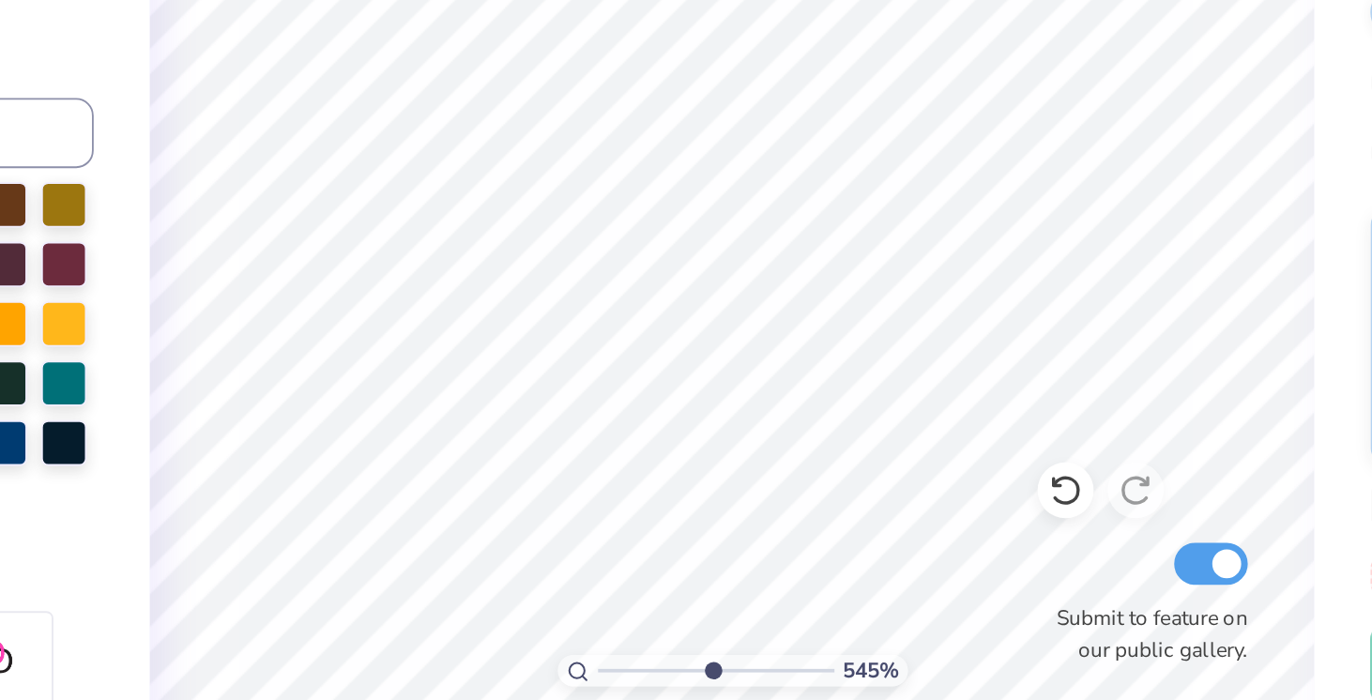
drag, startPoint x: 643, startPoint y: 662, endPoint x: 696, endPoint y: 662, distance: 52.6
type input "5.43"
click at [696, 662] on input "range" at bounding box center [699, 663] width 127 height 17
type input "12.99"
drag, startPoint x: 697, startPoint y: 662, endPoint x: 611, endPoint y: 661, distance: 86.4
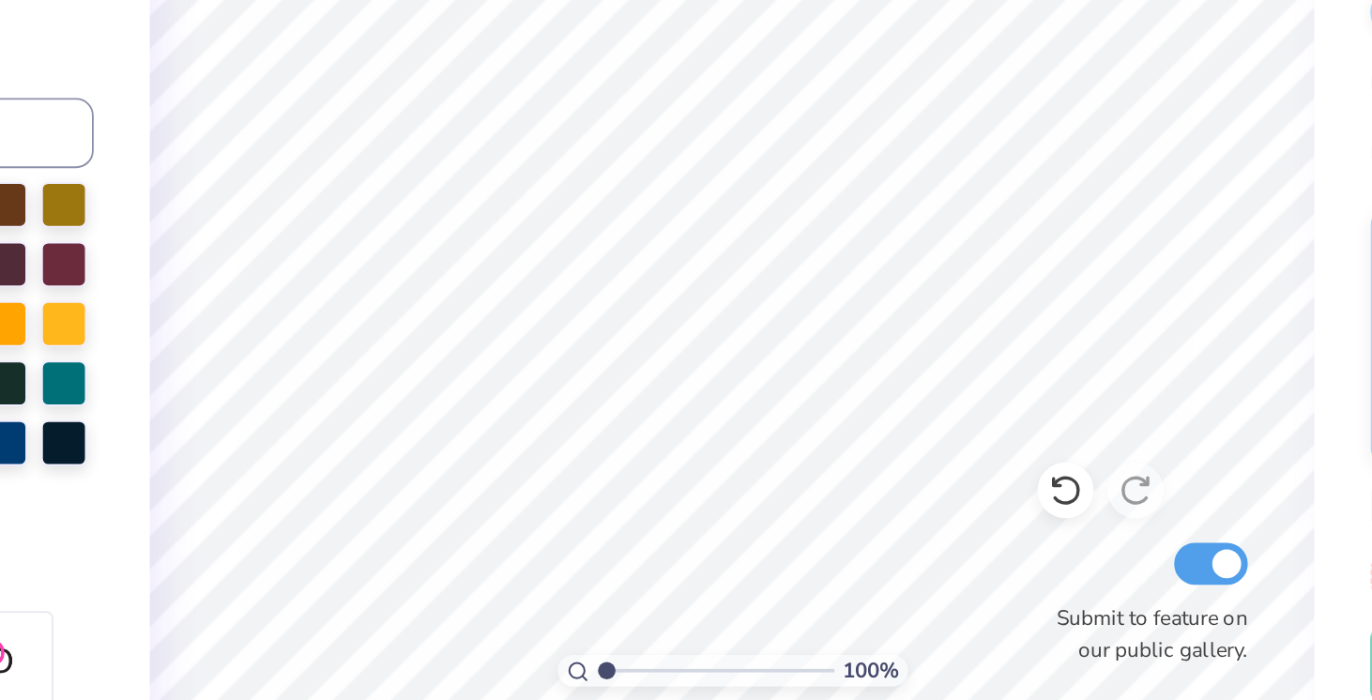
type input "1"
click at [636, 661] on input "range" at bounding box center [699, 663] width 127 height 17
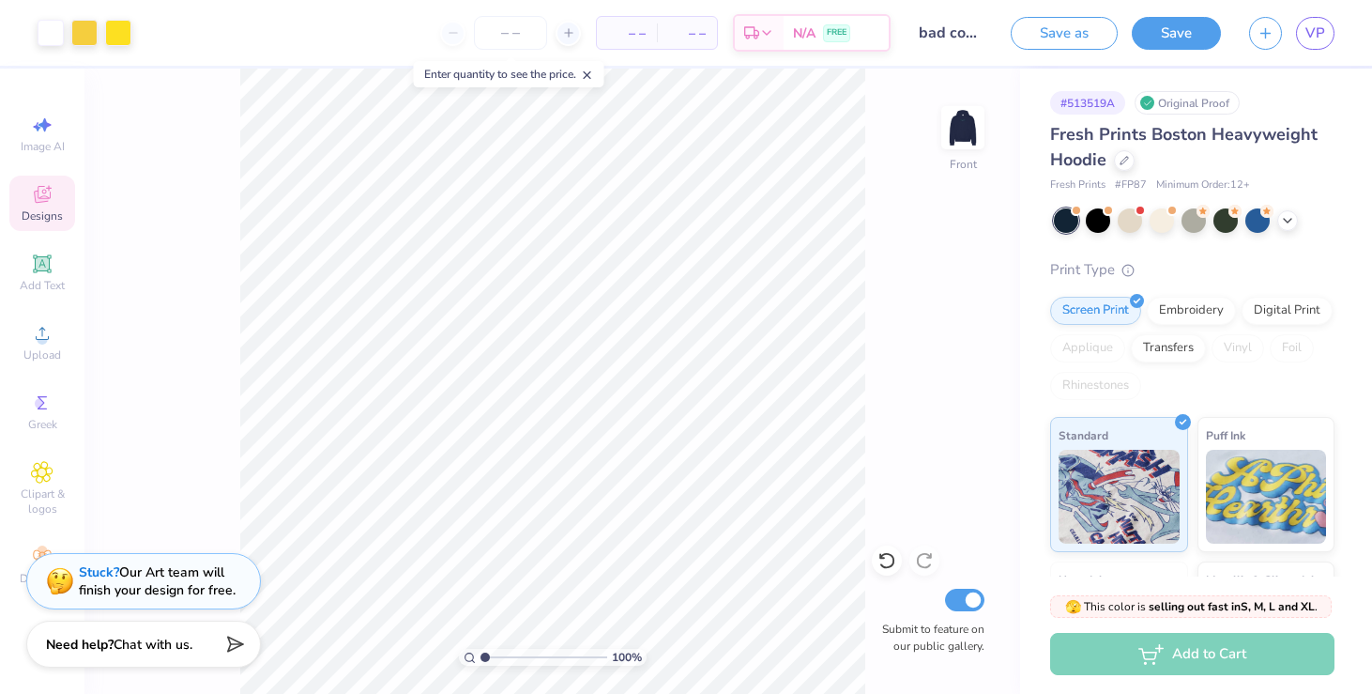
click at [47, 193] on icon at bounding box center [42, 194] width 23 height 23
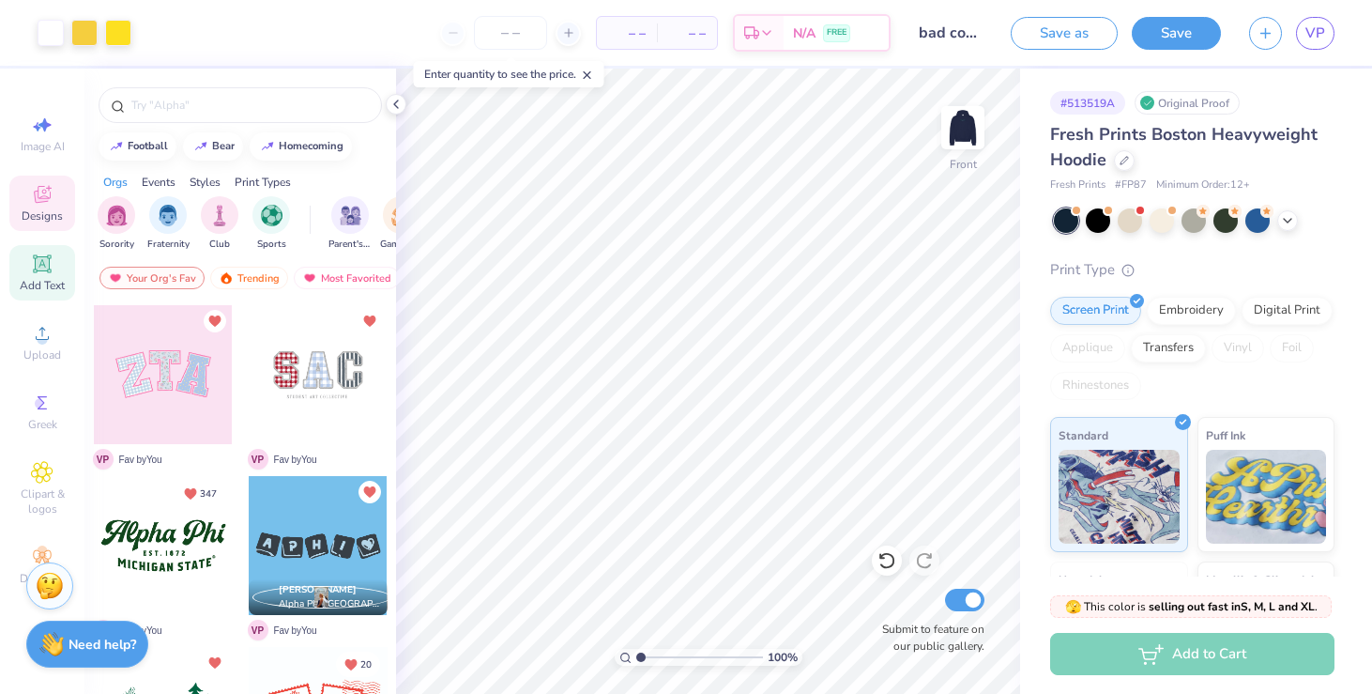
click at [42, 283] on span "Add Text" at bounding box center [42, 285] width 45 height 15
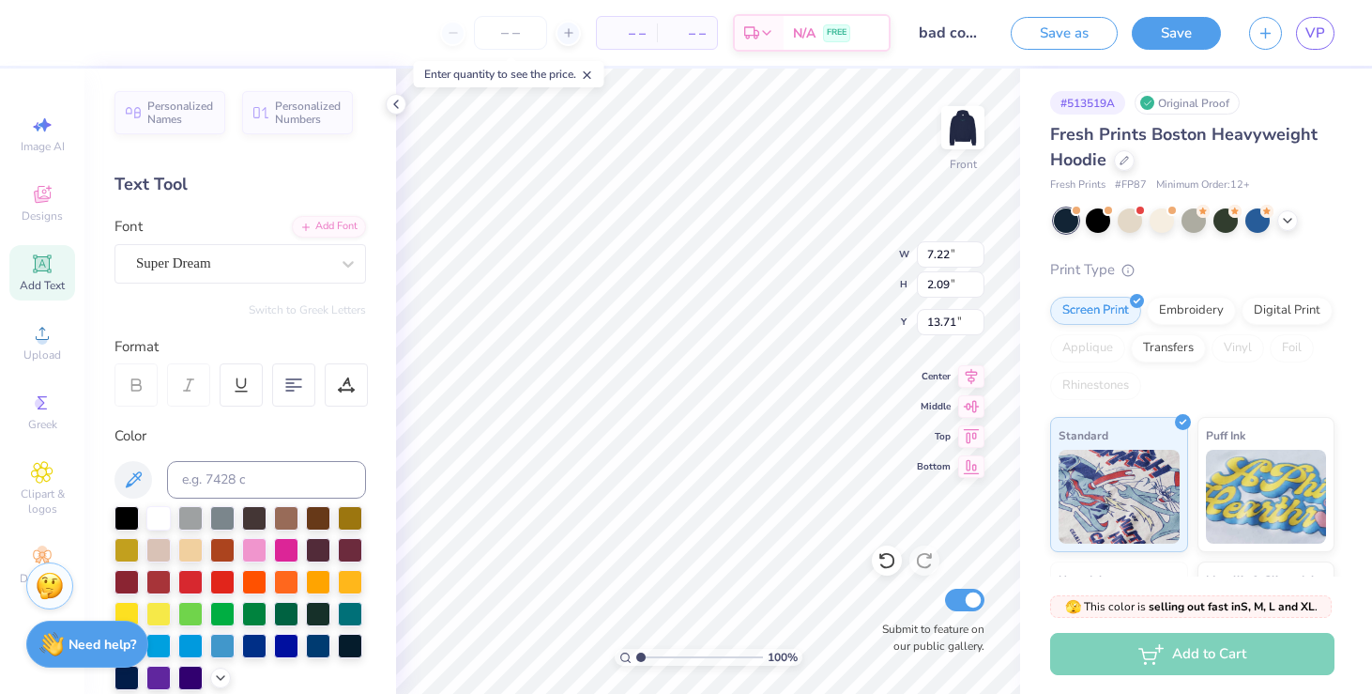
type textarea "2"
click at [201, 247] on div "Super Dream" at bounding box center [241, 263] width 252 height 39
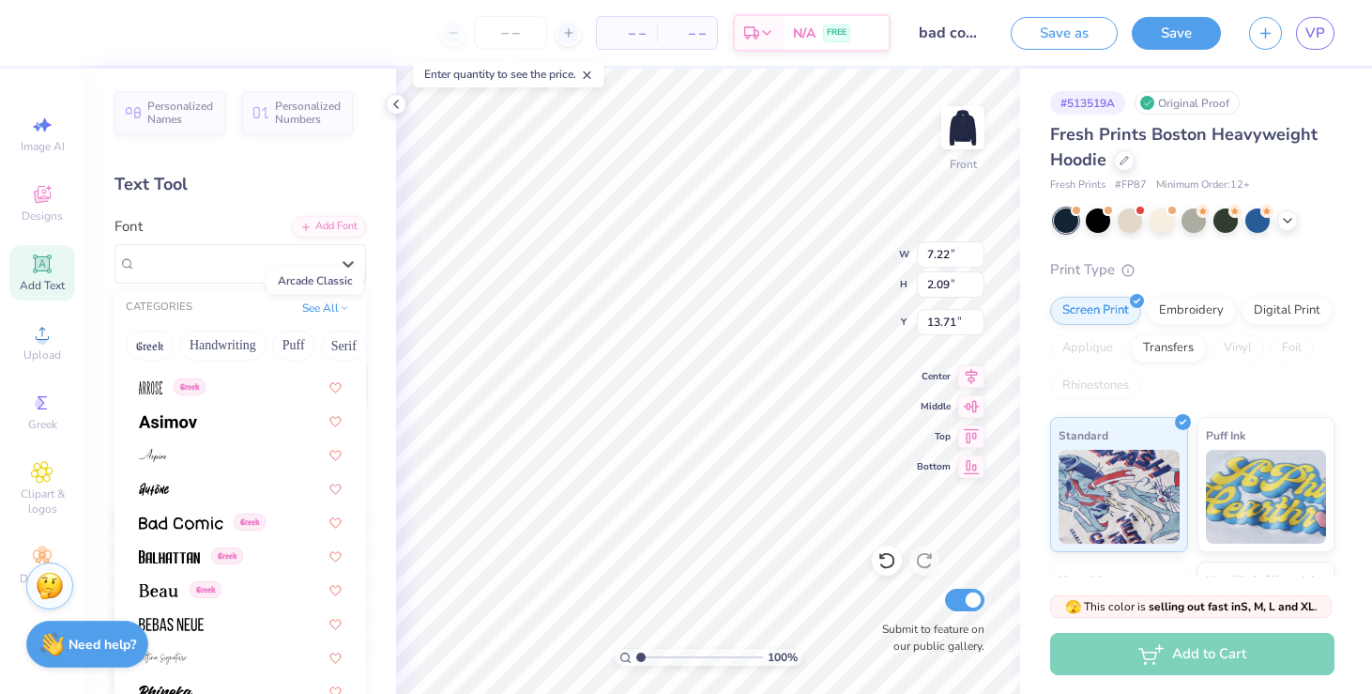
scroll to position [775, 0]
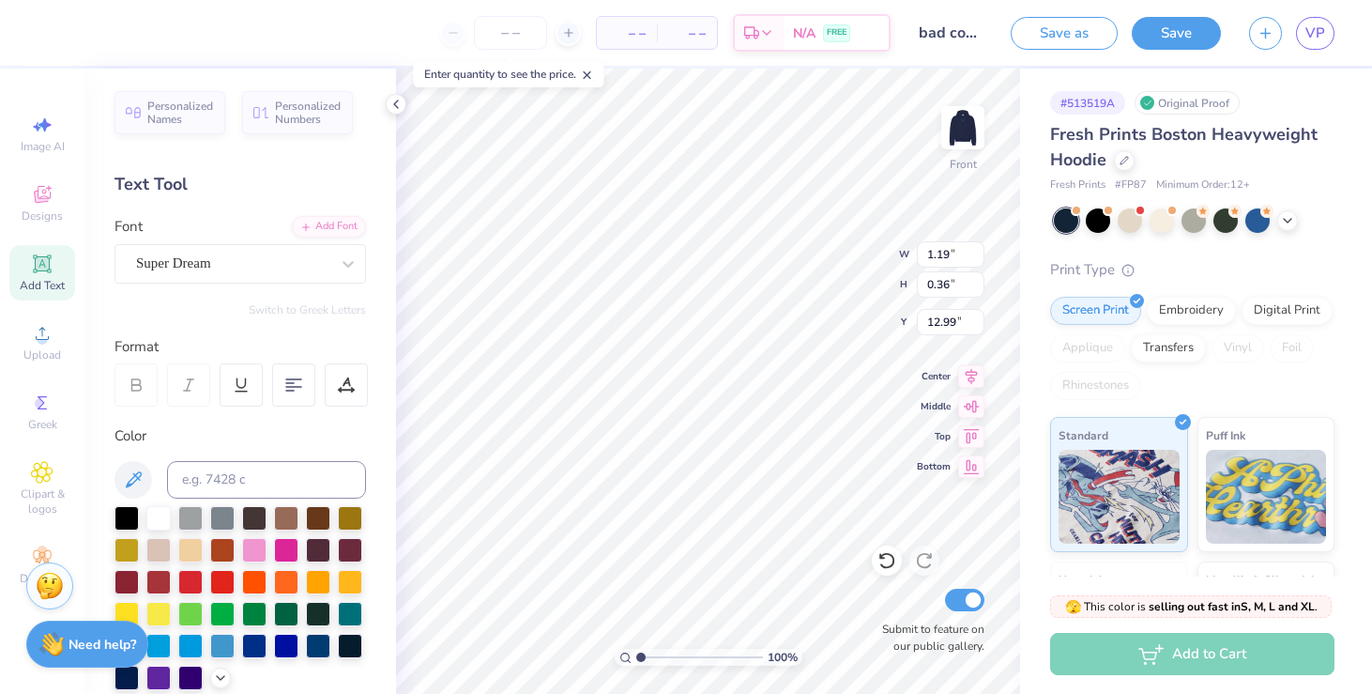
type input "1.19"
type input "0.36"
type input "12.99"
click at [41, 269] on icon at bounding box center [42, 263] width 14 height 14
type input "7.22"
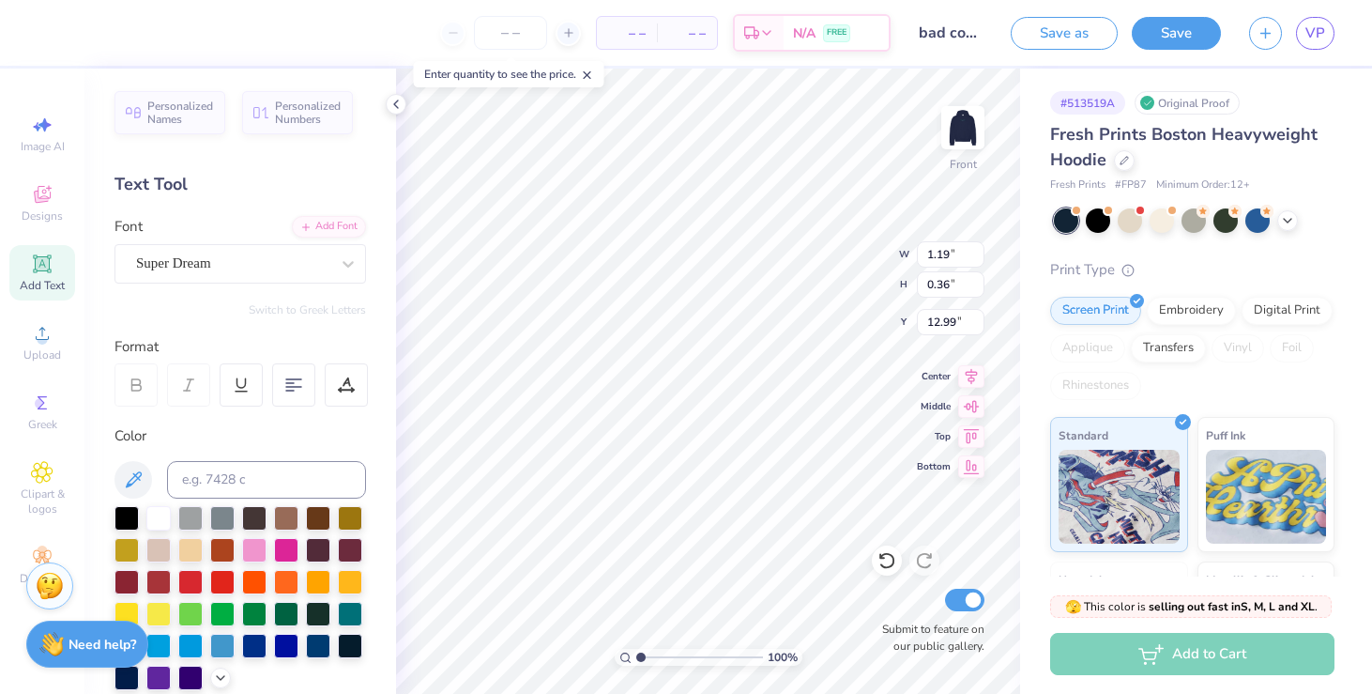
type input "2.09"
type input "13.71"
type textarea "committee"
click at [127, 606] on div at bounding box center [127, 612] width 24 height 24
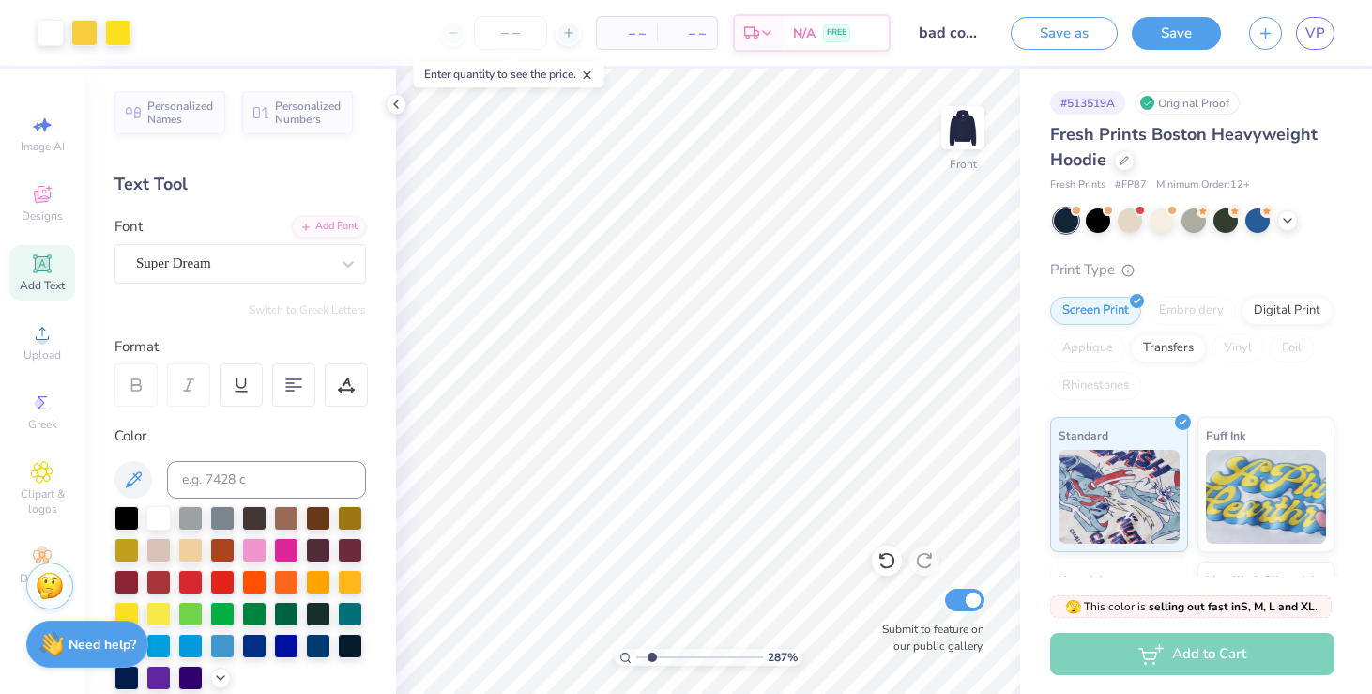
drag, startPoint x: 638, startPoint y: 654, endPoint x: 651, endPoint y: 652, distance: 13.3
type input "1.92"
click at [651, 652] on input "range" at bounding box center [699, 657] width 127 height 17
type input "5.83"
type input "0.84"
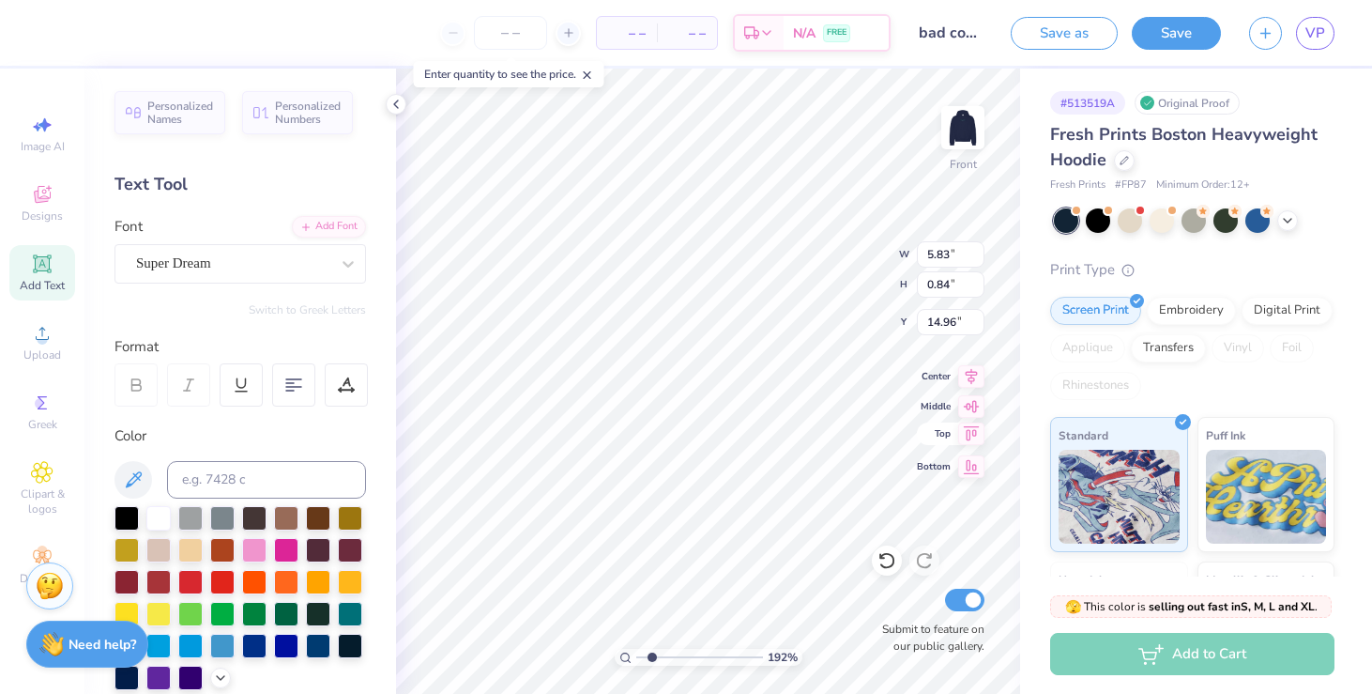
type input "11.40"
type input "3.06"
type input "0.44"
type input "11.80"
type input "7.63"
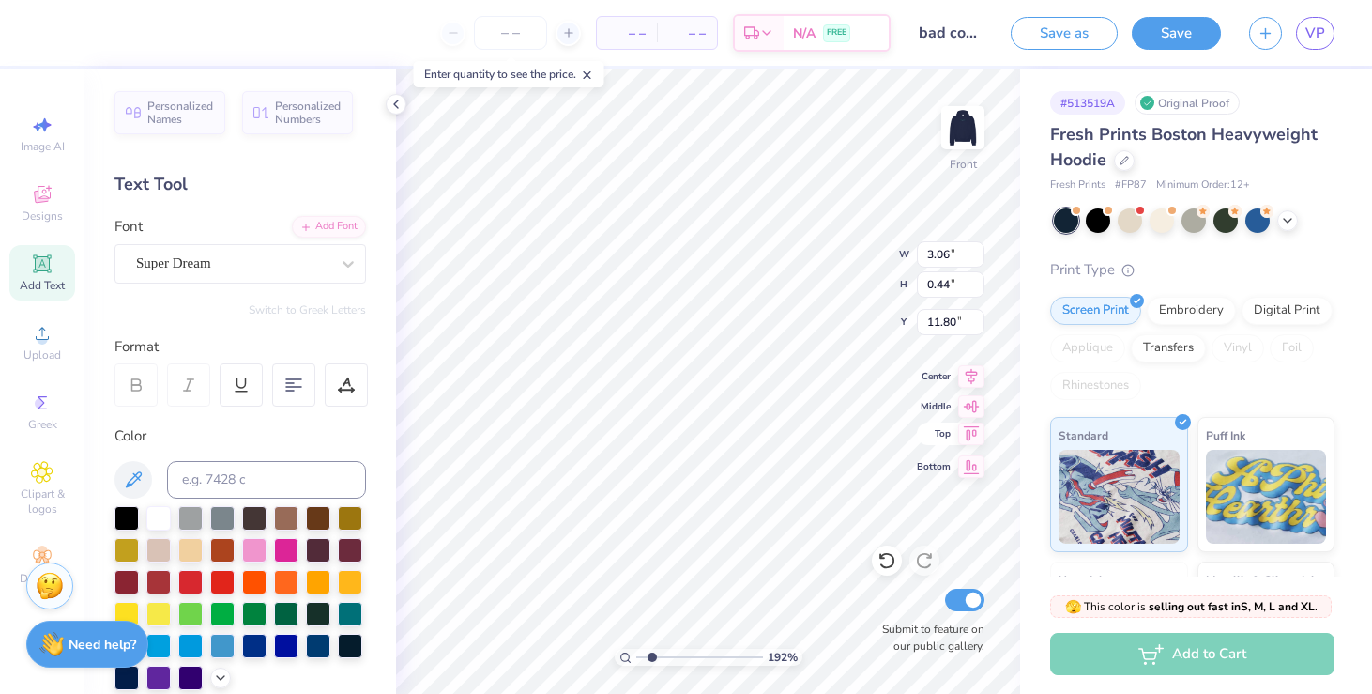
type input "7.78"
type input "8.13"
type input "3.06"
type input "0.44"
type input "11.80"
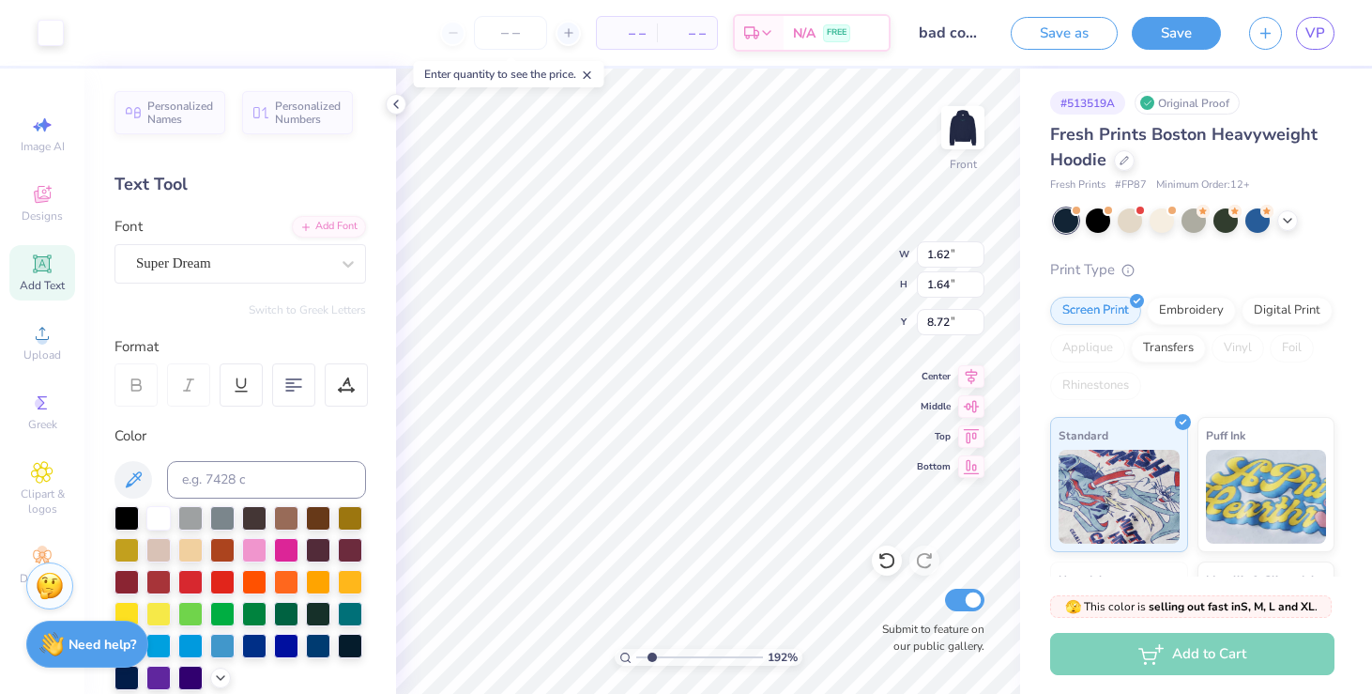
type input "8.72"
type input "7.31"
type input "1.14"
type input "1.16"
type input "7.87"
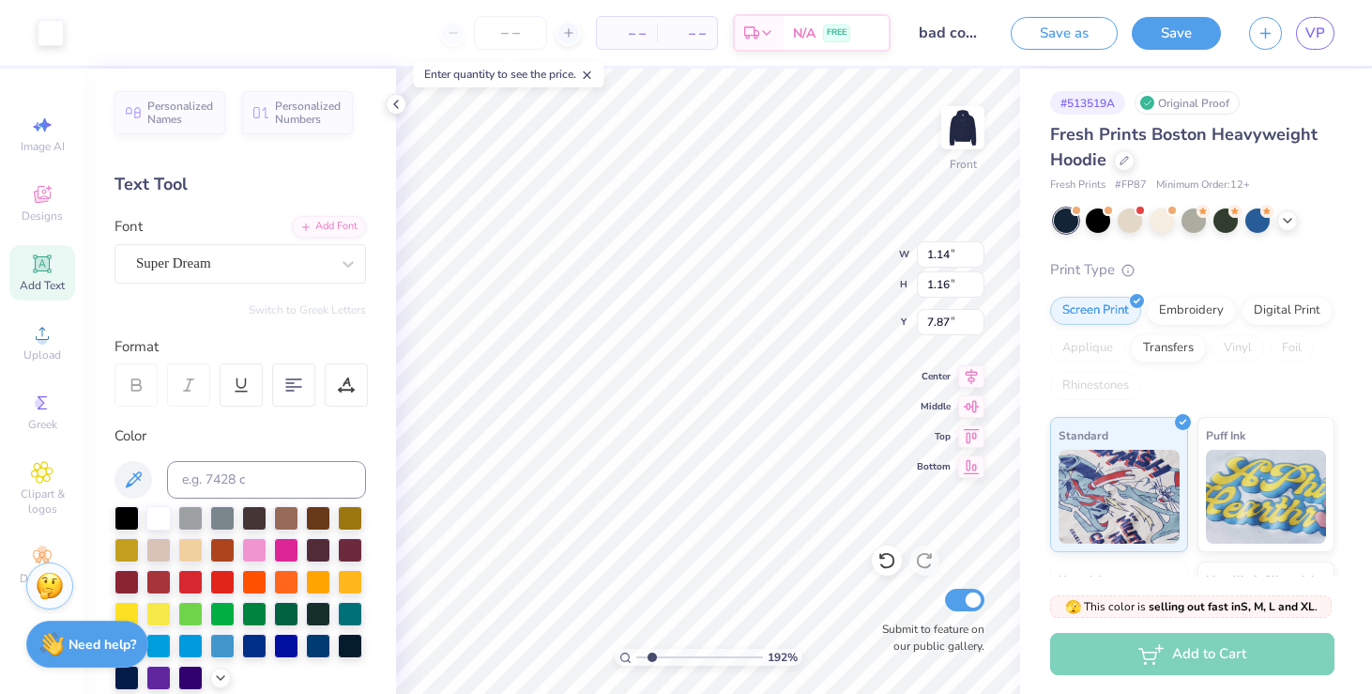
type input "2.28"
type input "2.31"
type input "8.74"
type input "14.57"
drag, startPoint x: 650, startPoint y: 658, endPoint x: 560, endPoint y: 657, distance: 89.2
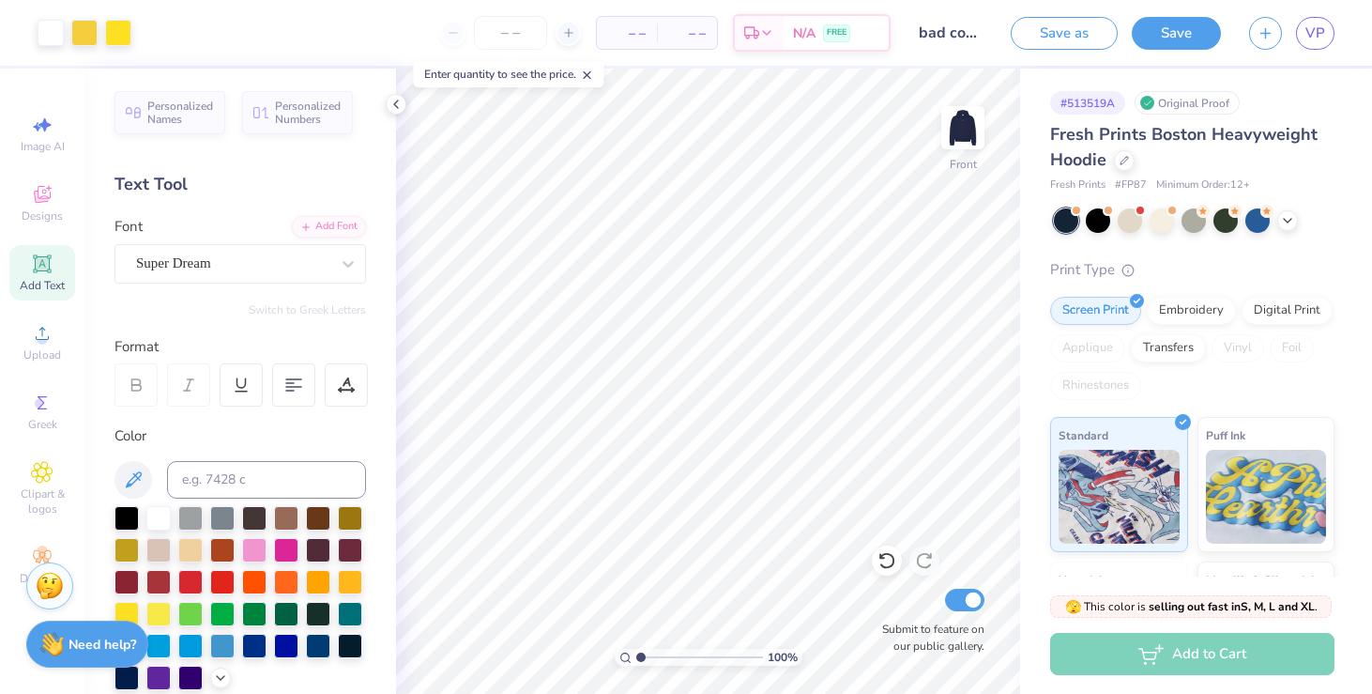
type input "1"
click at [636, 657] on input "range" at bounding box center [699, 657] width 127 height 17
click at [964, 136] on img at bounding box center [962, 127] width 75 height 75
click at [963, 135] on img at bounding box center [963, 128] width 38 height 38
click at [943, 36] on input "bad committee design" at bounding box center [951, 33] width 92 height 38
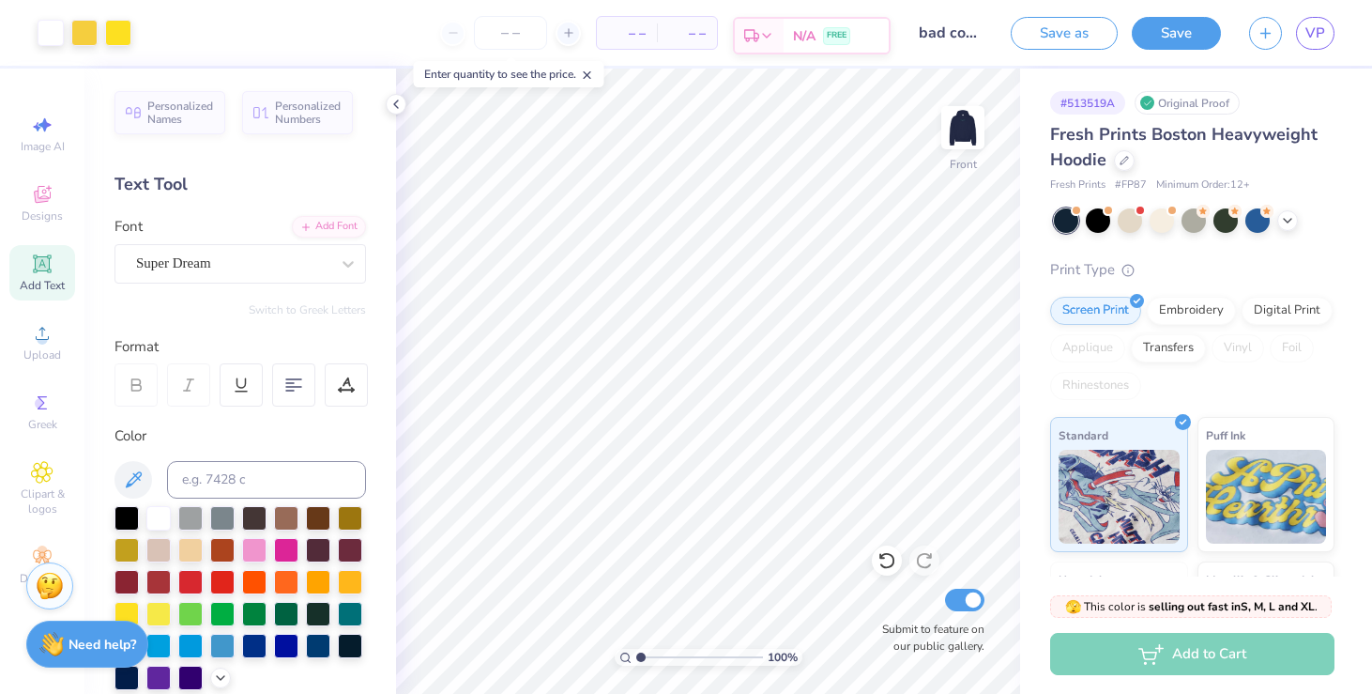
drag, startPoint x: 950, startPoint y: 31, endPoint x: 888, endPoint y: 31, distance: 62.0
click at [888, 31] on div "Art colors – – Per Item – – Total Est. Delivery N/A FREE Design Title bad commi…" at bounding box center [686, 33] width 1372 height 66
click at [948, 34] on input "bad committee design" at bounding box center [951, 33] width 92 height 38
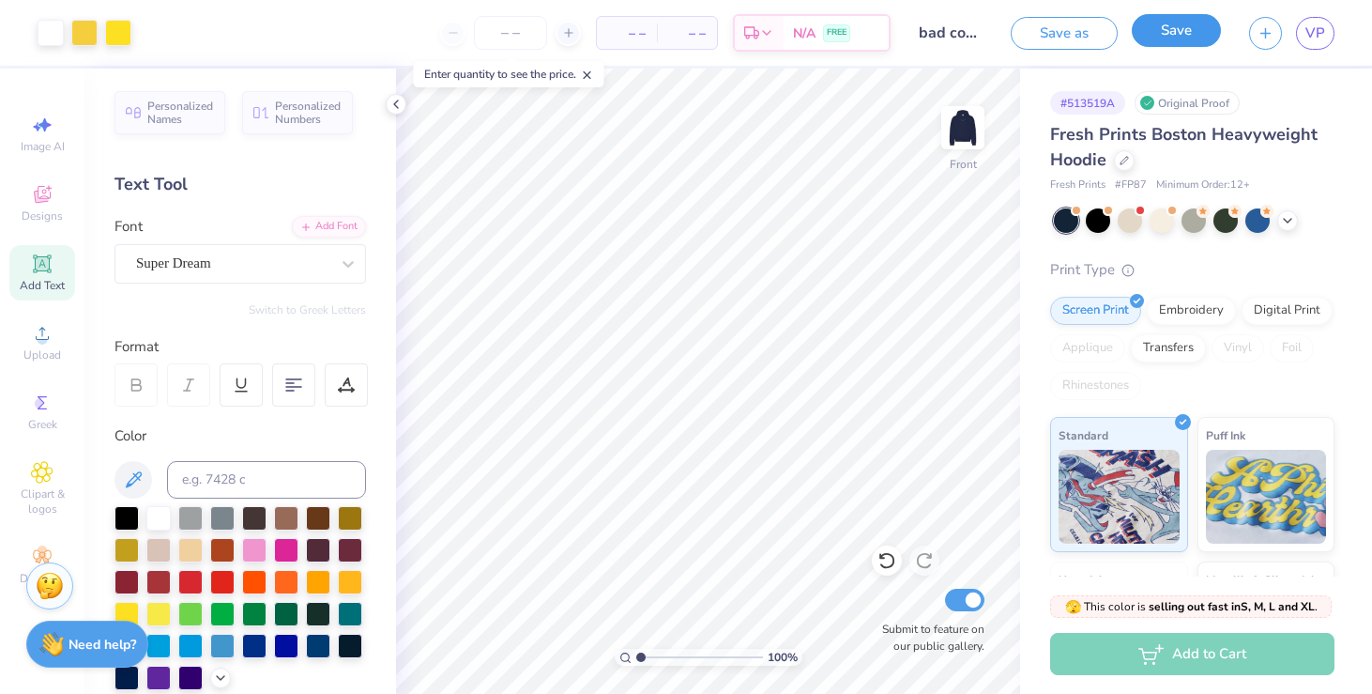
click at [1159, 37] on button "Save" at bounding box center [1176, 30] width 89 height 33
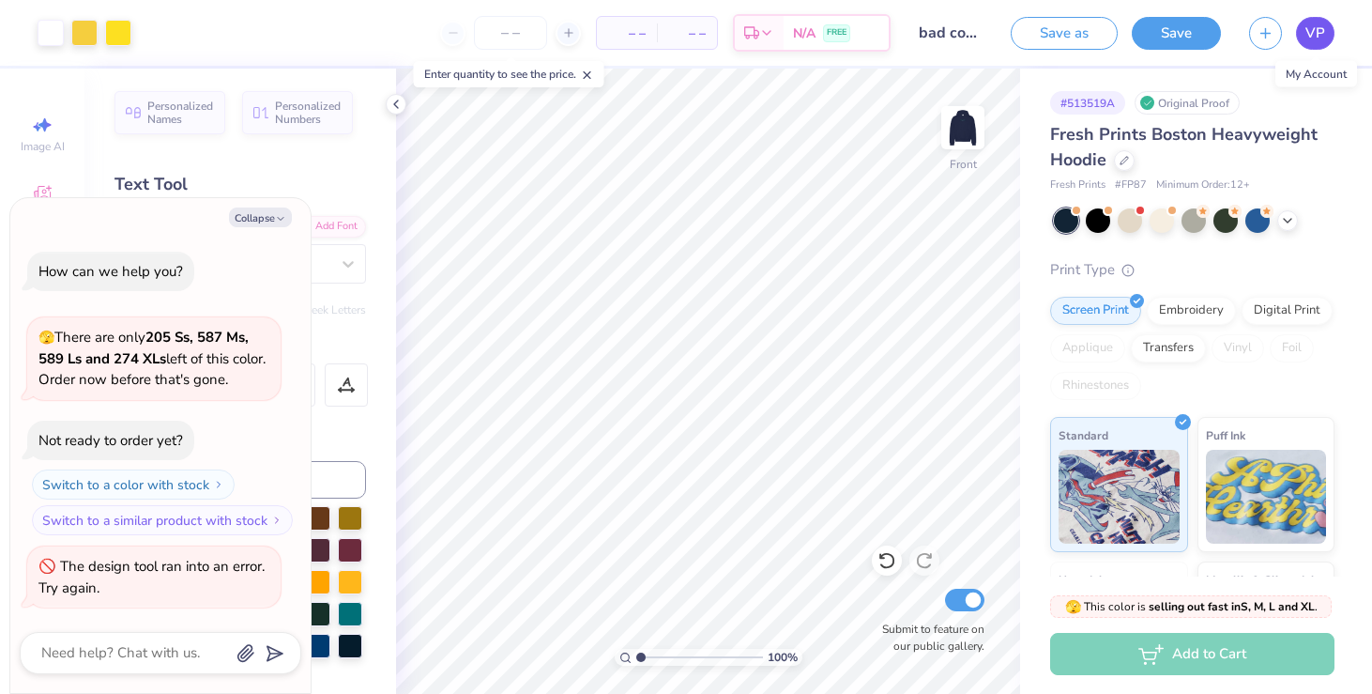
click at [1314, 28] on span "VP" at bounding box center [1316, 34] width 20 height 22
type textarea "x"
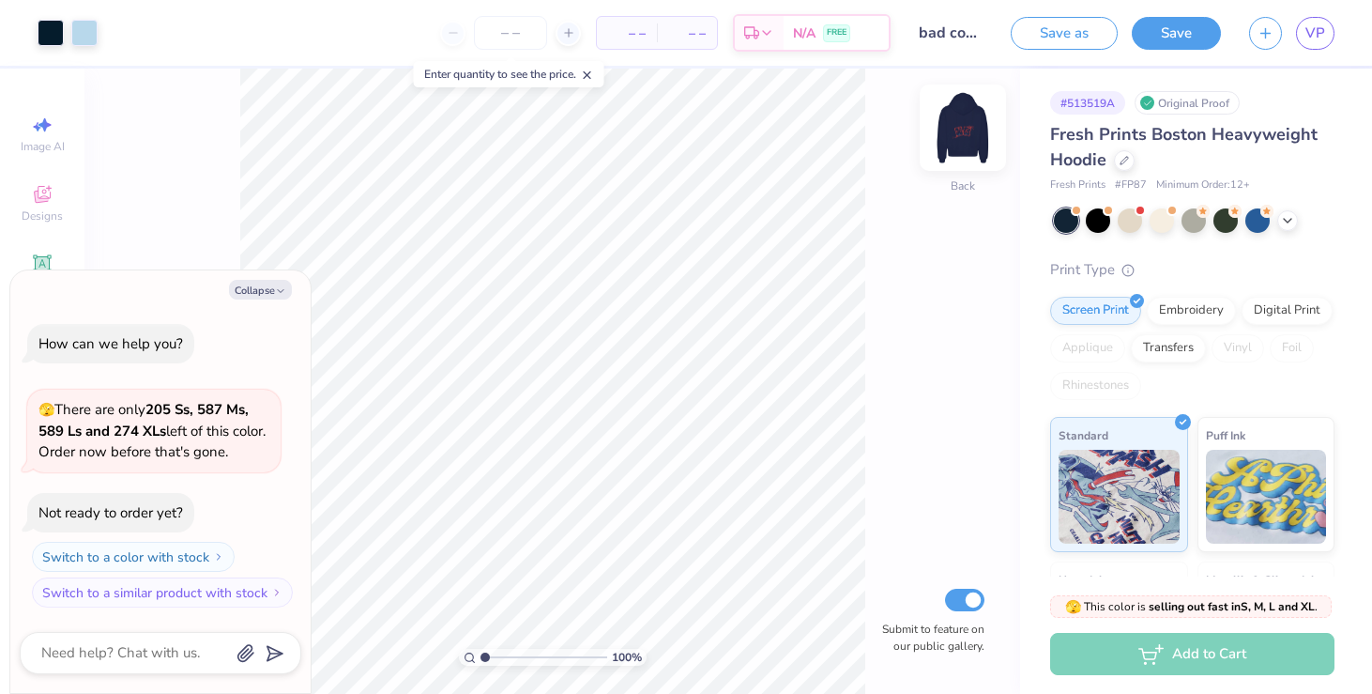
click at [961, 125] on img at bounding box center [962, 127] width 75 height 75
click at [269, 282] on button "Collapse" at bounding box center [260, 290] width 63 height 20
type textarea "x"
